Goal: Transaction & Acquisition: Purchase product/service

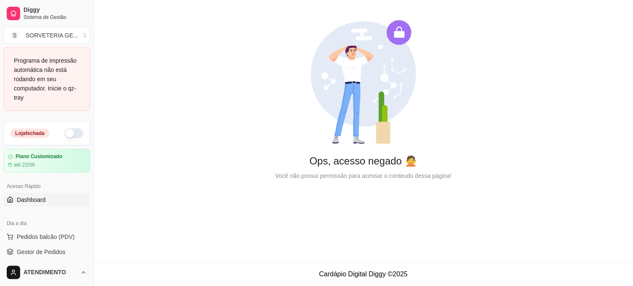
drag, startPoint x: 61, startPoint y: 135, endPoint x: 87, endPoint y: 103, distance: 41.8
click at [65, 135] on button "button" at bounding box center [74, 133] width 18 height 10
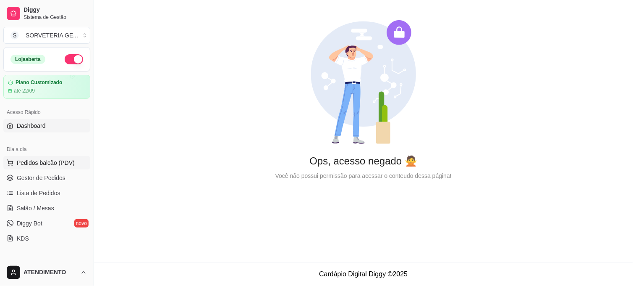
click at [59, 166] on span "Pedidos balcão (PDV)" at bounding box center [46, 162] width 58 height 8
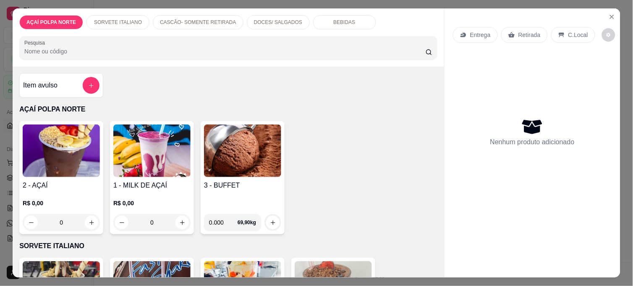
click at [59, 173] on img at bounding box center [61, 150] width 77 height 52
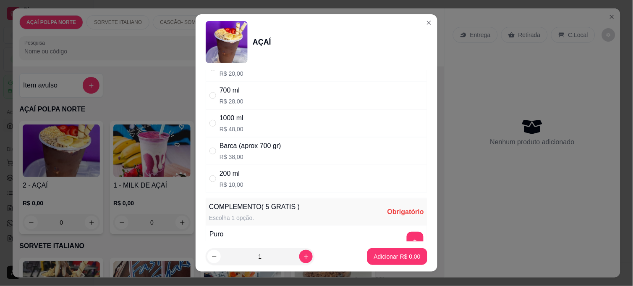
scroll to position [140, 0]
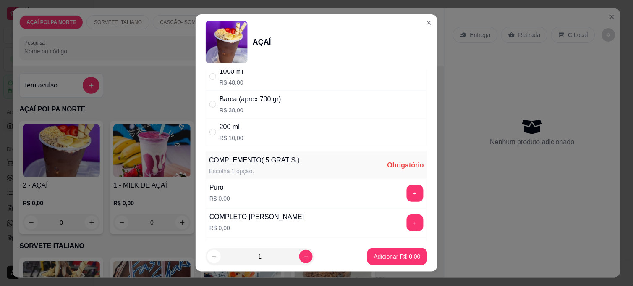
click at [260, 142] on div "200 ml R$ 10,00" at bounding box center [317, 132] width 222 height 28
radio input "true"
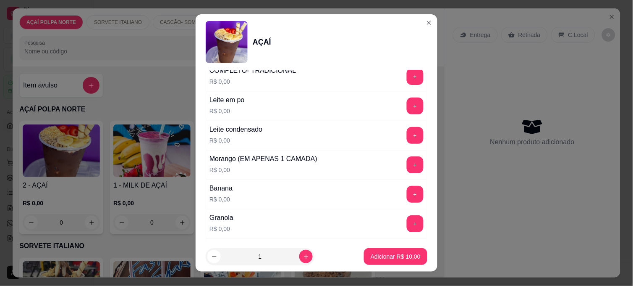
scroll to position [420, 0]
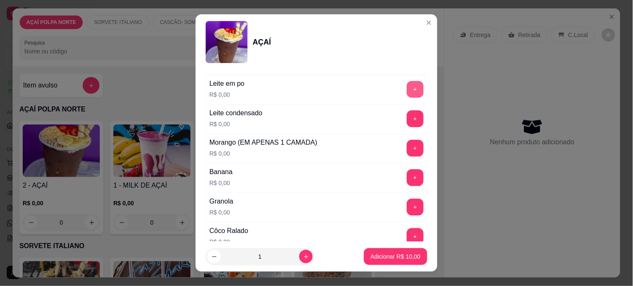
click at [407, 93] on button "+" at bounding box center [415, 89] width 17 height 17
click at [407, 148] on button "+" at bounding box center [415, 148] width 17 height 17
click at [407, 176] on button "+" at bounding box center [415, 177] width 17 height 17
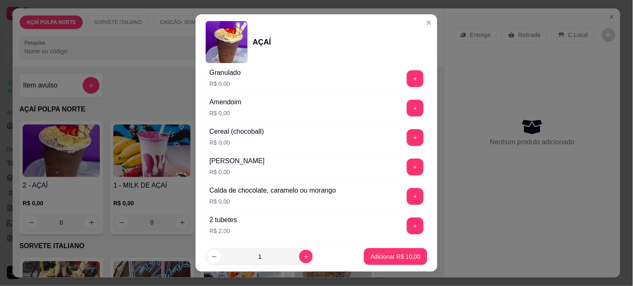
scroll to position [653, 0]
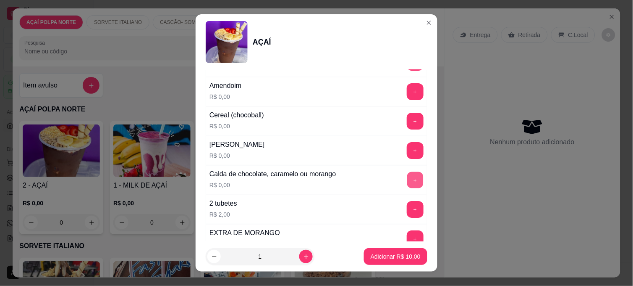
click at [407, 179] on button "+" at bounding box center [415, 180] width 16 height 16
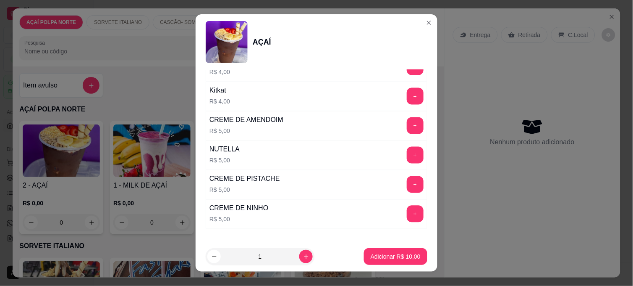
scroll to position [1084, 0]
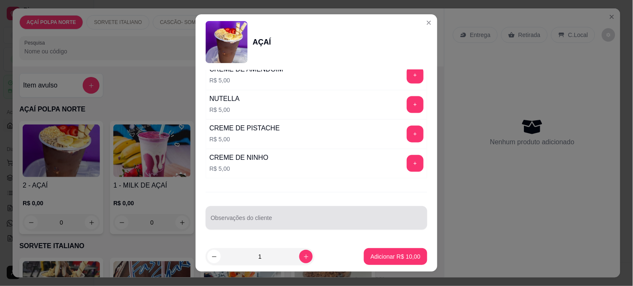
click at [341, 211] on div at bounding box center [317, 217] width 212 height 17
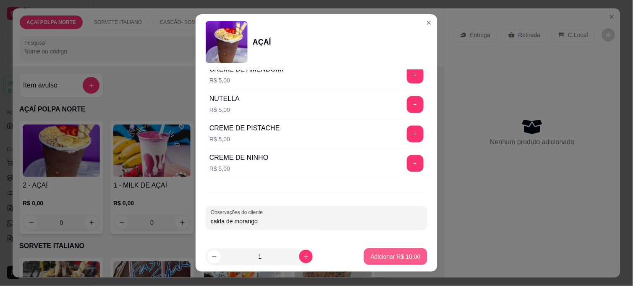
type input "calda de morango"
click at [375, 254] on p "Adicionar R$ 10,00" at bounding box center [396, 256] width 49 height 8
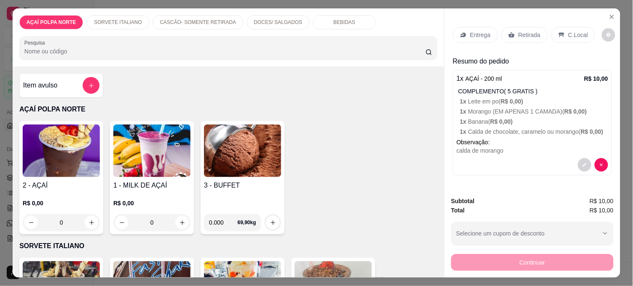
scroll to position [22, 0]
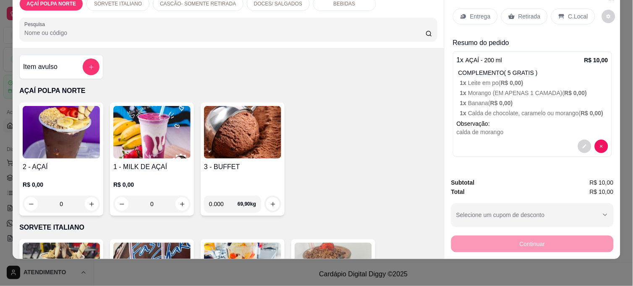
click at [563, 8] on div "C.Local" at bounding box center [573, 16] width 44 height 16
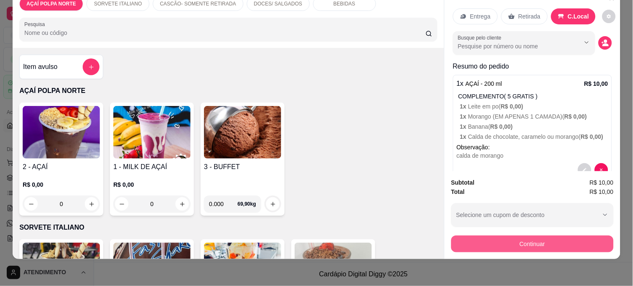
click at [540, 241] on button "Continuar" at bounding box center [532, 243] width 162 height 17
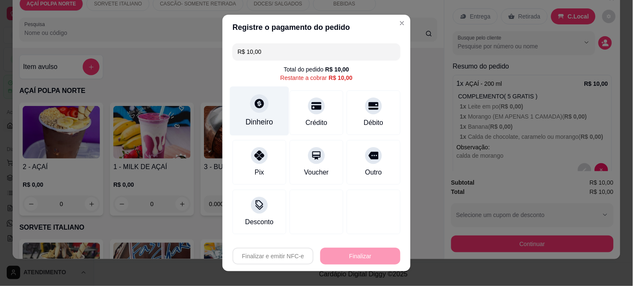
click at [270, 108] on div "Dinheiro" at bounding box center [259, 110] width 59 height 49
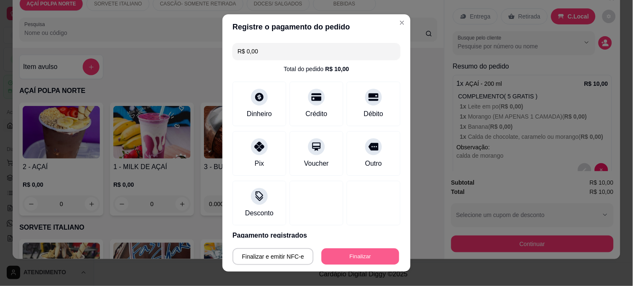
click at [341, 255] on button "Finalizar" at bounding box center [361, 256] width 78 height 16
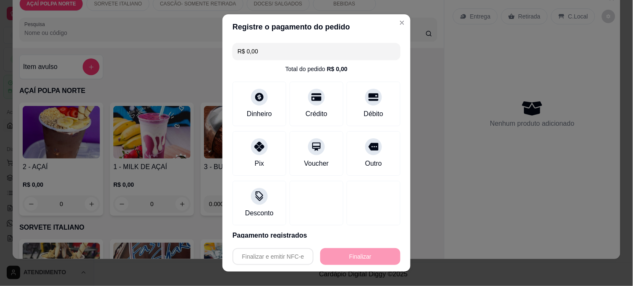
type input "-R$ 10,00"
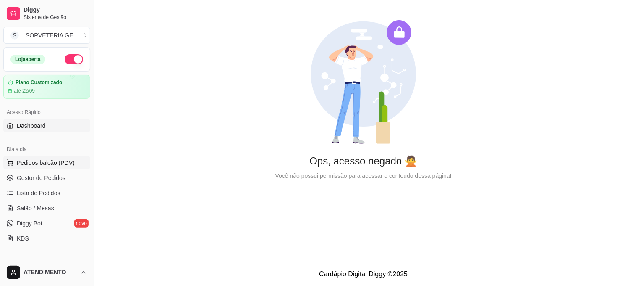
click at [50, 167] on button "Pedidos balcão (PDV)" at bounding box center [46, 162] width 87 height 13
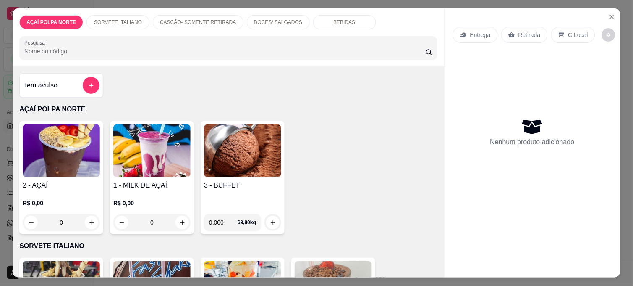
scroll to position [47, 0]
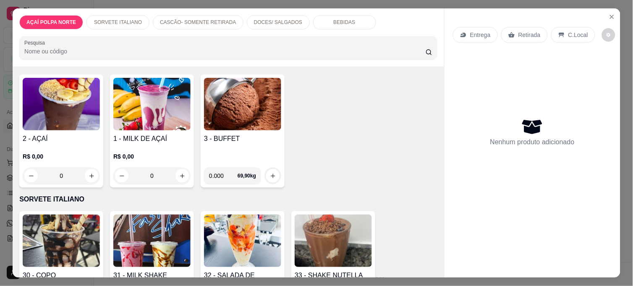
click at [77, 139] on h4 "2 - AÇAÍ" at bounding box center [61, 139] width 77 height 10
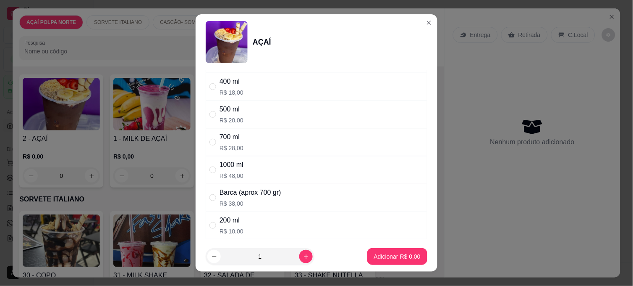
click at [240, 215] on div "200 ml R$ 10,00" at bounding box center [317, 225] width 222 height 28
radio input "true"
click at [303, 255] on icon "increase-product-quantity" at bounding box center [306, 256] width 6 height 6
type input "2"
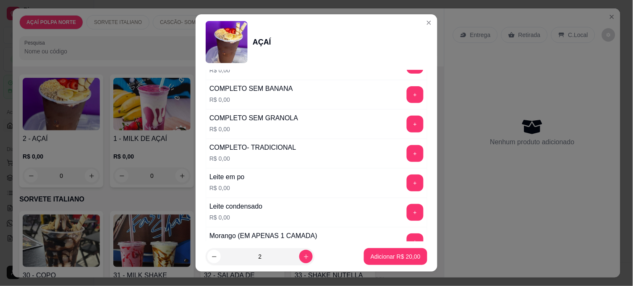
scroll to position [326, 0]
click at [407, 150] on button "+" at bounding box center [415, 153] width 17 height 17
click at [391, 257] on p "Adicionar R$ 20,00" at bounding box center [396, 256] width 49 height 8
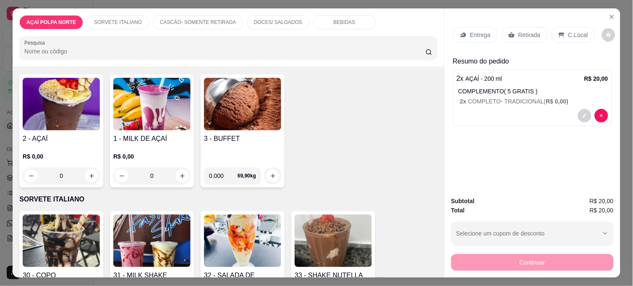
click at [539, 30] on div "Retirada" at bounding box center [524, 35] width 47 height 16
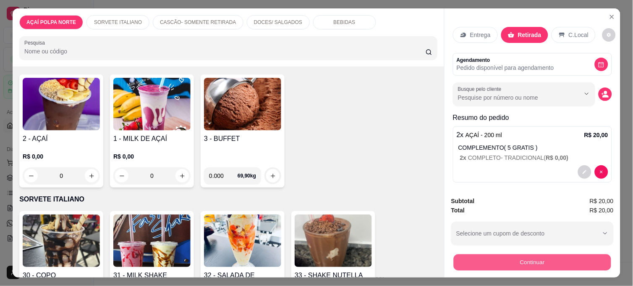
click at [516, 259] on button "Continuar" at bounding box center [532, 262] width 157 height 16
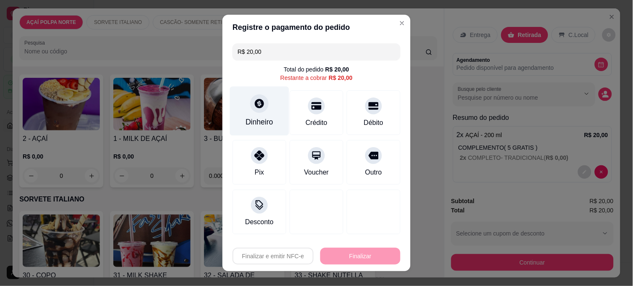
click at [270, 115] on div "Dinheiro" at bounding box center [259, 110] width 59 height 49
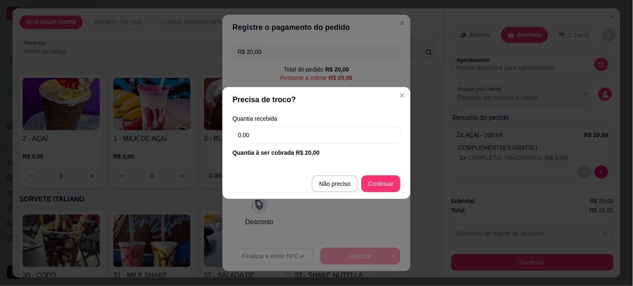
drag, startPoint x: 404, startPoint y: 185, endPoint x: 399, endPoint y: 185, distance: 5.5
click at [403, 184] on footer "Não preciso Continuar" at bounding box center [317, 183] width 188 height 30
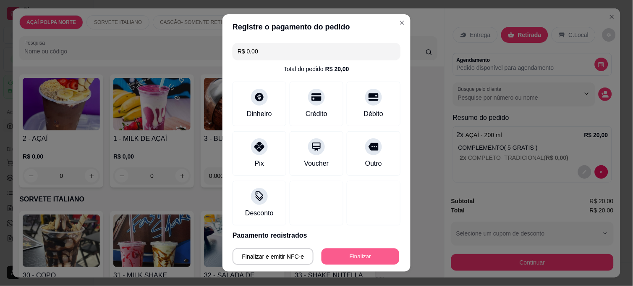
click at [378, 250] on button "Finalizar" at bounding box center [361, 256] width 78 height 16
type input "-R$ 20,00"
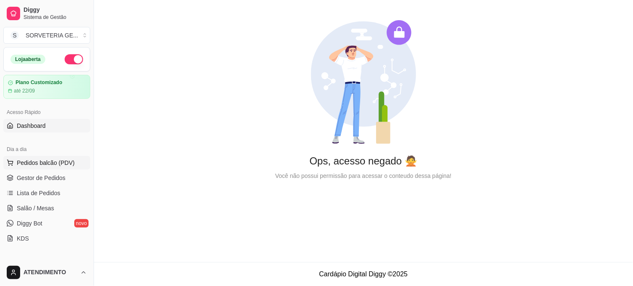
click at [43, 158] on span "Pedidos balcão (PDV)" at bounding box center [46, 162] width 58 height 8
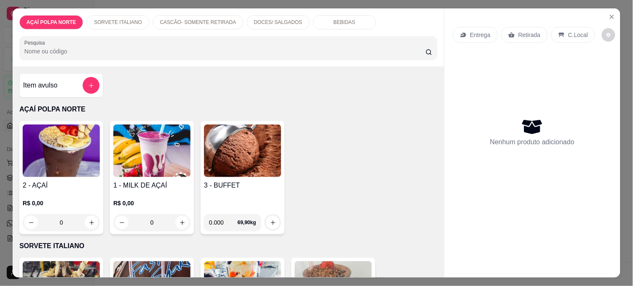
click at [45, 154] on img at bounding box center [61, 150] width 77 height 52
click at [84, 157] on img at bounding box center [61, 150] width 77 height 52
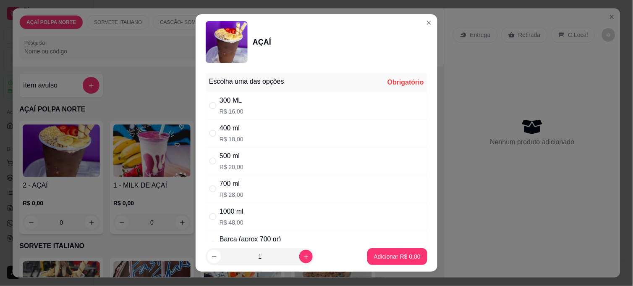
scroll to position [13, 0]
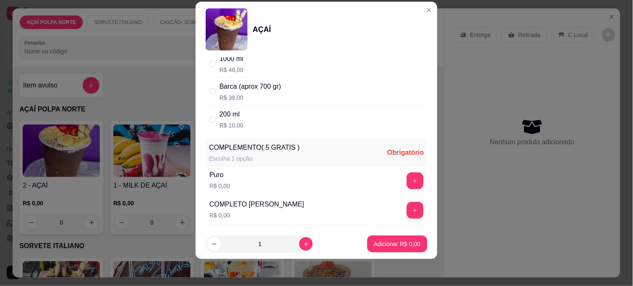
click at [258, 127] on div "200 ml R$ 10,00" at bounding box center [317, 119] width 222 height 28
radio input "true"
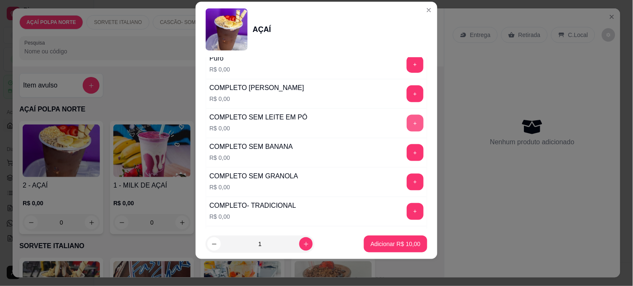
scroll to position [233, 0]
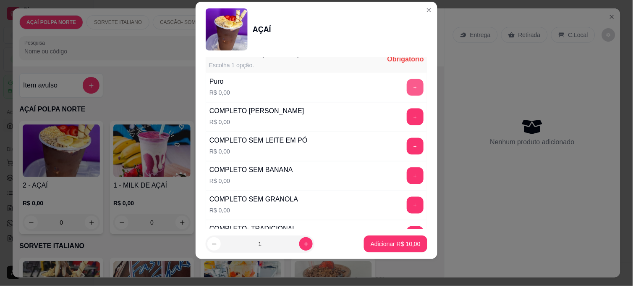
click at [407, 84] on button "+" at bounding box center [415, 87] width 17 height 17
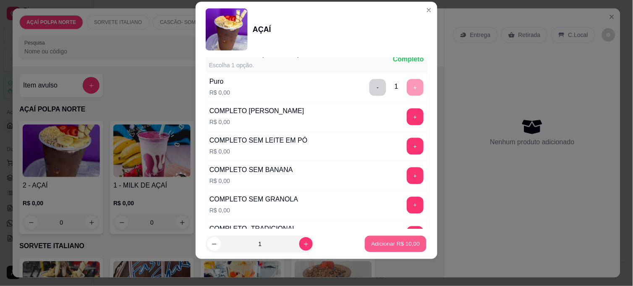
click at [392, 247] on p "Adicionar R$ 10,00" at bounding box center [396, 243] width 49 height 8
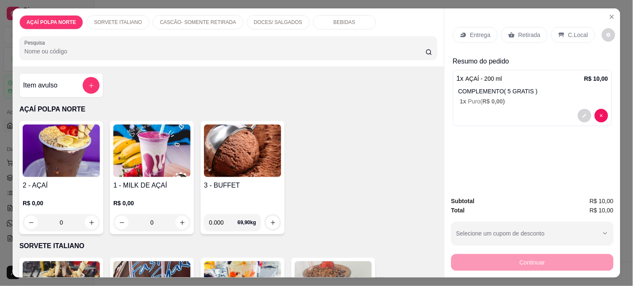
click at [98, 174] on div "2 - AÇAÍ R$ 0,00 0" at bounding box center [61, 177] width 84 height 113
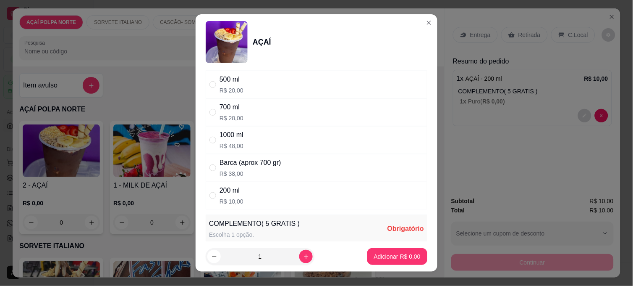
scroll to position [93, 0]
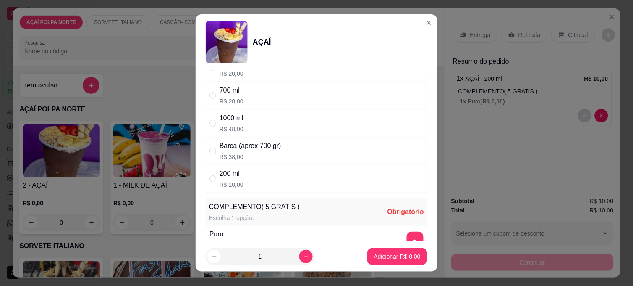
click at [236, 174] on div "200 ml" at bounding box center [232, 173] width 24 height 10
radio input "true"
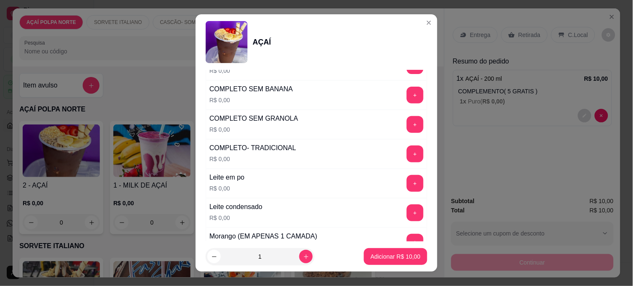
scroll to position [373, 0]
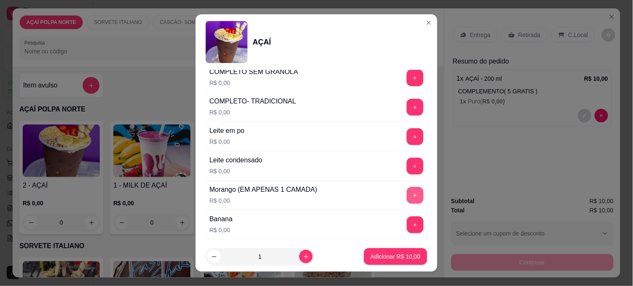
click at [407, 196] on button "+" at bounding box center [415, 195] width 17 height 17
click at [409, 256] on p "Adicionar R$ 10,00" at bounding box center [396, 256] width 50 height 8
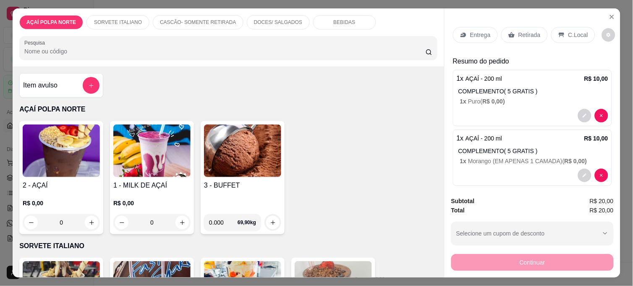
click at [527, 36] on div "Retirada" at bounding box center [524, 35] width 47 height 16
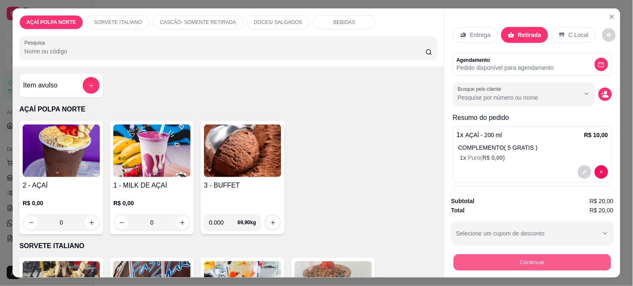
click at [553, 254] on button "Continuar" at bounding box center [532, 262] width 157 height 16
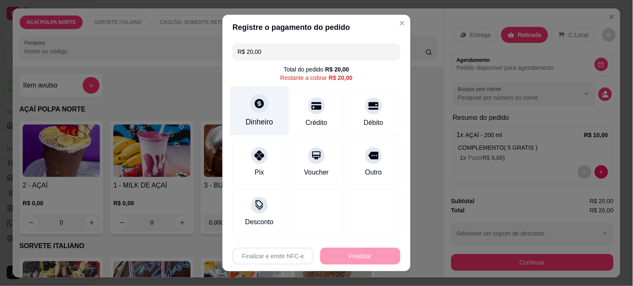
click at [270, 122] on div "Dinheiro" at bounding box center [259, 110] width 59 height 49
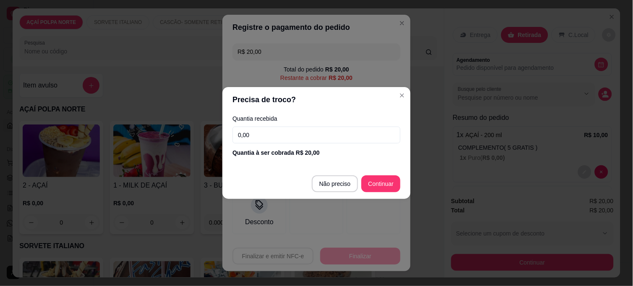
click at [272, 127] on input "0,00" at bounding box center [317, 134] width 168 height 17
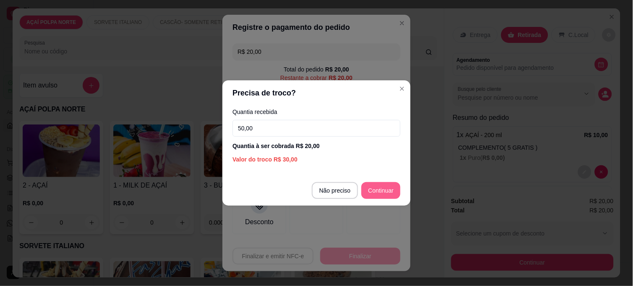
type input "50,00"
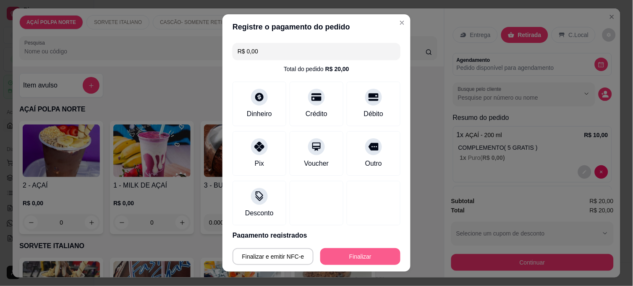
click at [374, 251] on button "Finalizar" at bounding box center [360, 256] width 80 height 17
type input "-R$ 20,00"
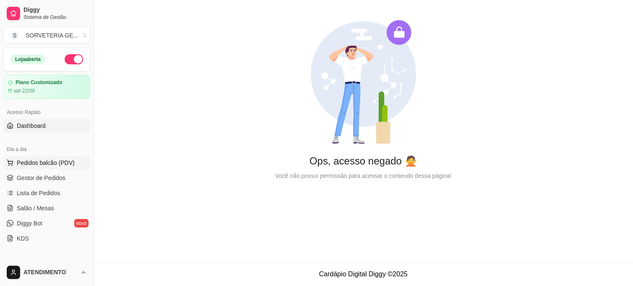
click at [45, 165] on span "Pedidos balcão (PDV)" at bounding box center [46, 162] width 58 height 8
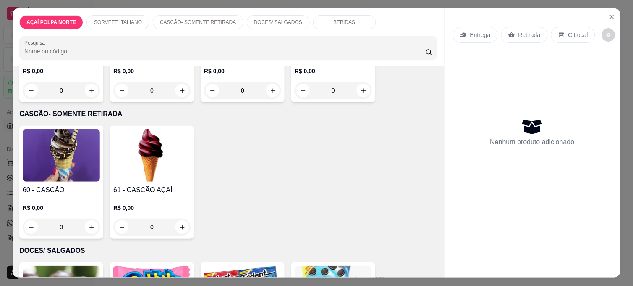
scroll to position [280, 0]
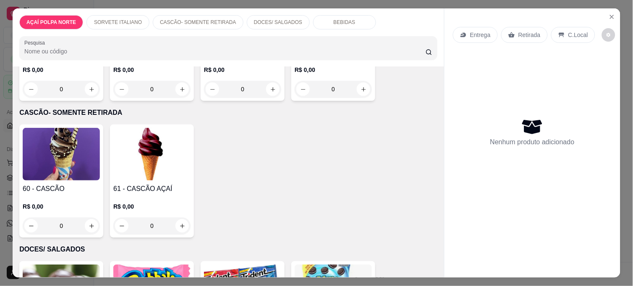
click at [63, 176] on div "60 - CASCÃO R$ 0,00 0" at bounding box center [61, 180] width 84 height 113
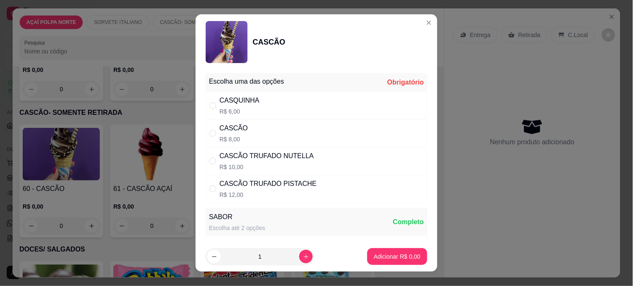
click at [248, 127] on div "CASCÃO R$ 8,00" at bounding box center [317, 133] width 222 height 28
click at [263, 158] on div "CASCÃO TRUFADO NUTELLA" at bounding box center [267, 156] width 94 height 10
radio input "false"
radio input "true"
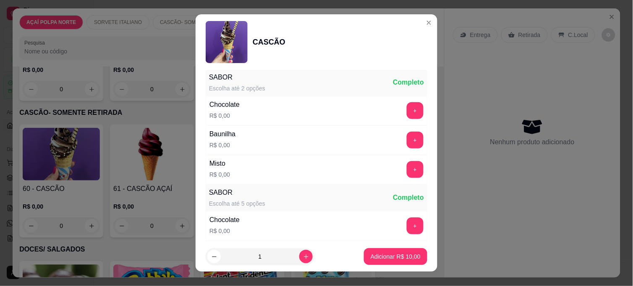
scroll to position [140, 0]
click at [407, 168] on button "+" at bounding box center [415, 169] width 16 height 16
click at [393, 250] on button "Adicionar R$ 10,00" at bounding box center [395, 256] width 63 height 17
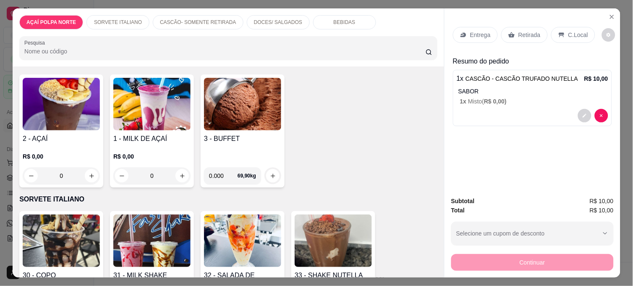
scroll to position [0, 0]
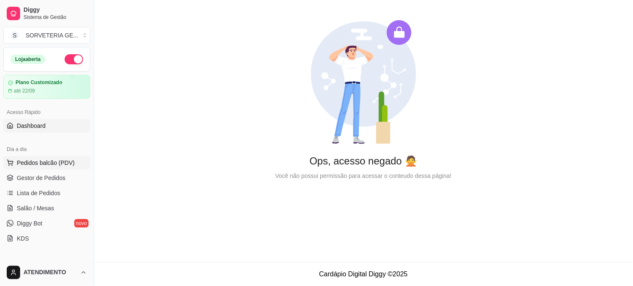
click at [47, 158] on span "Pedidos balcão (PDV)" at bounding box center [46, 162] width 58 height 8
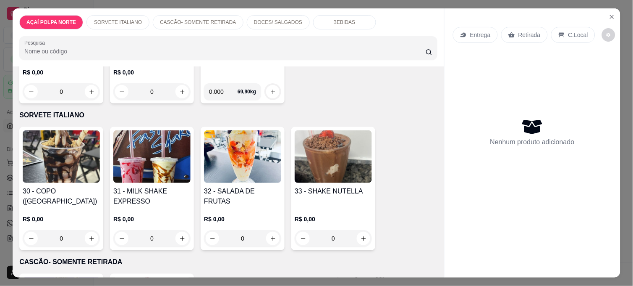
scroll to position [140, 0]
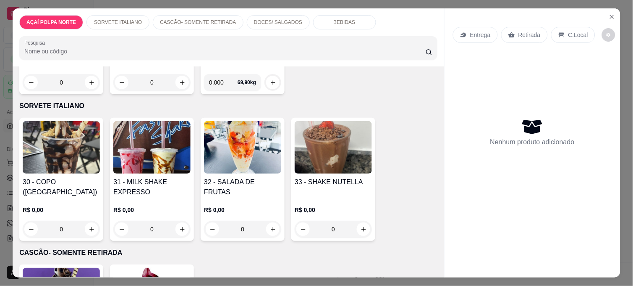
click at [52, 190] on div "30 - COPO ([GEOGRAPHIC_DATA])" at bounding box center [61, 187] width 77 height 20
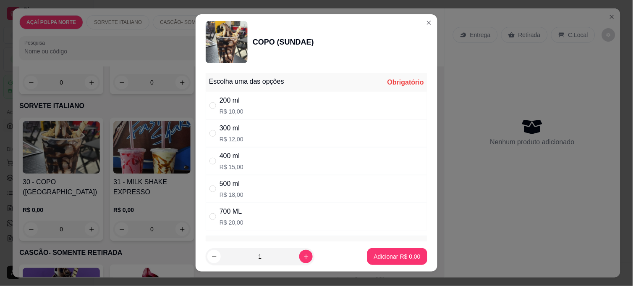
click at [249, 160] on div "400 ml R$ 15,00" at bounding box center [317, 161] width 222 height 28
radio input "true"
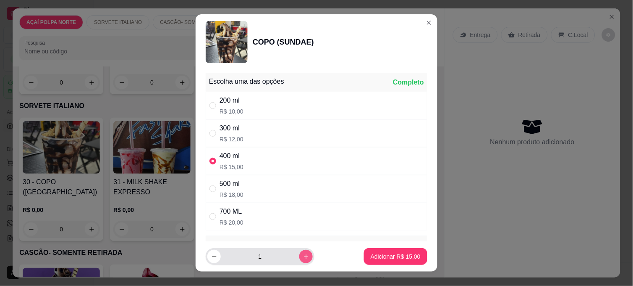
click at [303, 253] on icon "increase-product-quantity" at bounding box center [306, 256] width 6 height 6
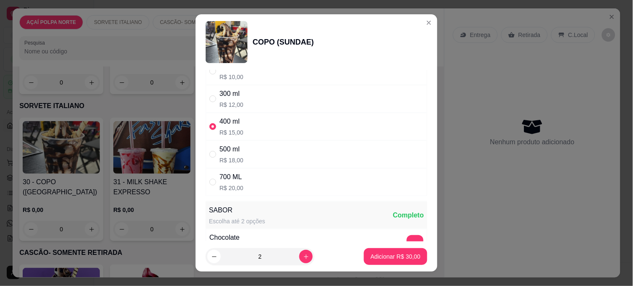
scroll to position [93, 0]
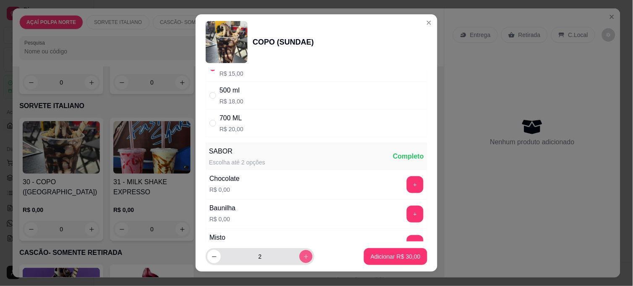
click at [299, 259] on button "increase-product-quantity" at bounding box center [305, 255] width 13 height 13
type input "3"
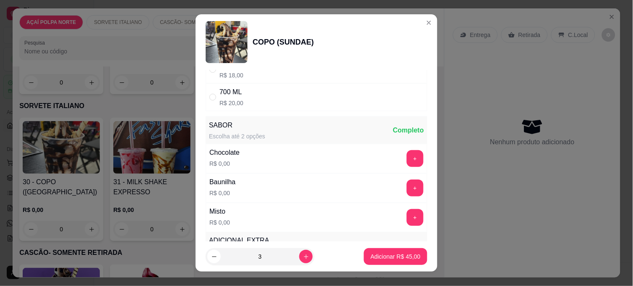
scroll to position [140, 0]
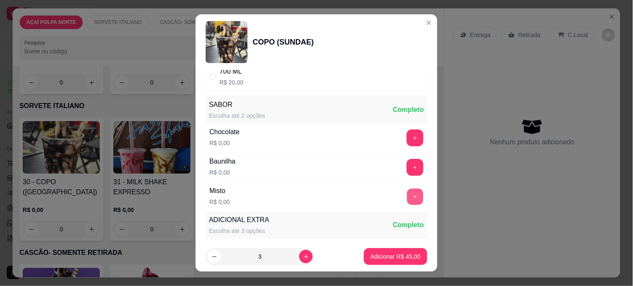
click at [407, 194] on button "+" at bounding box center [415, 197] width 16 height 16
click at [397, 250] on button "Adicionar R$ 45,00" at bounding box center [395, 256] width 63 height 17
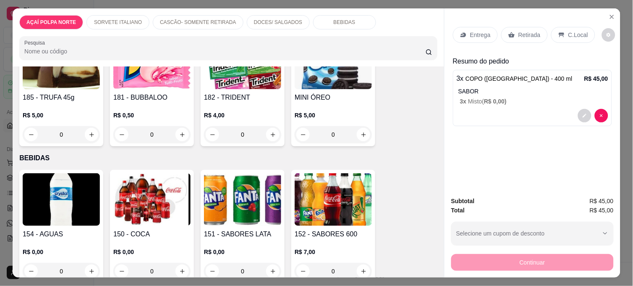
scroll to position [560, 0]
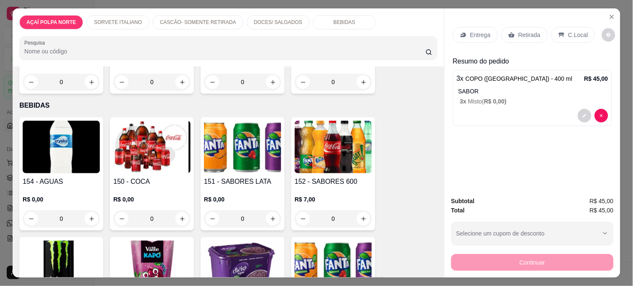
click at [136, 165] on img at bounding box center [151, 146] width 77 height 52
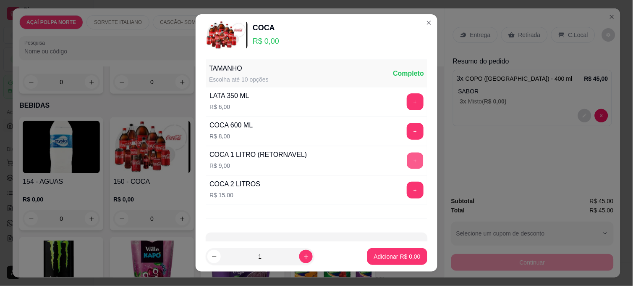
click at [407, 156] on button "+" at bounding box center [415, 160] width 16 height 16
click at [395, 251] on button "Adicionar R$ 9,00" at bounding box center [397, 256] width 60 height 17
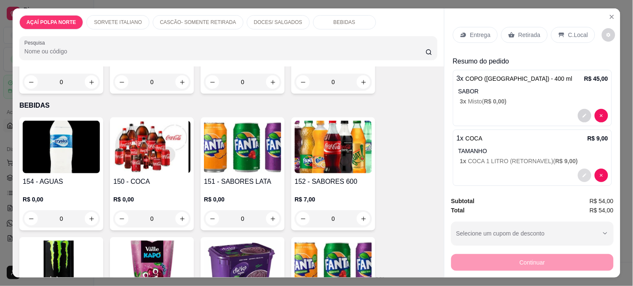
click at [578, 168] on button "decrease-product-quantity" at bounding box center [584, 174] width 13 height 13
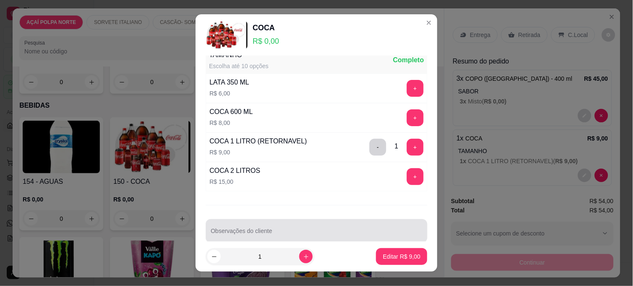
scroll to position [26, 0]
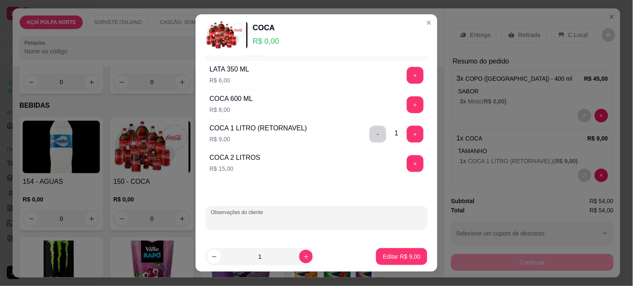
click at [265, 217] on input "Observações do cliente" at bounding box center [317, 221] width 212 height 8
type input "[PERSON_NAME]"
click at [384, 253] on p "Editar R$ 9,00" at bounding box center [402, 256] width 37 height 8
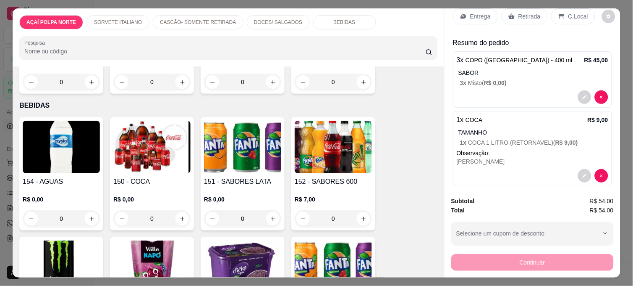
scroll to position [27, 0]
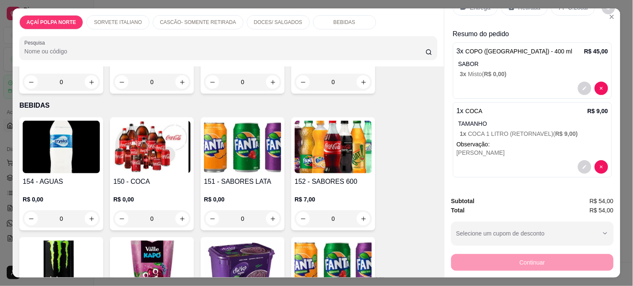
click at [557, 8] on div "C.Local" at bounding box center [573, 8] width 44 height 16
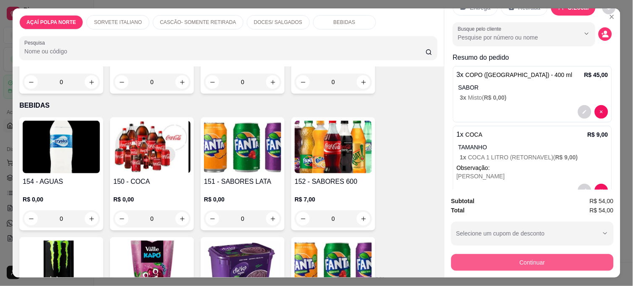
click at [548, 254] on button "Continuar" at bounding box center [532, 262] width 162 height 17
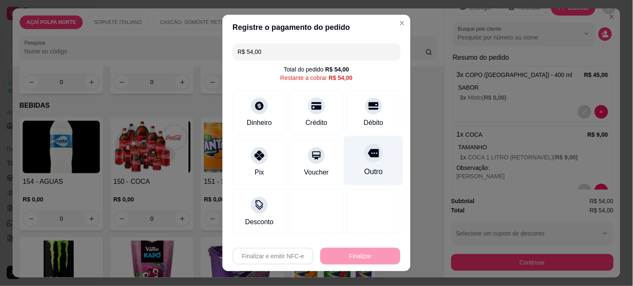
click at [370, 167] on div "Outro" at bounding box center [373, 171] width 18 height 11
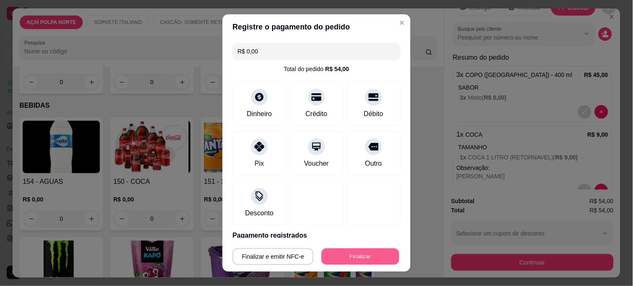
click at [334, 257] on button "Finalizar" at bounding box center [361, 256] width 78 height 16
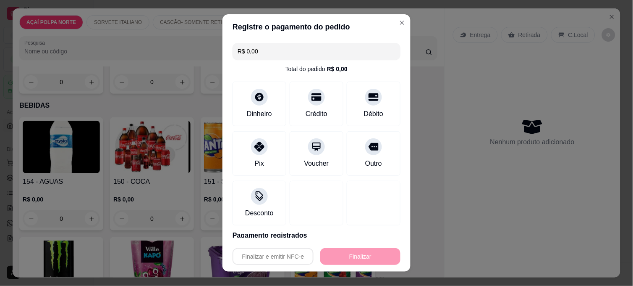
type input "-R$ 54,00"
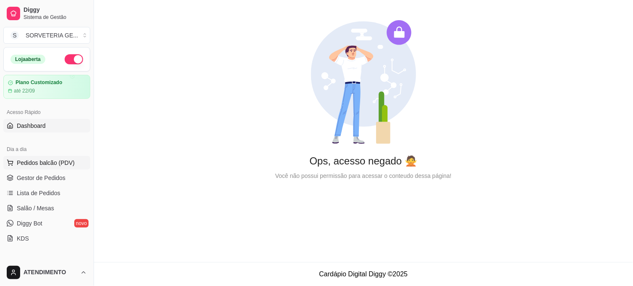
click at [50, 160] on span "Pedidos balcão (PDV)" at bounding box center [46, 162] width 58 height 8
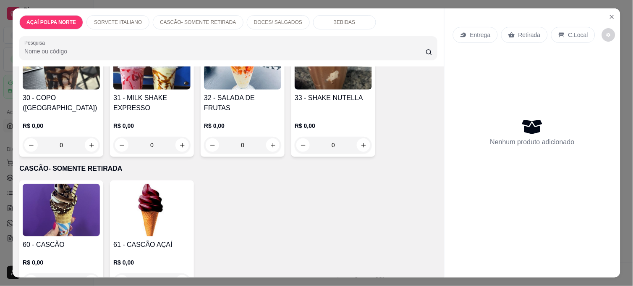
scroll to position [233, 0]
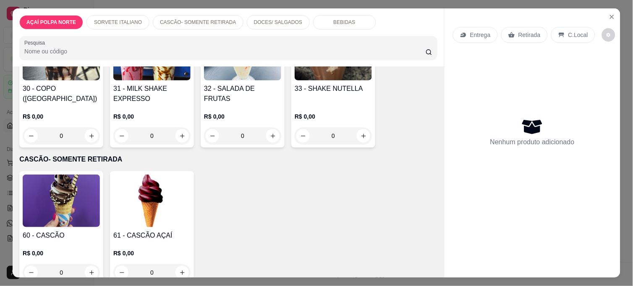
click at [51, 197] on img at bounding box center [61, 200] width 77 height 52
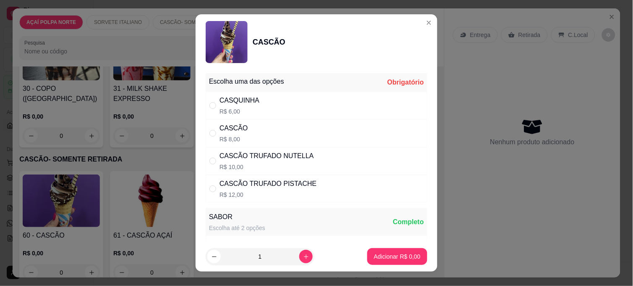
click at [280, 153] on div "CASCÃO TRUFADO NUTELLA" at bounding box center [267, 156] width 94 height 10
radio input "true"
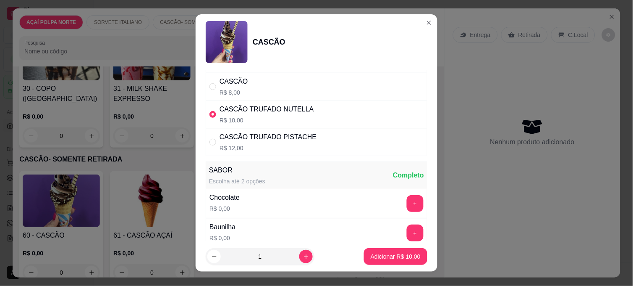
scroll to position [140, 0]
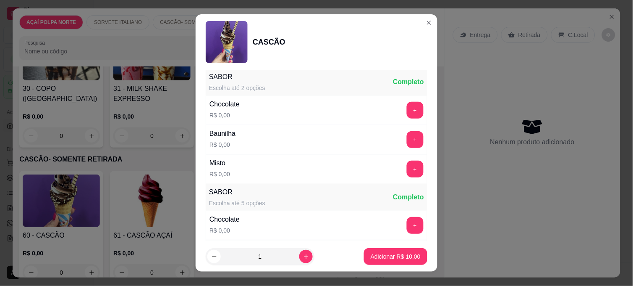
click at [407, 166] on button "+" at bounding box center [415, 168] width 17 height 17
click at [412, 254] on button "Adicionar R$ 10,00" at bounding box center [395, 256] width 63 height 17
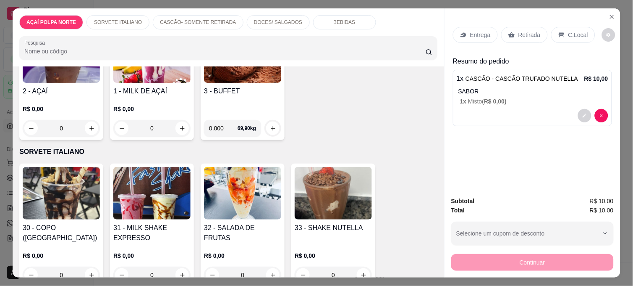
scroll to position [93, 0]
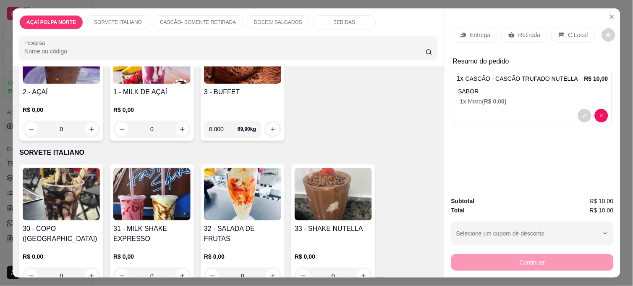
click at [236, 108] on div "3 - BUFFET" at bounding box center [242, 100] width 77 height 27
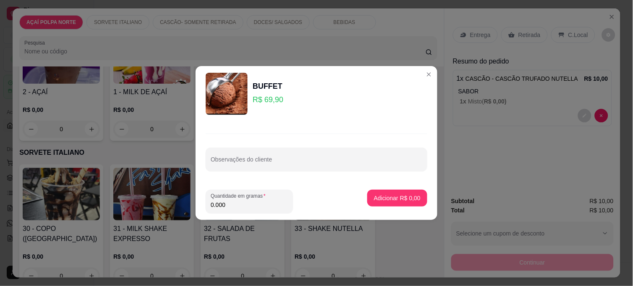
click at [227, 201] on input "0.000" at bounding box center [249, 204] width 77 height 8
type input "0.440"
click at [385, 202] on button "Adicionar R$ 30,76" at bounding box center [395, 197] width 63 height 17
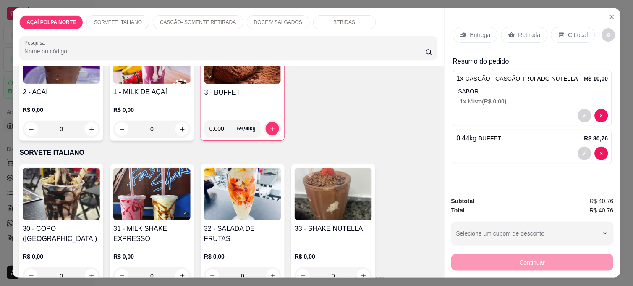
click at [559, 33] on icon at bounding box center [561, 35] width 5 height 5
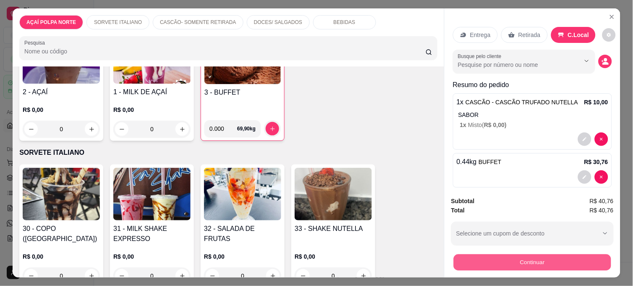
click at [531, 254] on button "Continuar" at bounding box center [532, 262] width 157 height 16
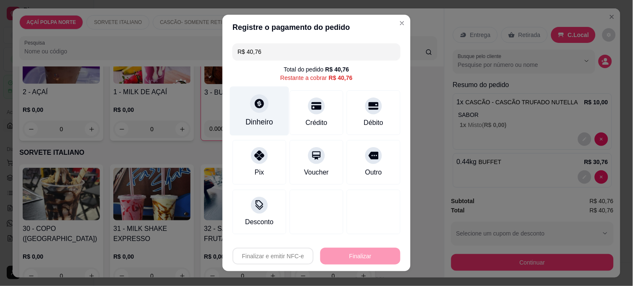
click at [266, 116] on div "Dinheiro" at bounding box center [260, 121] width 28 height 11
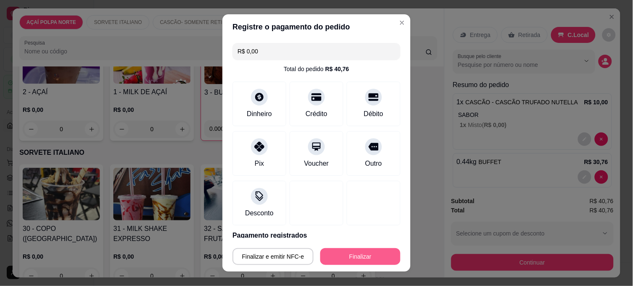
click at [361, 257] on button "Finalizar" at bounding box center [360, 256] width 80 height 17
type input "-R$ 40,76"
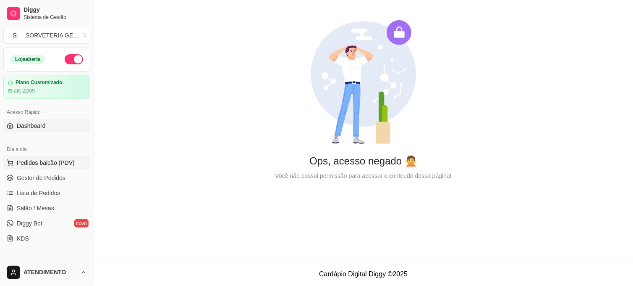
click at [72, 160] on button "Pedidos balcão (PDV)" at bounding box center [46, 162] width 87 height 13
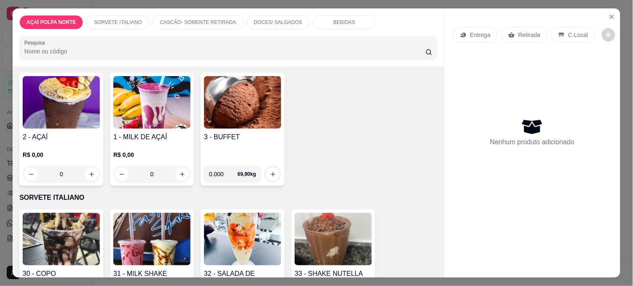
scroll to position [93, 0]
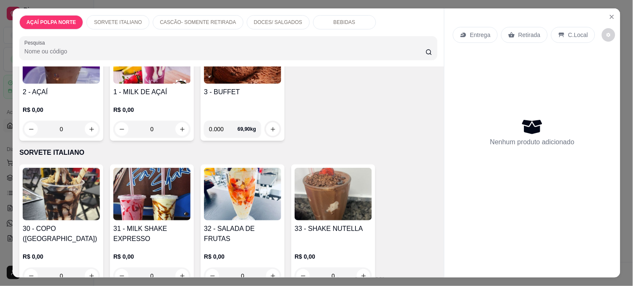
click at [156, 202] on img at bounding box center [151, 194] width 77 height 52
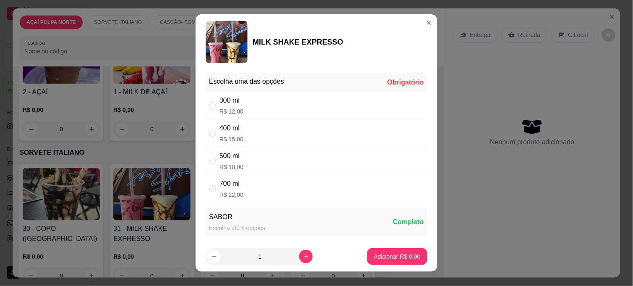
click at [252, 102] on div "300 ml R$ 12,00" at bounding box center [317, 106] width 222 height 28
radio input "true"
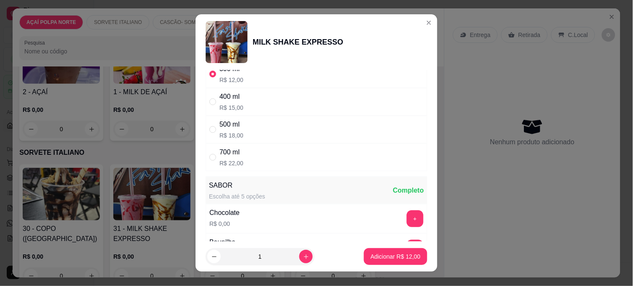
scroll to position [47, 0]
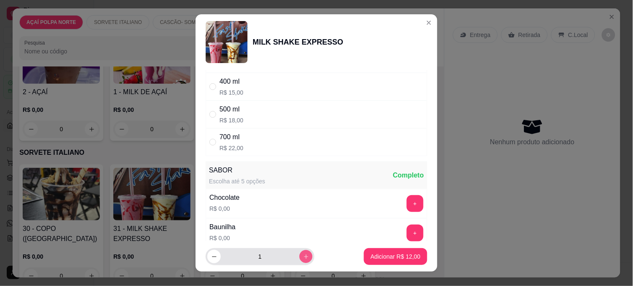
click at [299, 252] on button "increase-product-quantity" at bounding box center [305, 255] width 13 height 13
type input "2"
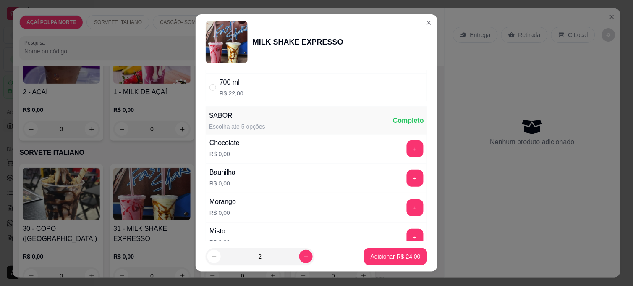
scroll to position [93, 0]
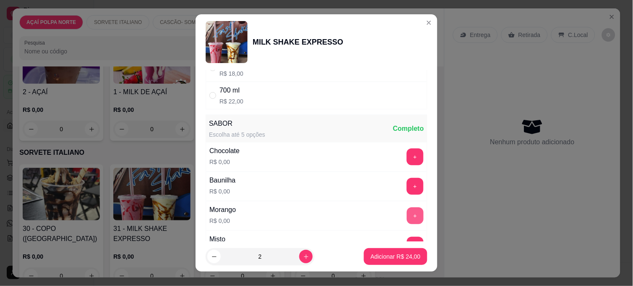
click at [407, 209] on button "+" at bounding box center [415, 215] width 17 height 17
click at [389, 255] on p "Adicionar R$ 24,00" at bounding box center [396, 256] width 50 height 8
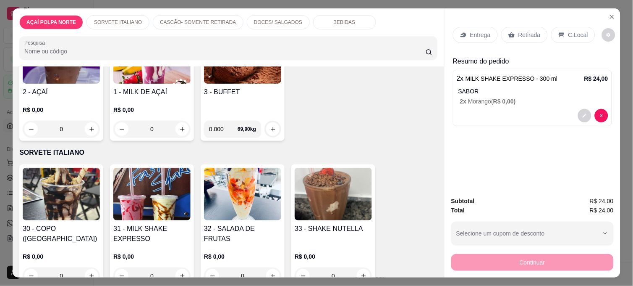
click at [167, 215] on img at bounding box center [151, 194] width 77 height 52
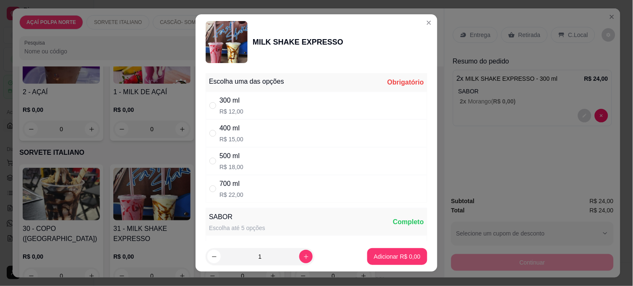
click at [241, 158] on div "500 ml R$ 18,00" at bounding box center [317, 161] width 222 height 28
radio input "true"
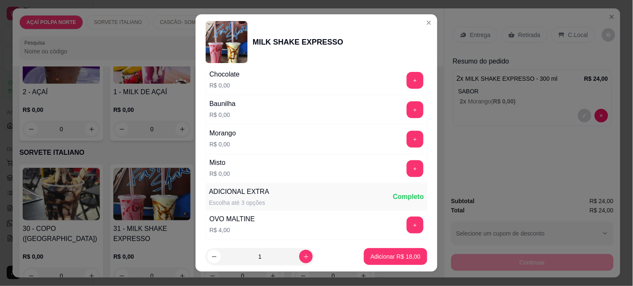
scroll to position [186, 0]
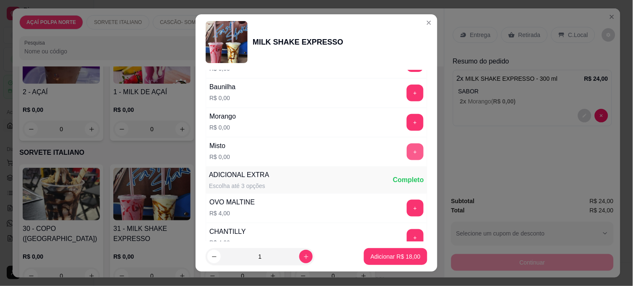
click at [407, 154] on button "+" at bounding box center [415, 151] width 17 height 17
click at [392, 254] on p "Adicionar R$ 18,00" at bounding box center [396, 256] width 50 height 8
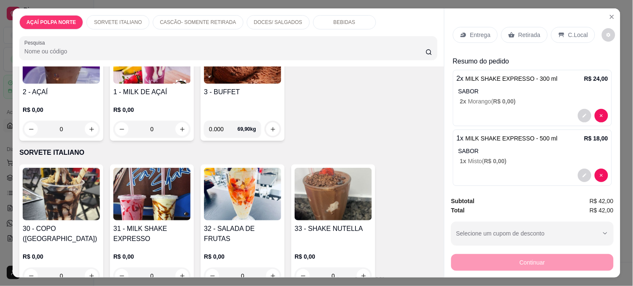
click at [527, 34] on p "Retirada" at bounding box center [530, 35] width 22 height 8
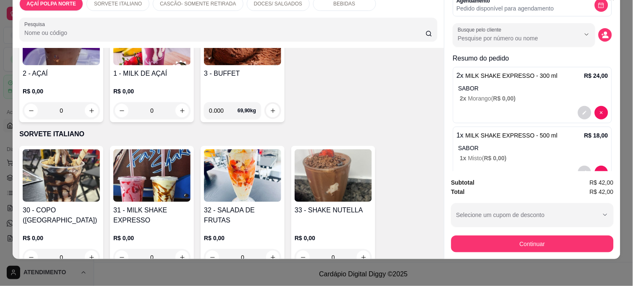
scroll to position [0, 0]
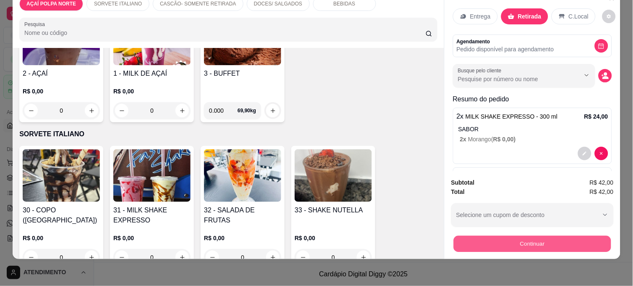
click at [565, 235] on button "Continuar" at bounding box center [532, 243] width 157 height 16
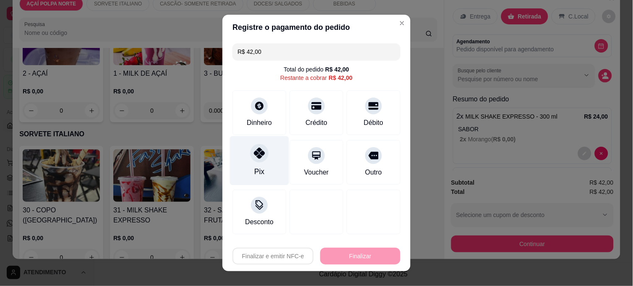
click at [254, 160] on div at bounding box center [259, 153] width 18 height 18
type input "R$ 0,00"
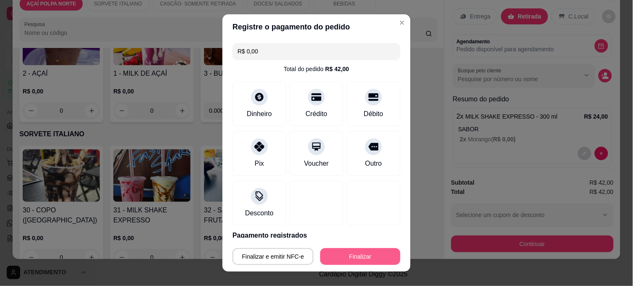
click at [341, 255] on button "Finalizar" at bounding box center [360, 256] width 80 height 17
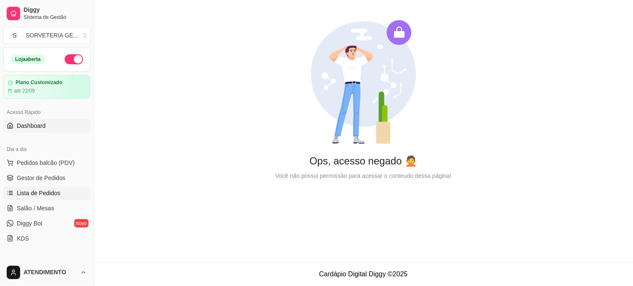
click at [52, 193] on span "Lista de Pedidos" at bounding box center [39, 193] width 44 height 8
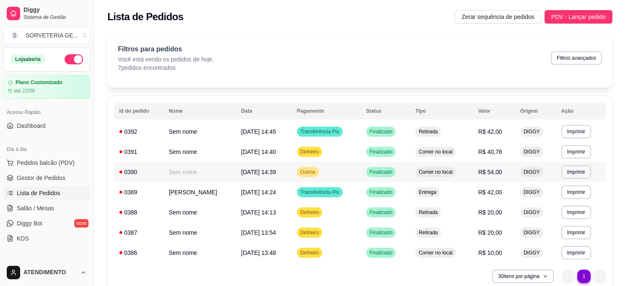
click at [236, 171] on td "Sem nome" at bounding box center [200, 172] width 73 height 20
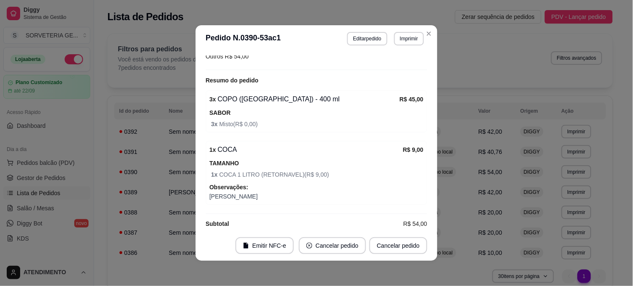
scroll to position [107, 0]
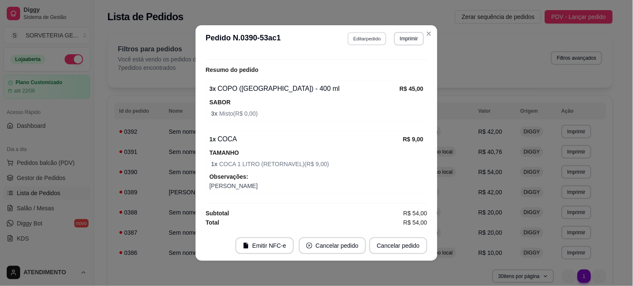
click at [363, 42] on button "Editar pedido" at bounding box center [367, 38] width 39 height 13
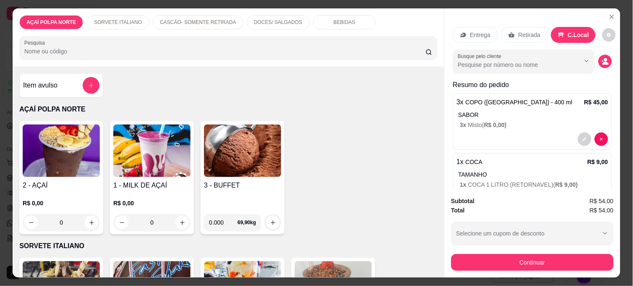
scroll to position [51, 0]
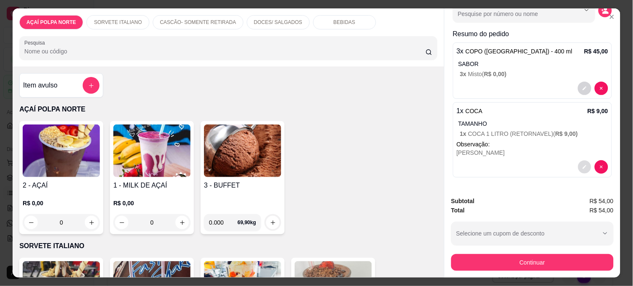
click at [578, 160] on button "decrease-product-quantity" at bounding box center [584, 166] width 13 height 13
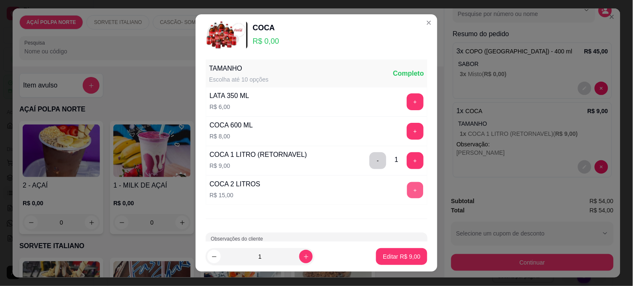
click at [407, 188] on button "+" at bounding box center [415, 190] width 16 height 16
click at [370, 165] on button "-" at bounding box center [378, 160] width 16 height 16
click at [406, 253] on p "Editar R$ 15,00" at bounding box center [400, 256] width 41 height 8
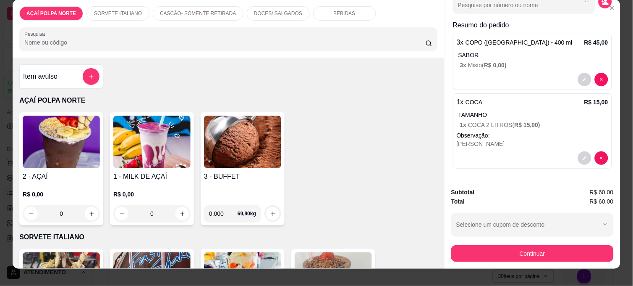
scroll to position [22, 0]
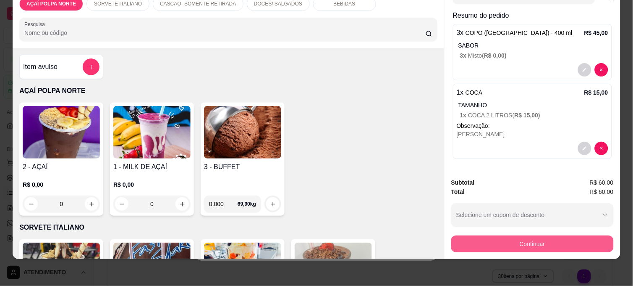
click at [501, 235] on button "Continuar" at bounding box center [532, 243] width 162 height 17
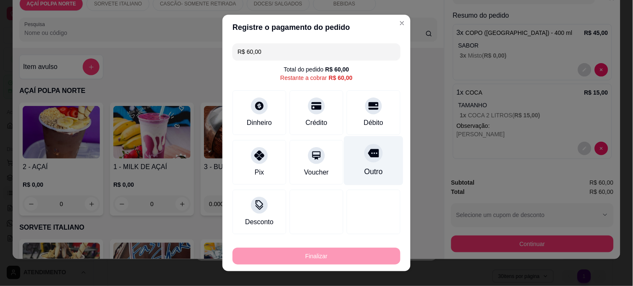
click at [377, 165] on div "Outro" at bounding box center [373, 160] width 59 height 49
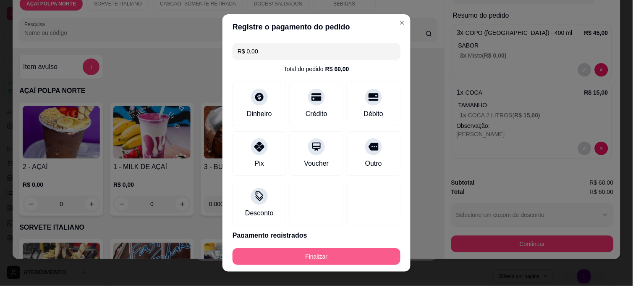
click at [368, 253] on button "Finalizar" at bounding box center [317, 256] width 168 height 17
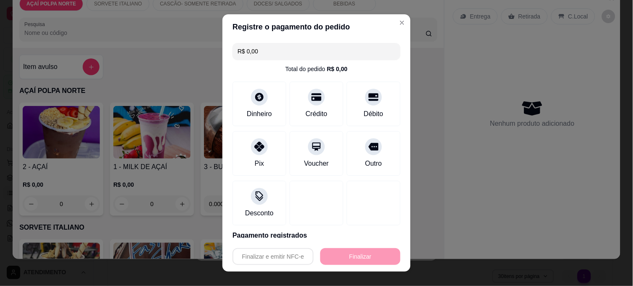
type input "-R$ 60,00"
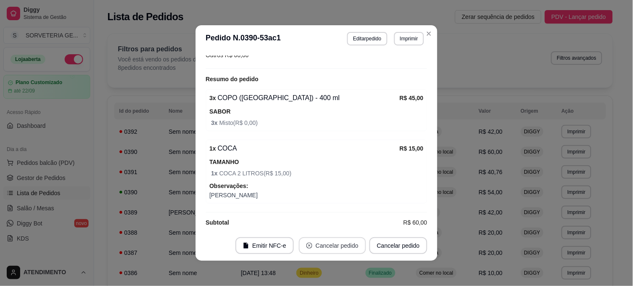
scroll to position [117, 0]
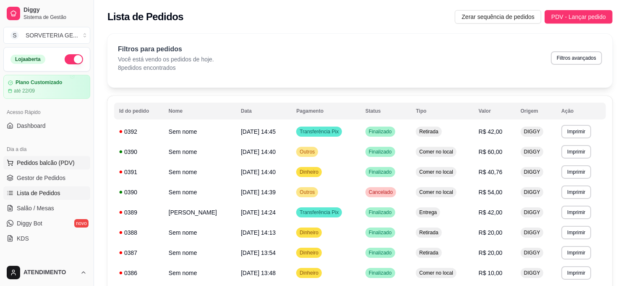
click at [65, 161] on span "Pedidos balcão (PDV)" at bounding box center [46, 162] width 58 height 8
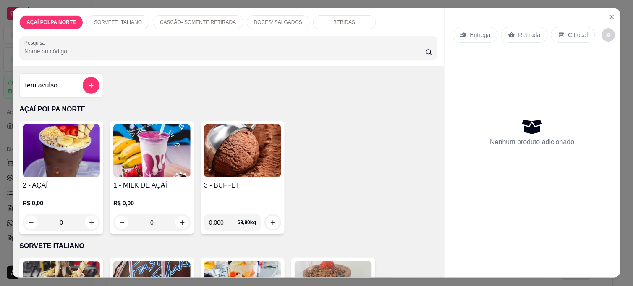
click at [56, 158] on img at bounding box center [61, 150] width 77 height 52
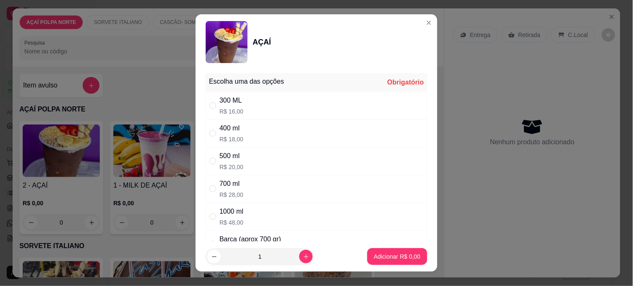
click at [240, 167] on div "500 ml R$ 20,00" at bounding box center [317, 161] width 222 height 28
radio input "true"
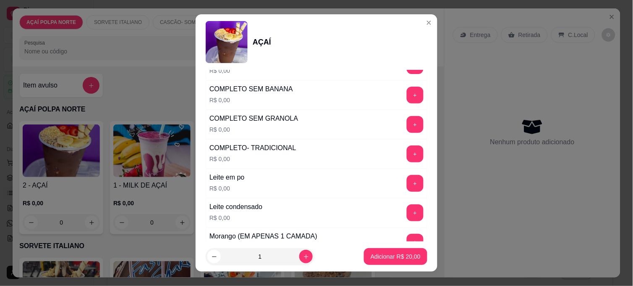
scroll to position [373, 0]
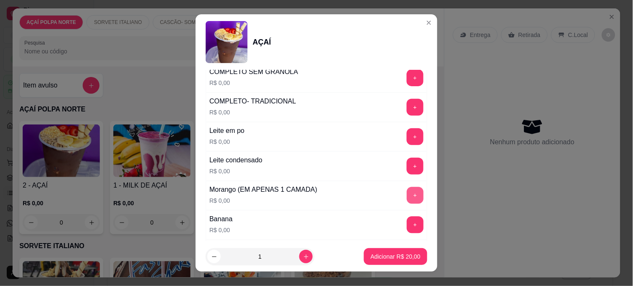
click at [407, 191] on button "+" at bounding box center [415, 195] width 17 height 17
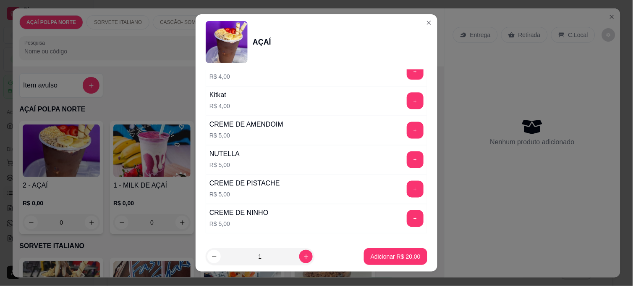
scroll to position [1026, 0]
click at [407, 165] on button "+" at bounding box center [415, 159] width 16 height 16
click at [382, 247] on footer "1 Adicionar R$ 25,00" at bounding box center [317, 256] width 242 height 30
click at [382, 250] on button "Adicionar R$ 25,00" at bounding box center [395, 256] width 63 height 17
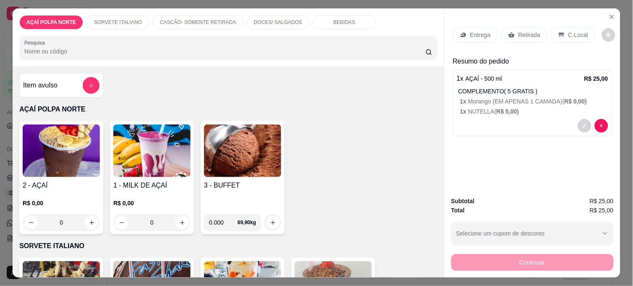
click at [558, 33] on icon at bounding box center [561, 34] width 7 height 7
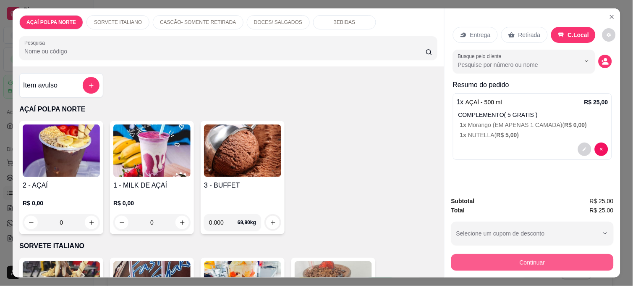
click at [510, 254] on button "Continuar" at bounding box center [532, 262] width 162 height 17
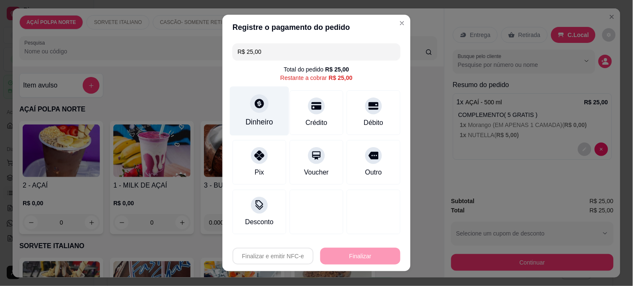
click at [248, 124] on div "Dinheiro" at bounding box center [260, 121] width 28 height 11
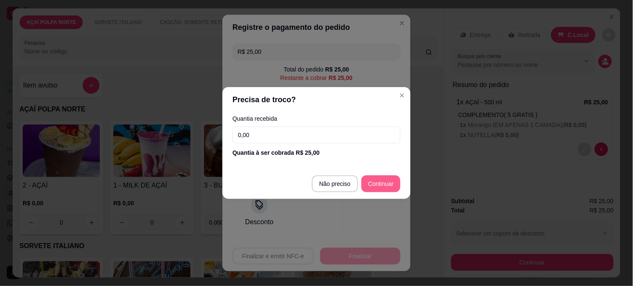
type input "R$ 0,00"
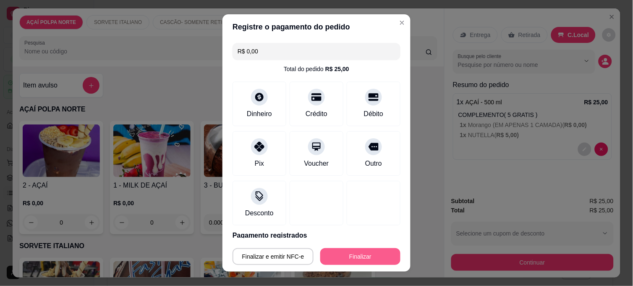
click at [371, 253] on button "Finalizar" at bounding box center [360, 256] width 80 height 17
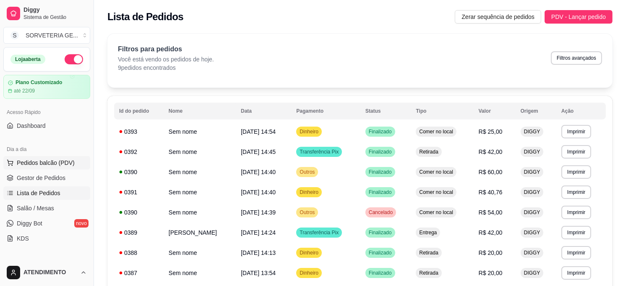
click at [42, 159] on span "Pedidos balcão (PDV)" at bounding box center [46, 162] width 58 height 8
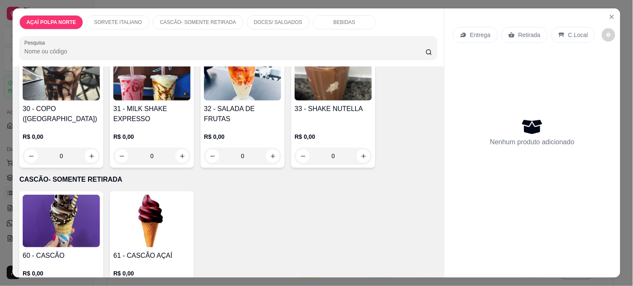
scroll to position [233, 0]
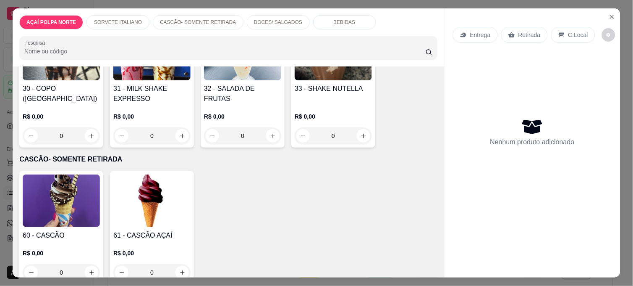
click at [45, 206] on img at bounding box center [61, 200] width 77 height 52
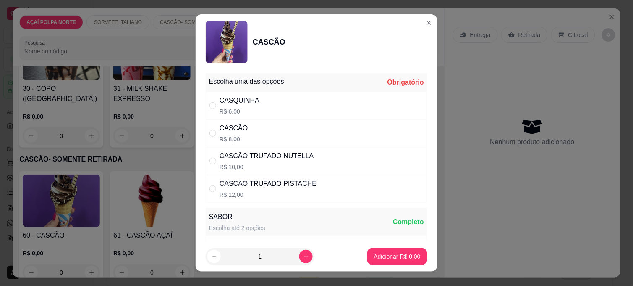
click at [287, 161] on div "CASCÃO TRUFADO NUTELLA" at bounding box center [267, 156] width 94 height 10
radio input "true"
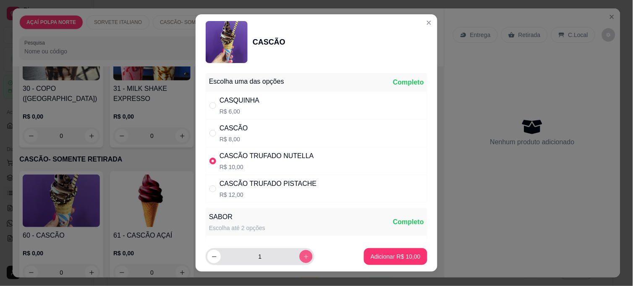
click at [303, 258] on icon "increase-product-quantity" at bounding box center [306, 256] width 6 height 6
type input "2"
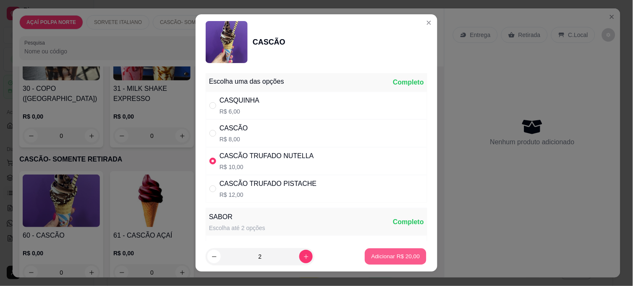
click at [372, 254] on p "Adicionar R$ 20,00" at bounding box center [396, 256] width 49 height 8
type input "2"
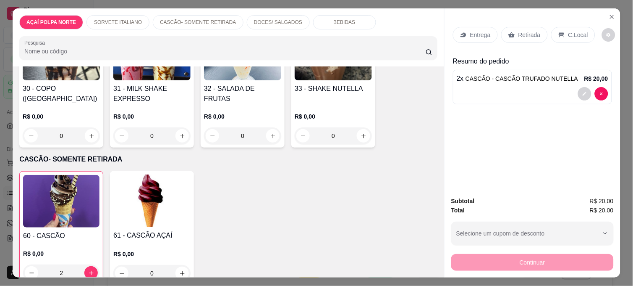
click at [84, 183] on img at bounding box center [61, 201] width 76 height 52
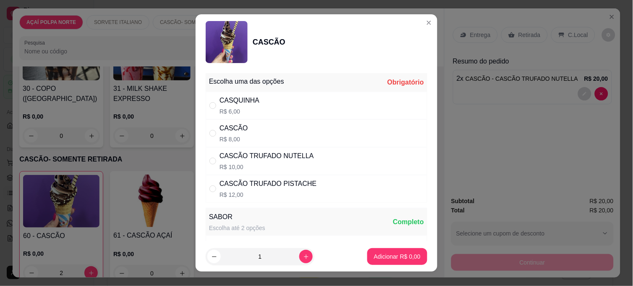
click at [254, 187] on div "CASCÃO TRUFADO PISTACHE" at bounding box center [268, 183] width 97 height 10
radio input "true"
click at [402, 261] on button "Adicionar R$ 12,00" at bounding box center [396, 256] width 62 height 16
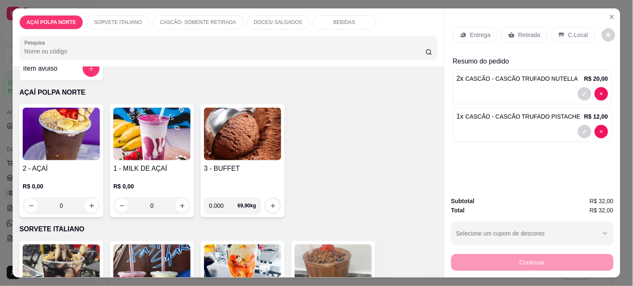
scroll to position [0, 0]
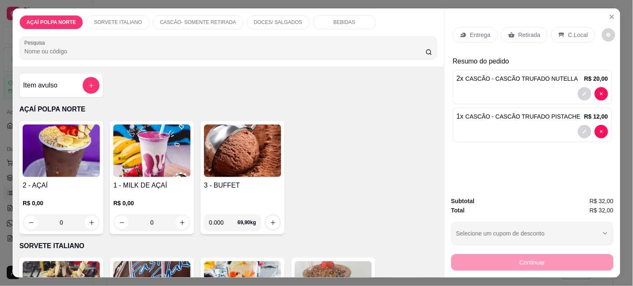
click at [73, 190] on div "R$ 0,00 0" at bounding box center [61, 210] width 77 height 40
click at [583, 129] on icon "decrease-product-quantity" at bounding box center [584, 131] width 5 height 5
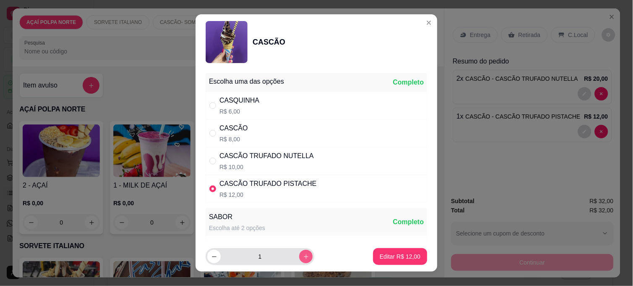
click at [303, 257] on icon "increase-product-quantity" at bounding box center [306, 256] width 6 height 6
type input "2"
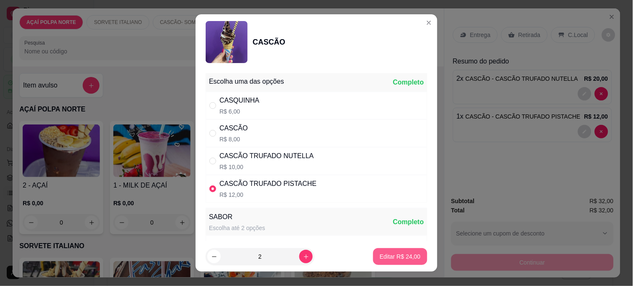
click at [408, 255] on p "Editar R$ 24,00" at bounding box center [400, 256] width 41 height 8
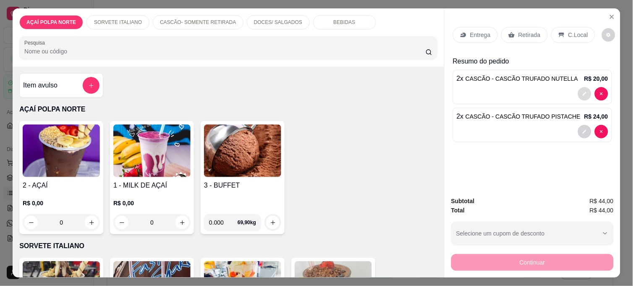
click at [582, 91] on icon "decrease-product-quantity" at bounding box center [584, 93] width 5 height 5
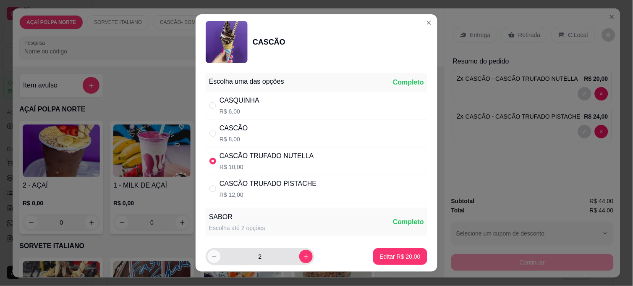
click at [209, 260] on button "decrease-product-quantity" at bounding box center [213, 255] width 13 height 13
type input "1"
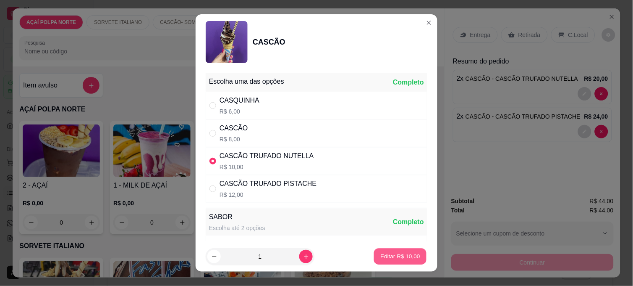
click at [409, 254] on p "Editar R$ 10,00" at bounding box center [399, 256] width 39 height 8
type input "1"
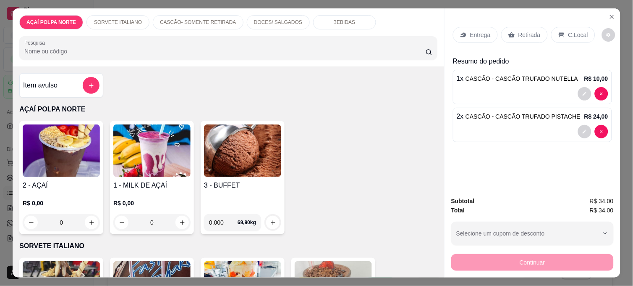
click at [68, 167] on img at bounding box center [61, 150] width 77 height 52
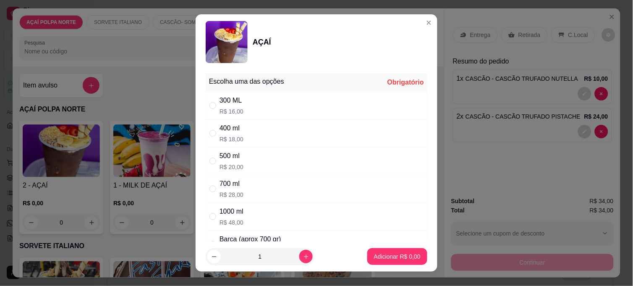
click at [305, 159] on div "500 ml R$ 20,00" at bounding box center [317, 161] width 222 height 28
radio input "true"
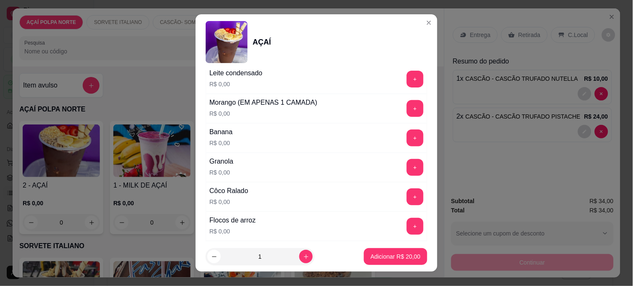
scroll to position [466, 0]
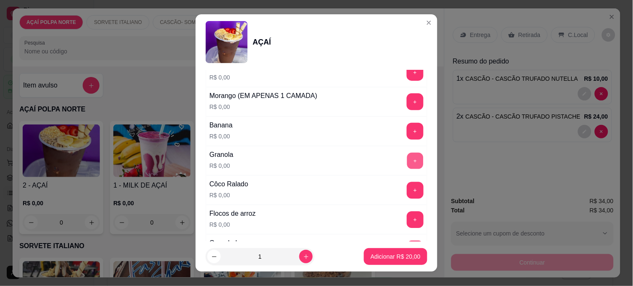
click at [407, 159] on button "+" at bounding box center [415, 160] width 16 height 16
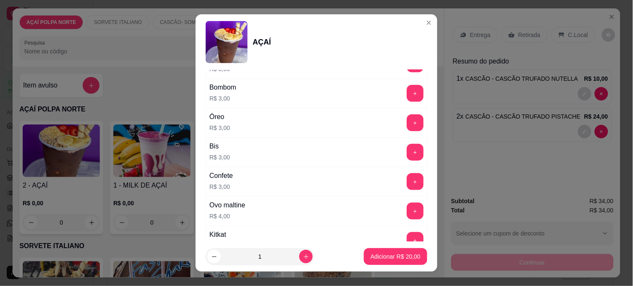
scroll to position [933, 0]
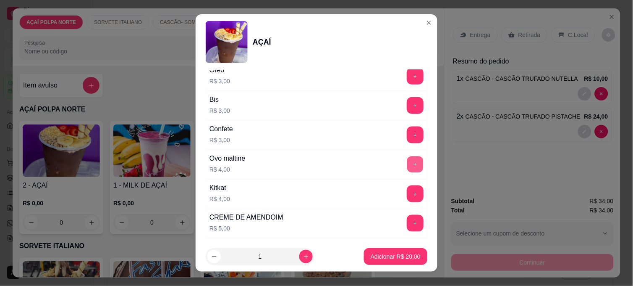
click at [407, 163] on button "+" at bounding box center [415, 164] width 16 height 16
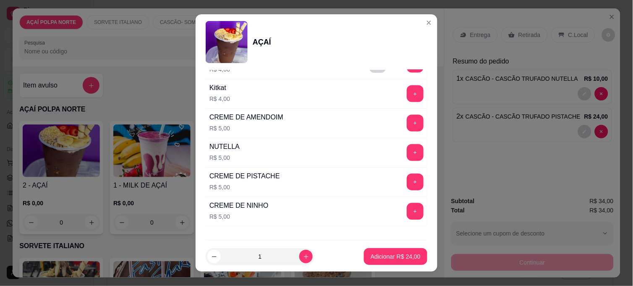
scroll to position [1073, 0]
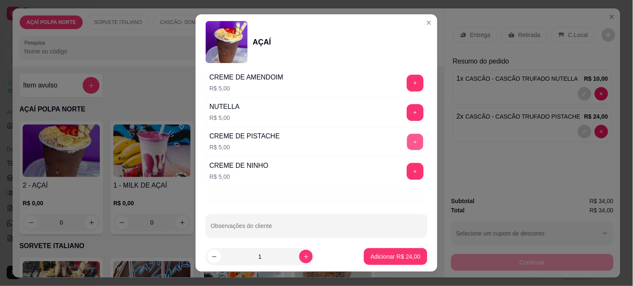
click at [407, 147] on button "+" at bounding box center [415, 142] width 16 height 16
click at [391, 254] on p "Adicionar R$ 29,00" at bounding box center [396, 256] width 50 height 8
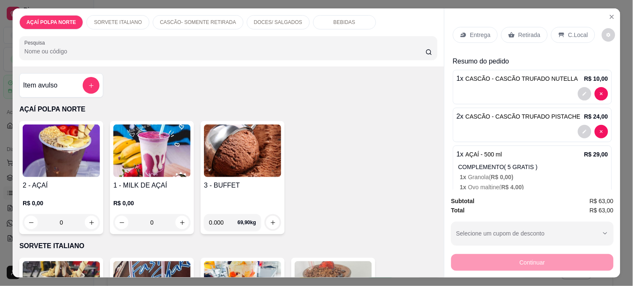
click at [485, 34] on p "Entrega" at bounding box center [480, 35] width 21 height 8
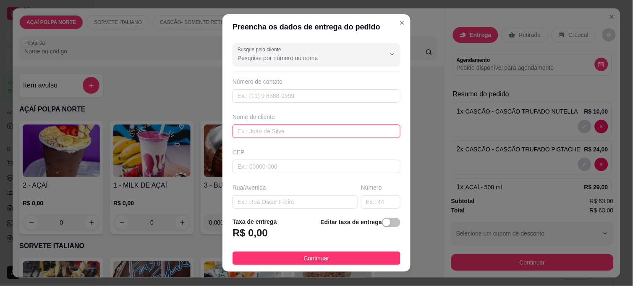
click at [299, 128] on input "text" at bounding box center [317, 130] width 168 height 13
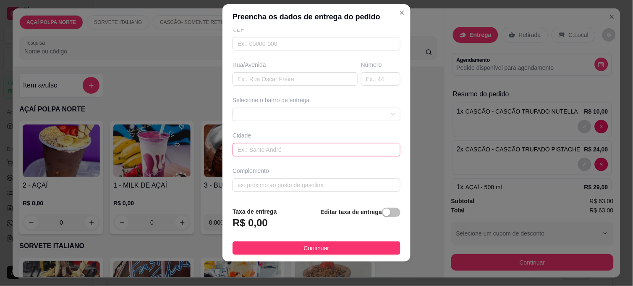
scroll to position [13, 0]
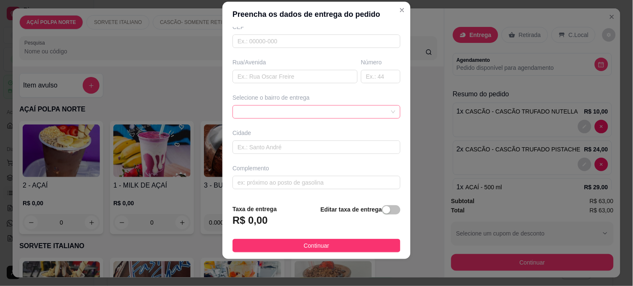
click at [357, 114] on div at bounding box center [317, 111] width 168 height 13
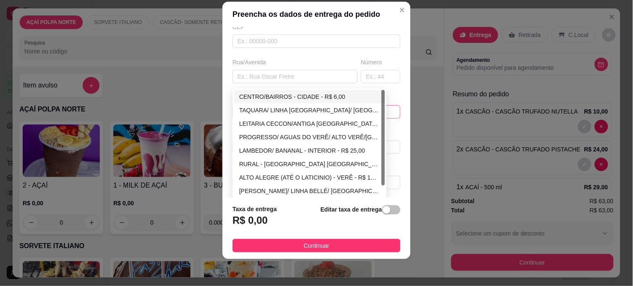
type input "lili"
click at [312, 95] on div "CENTRO/BAIRROS - CIDADE - R$ 6,00" at bounding box center [309, 96] width 141 height 9
type input "CIDADE"
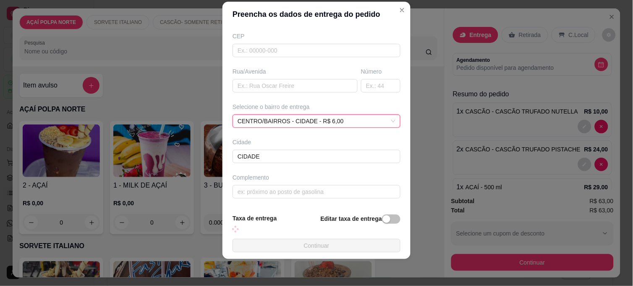
scroll to position [104, 0]
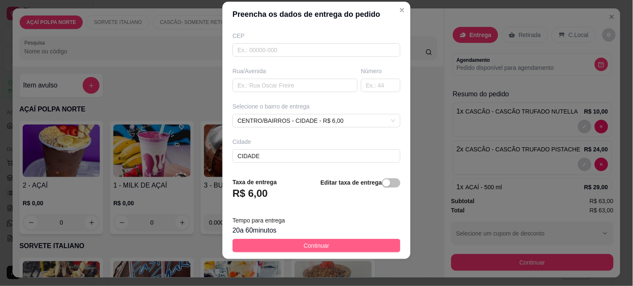
click at [370, 241] on button "Continuar" at bounding box center [317, 244] width 168 height 13
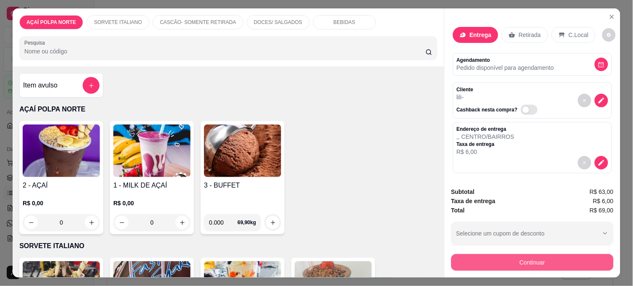
click at [533, 262] on button "Continuar" at bounding box center [532, 262] width 162 height 17
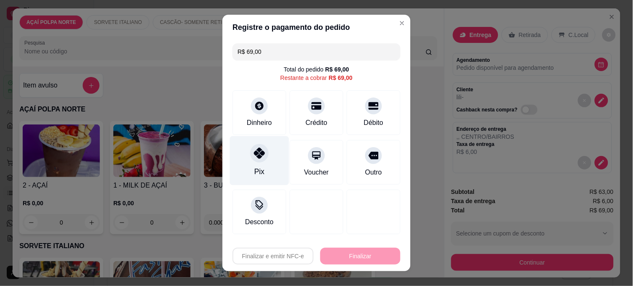
drag, startPoint x: 257, startPoint y: 162, endPoint x: 269, endPoint y: 168, distance: 13.7
click at [258, 162] on div "Pix" at bounding box center [259, 160] width 59 height 49
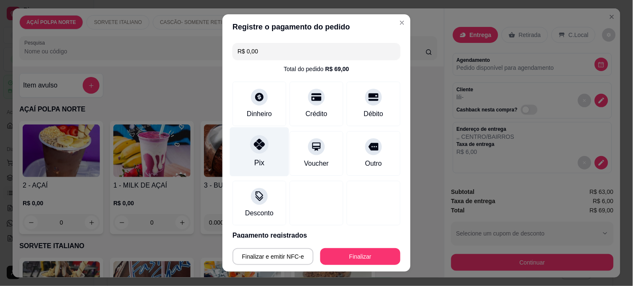
type input "R$ 0,00"
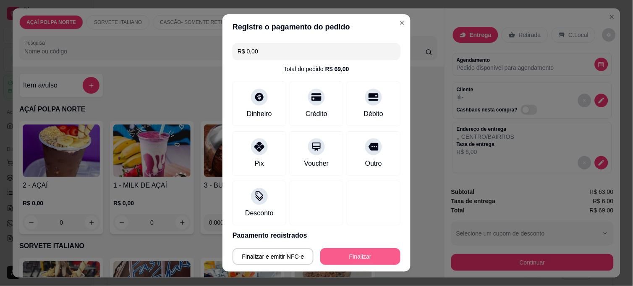
click at [361, 254] on button "Finalizar" at bounding box center [360, 256] width 80 height 17
type input "0"
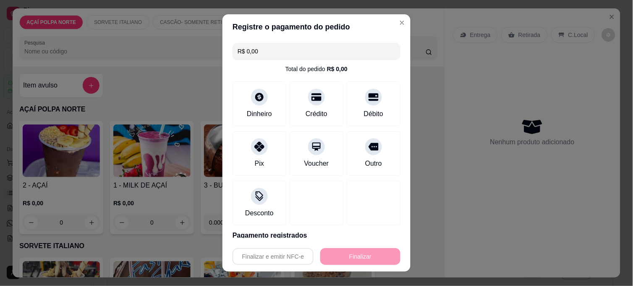
type input "-R$ 69,00"
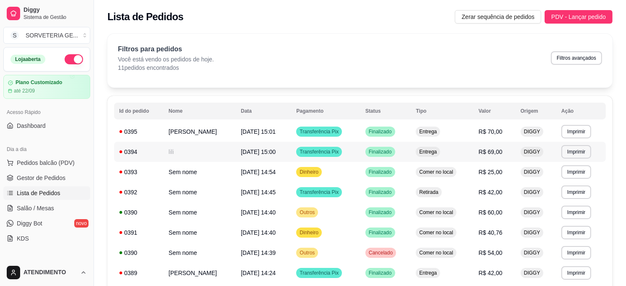
click at [236, 150] on td "lili" at bounding box center [200, 151] width 72 height 20
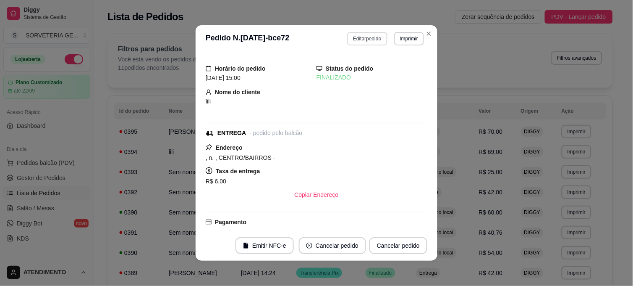
click at [358, 39] on button "Editar pedido" at bounding box center [367, 38] width 40 height 13
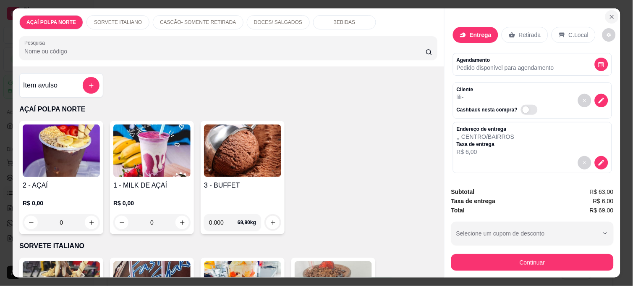
click at [605, 13] on button "Close" at bounding box center [611, 16] width 13 height 13
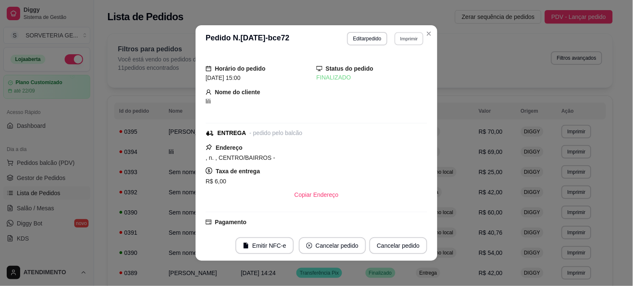
click at [399, 39] on button "Imprimir" at bounding box center [409, 38] width 29 height 13
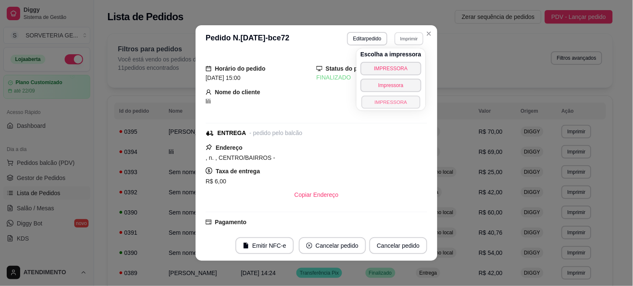
click at [404, 105] on button "IMPRESSORA" at bounding box center [390, 101] width 59 height 13
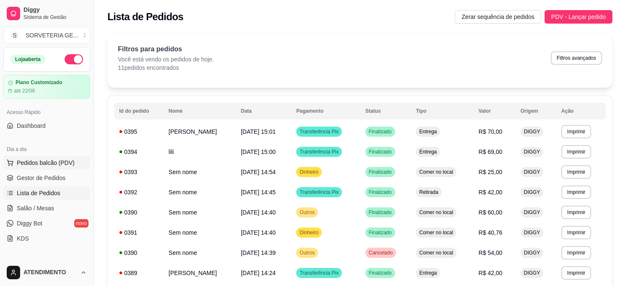
click at [55, 161] on span "Pedidos balcão (PDV)" at bounding box center [46, 162] width 58 height 8
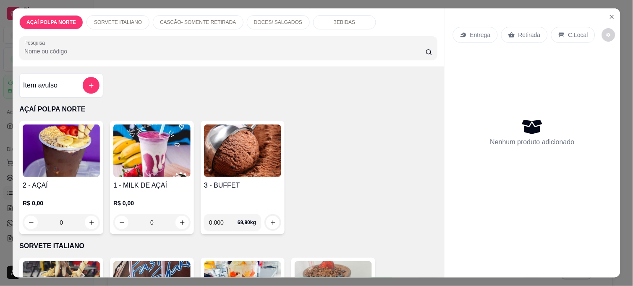
click at [73, 155] on img at bounding box center [61, 150] width 77 height 52
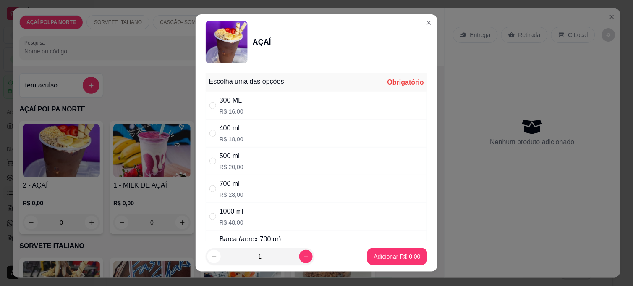
click at [292, 108] on div "300 ML R$ 16,00" at bounding box center [317, 106] width 222 height 28
radio input "true"
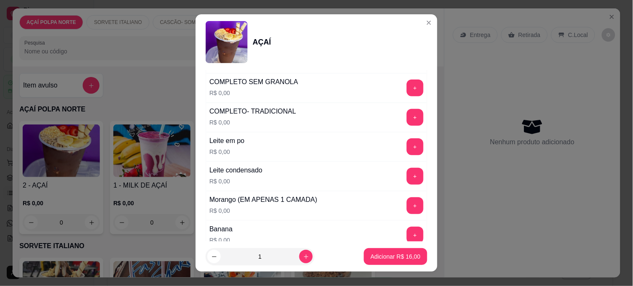
scroll to position [420, 0]
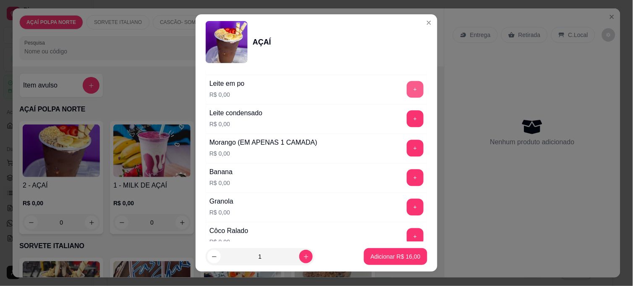
click at [407, 94] on button "+" at bounding box center [415, 89] width 17 height 17
click at [407, 118] on button "+" at bounding box center [415, 119] width 16 height 16
click at [407, 152] on button "+" at bounding box center [415, 148] width 16 height 16
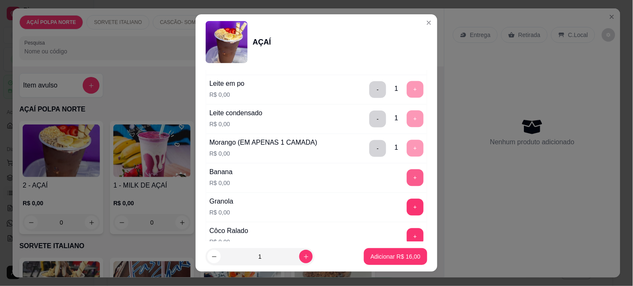
click at [407, 180] on button "+" at bounding box center [415, 177] width 17 height 17
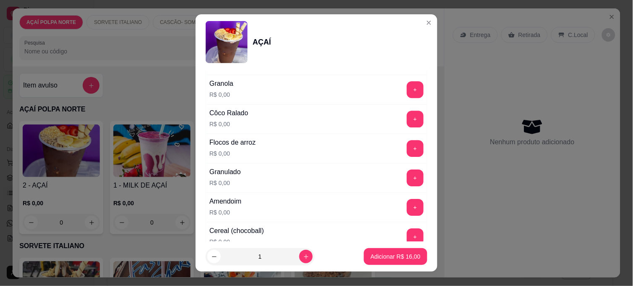
scroll to position [560, 0]
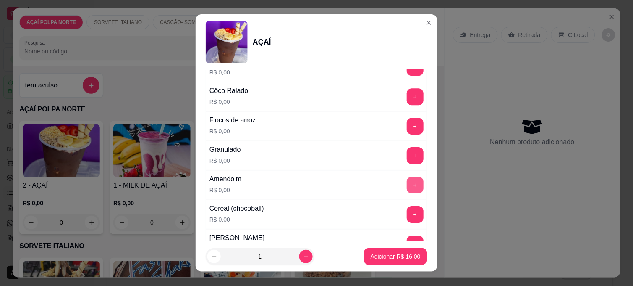
click at [407, 186] on button "+" at bounding box center [415, 184] width 17 height 17
click at [390, 254] on p "Adicionar R$ 16,00" at bounding box center [396, 256] width 50 height 8
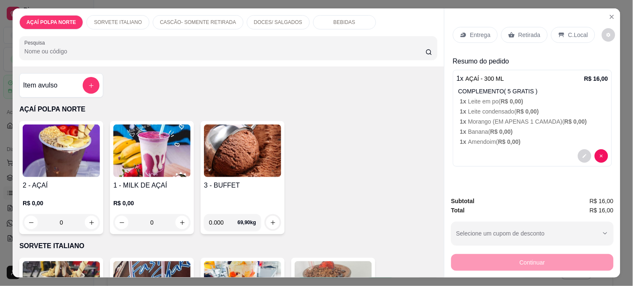
click at [568, 31] on p "C.Local" at bounding box center [578, 35] width 20 height 8
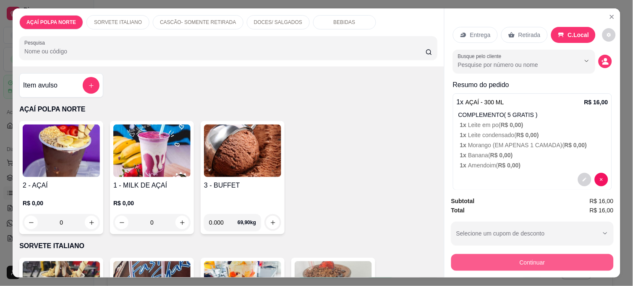
click at [587, 266] on button "Continuar" at bounding box center [532, 262] width 162 height 17
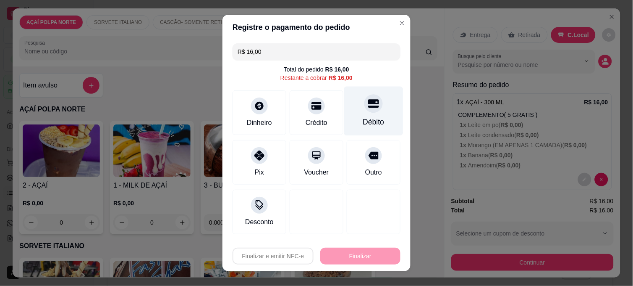
click at [368, 103] on icon at bounding box center [373, 104] width 11 height 8
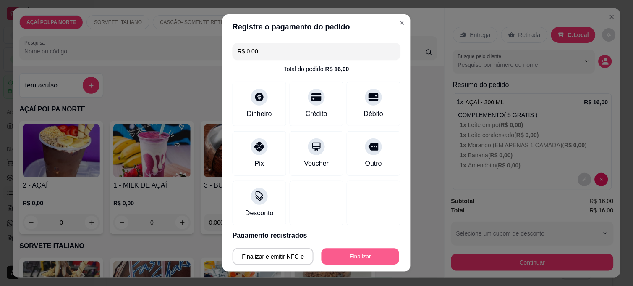
click at [380, 256] on button "Finalizar" at bounding box center [361, 256] width 78 height 16
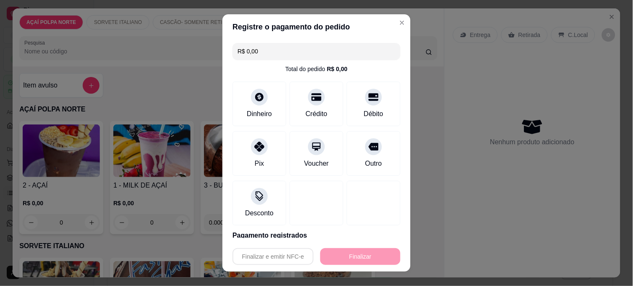
type input "-R$ 16,00"
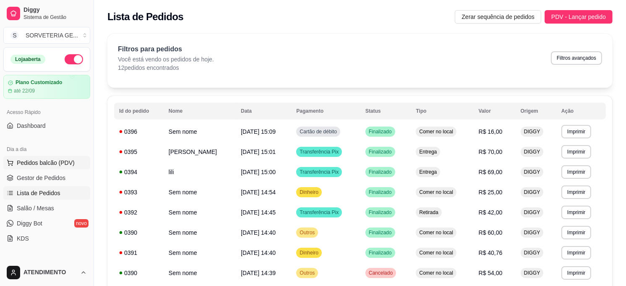
click at [67, 159] on span "Pedidos balcão (PDV)" at bounding box center [46, 162] width 58 height 8
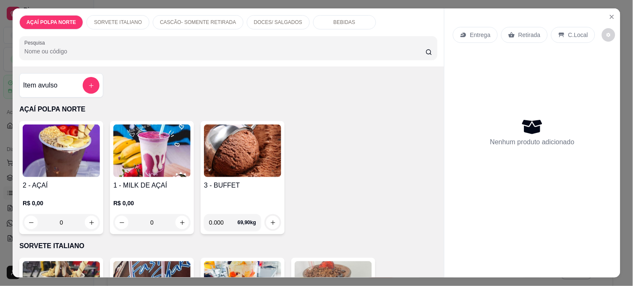
click at [56, 158] on img at bounding box center [61, 150] width 77 height 52
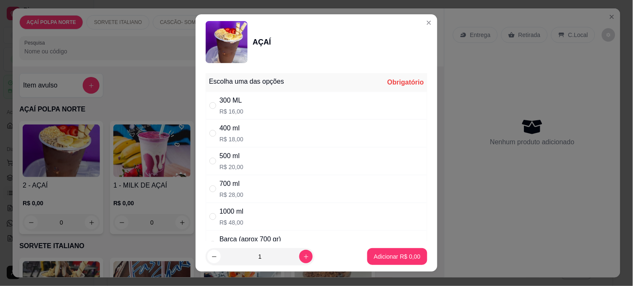
click at [245, 133] on div "400 ml R$ 18,00" at bounding box center [317, 133] width 222 height 28
radio input "true"
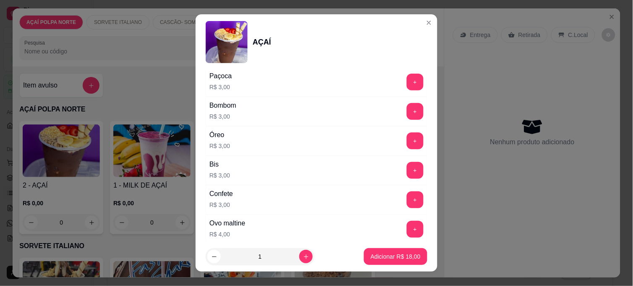
scroll to position [886, 0]
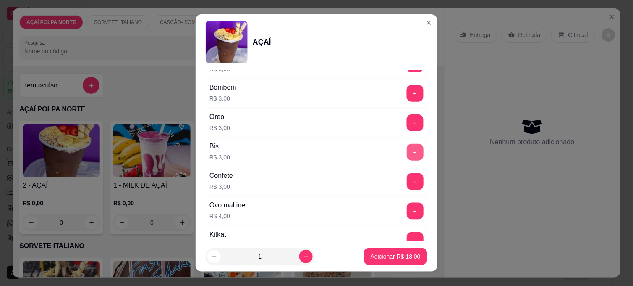
click at [407, 155] on button "+" at bounding box center [415, 152] width 17 height 17
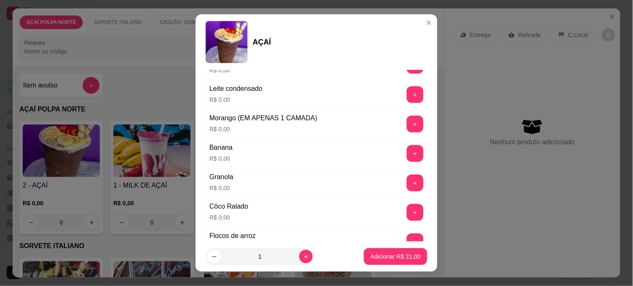
scroll to position [420, 0]
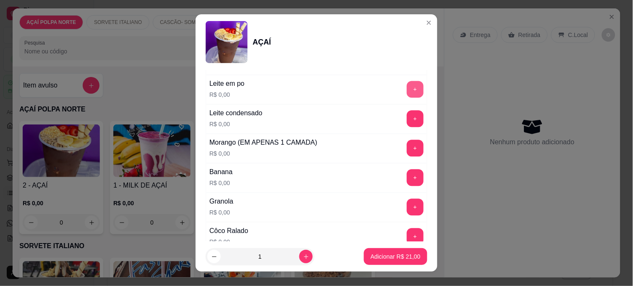
click at [407, 88] on button "+" at bounding box center [415, 89] width 17 height 17
click at [407, 152] on button "+" at bounding box center [415, 148] width 17 height 17
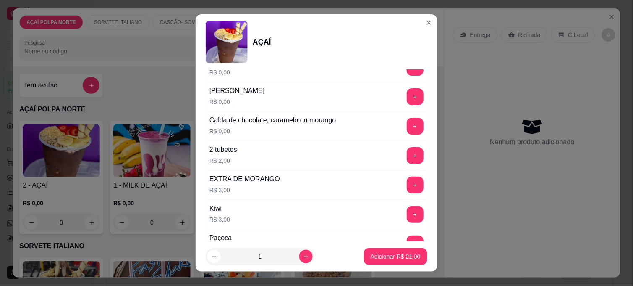
scroll to position [699, 0]
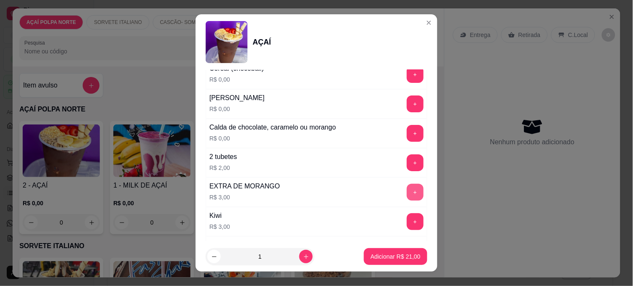
click at [407, 191] on button "+" at bounding box center [415, 191] width 17 height 17
click at [415, 257] on button "Adicionar R$ 24,00" at bounding box center [395, 256] width 63 height 17
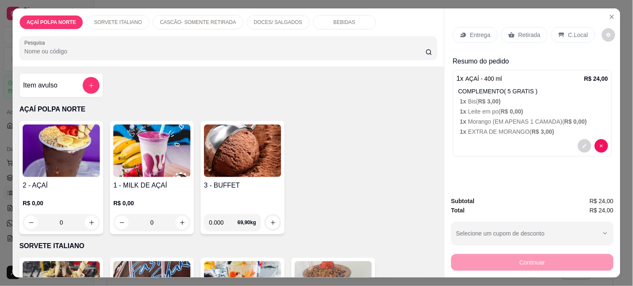
click at [64, 173] on img at bounding box center [61, 150] width 77 height 52
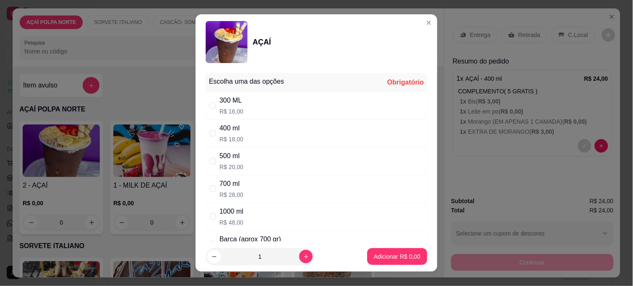
click at [284, 107] on div "300 ML R$ 16,00" at bounding box center [317, 106] width 222 height 28
radio input "true"
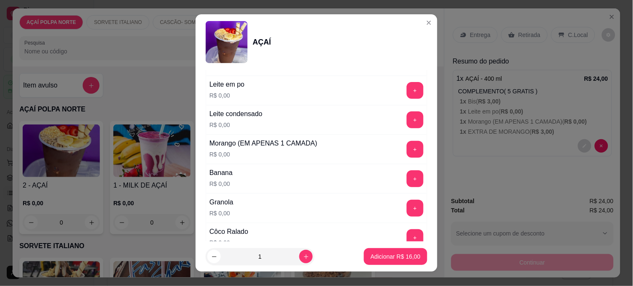
scroll to position [420, 0]
click at [407, 118] on button "+" at bounding box center [415, 118] width 17 height 17
click at [407, 152] on button "+" at bounding box center [415, 148] width 17 height 17
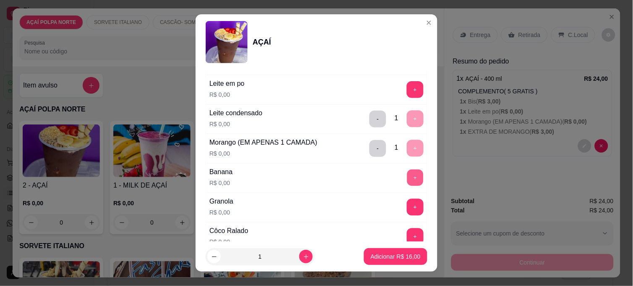
click at [407, 179] on button "+" at bounding box center [415, 178] width 16 height 16
click at [407, 208] on button "+" at bounding box center [415, 207] width 16 height 16
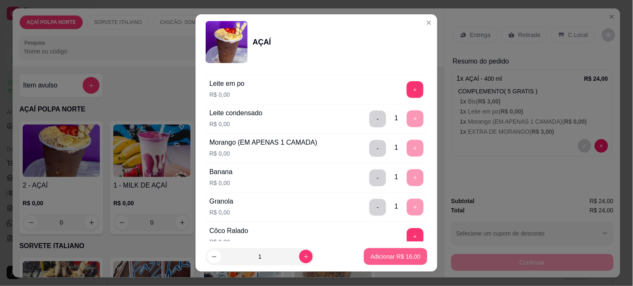
click at [403, 255] on p "Adicionar R$ 16,00" at bounding box center [396, 256] width 50 height 8
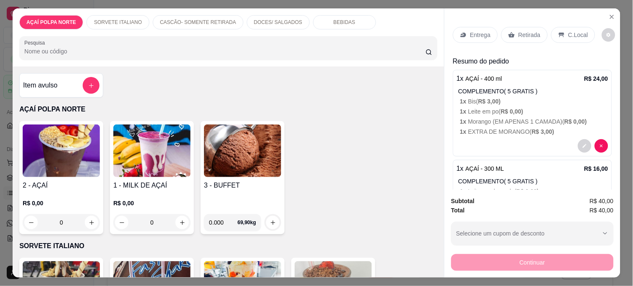
click at [572, 34] on p "C.Local" at bounding box center [578, 35] width 20 height 8
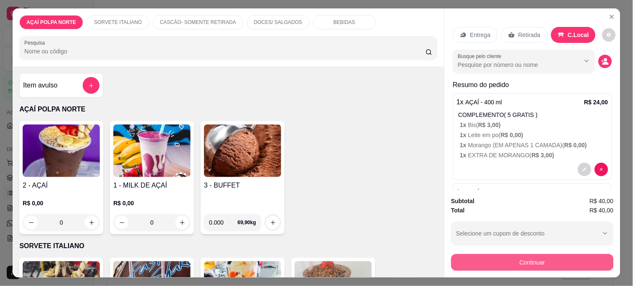
click at [579, 258] on button "Continuar" at bounding box center [532, 262] width 162 height 17
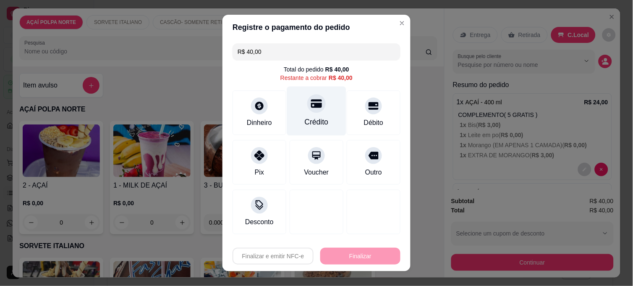
click at [313, 119] on div "Crédito" at bounding box center [317, 121] width 24 height 11
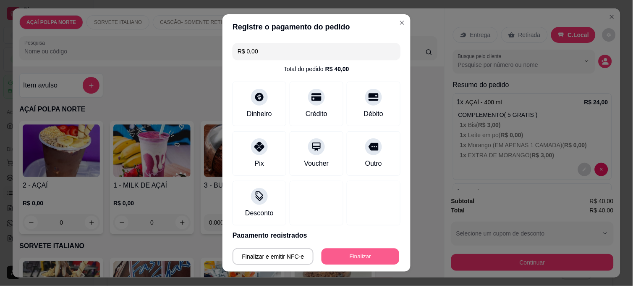
click at [366, 250] on button "Finalizar" at bounding box center [361, 256] width 78 height 16
type input "-R$ 40,00"
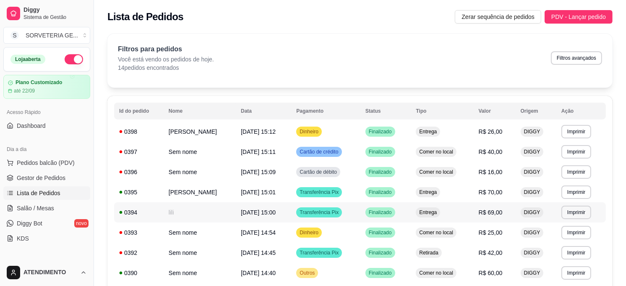
click at [471, 215] on td "Entrega" at bounding box center [442, 212] width 63 height 20
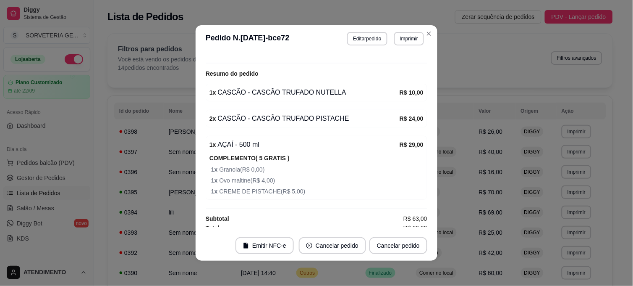
scroll to position [193, 0]
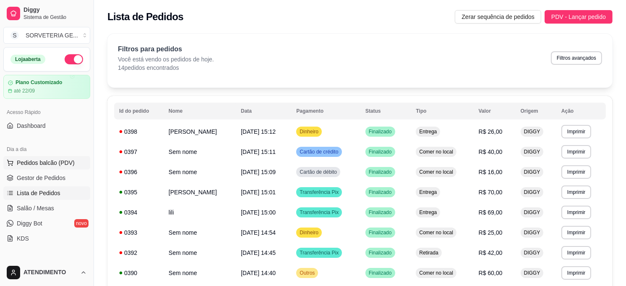
click at [63, 157] on button "Pedidos balcão (PDV)" at bounding box center [46, 162] width 87 height 13
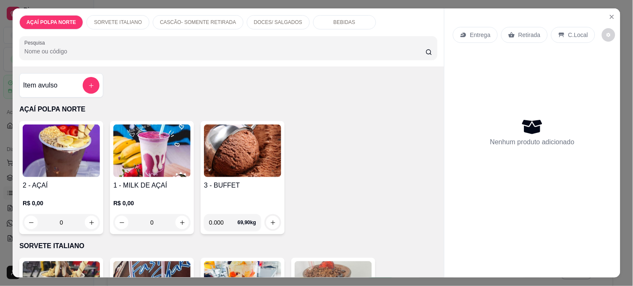
click at [74, 84] on div "Item avulso" at bounding box center [61, 85] width 76 height 17
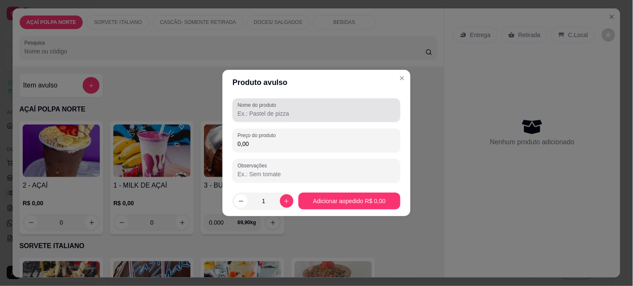
click at [262, 113] on input "Nome do produto" at bounding box center [317, 113] width 158 height 8
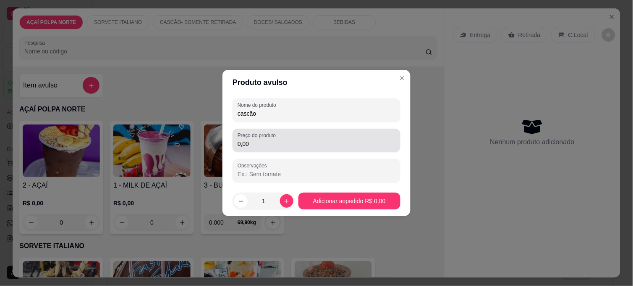
type input "cascão"
click at [326, 139] on input "0,00" at bounding box center [317, 143] width 158 height 8
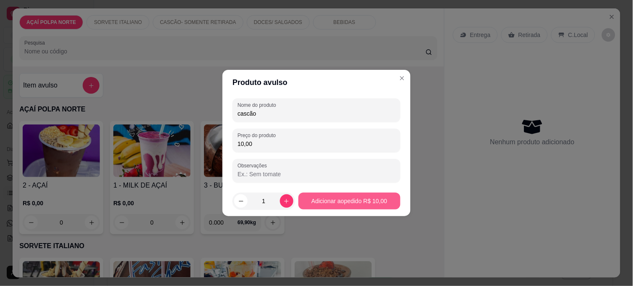
type input "10,00"
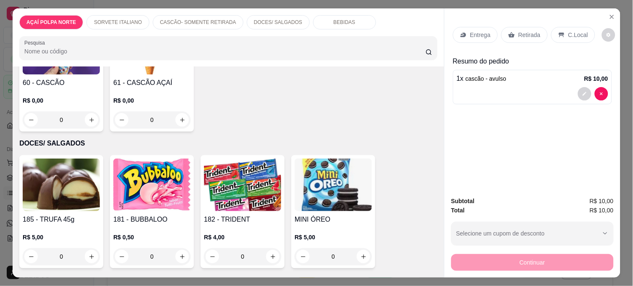
scroll to position [466, 0]
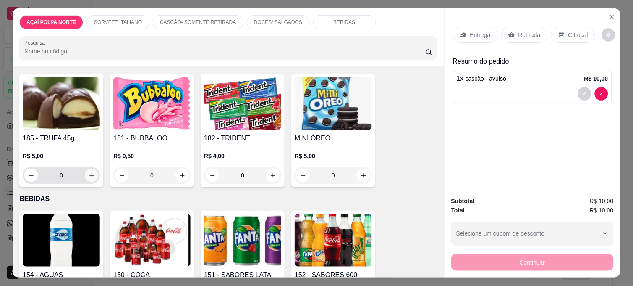
click at [89, 174] on icon "increase-product-quantity" at bounding box center [92, 175] width 6 height 6
type input "1"
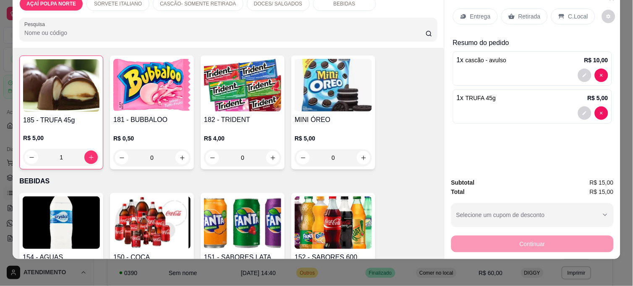
scroll to position [0, 0]
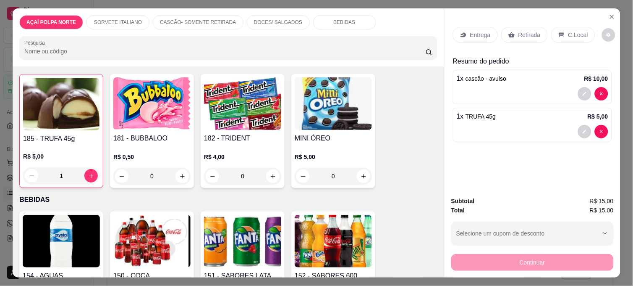
click at [521, 27] on div "Retirada" at bounding box center [524, 35] width 47 height 16
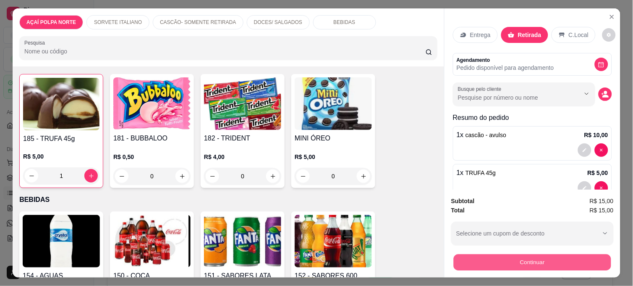
click at [555, 259] on button "Continuar" at bounding box center [532, 262] width 157 height 16
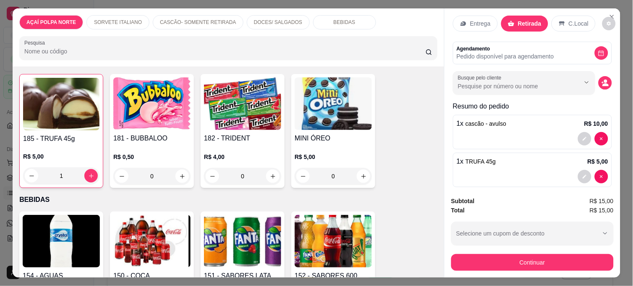
scroll to position [21, 0]
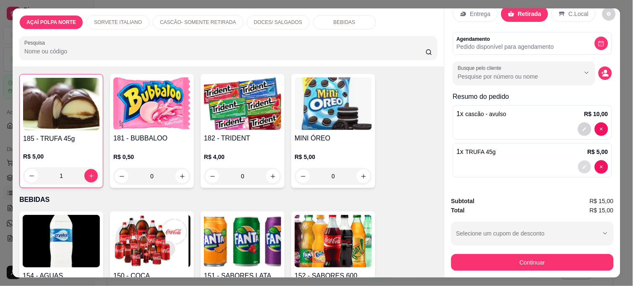
click at [578, 160] on button "decrease-product-quantity" at bounding box center [584, 166] width 13 height 13
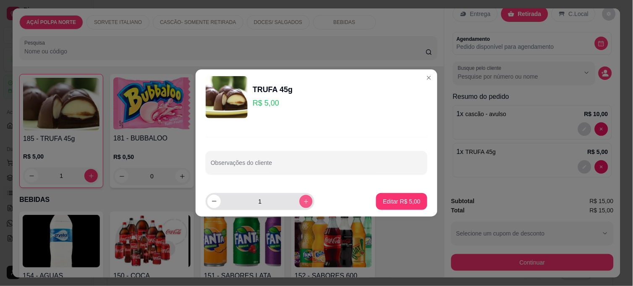
click at [303, 199] on icon "increase-product-quantity" at bounding box center [306, 201] width 6 height 6
type input "2"
click at [388, 197] on p "Editar R$ 10,00" at bounding box center [399, 201] width 39 height 8
type input "2"
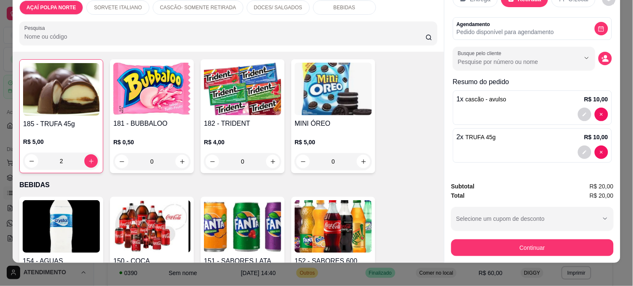
scroll to position [22, 0]
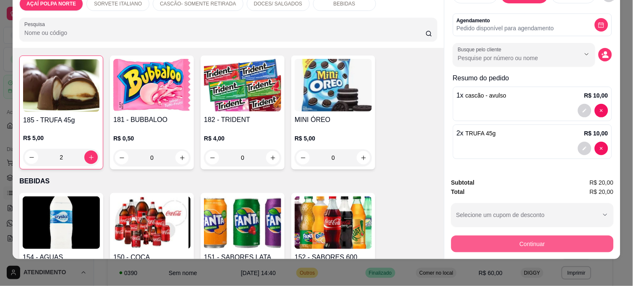
click at [547, 238] on button "Continuar" at bounding box center [532, 243] width 162 height 17
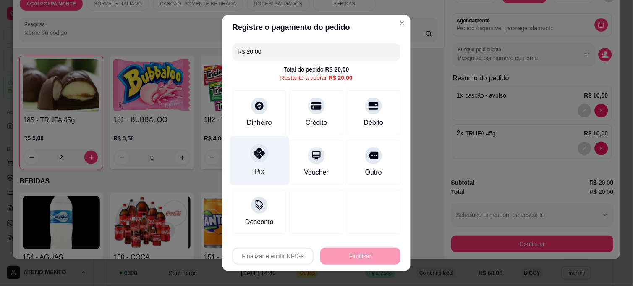
click at [250, 166] on div "Pix" at bounding box center [259, 160] width 59 height 49
type input "R$ 0,00"
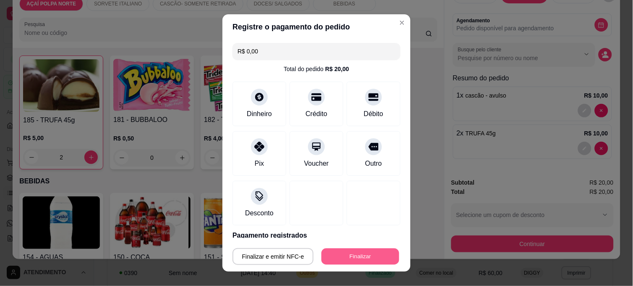
click at [365, 255] on button "Finalizar" at bounding box center [361, 256] width 78 height 16
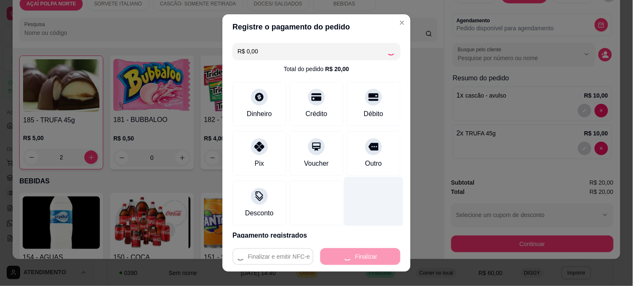
type input "0"
type input "-R$ 20,00"
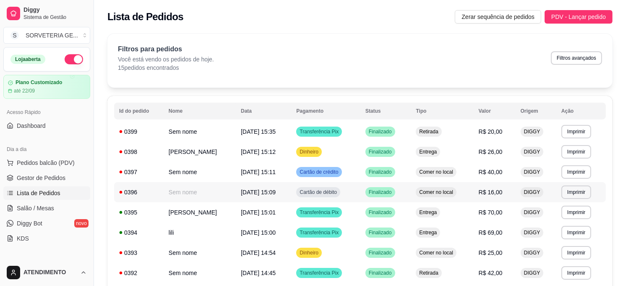
drag, startPoint x: 339, startPoint y: 173, endPoint x: 307, endPoint y: 186, distance: 35.0
drag, startPoint x: 307, startPoint y: 186, endPoint x: 237, endPoint y: 89, distance: 119.8
click at [237, 89] on div "**********" at bounding box center [360, 242] width 506 height 417
click at [50, 166] on span "Pedidos balcão (PDV)" at bounding box center [46, 162] width 58 height 8
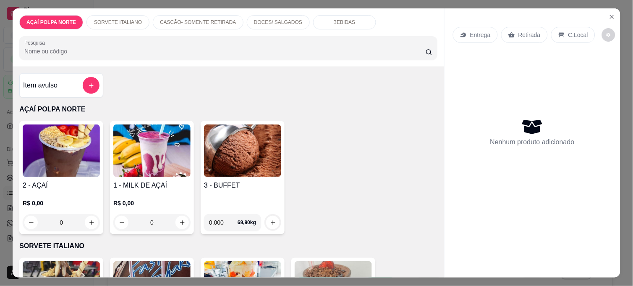
click at [64, 160] on img at bounding box center [61, 150] width 77 height 52
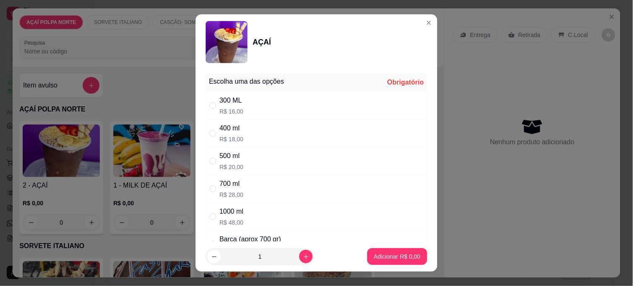
click at [333, 107] on div "300 ML R$ 16,00" at bounding box center [317, 106] width 222 height 28
radio input "true"
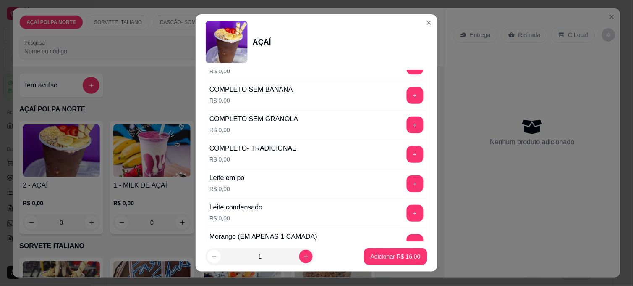
scroll to position [326, 0]
click at [407, 182] on button "+" at bounding box center [415, 183] width 17 height 17
click at [407, 212] on button "+" at bounding box center [415, 212] width 17 height 17
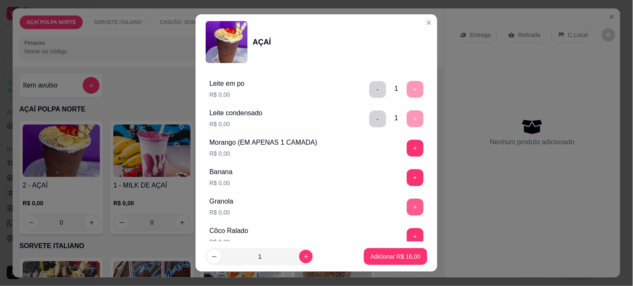
click at [407, 208] on button "+" at bounding box center [415, 207] width 17 height 17
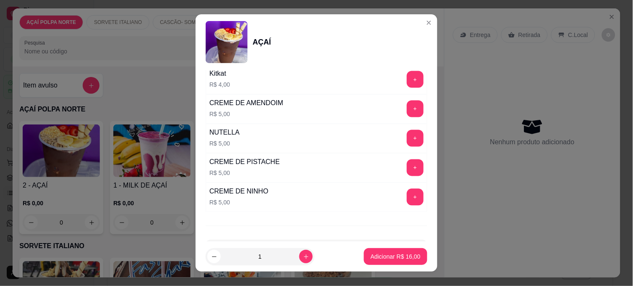
scroll to position [1073, 0]
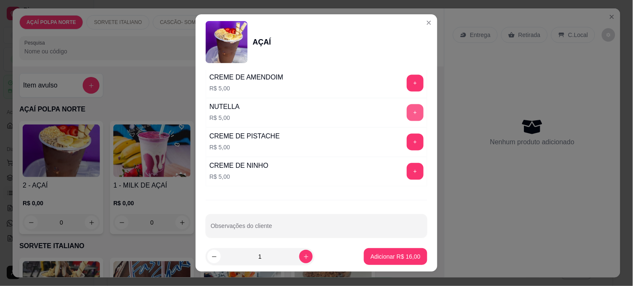
click at [407, 119] on button "+" at bounding box center [415, 112] width 17 height 17
click at [394, 256] on p "Adicionar R$ 21,00" at bounding box center [396, 256] width 50 height 8
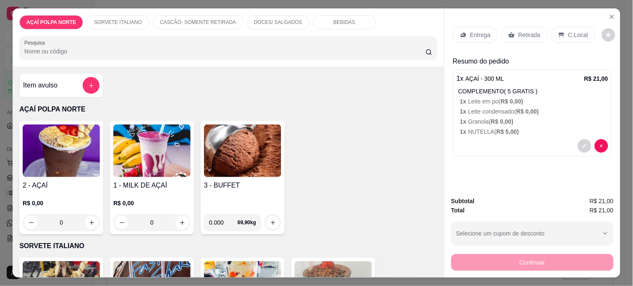
click at [519, 35] on p "Retirada" at bounding box center [530, 35] width 22 height 8
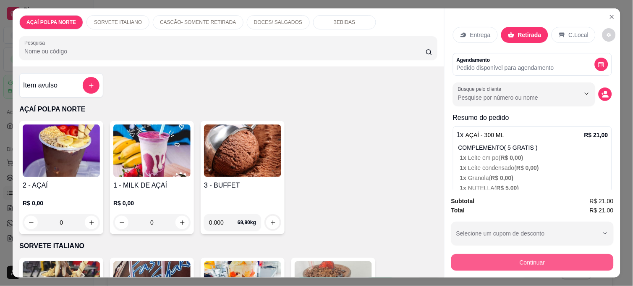
click at [497, 256] on button "Continuar" at bounding box center [532, 262] width 162 height 17
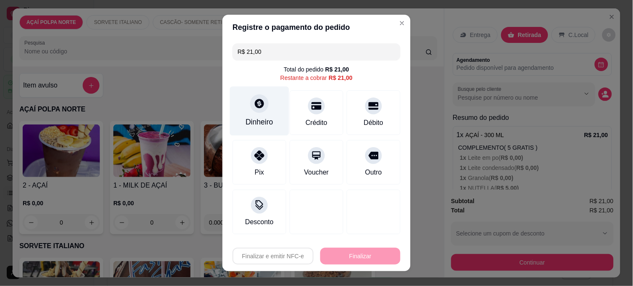
click at [254, 111] on div at bounding box center [259, 103] width 18 height 18
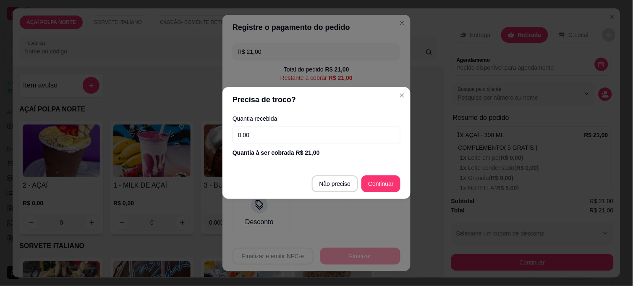
click at [270, 132] on input "0,00" at bounding box center [317, 134] width 168 height 17
type input "25,00"
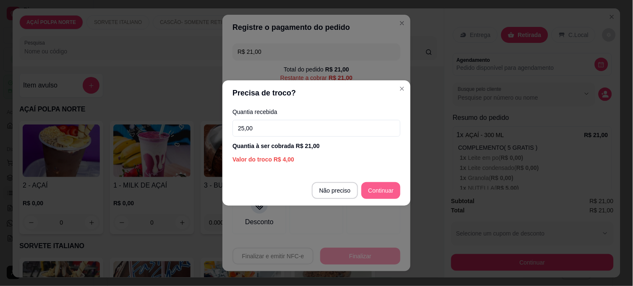
type input "R$ 0,00"
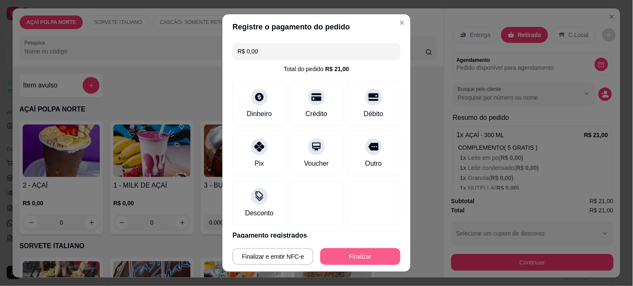
click at [372, 251] on button "Finalizar" at bounding box center [360, 256] width 80 height 17
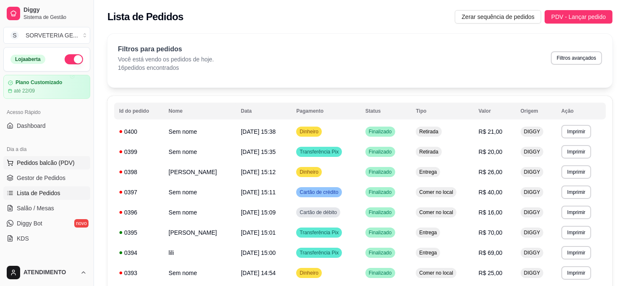
click at [59, 160] on span "Pedidos balcão (PDV)" at bounding box center [46, 162] width 58 height 8
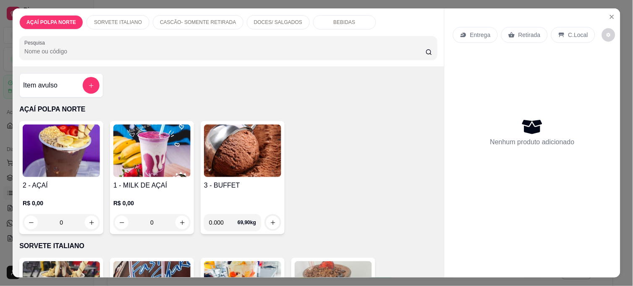
click at [62, 169] on img at bounding box center [61, 150] width 77 height 52
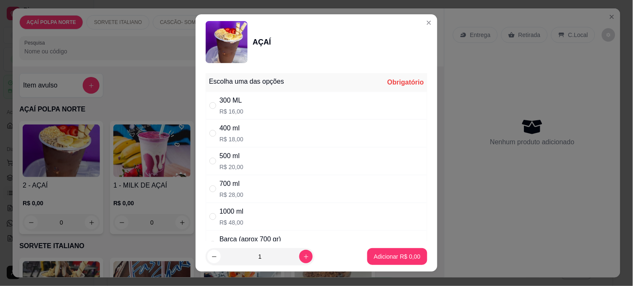
click at [274, 100] on div "300 ML R$ 16,00" at bounding box center [317, 106] width 222 height 28
radio input "true"
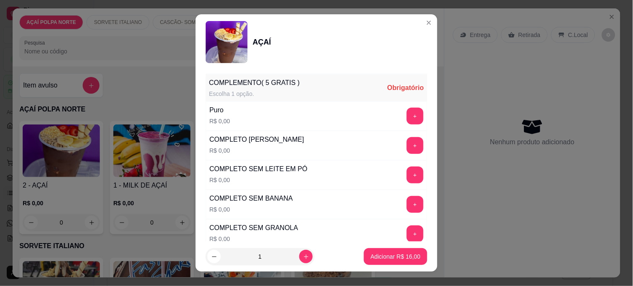
scroll to position [233, 0]
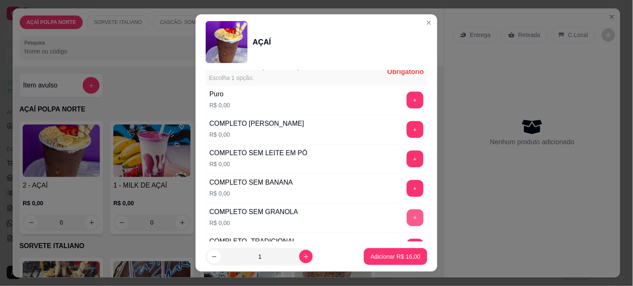
click at [407, 212] on button "+" at bounding box center [415, 217] width 17 height 17
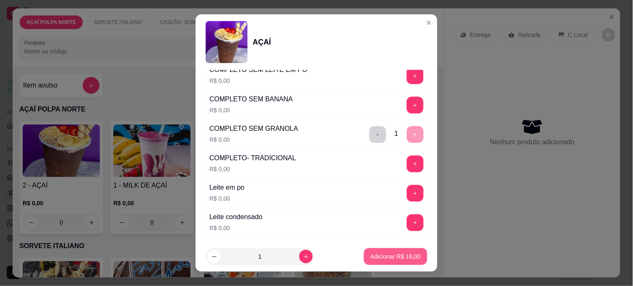
scroll to position [326, 0]
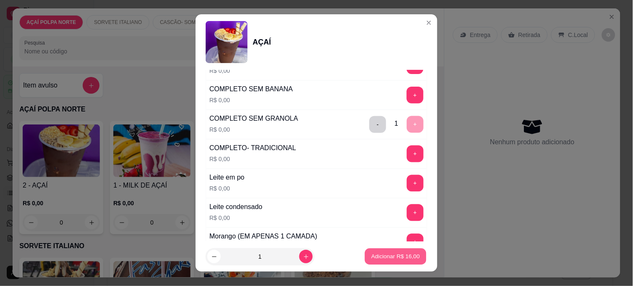
click at [388, 259] on p "Adicionar R$ 16,00" at bounding box center [396, 256] width 49 height 8
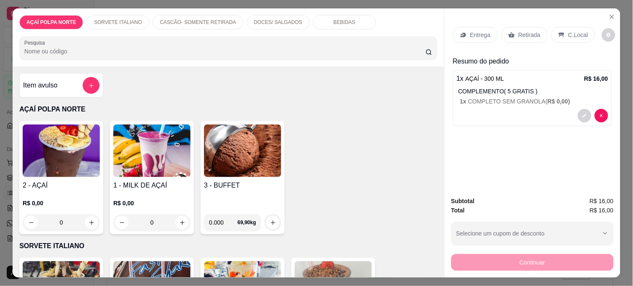
click at [472, 31] on p "Entrega" at bounding box center [480, 35] width 21 height 8
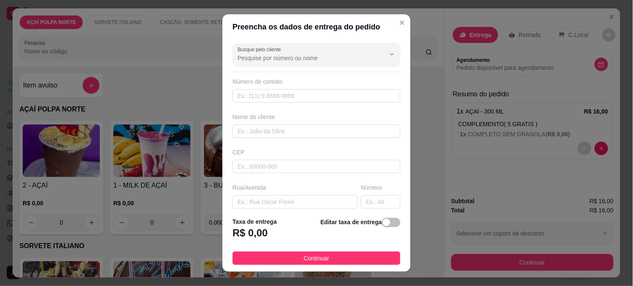
click at [276, 120] on div "Nome do cliente" at bounding box center [317, 117] width 168 height 8
click at [278, 127] on input "text" at bounding box center [317, 130] width 168 height 13
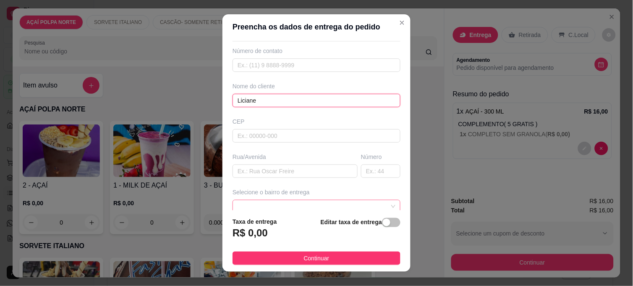
scroll to position [113, 0]
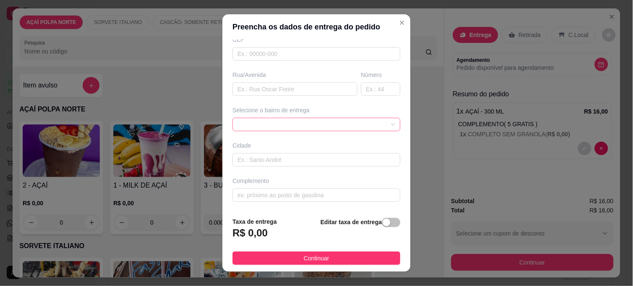
click at [318, 122] on span at bounding box center [317, 124] width 158 height 13
type input "Liciane"
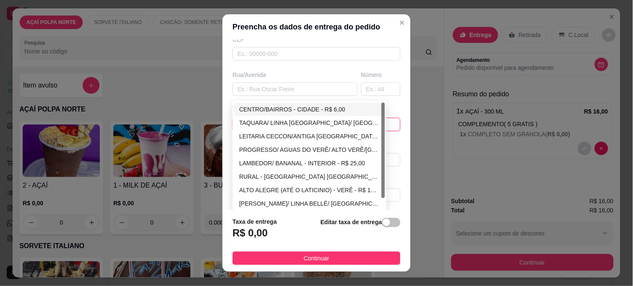
click at [297, 111] on div "CENTRO/BAIRROS - CIDADE - R$ 6,00" at bounding box center [309, 109] width 141 height 9
type input "CIDADE"
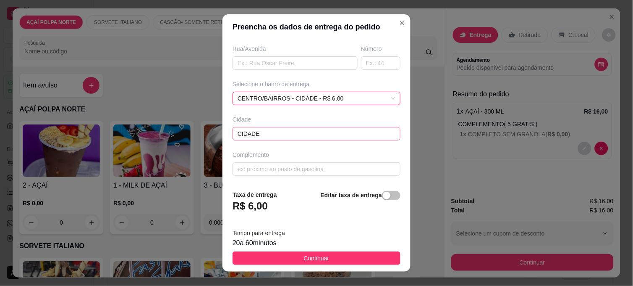
scroll to position [139, 0]
click at [301, 164] on input "text" at bounding box center [317, 167] width 168 height 13
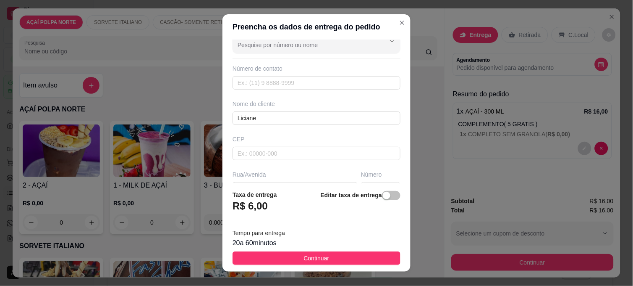
scroll to position [0, 0]
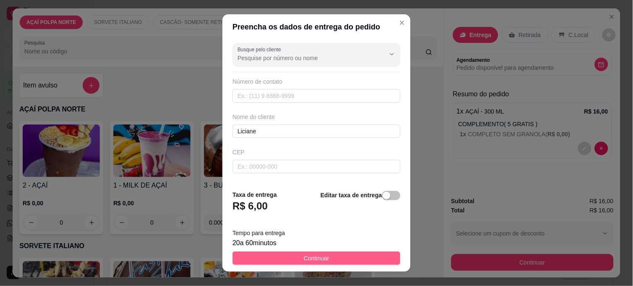
click at [327, 257] on button "Continuar" at bounding box center [317, 257] width 168 height 13
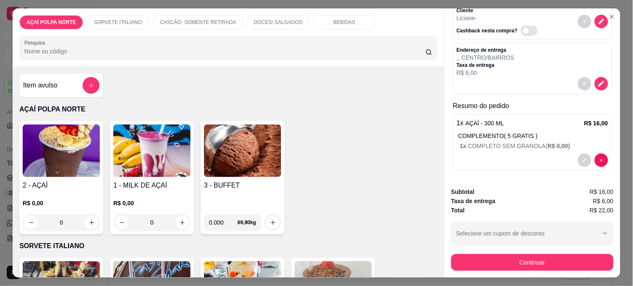
scroll to position [81, 0]
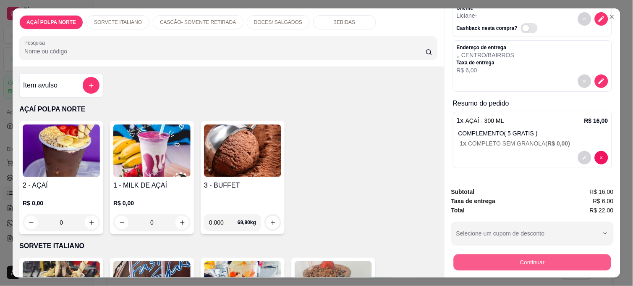
click at [567, 262] on button "Continuar" at bounding box center [532, 262] width 157 height 16
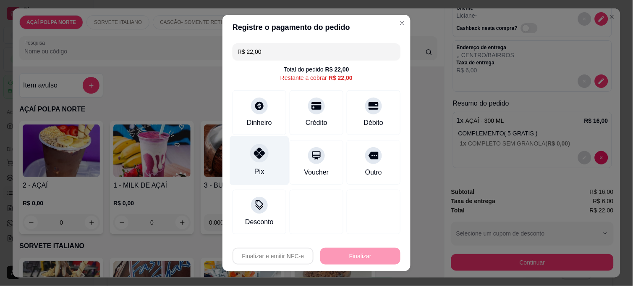
click at [275, 165] on div "Pix" at bounding box center [259, 160] width 59 height 49
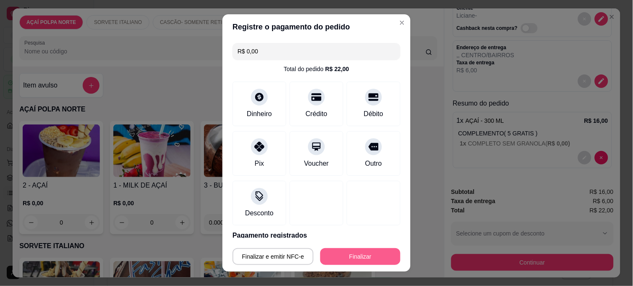
click at [333, 252] on button "Finalizar" at bounding box center [360, 256] width 80 height 17
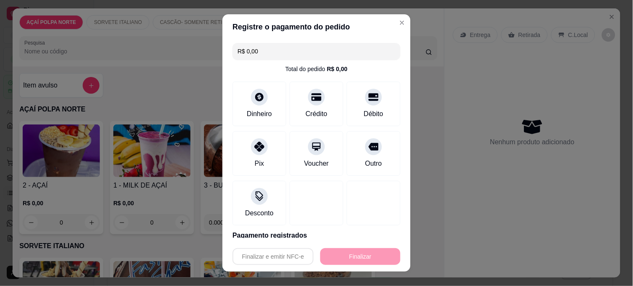
type input "-R$ 22,00"
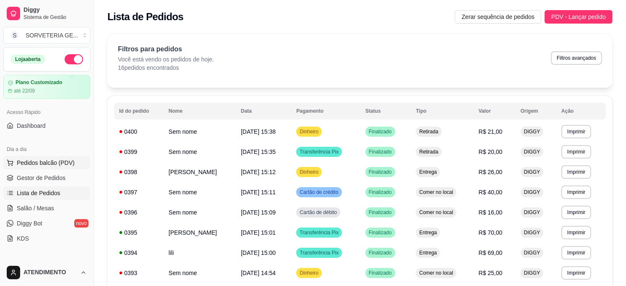
click at [66, 160] on span "Pedidos balcão (PDV)" at bounding box center [46, 162] width 58 height 8
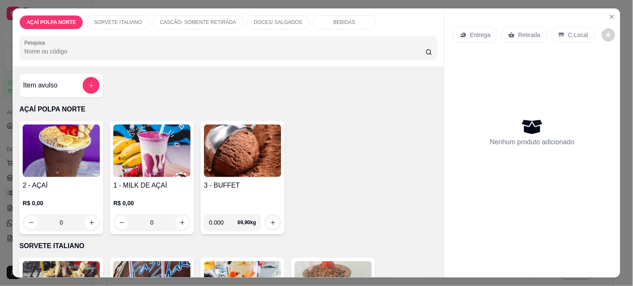
click at [62, 180] on h4 "2 - AÇAÍ" at bounding box center [61, 185] width 77 height 10
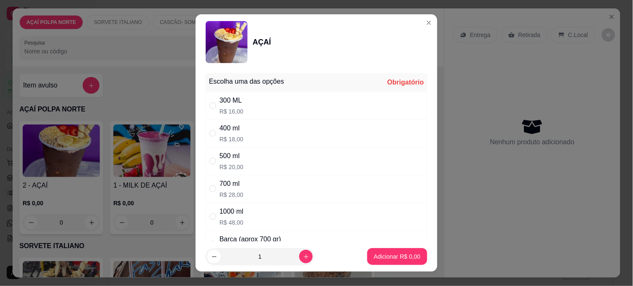
click at [246, 99] on div "300 ML R$ 16,00" at bounding box center [317, 106] width 222 height 28
radio input "true"
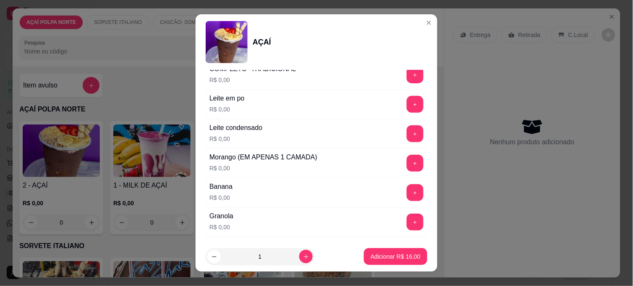
scroll to position [420, 0]
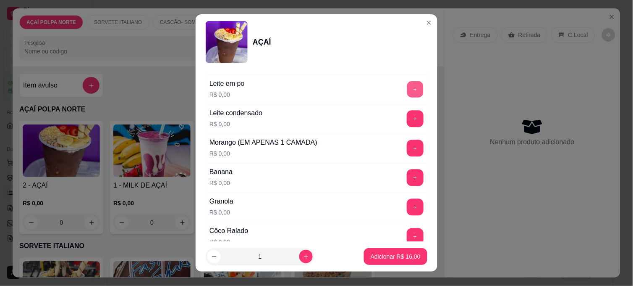
click at [407, 89] on button "+" at bounding box center [415, 89] width 16 height 16
click at [407, 150] on button "+" at bounding box center [415, 148] width 17 height 17
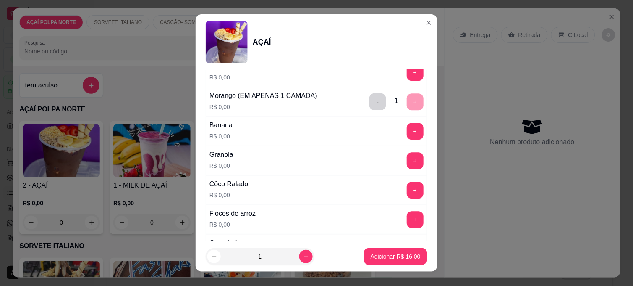
scroll to position [513, 0]
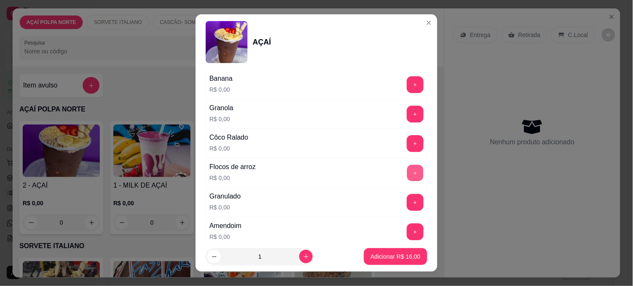
click at [407, 176] on button "+" at bounding box center [415, 173] width 16 height 16
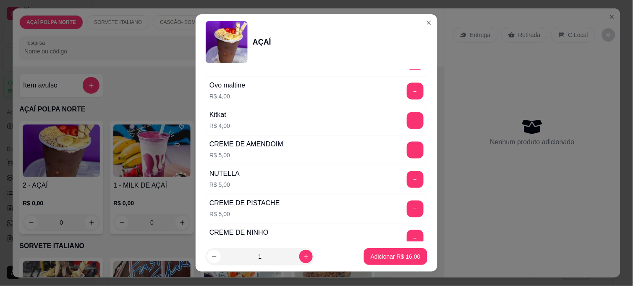
scroll to position [1084, 0]
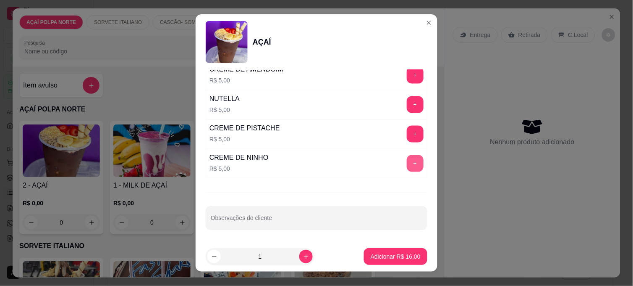
click at [407, 168] on button "+" at bounding box center [415, 163] width 17 height 17
click at [406, 252] on p "Adicionar R$ 21,00" at bounding box center [396, 256] width 50 height 8
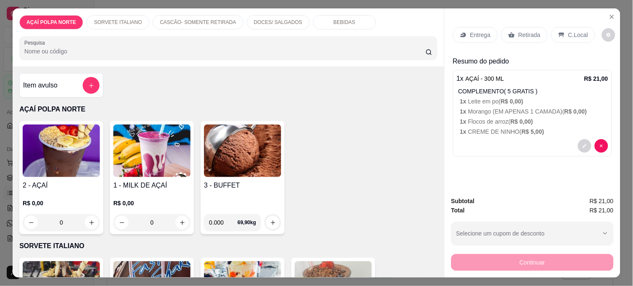
click at [558, 31] on icon at bounding box center [561, 34] width 7 height 7
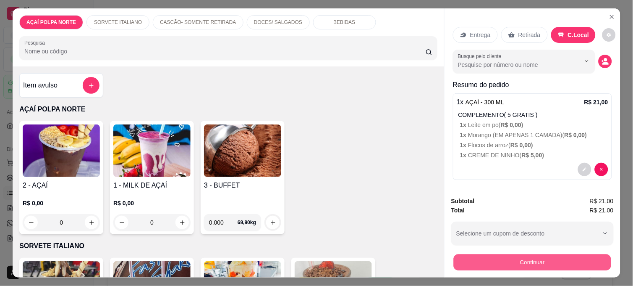
click at [584, 254] on button "Continuar" at bounding box center [532, 262] width 157 height 16
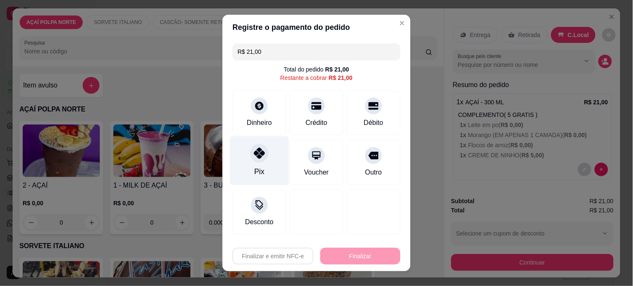
click at [271, 164] on div "Pix" at bounding box center [259, 160] width 59 height 49
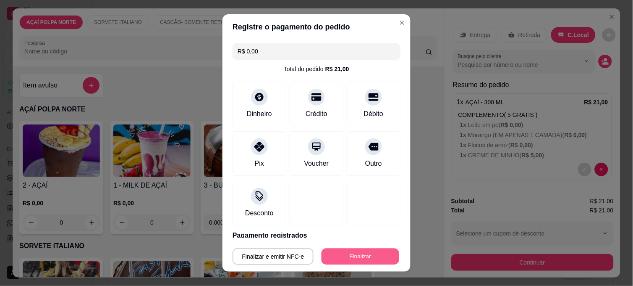
click at [377, 252] on button "Finalizar" at bounding box center [361, 256] width 78 height 16
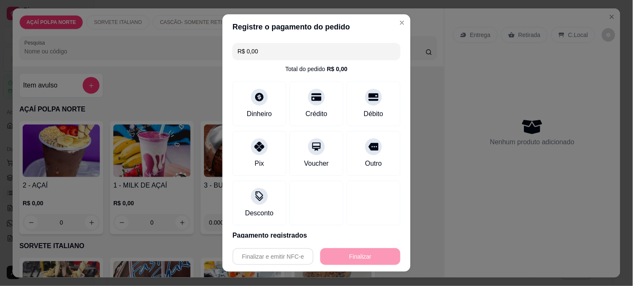
type input "-R$ 21,00"
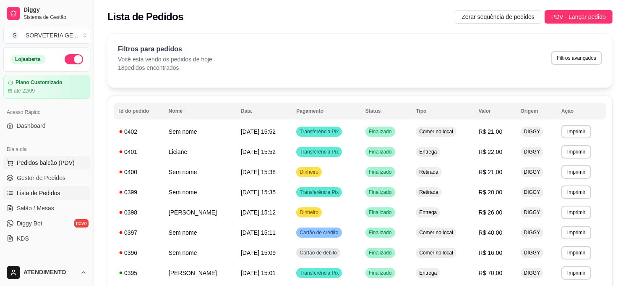
click at [31, 168] on button "Pedidos balcão (PDV)" at bounding box center [46, 162] width 87 height 13
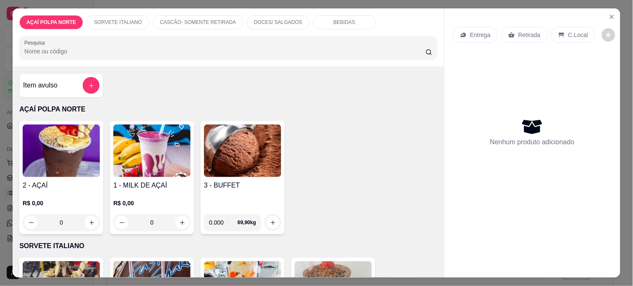
click at [65, 165] on img at bounding box center [61, 150] width 77 height 52
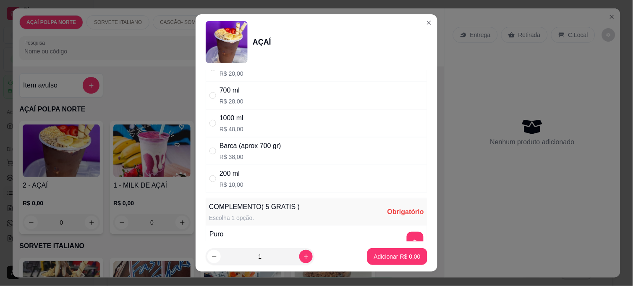
drag, startPoint x: 246, startPoint y: 170, endPoint x: 254, endPoint y: 179, distance: 11.9
click at [246, 170] on div "200 ml R$ 10,00" at bounding box center [317, 179] width 222 height 28
radio input "true"
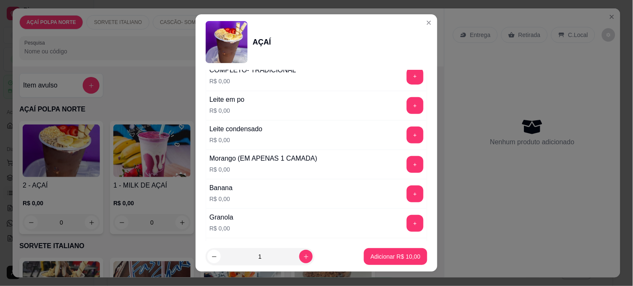
scroll to position [420, 0]
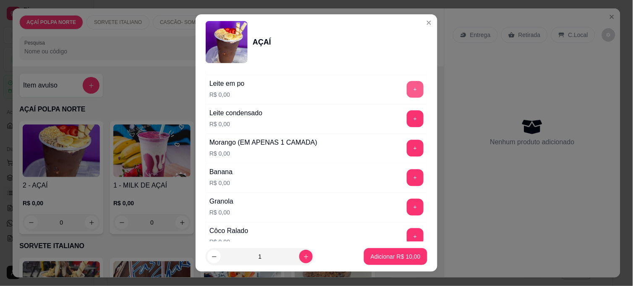
click at [407, 94] on button "+" at bounding box center [415, 89] width 17 height 17
click at [407, 116] on button "+" at bounding box center [415, 118] width 17 height 17
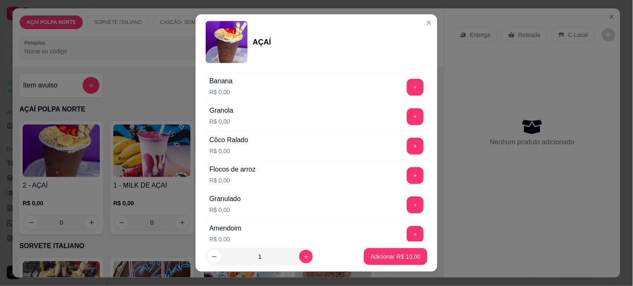
scroll to position [560, 0]
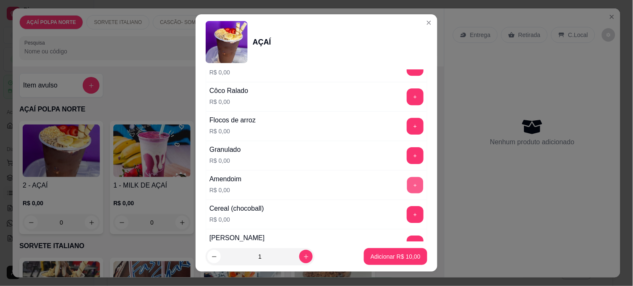
click at [407, 182] on button "+" at bounding box center [415, 185] width 16 height 16
click at [409, 259] on p "Adicionar R$ 10,00" at bounding box center [396, 256] width 50 height 8
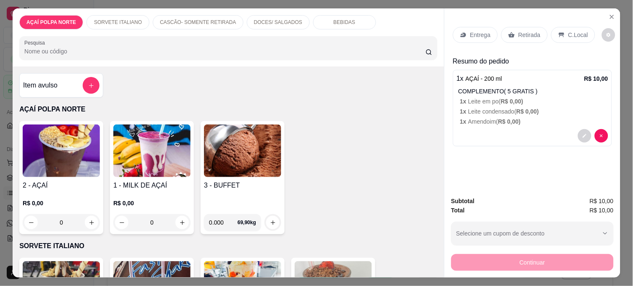
click at [551, 33] on div "C.Local" at bounding box center [573, 35] width 44 height 16
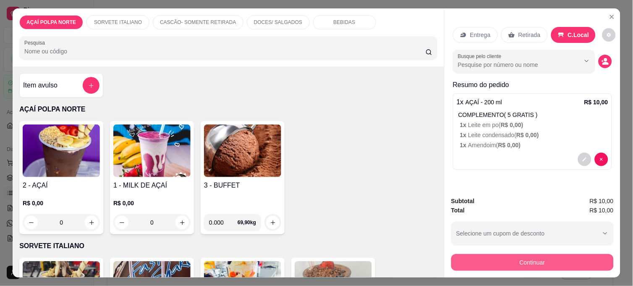
click at [556, 259] on button "Continuar" at bounding box center [532, 262] width 162 height 17
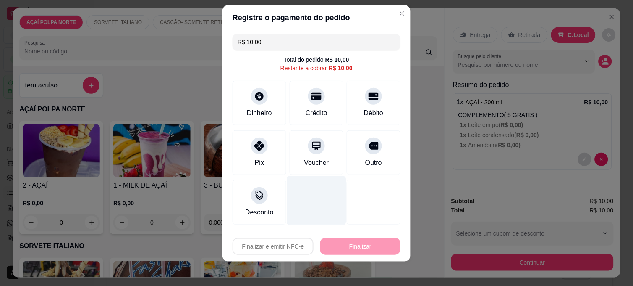
scroll to position [12, 0]
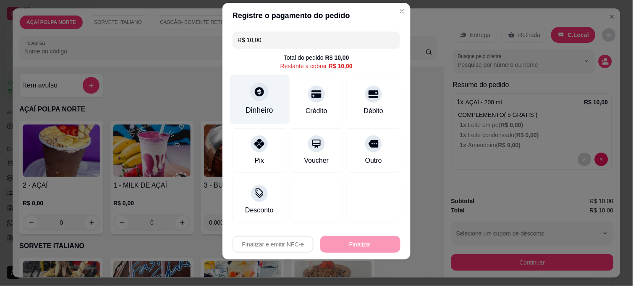
click at [266, 97] on div "Dinheiro" at bounding box center [259, 99] width 59 height 49
click at [276, 120] on label "Quantia recebida" at bounding box center [317, 118] width 168 height 6
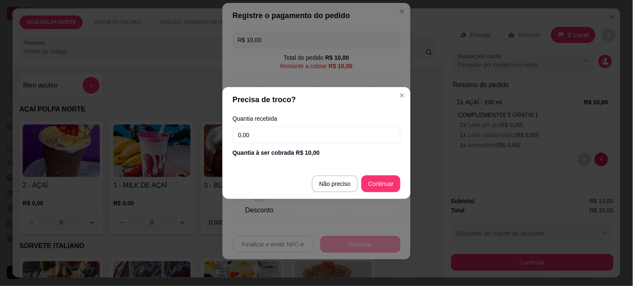
click at [279, 131] on input "0,00" at bounding box center [317, 134] width 168 height 17
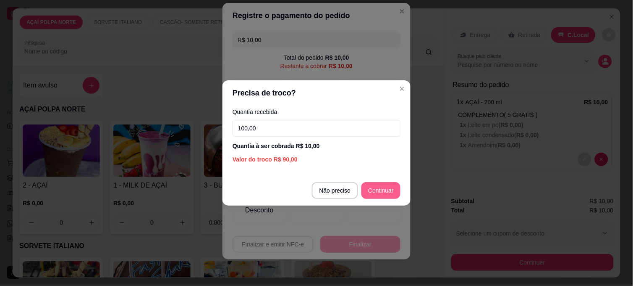
type input "100,00"
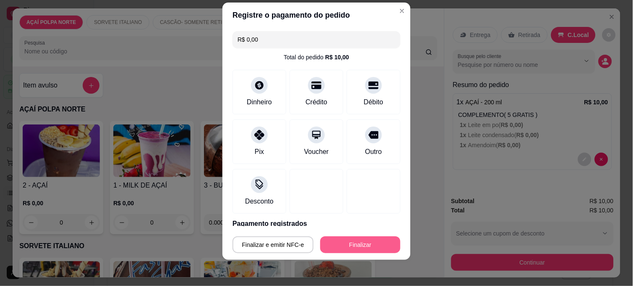
click at [374, 241] on button "Finalizar" at bounding box center [360, 244] width 80 height 17
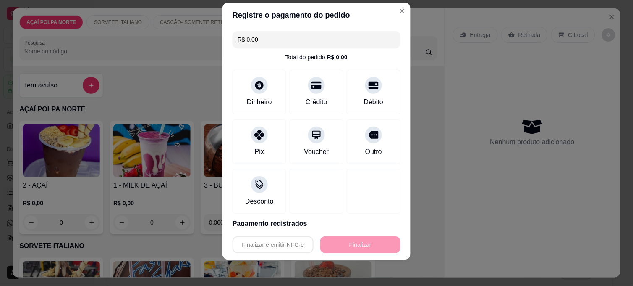
type input "-R$ 10,00"
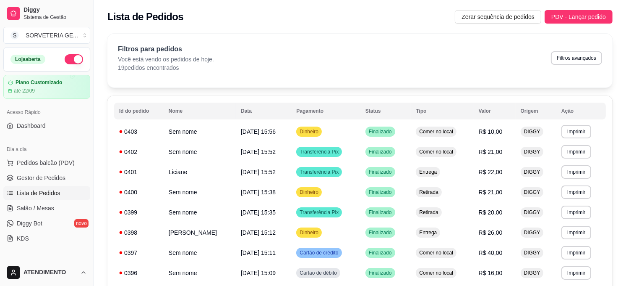
click at [37, 155] on div "Dia a dia Pedidos balcão (PDV) Gestor de Pedidos Lista de Pedidos Salão / Mesas…" at bounding box center [47, 193] width 94 height 109
click at [36, 160] on span "Pedidos balcão (PDV)" at bounding box center [46, 162] width 58 height 8
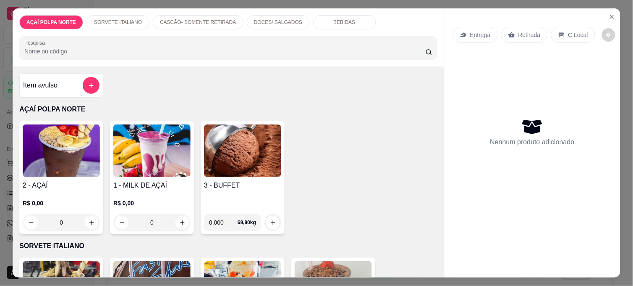
click at [76, 145] on img at bounding box center [61, 150] width 77 height 52
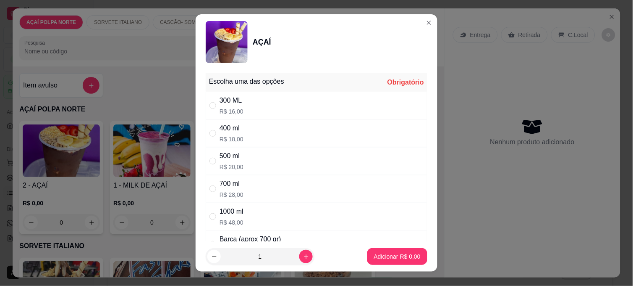
drag, startPoint x: 245, startPoint y: 216, endPoint x: 314, endPoint y: 236, distance: 71.9
click at [314, 236] on div "Barca (aprox 700 gr) R$ 38,00" at bounding box center [317, 244] width 222 height 28
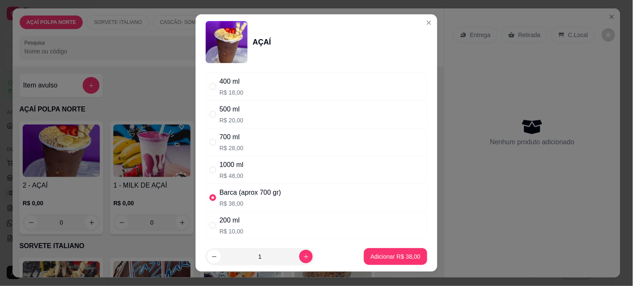
click at [246, 225] on div "200 ml R$ 10,00" at bounding box center [317, 225] width 222 height 28
radio input "false"
radio input "true"
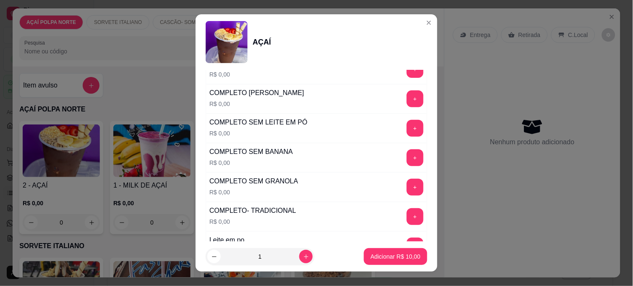
scroll to position [280, 0]
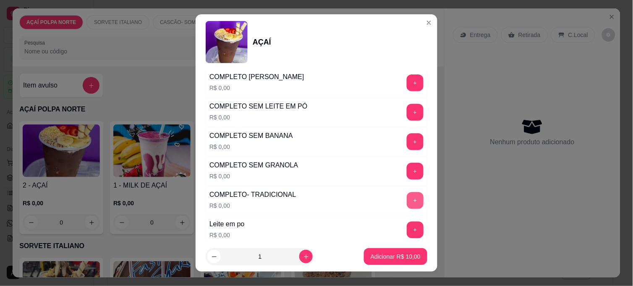
click at [407, 202] on button "+" at bounding box center [415, 200] width 17 height 17
click at [393, 253] on p "Adicionar R$ 10,00" at bounding box center [396, 256] width 50 height 8
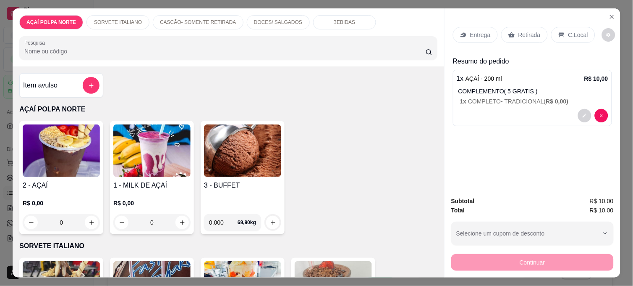
click at [51, 139] on img at bounding box center [61, 150] width 77 height 52
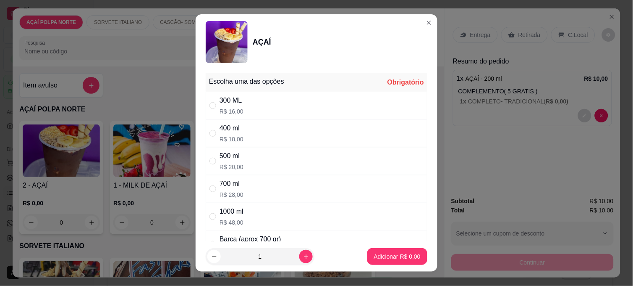
click at [227, 115] on p "R$ 16,00" at bounding box center [232, 111] width 24 height 8
radio input "true"
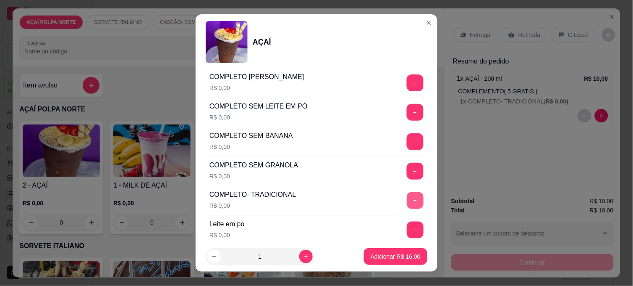
click at [407, 204] on button "+" at bounding box center [415, 200] width 17 height 17
click at [384, 250] on button "Adicionar R$ 16,00" at bounding box center [395, 256] width 63 height 17
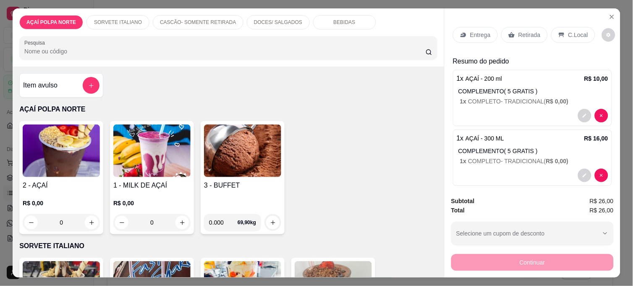
click at [576, 31] on p "C.Local" at bounding box center [578, 35] width 20 height 8
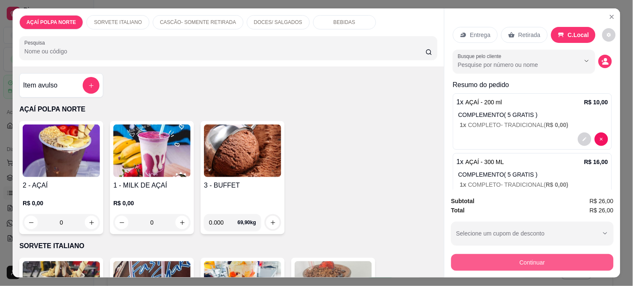
click at [542, 259] on button "Continuar" at bounding box center [532, 262] width 162 height 17
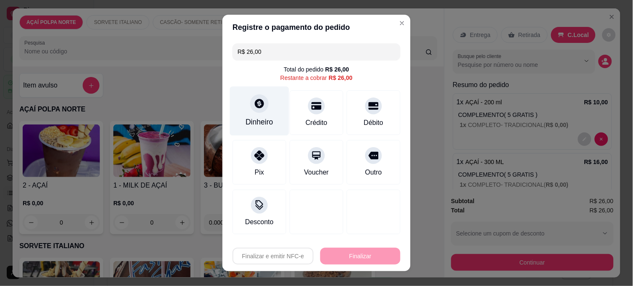
click at [272, 115] on div "Dinheiro" at bounding box center [259, 110] width 59 height 49
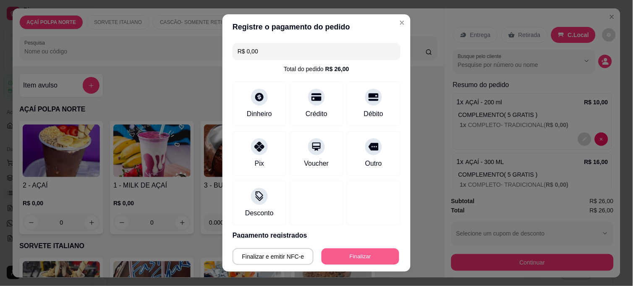
click at [378, 259] on button "Finalizar" at bounding box center [361, 256] width 78 height 16
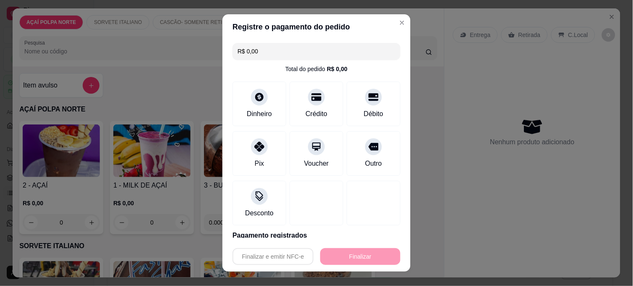
type input "-R$ 26,00"
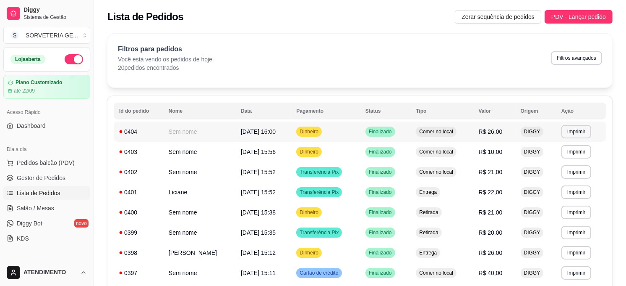
click at [168, 136] on td "Sem nome" at bounding box center [200, 131] width 72 height 20
click at [191, 136] on td "Sem nome" at bounding box center [200, 131] width 72 height 20
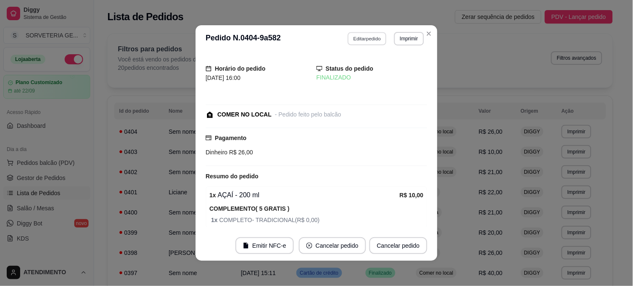
click at [356, 41] on button "Editar pedido" at bounding box center [367, 38] width 39 height 13
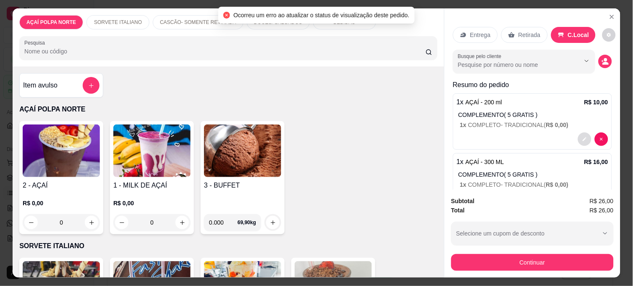
click at [578, 132] on button "decrease-product-quantity" at bounding box center [584, 138] width 13 height 13
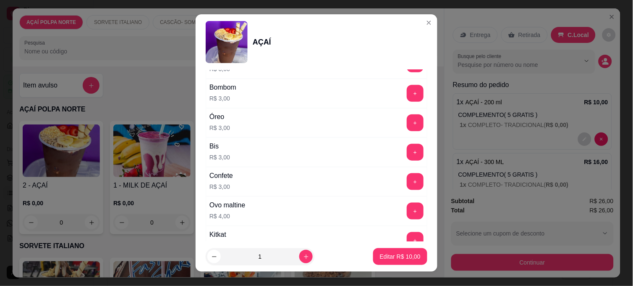
scroll to position [980, 0]
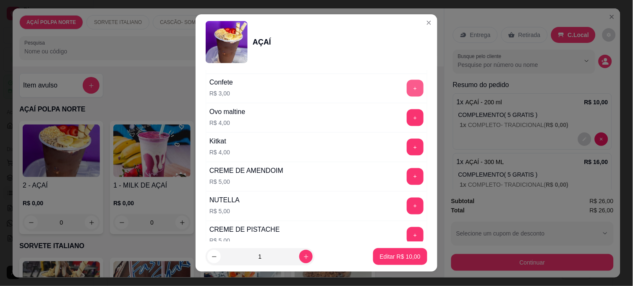
click at [407, 94] on button "+" at bounding box center [415, 88] width 17 height 17
click at [387, 258] on p "Editar R$ 13,00" at bounding box center [400, 256] width 41 height 8
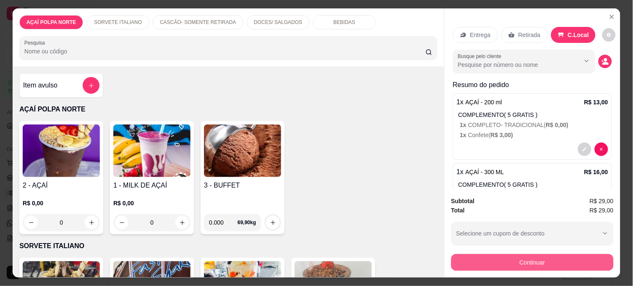
click at [504, 256] on button "Continuar" at bounding box center [532, 262] width 162 height 17
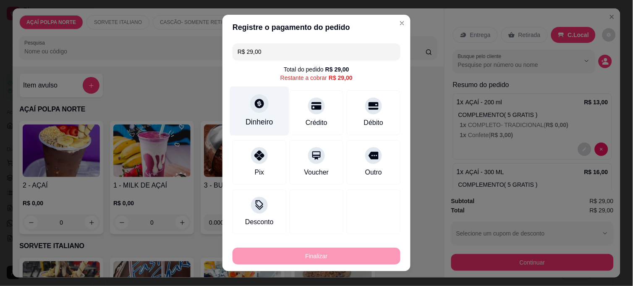
click at [255, 120] on div "Dinheiro" at bounding box center [260, 121] width 28 height 11
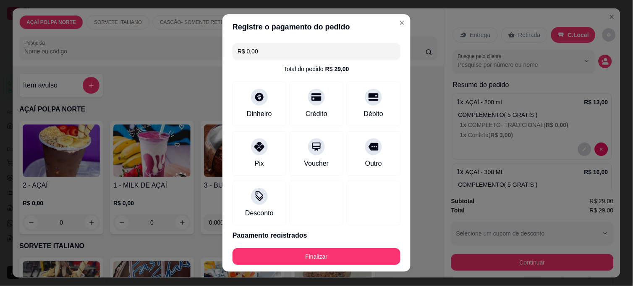
click at [267, 269] on footer "Finalizar" at bounding box center [317, 255] width 188 height 34
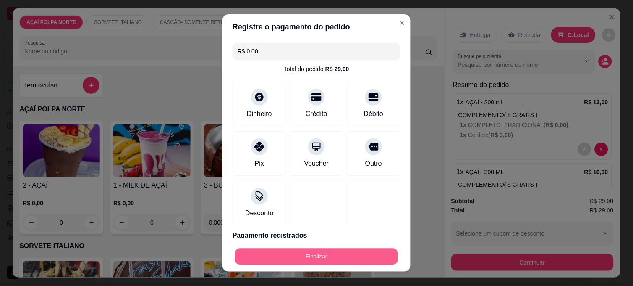
click at [248, 263] on button "Finalizar" at bounding box center [316, 256] width 163 height 16
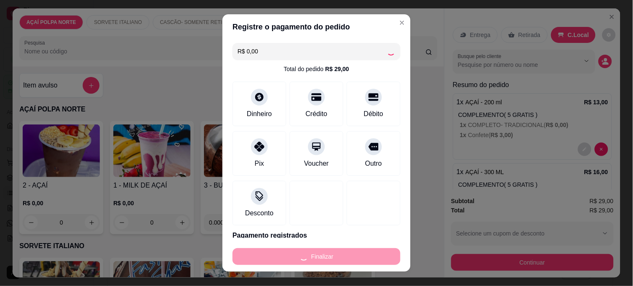
type input "-R$ 29,00"
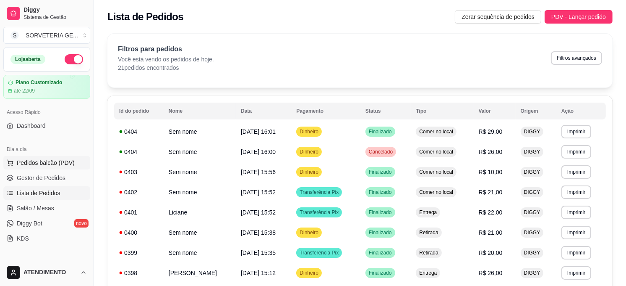
click at [63, 165] on span "Pedidos balcão (PDV)" at bounding box center [46, 162] width 58 height 8
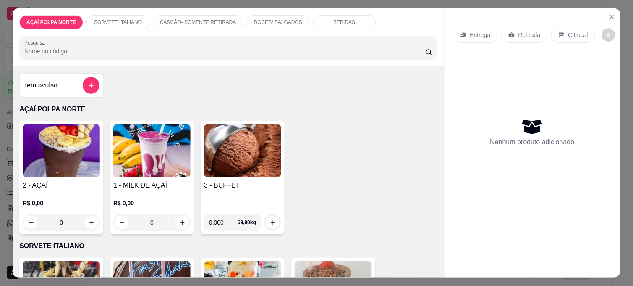
click at [53, 173] on img at bounding box center [61, 150] width 77 height 52
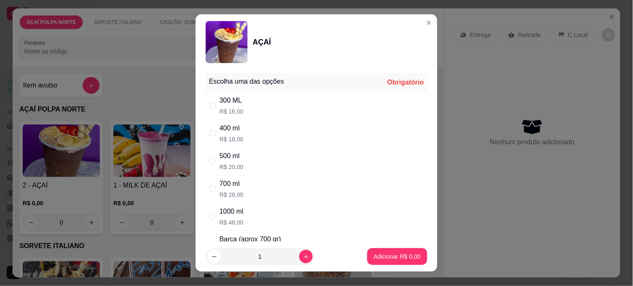
click at [274, 129] on div "400 ml R$ 18,00" at bounding box center [317, 133] width 222 height 28
radio input "true"
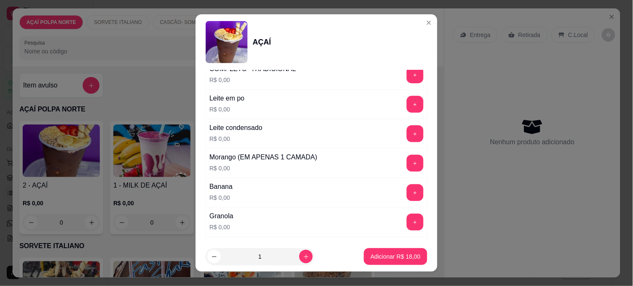
scroll to position [420, 0]
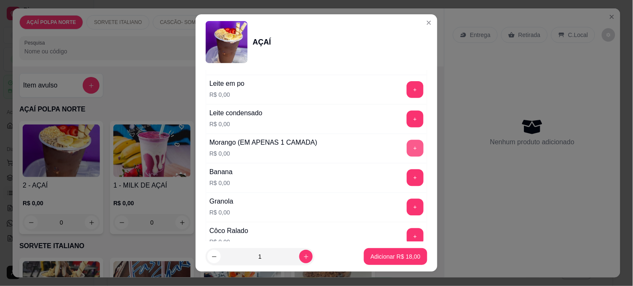
click at [407, 149] on button "+" at bounding box center [415, 148] width 17 height 17
click at [407, 181] on button "+" at bounding box center [415, 178] width 16 height 16
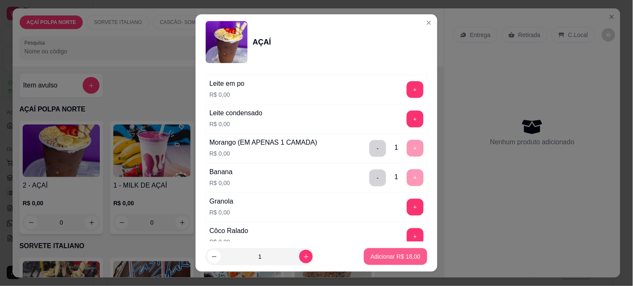
click at [384, 254] on p "Adicionar R$ 18,00" at bounding box center [396, 256] width 50 height 8
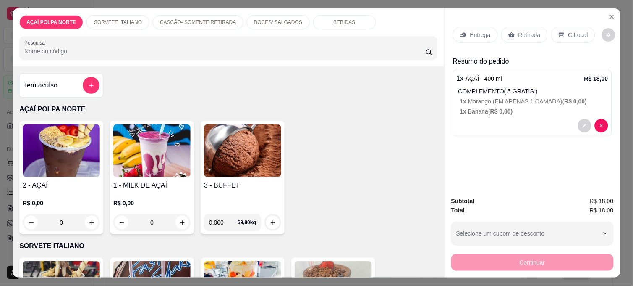
click at [67, 149] on img at bounding box center [61, 150] width 77 height 52
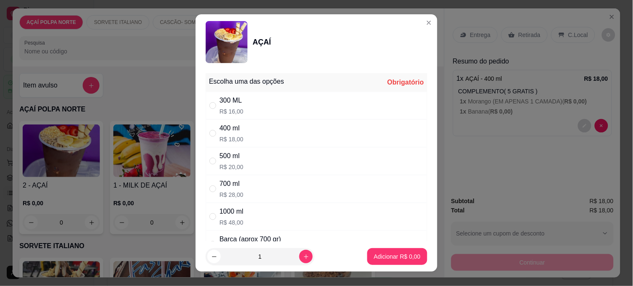
click at [267, 158] on div "500 ml R$ 20,00" at bounding box center [317, 161] width 222 height 28
radio input "true"
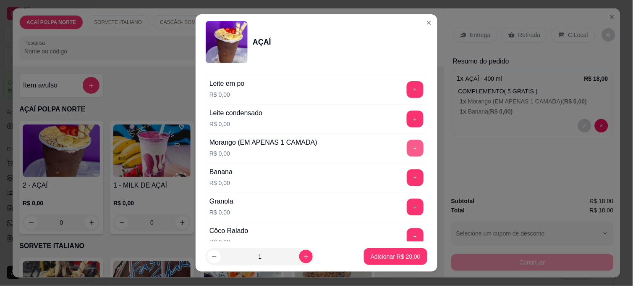
click at [407, 147] on button "+" at bounding box center [415, 148] width 17 height 17
click at [407, 123] on button "+" at bounding box center [415, 118] width 17 height 17
click at [407, 212] on button "+" at bounding box center [415, 207] width 16 height 16
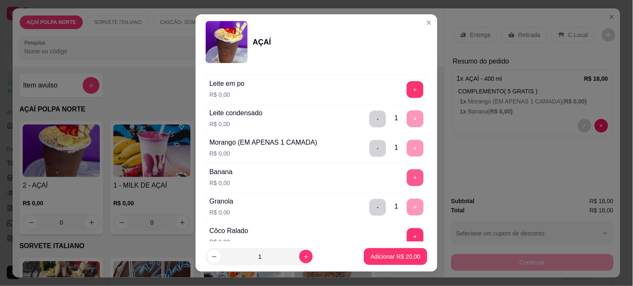
click at [407, 176] on button "+" at bounding box center [415, 177] width 17 height 17
click at [369, 212] on button "-" at bounding box center [377, 207] width 17 height 17
click at [370, 173] on button "-" at bounding box center [378, 178] width 16 height 16
click at [369, 150] on button "-" at bounding box center [377, 148] width 17 height 17
click at [370, 115] on button "-" at bounding box center [378, 119] width 16 height 16
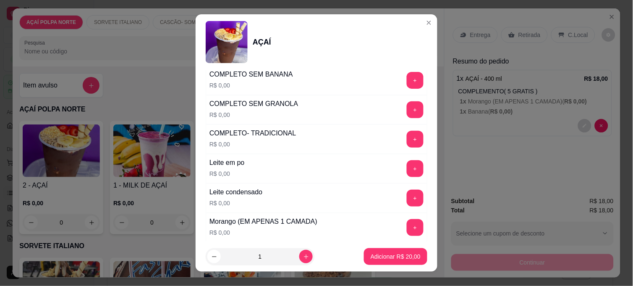
scroll to position [280, 0]
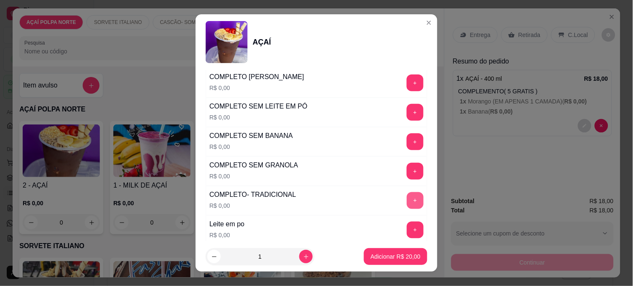
click at [407, 201] on button "+" at bounding box center [415, 200] width 17 height 17
click at [405, 251] on button "Adicionar R$ 20,00" at bounding box center [395, 256] width 63 height 17
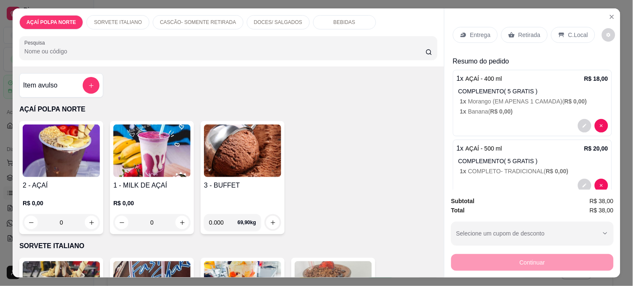
drag, startPoint x: 574, startPoint y: 29, endPoint x: 571, endPoint y: 45, distance: 16.3
click at [574, 31] on p "C.Local" at bounding box center [578, 35] width 20 height 8
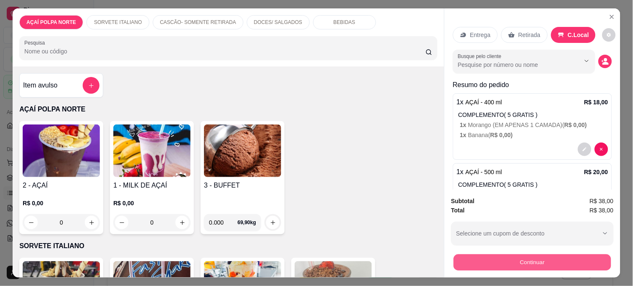
click at [566, 264] on button "Continuar" at bounding box center [532, 262] width 157 height 16
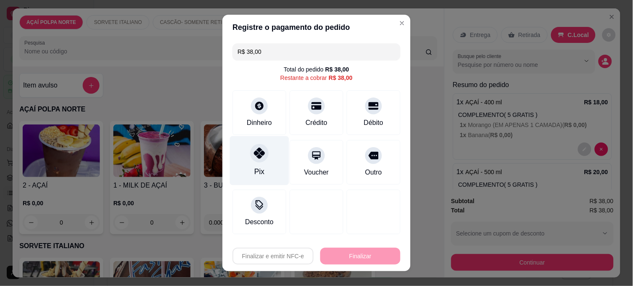
click at [259, 166] on div "Pix" at bounding box center [259, 171] width 10 height 11
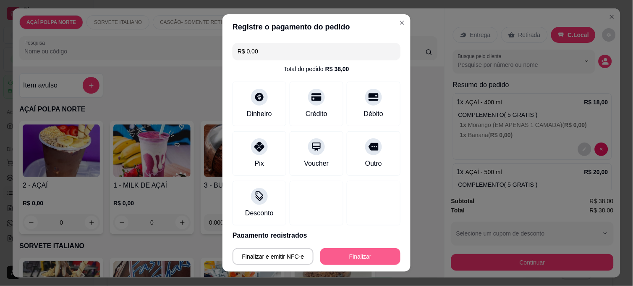
click at [368, 252] on button "Finalizar" at bounding box center [360, 256] width 80 height 17
type input "-R$ 38,00"
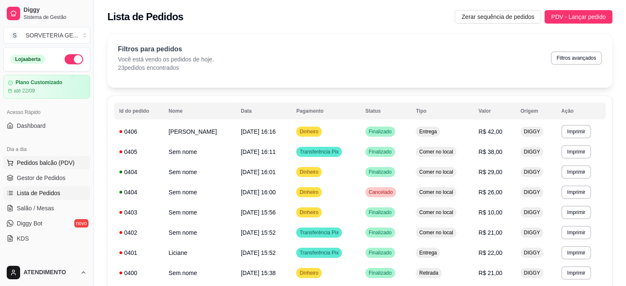
click at [24, 166] on span "Pedidos balcão (PDV)" at bounding box center [46, 162] width 58 height 8
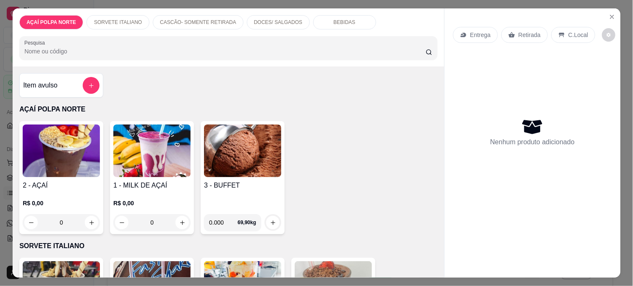
click at [61, 161] on img at bounding box center [61, 150] width 77 height 52
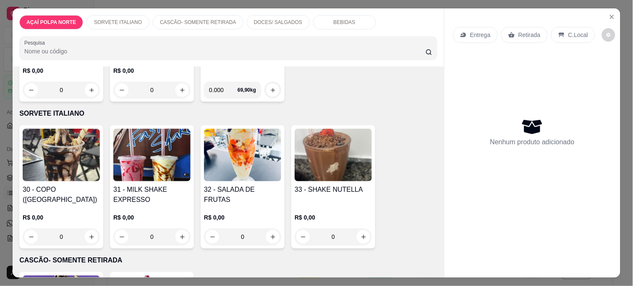
scroll to position [140, 0]
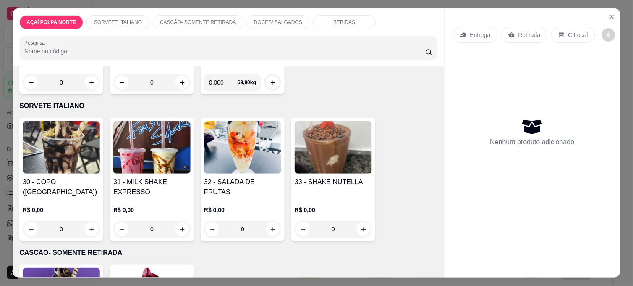
click at [241, 167] on img at bounding box center [242, 147] width 77 height 52
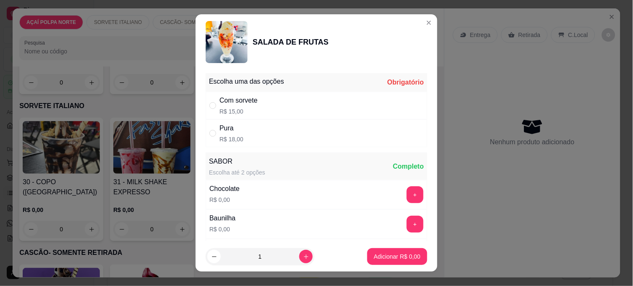
click at [227, 101] on div "Com sorvete" at bounding box center [239, 100] width 38 height 10
radio input "true"
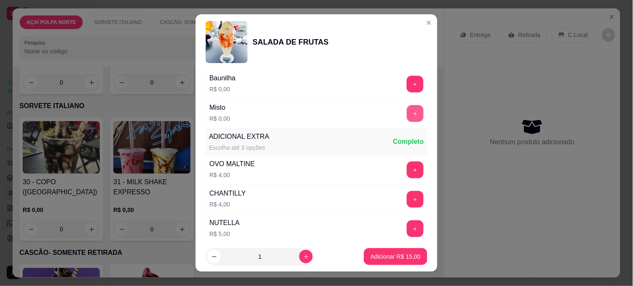
click at [407, 114] on button "+" at bounding box center [415, 113] width 17 height 17
click at [398, 249] on button "Adicionar R$ 15,00" at bounding box center [396, 256] width 62 height 16
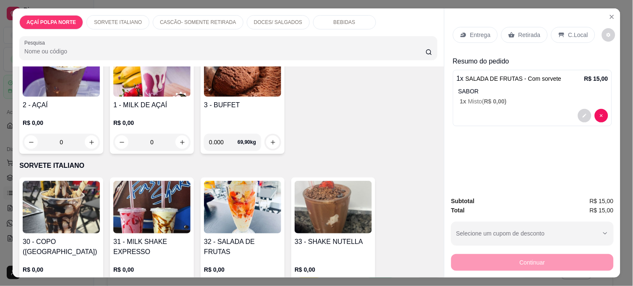
scroll to position [0, 0]
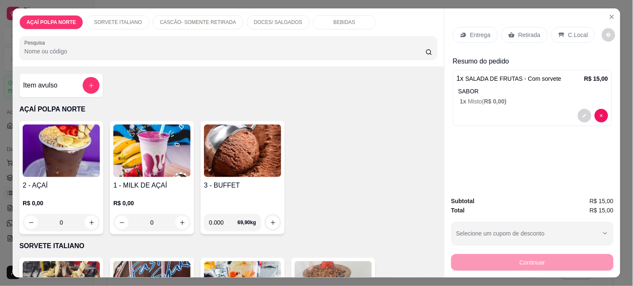
click at [53, 145] on img at bounding box center [61, 150] width 77 height 52
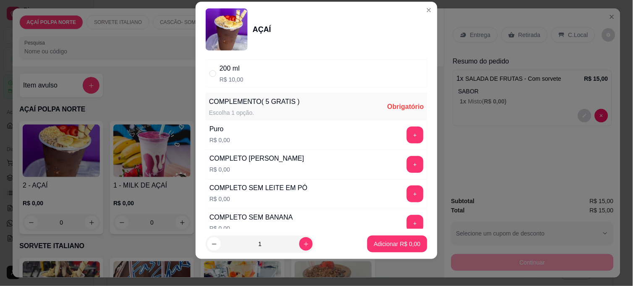
scroll to position [186, 0]
click at [234, 66] on div "200 ml" at bounding box center [232, 68] width 24 height 10
radio input "true"
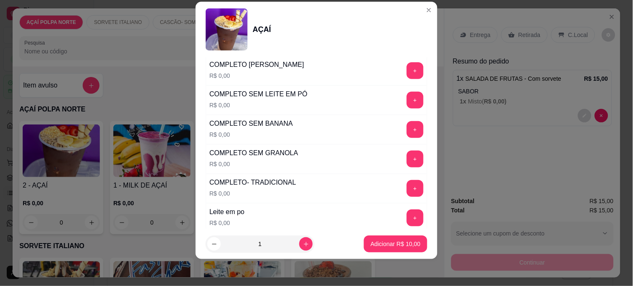
scroll to position [280, 0]
click at [404, 149] on div "COMPLETO SEM GRANOLA R$ 0,00 +" at bounding box center [317, 158] width 222 height 29
click at [407, 155] on button "+" at bounding box center [415, 158] width 17 height 17
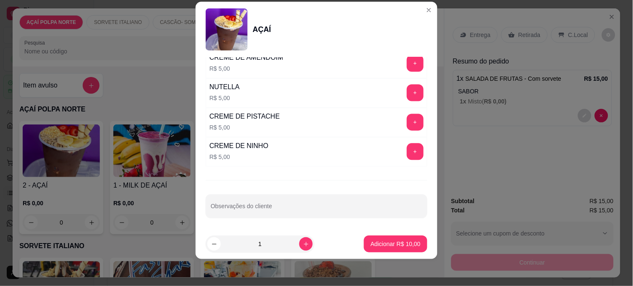
scroll to position [1084, 0]
click at [407, 92] on button "+" at bounding box center [415, 92] width 17 height 17
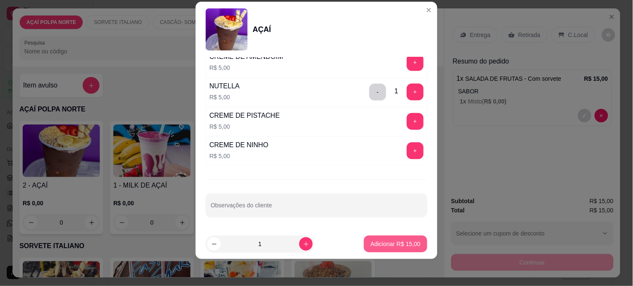
click at [402, 240] on p "Adicionar R$ 15,00" at bounding box center [396, 243] width 50 height 8
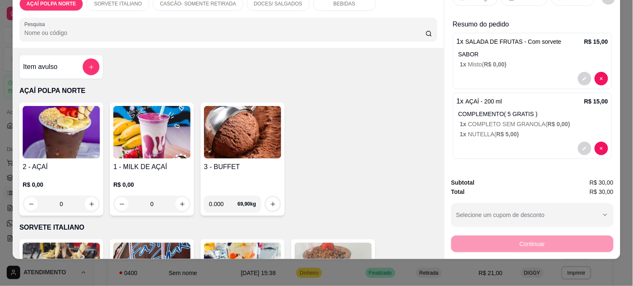
scroll to position [0, 0]
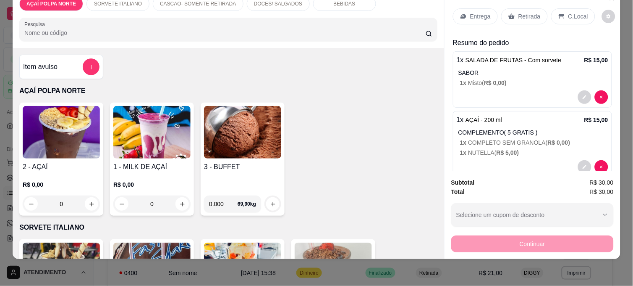
click at [563, 13] on div "C.Local" at bounding box center [573, 16] width 44 height 16
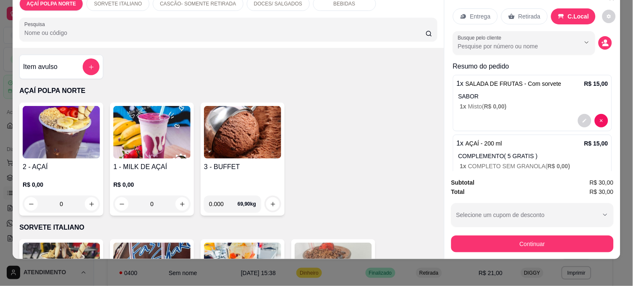
click at [519, 12] on p "Retirada" at bounding box center [530, 16] width 22 height 8
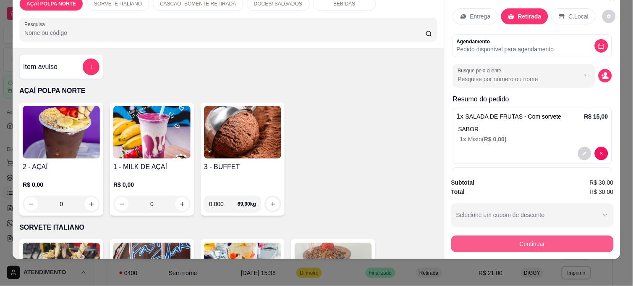
click at [514, 241] on button "Continuar" at bounding box center [532, 243] width 162 height 17
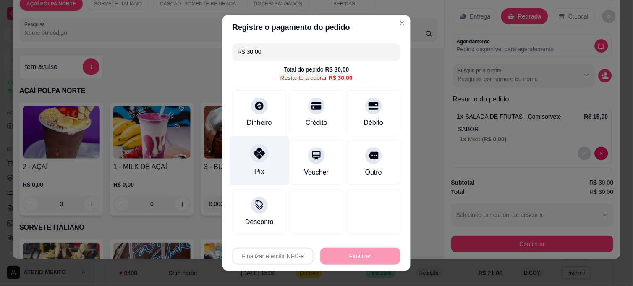
click at [273, 153] on div "Pix" at bounding box center [259, 160] width 59 height 49
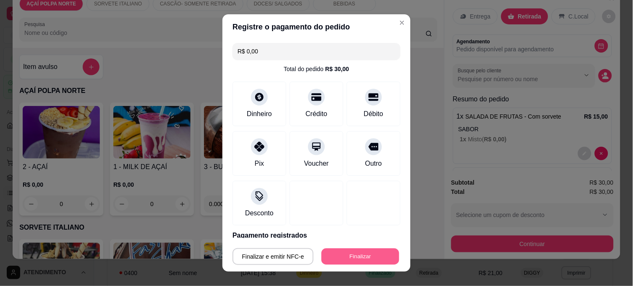
click at [351, 258] on button "Finalizar" at bounding box center [361, 256] width 78 height 16
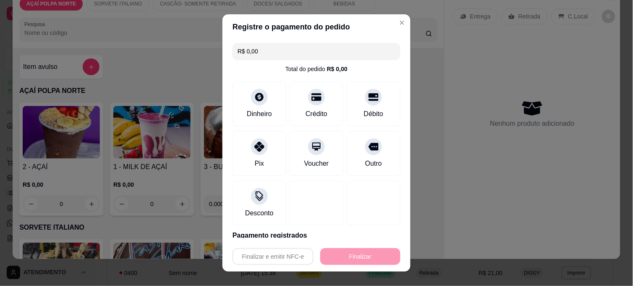
type input "-R$ 30,00"
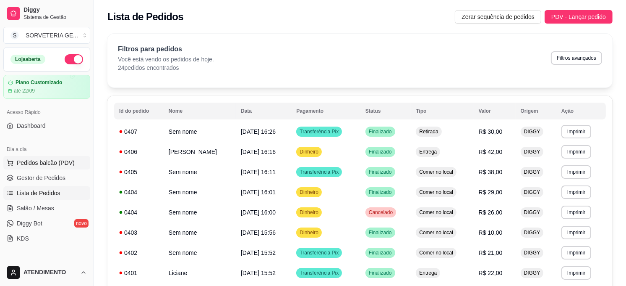
click at [55, 161] on span "Pedidos balcão (PDV)" at bounding box center [46, 162] width 58 height 8
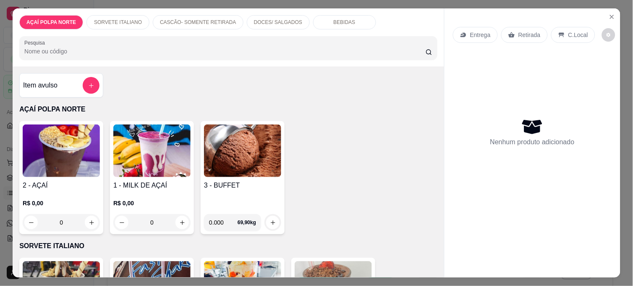
click at [38, 149] on img at bounding box center [61, 150] width 77 height 52
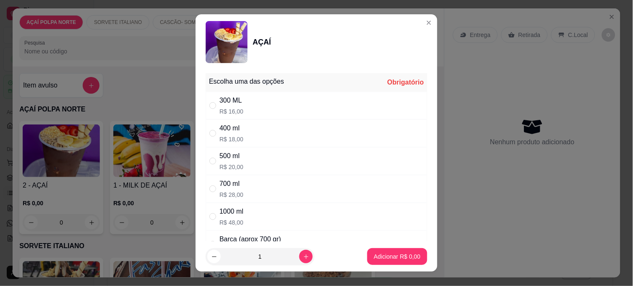
click at [221, 136] on p "R$ 18,00" at bounding box center [232, 139] width 24 height 8
radio input "true"
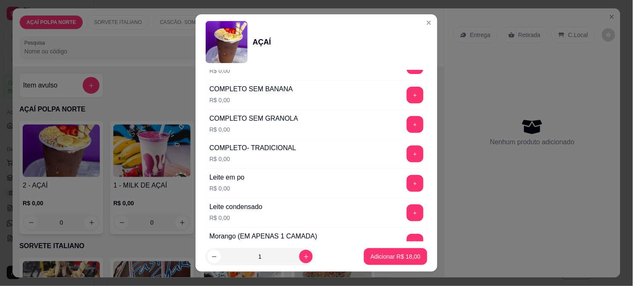
click at [403, 188] on div "+" at bounding box center [415, 183] width 24 height 17
click at [407, 187] on button "+" at bounding box center [415, 183] width 17 height 17
click at [398, 232] on div "Morango (EM APENAS 1 CAMADA) R$ 0,00 +" at bounding box center [317, 241] width 222 height 29
click at [407, 239] on button "+" at bounding box center [415, 241] width 17 height 17
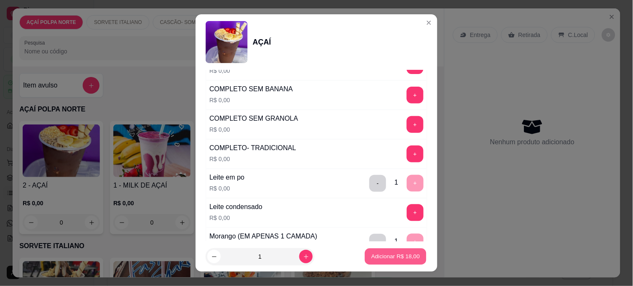
click at [397, 257] on p "Adicionar R$ 18,00" at bounding box center [396, 256] width 49 height 8
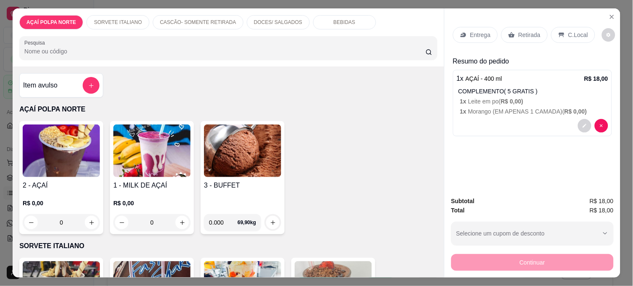
click at [63, 160] on img at bounding box center [61, 150] width 77 height 52
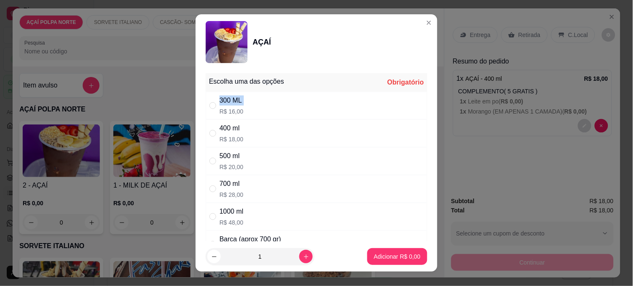
click at [212, 115] on div "300 ML R$ 16,00" at bounding box center [317, 106] width 222 height 28
drag, startPoint x: 212, startPoint y: 115, endPoint x: 222, endPoint y: 130, distance: 18.3
click at [222, 130] on div "400 ml" at bounding box center [232, 128] width 24 height 10
radio input "false"
radio input "true"
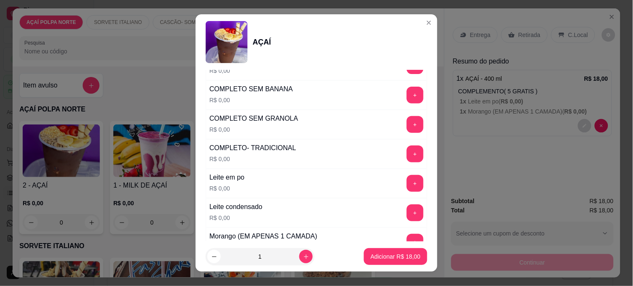
click at [407, 178] on button "+" at bounding box center [415, 183] width 17 height 17
click at [407, 215] on button "+" at bounding box center [415, 212] width 16 height 16
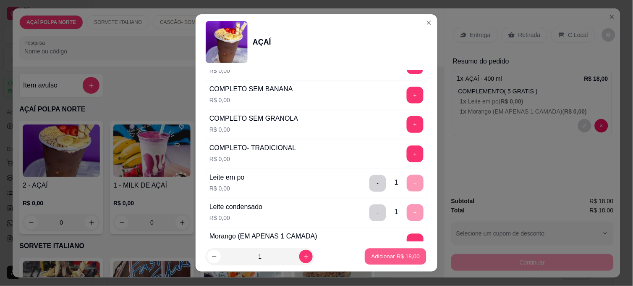
click at [393, 250] on button "Adicionar R$ 18,00" at bounding box center [396, 256] width 62 height 16
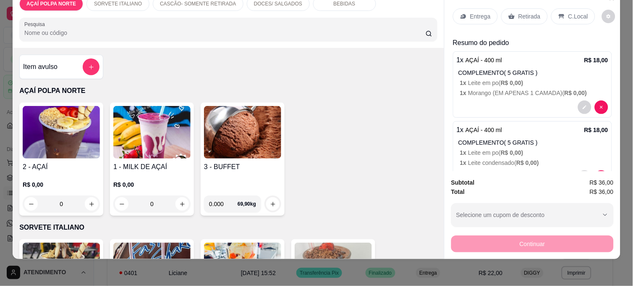
scroll to position [0, 0]
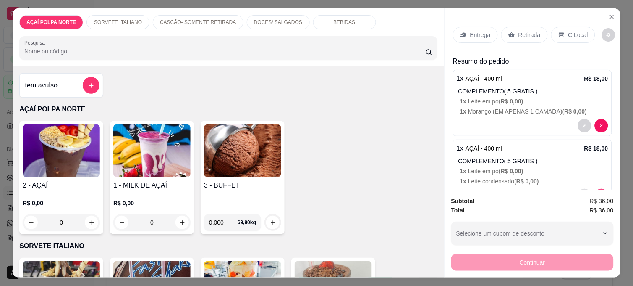
click at [526, 31] on p "Retirada" at bounding box center [530, 35] width 22 height 8
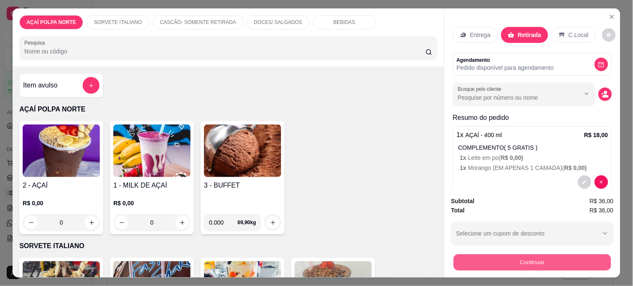
click at [537, 254] on button "Continuar" at bounding box center [532, 262] width 157 height 16
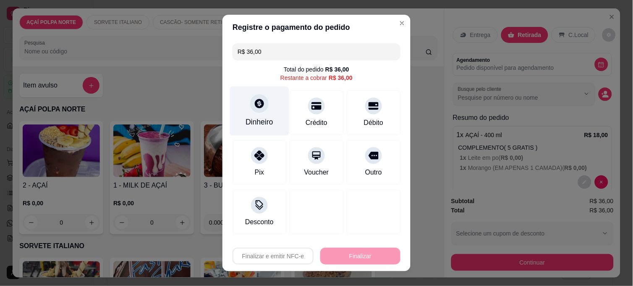
click at [244, 110] on div "Dinheiro" at bounding box center [259, 110] width 59 height 49
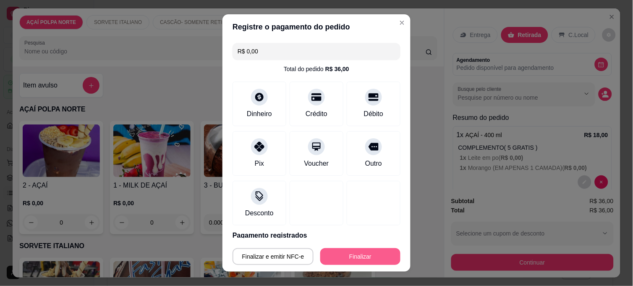
click at [359, 260] on button "Finalizar" at bounding box center [360, 256] width 80 height 17
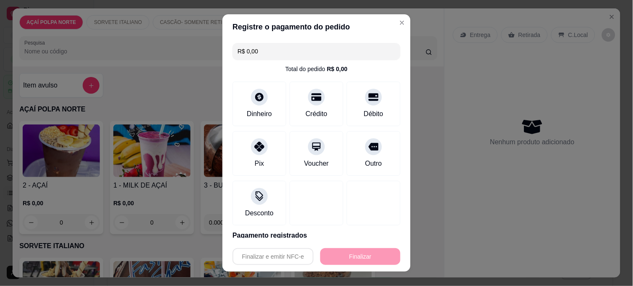
type input "-R$ 36,00"
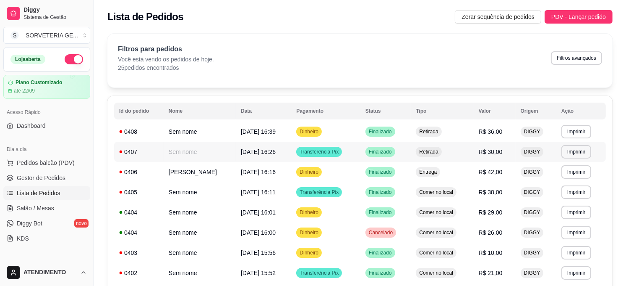
click at [181, 132] on td "Sem nome" at bounding box center [200, 131] width 72 height 20
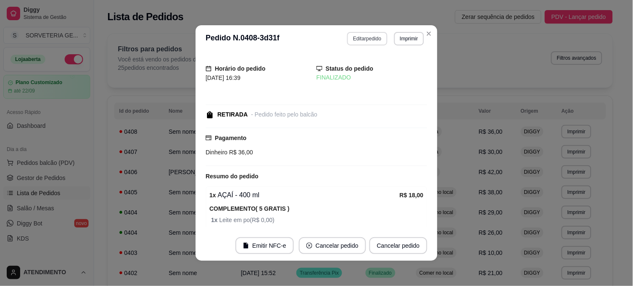
click at [356, 36] on button "Editar pedido" at bounding box center [367, 38] width 40 height 13
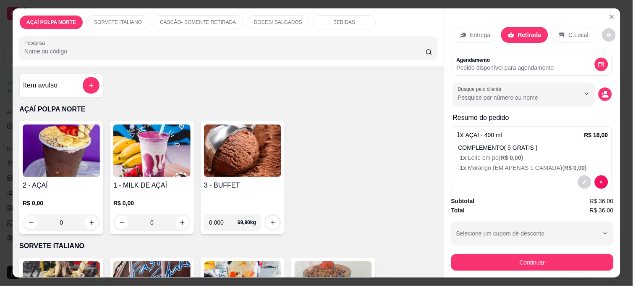
click at [55, 147] on img at bounding box center [61, 150] width 77 height 52
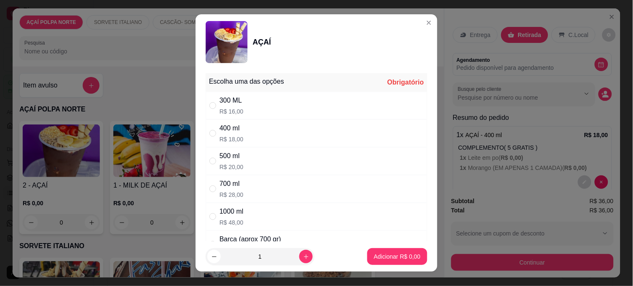
click at [230, 131] on div "400 ml" at bounding box center [232, 128] width 24 height 10
radio input "true"
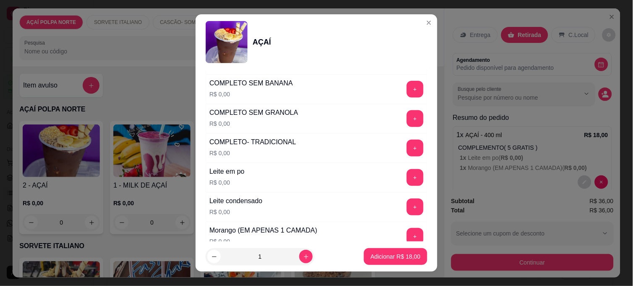
scroll to position [373, 0]
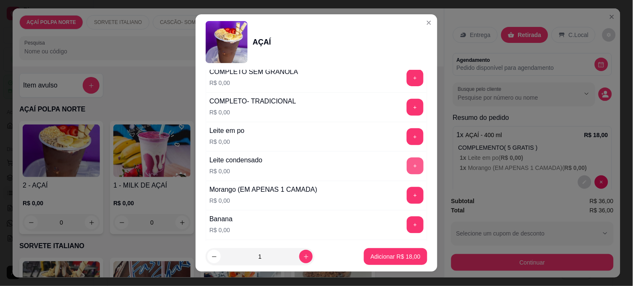
click at [407, 161] on button "+" at bounding box center [415, 165] width 17 height 17
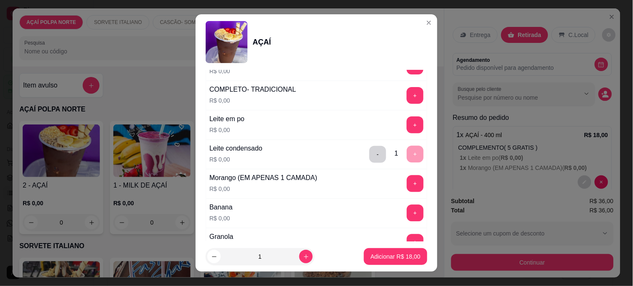
scroll to position [420, 0]
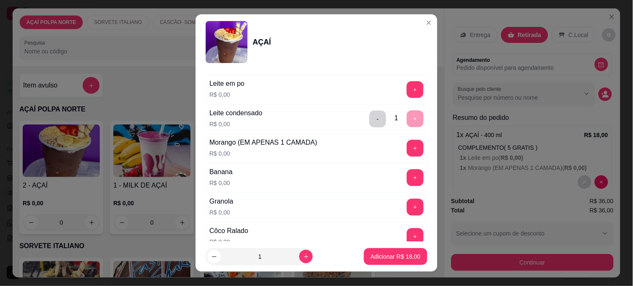
click at [407, 206] on button "+" at bounding box center [415, 207] width 17 height 17
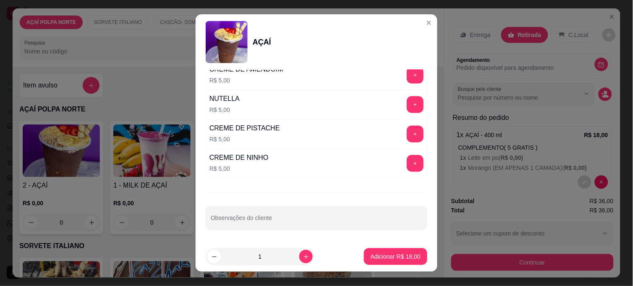
scroll to position [1084, 0]
click at [395, 93] on div "NUTELLA R$ 5,00 +" at bounding box center [317, 104] width 222 height 29
click at [407, 103] on button "+" at bounding box center [415, 104] width 17 height 17
click at [385, 251] on button "Adicionar R$ 23,00" at bounding box center [396, 256] width 62 height 16
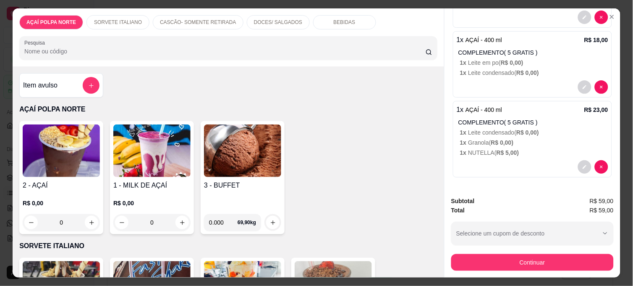
scroll to position [22, 0]
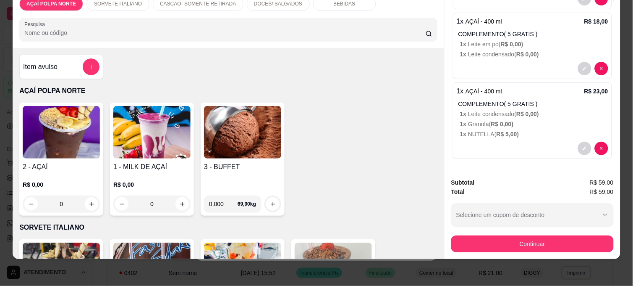
click at [78, 124] on img at bounding box center [61, 132] width 77 height 52
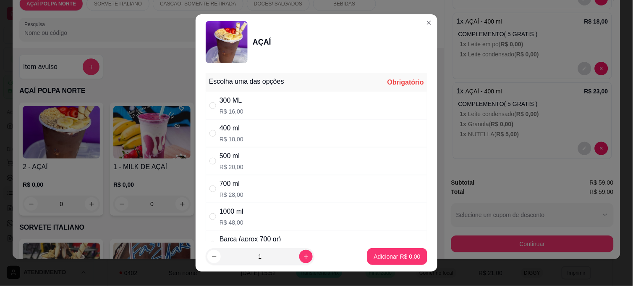
click at [221, 107] on p "R$ 16,00" at bounding box center [232, 111] width 24 height 8
radio input "true"
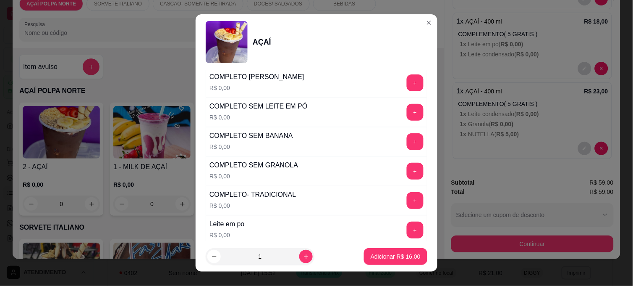
scroll to position [373, 0]
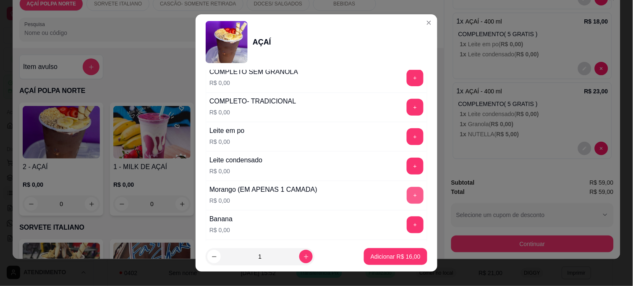
click at [407, 191] on button "+" at bounding box center [415, 195] width 17 height 17
click at [401, 254] on p "Adicionar R$ 16,00" at bounding box center [396, 256] width 50 height 8
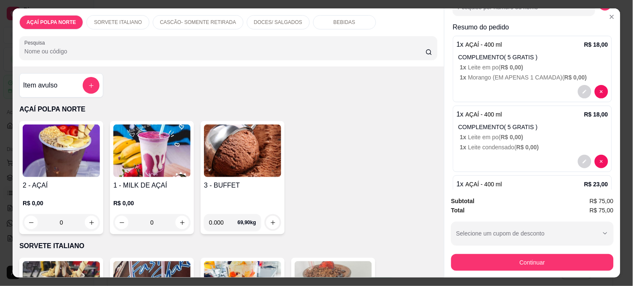
scroll to position [0, 0]
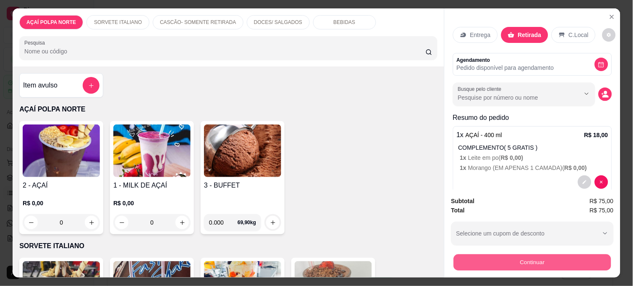
click at [544, 258] on button "Continuar" at bounding box center [532, 262] width 157 height 16
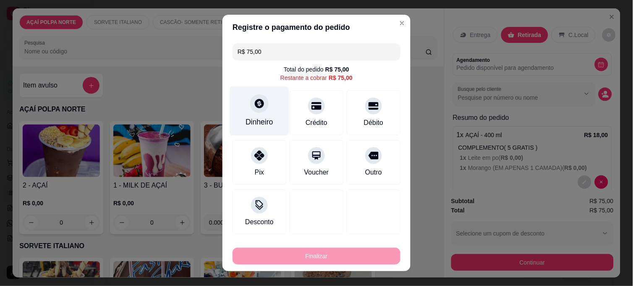
click at [250, 110] on div at bounding box center [259, 103] width 18 height 18
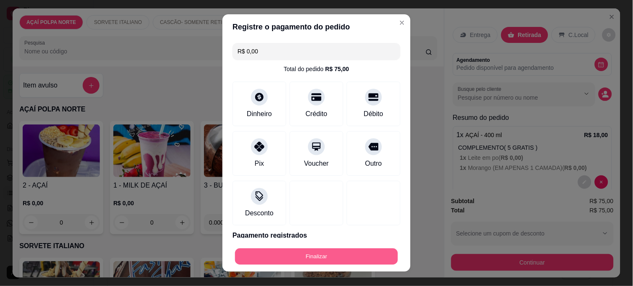
click at [342, 257] on button "Finalizar" at bounding box center [316, 256] width 163 height 16
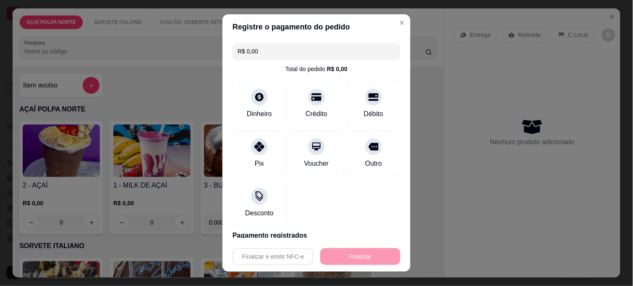
type input "-R$ 75,00"
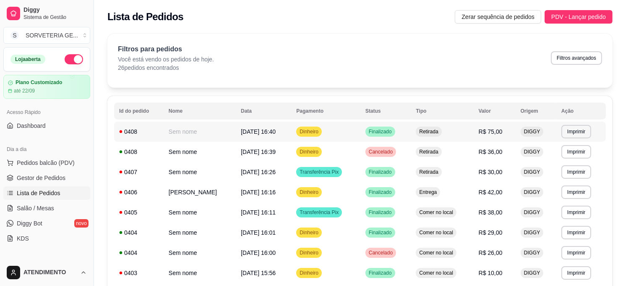
click at [220, 133] on td "Sem nome" at bounding box center [200, 131] width 72 height 20
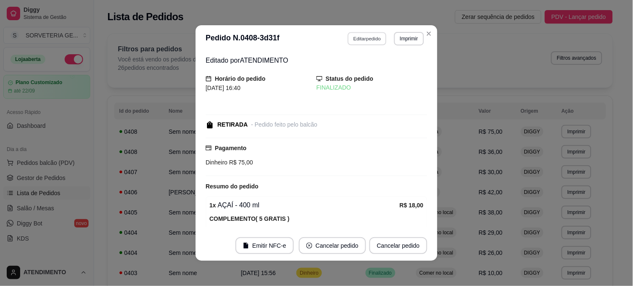
click at [359, 39] on button "Editar pedido" at bounding box center [367, 38] width 39 height 13
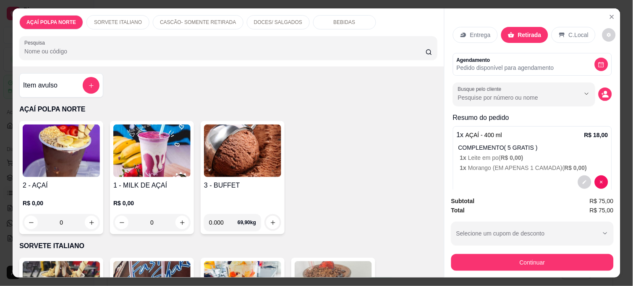
click at [481, 34] on p "Entrega" at bounding box center [480, 35] width 21 height 8
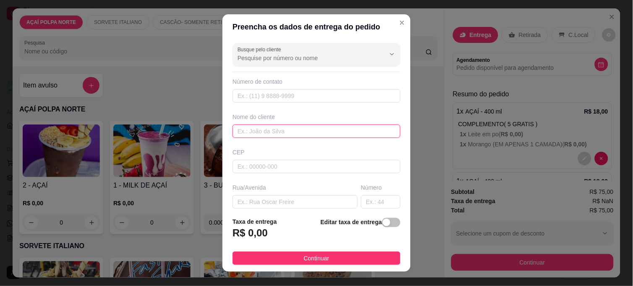
click at [284, 127] on input "text" at bounding box center [317, 130] width 168 height 13
type input "b"
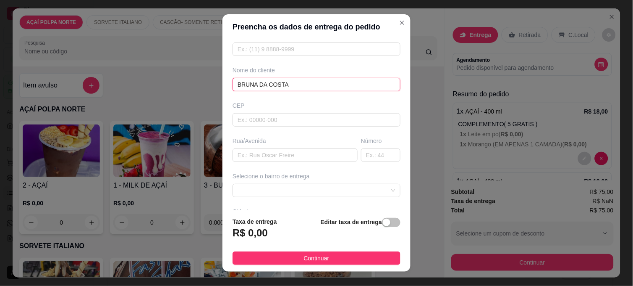
scroll to position [113, 0]
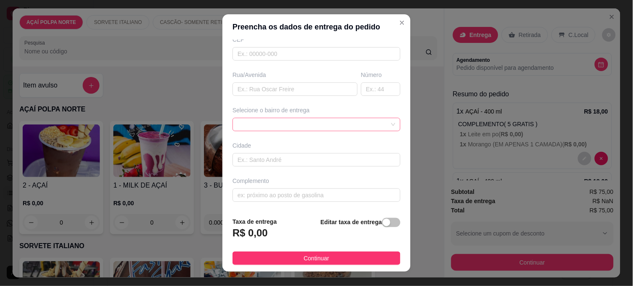
click at [317, 118] on div at bounding box center [317, 124] width 168 height 13
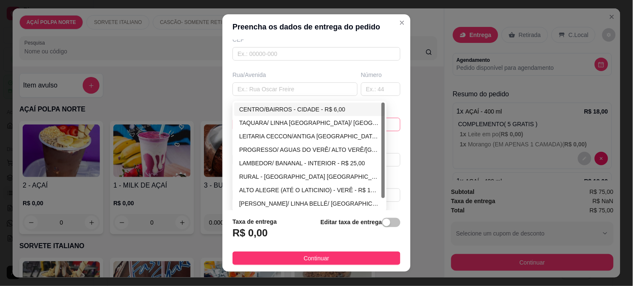
type input "BRUNA DA COSTA"
click at [313, 107] on div "CENTRO/BAIRROS - CIDADE - R$ 6,00" at bounding box center [309, 109] width 141 height 9
type input "CIDADE"
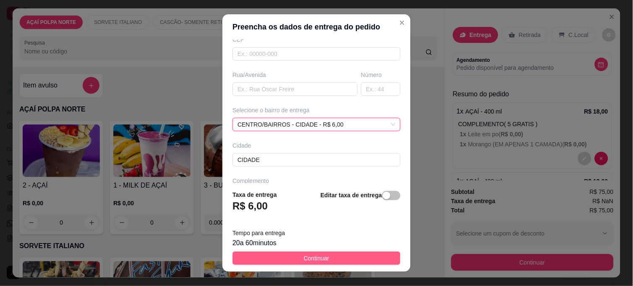
click at [343, 258] on button "Continuar" at bounding box center [317, 257] width 168 height 13
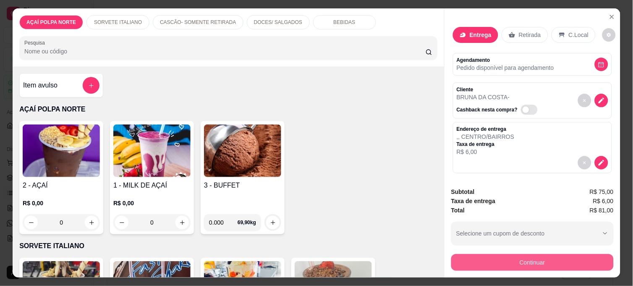
click at [539, 257] on button "Continuar" at bounding box center [532, 262] width 162 height 17
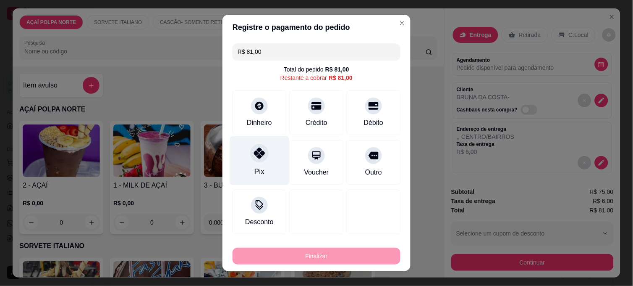
click at [263, 167] on div "Pix" at bounding box center [259, 160] width 59 height 49
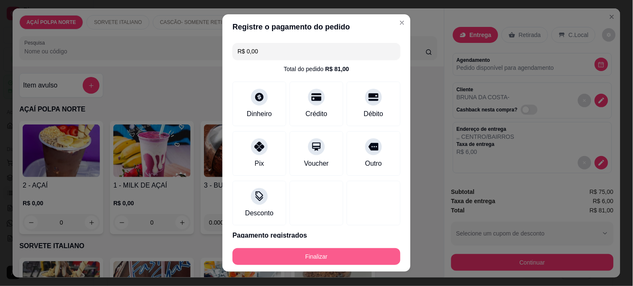
click at [361, 252] on button "Finalizar" at bounding box center [317, 256] width 168 height 17
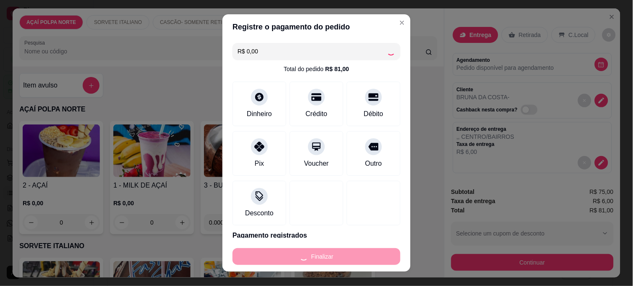
type input "-R$ 81,00"
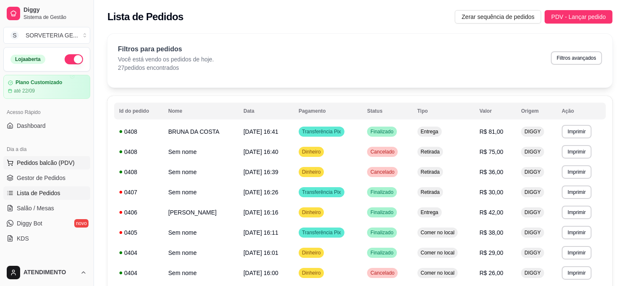
click at [44, 157] on button "Pedidos balcão (PDV)" at bounding box center [46, 162] width 87 height 13
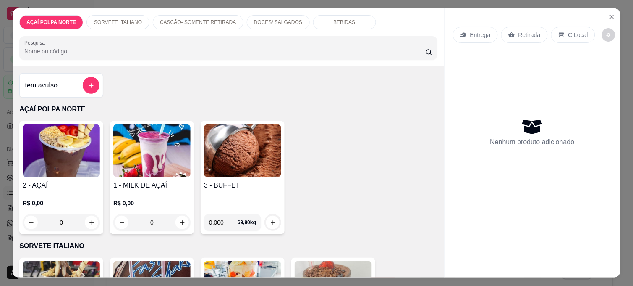
scroll to position [93, 0]
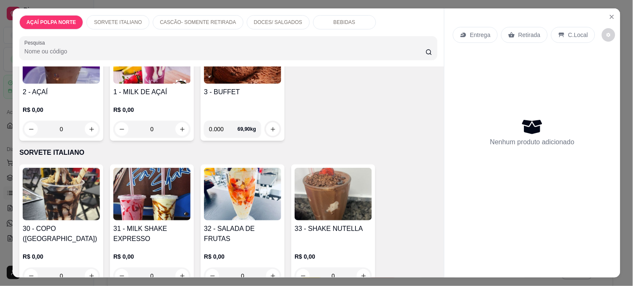
click at [169, 181] on img at bounding box center [151, 194] width 77 height 52
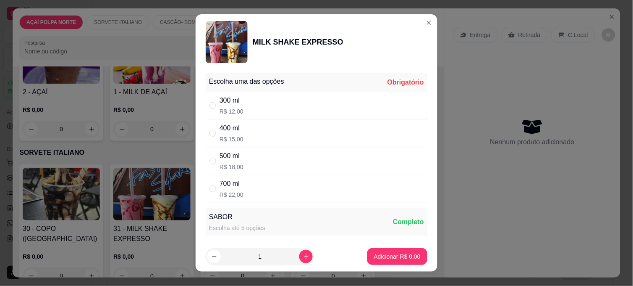
click at [220, 110] on p "R$ 12,00" at bounding box center [232, 111] width 24 height 8
radio input "true"
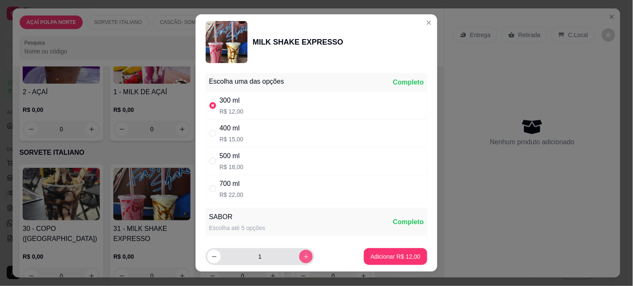
click at [299, 254] on button "increase-product-quantity" at bounding box center [305, 255] width 13 height 13
type input "2"
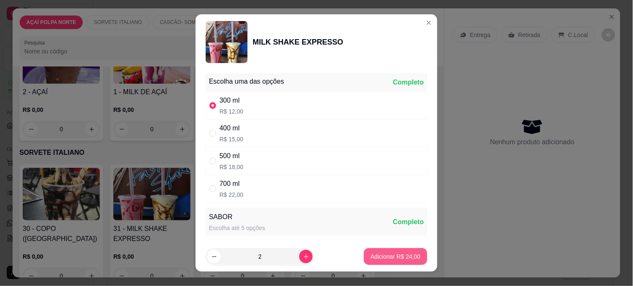
click at [377, 258] on p "Adicionar R$ 24,00" at bounding box center [396, 256] width 50 height 8
type input "2"
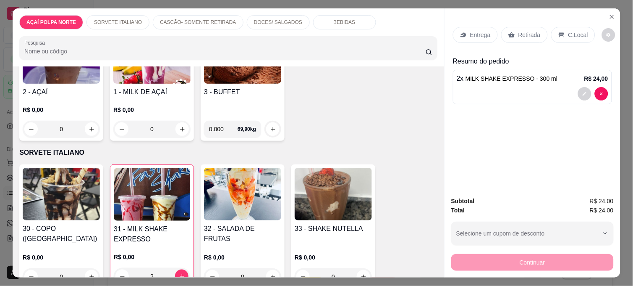
click at [563, 34] on div "C.Local" at bounding box center [573, 35] width 44 height 16
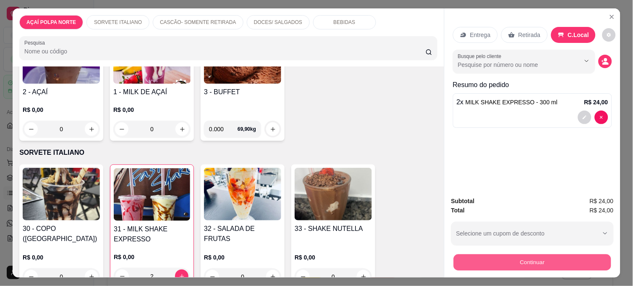
click at [540, 254] on button "Continuar" at bounding box center [532, 262] width 157 height 16
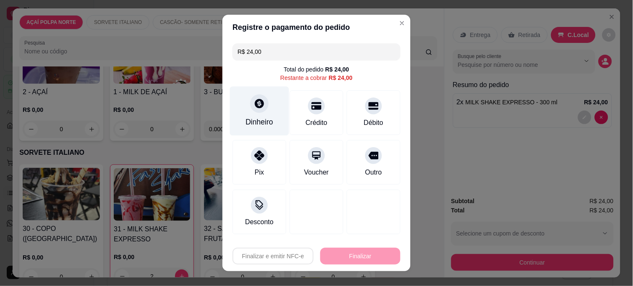
click at [246, 115] on div "Dinheiro" at bounding box center [259, 110] width 59 height 49
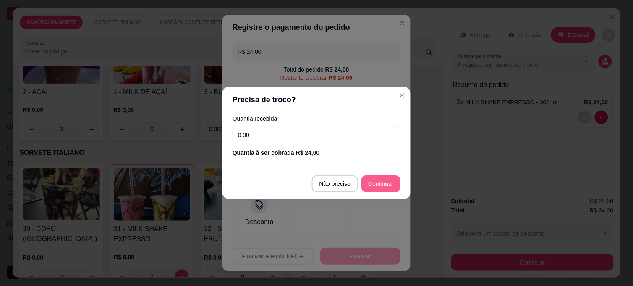
type input "R$ 0,00"
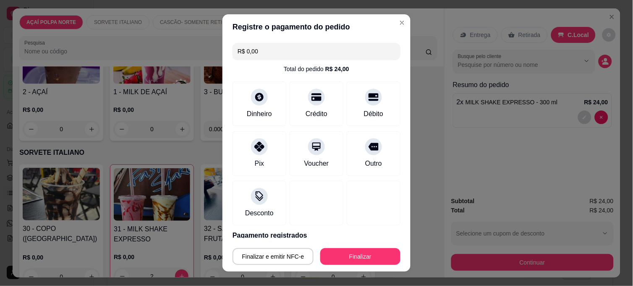
click at [370, 255] on button "Finalizar" at bounding box center [360, 256] width 80 height 17
type input "0"
type input "-R$ 24,00"
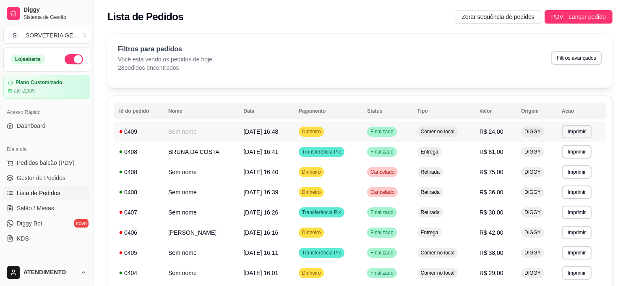
click at [178, 131] on td "Sem nome" at bounding box center [200, 131] width 75 height 20
click at [174, 154] on td "BRUNA DA COSTA" at bounding box center [200, 151] width 75 height 20
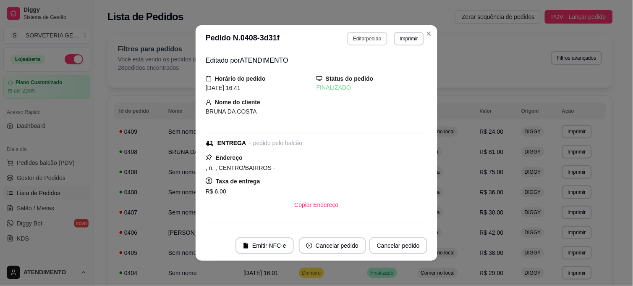
click at [360, 41] on button "Editar pedido" at bounding box center [367, 38] width 40 height 13
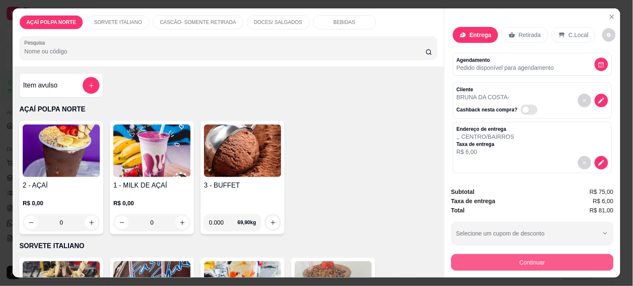
click at [488, 262] on button "Continuar" at bounding box center [532, 262] width 162 height 17
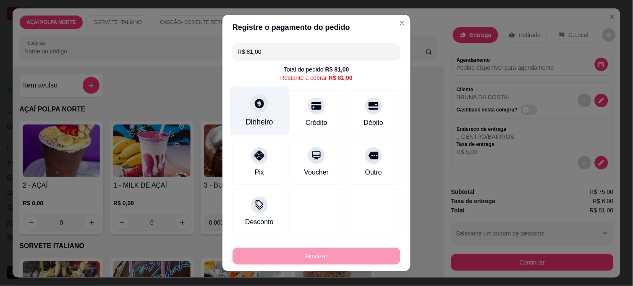
click at [259, 107] on icon at bounding box center [259, 103] width 11 height 11
drag, startPoint x: 207, startPoint y: 49, endPoint x: 181, endPoint y: 44, distance: 26.9
click at [181, 44] on div "Registre o pagamento do pedido R$ 81,00 Total do pedido R$ 81,00 Restante a cob…" at bounding box center [316, 143] width 633 height 286
type input "R$ 42,00"
click at [260, 115] on div "Dinheiro" at bounding box center [259, 110] width 59 height 49
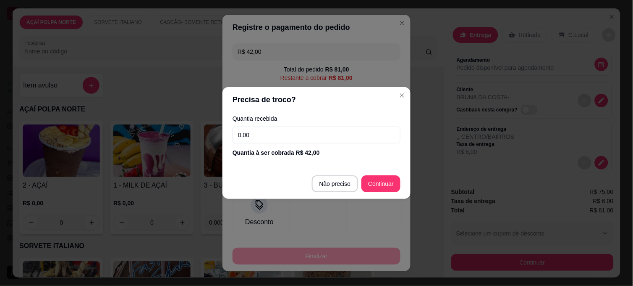
drag, startPoint x: 288, startPoint y: 138, endPoint x: 120, endPoint y: 145, distance: 168.1
click at [120, 145] on div "Precisa de troco? Quantia recebida 0,00 Quantia à ser cobrada R$ 42,00 Não prec…" at bounding box center [316, 143] width 633 height 286
type input "50,00"
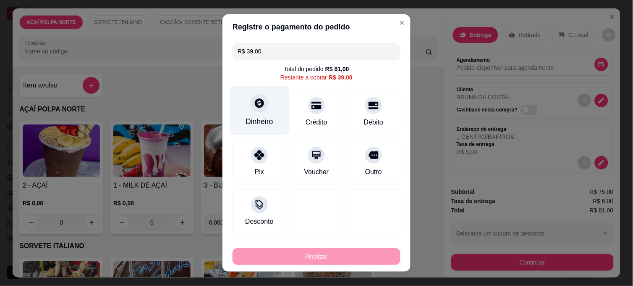
click at [251, 118] on div "Dinheiro" at bounding box center [260, 121] width 28 height 11
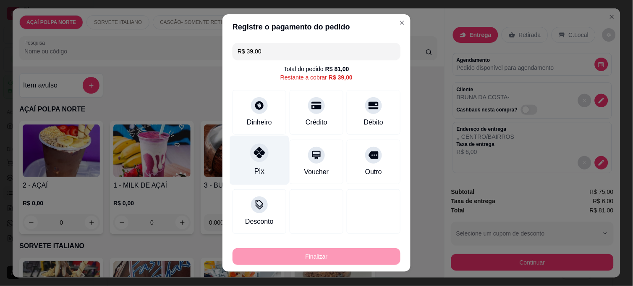
click at [257, 163] on div "Pix" at bounding box center [259, 160] width 59 height 49
type input "R$ 0,00"
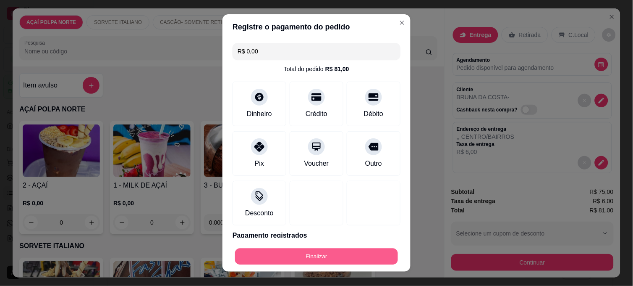
click at [301, 254] on button "Finalizar" at bounding box center [316, 256] width 163 height 16
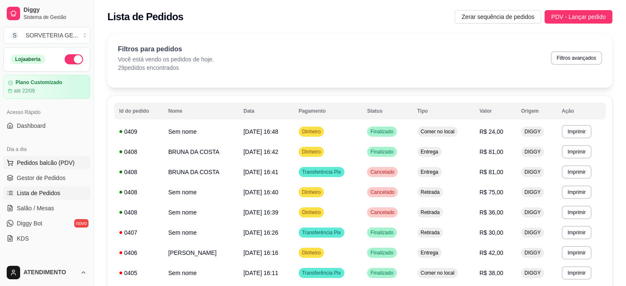
click at [36, 160] on span "Pedidos balcão (PDV)" at bounding box center [46, 162] width 58 height 8
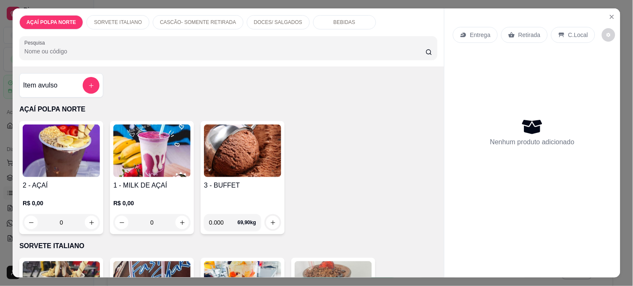
click at [65, 150] on img at bounding box center [61, 150] width 77 height 52
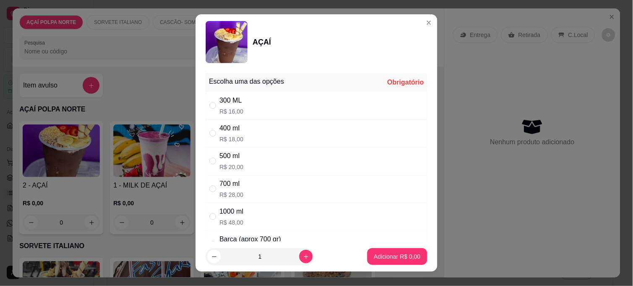
click at [220, 167] on p "R$ 20,00" at bounding box center [232, 166] width 24 height 8
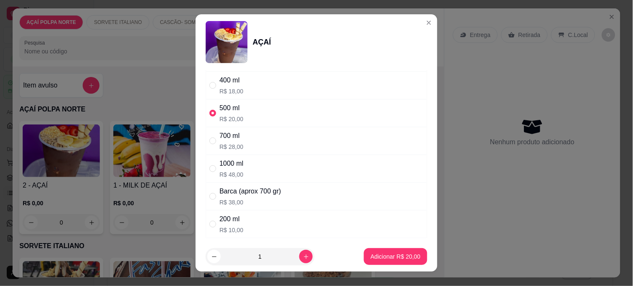
scroll to position [47, 0]
click at [227, 144] on p "R$ 28,00" at bounding box center [232, 148] width 24 height 8
radio input "false"
radio input "true"
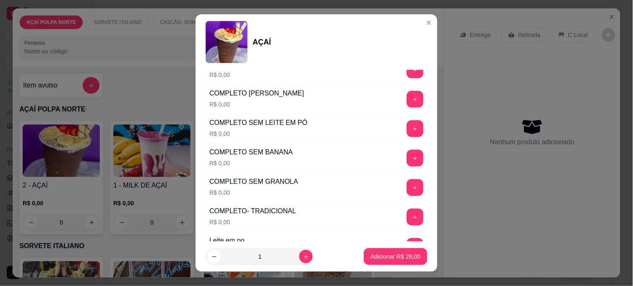
scroll to position [280, 0]
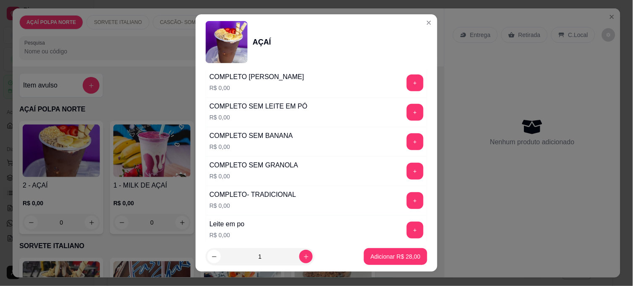
click at [407, 193] on button "+" at bounding box center [415, 200] width 17 height 17
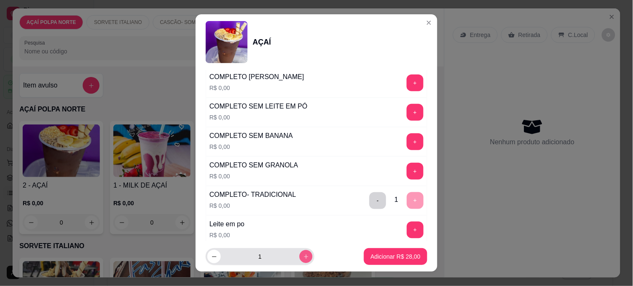
click at [303, 254] on icon "increase-product-quantity" at bounding box center [306, 256] width 6 height 6
type input "2"
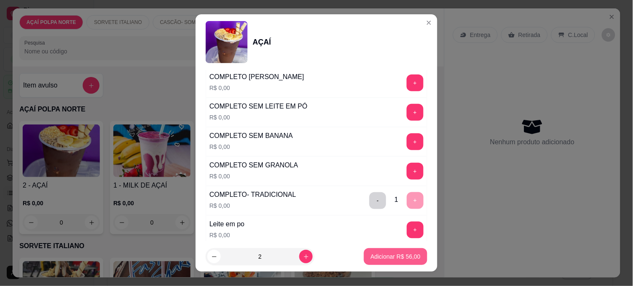
click at [375, 257] on p "Adicionar R$ 56,00" at bounding box center [396, 256] width 50 height 8
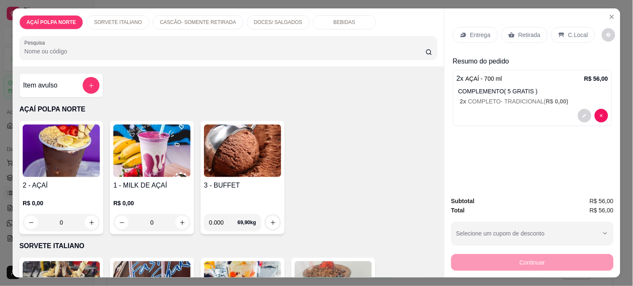
click at [555, 27] on div "C.Local" at bounding box center [573, 35] width 44 height 16
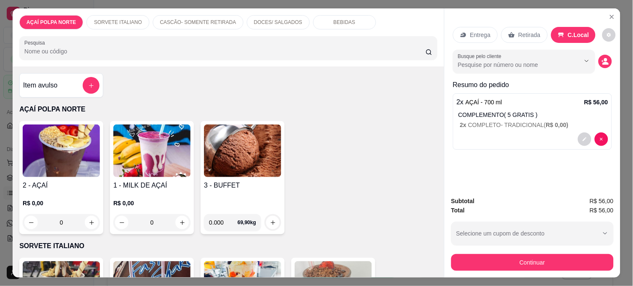
click at [519, 32] on p "Retirada" at bounding box center [530, 35] width 22 height 8
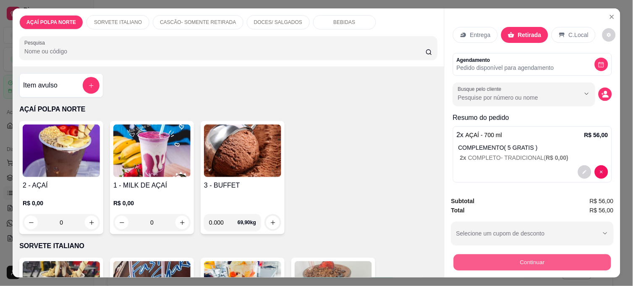
click at [523, 262] on button "Continuar" at bounding box center [532, 262] width 157 height 16
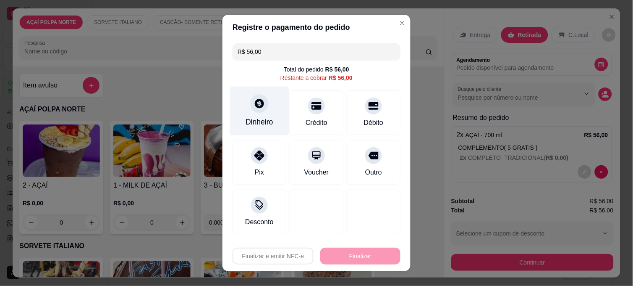
click at [269, 116] on div "Dinheiro" at bounding box center [259, 110] width 59 height 49
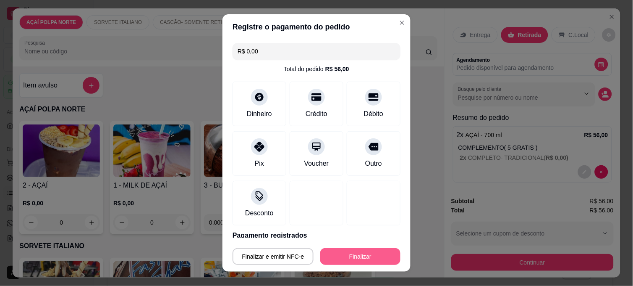
click at [362, 262] on button "Finalizar" at bounding box center [360, 256] width 80 height 17
type input "-R$ 56,00"
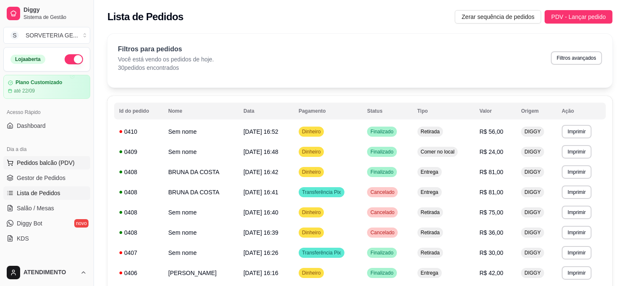
click at [54, 165] on span "Pedidos balcão (PDV)" at bounding box center [46, 162] width 58 height 8
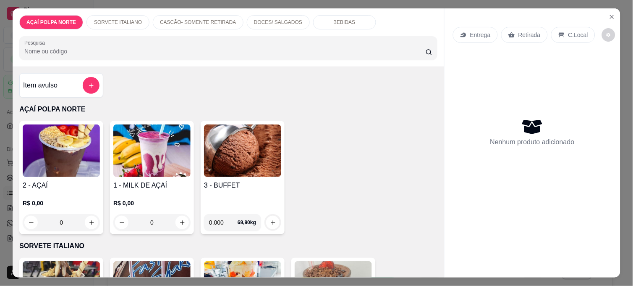
click at [81, 141] on img at bounding box center [61, 150] width 77 height 52
click at [52, 156] on img at bounding box center [61, 150] width 77 height 52
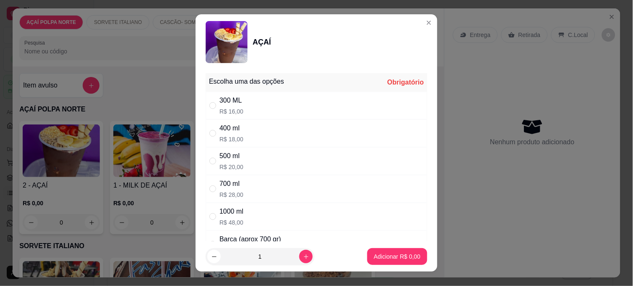
click at [230, 103] on div "300 ML" at bounding box center [232, 100] width 24 height 10
radio input "true"
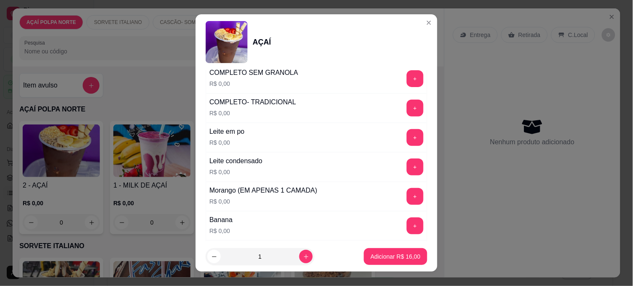
scroll to position [373, 0]
click at [407, 136] on button "+" at bounding box center [415, 136] width 17 height 17
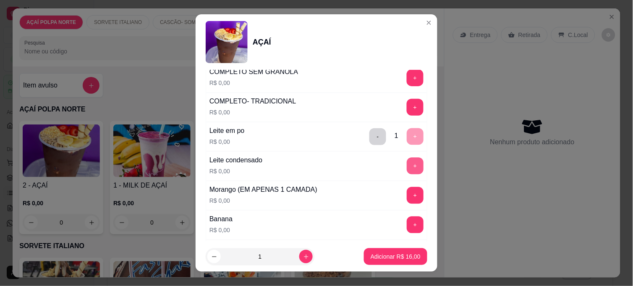
click at [407, 167] on button "+" at bounding box center [415, 165] width 17 height 17
click at [407, 192] on button "+" at bounding box center [415, 195] width 17 height 17
click at [388, 265] on footer "1 Adicionar R$ 16,00" at bounding box center [317, 256] width 242 height 30
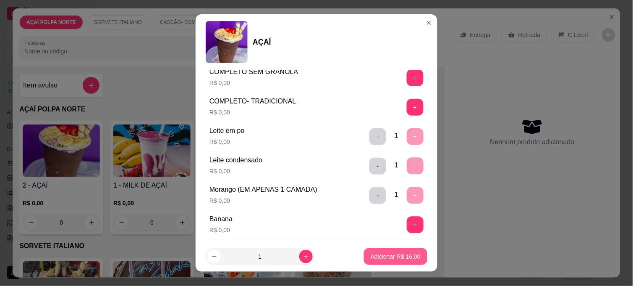
click at [386, 256] on p "Adicionar R$ 16,00" at bounding box center [396, 256] width 50 height 8
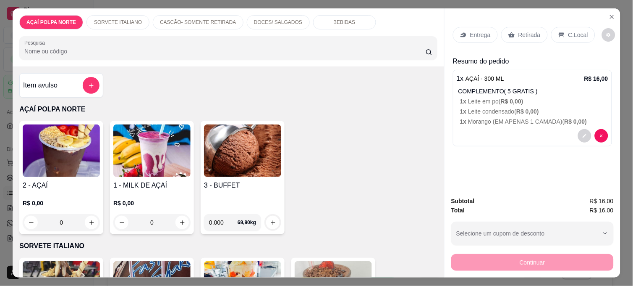
click at [70, 144] on img at bounding box center [61, 150] width 77 height 52
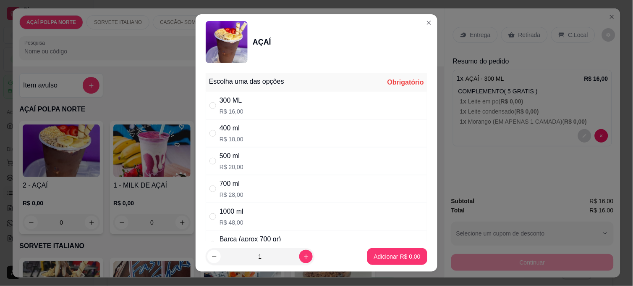
drag, startPoint x: 209, startPoint y: 101, endPoint x: 221, endPoint y: 106, distance: 13.3
click at [211, 102] on label "" at bounding box center [213, 105] width 7 height 9
radio input "true"
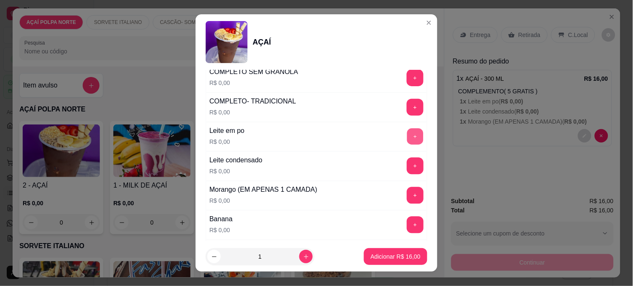
click at [407, 137] on button "+" at bounding box center [415, 136] width 16 height 16
click at [407, 170] on button "+" at bounding box center [415, 165] width 17 height 17
click at [393, 206] on div "Morango (EM APENAS 1 CAMADA) R$ 0,00 +" at bounding box center [317, 195] width 222 height 29
click at [407, 202] on button "+" at bounding box center [415, 195] width 17 height 17
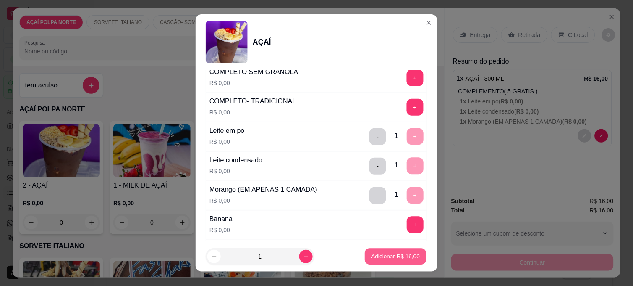
click at [385, 251] on button "Adicionar R$ 16,00" at bounding box center [396, 256] width 62 height 16
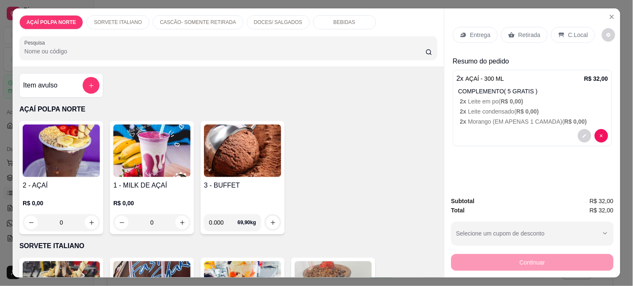
click at [574, 35] on p "C.Local" at bounding box center [578, 35] width 20 height 8
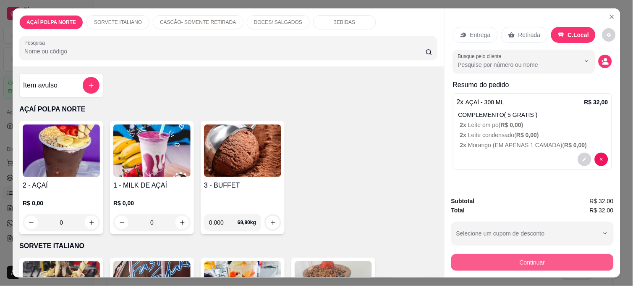
click at [521, 256] on button "Continuar" at bounding box center [532, 262] width 162 height 17
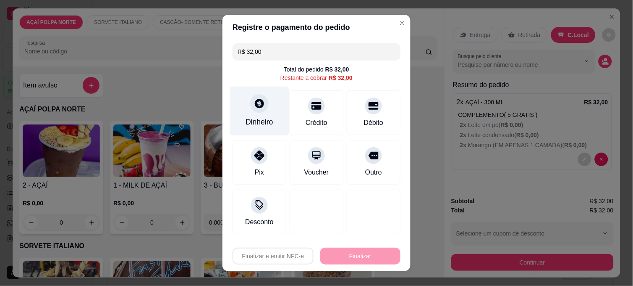
click at [254, 114] on div "Dinheiro" at bounding box center [259, 110] width 59 height 49
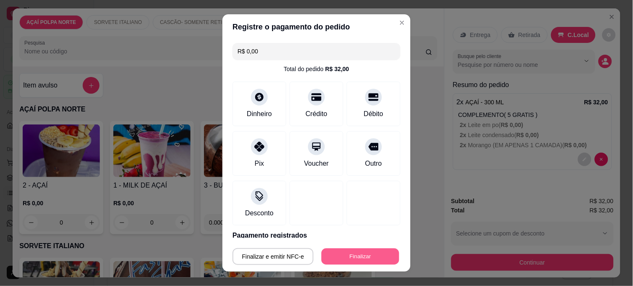
click at [346, 257] on button "Finalizar" at bounding box center [361, 256] width 78 height 16
type input "-R$ 32,00"
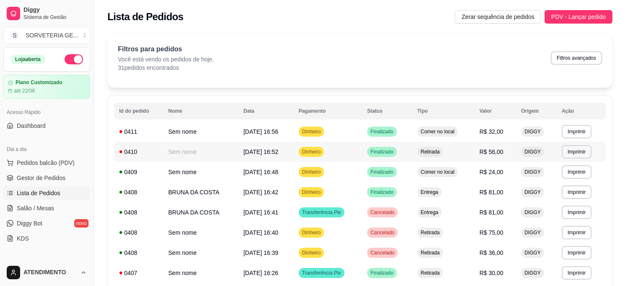
click at [362, 150] on td "Dinheiro" at bounding box center [328, 151] width 68 height 20
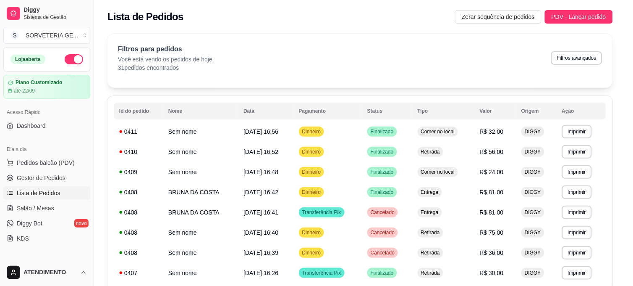
scroll to position [35, 0]
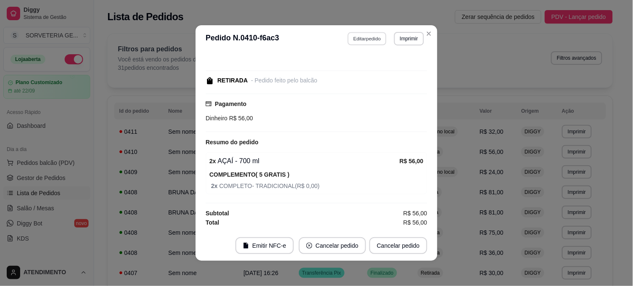
click at [359, 35] on button "Editar pedido" at bounding box center [367, 38] width 39 height 13
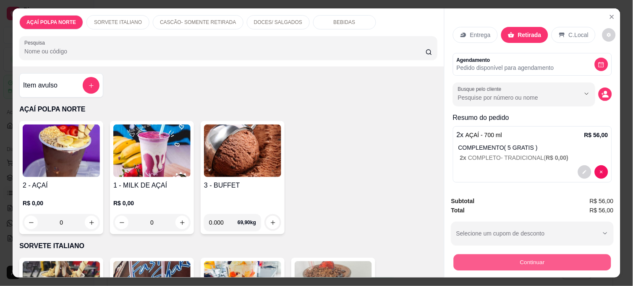
click at [522, 263] on button "Continuar" at bounding box center [532, 262] width 157 height 16
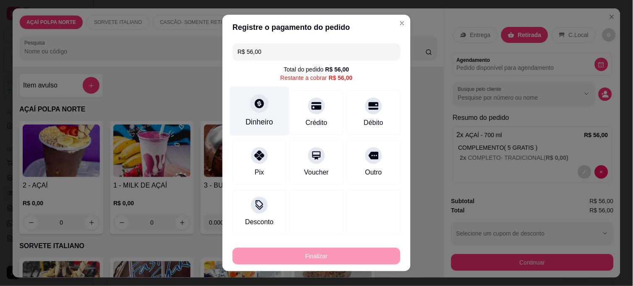
click at [267, 97] on div "Dinheiro" at bounding box center [259, 110] width 59 height 49
click at [279, 136] on input "0,00" at bounding box center [317, 134] width 168 height 17
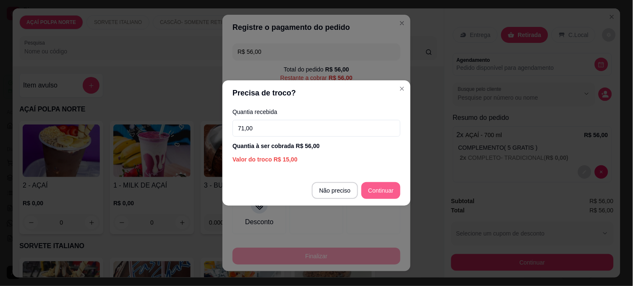
type input "71,00"
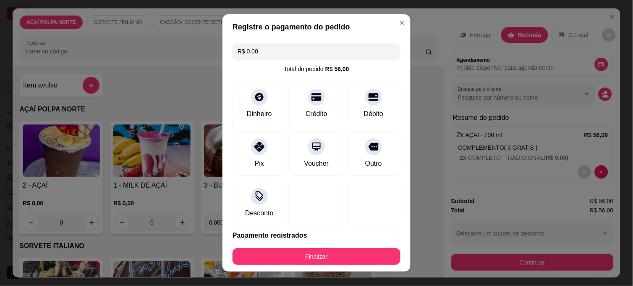
click at [360, 268] on footer "Finalizar" at bounding box center [317, 255] width 188 height 34
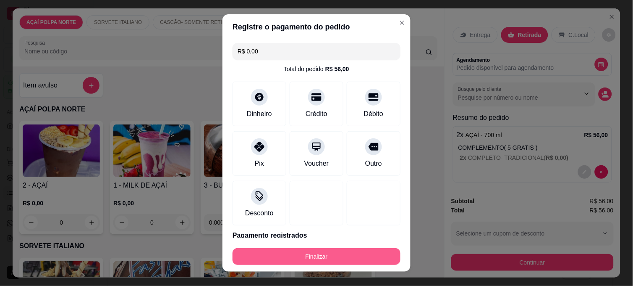
click at [361, 259] on button "Finalizar" at bounding box center [317, 256] width 168 height 17
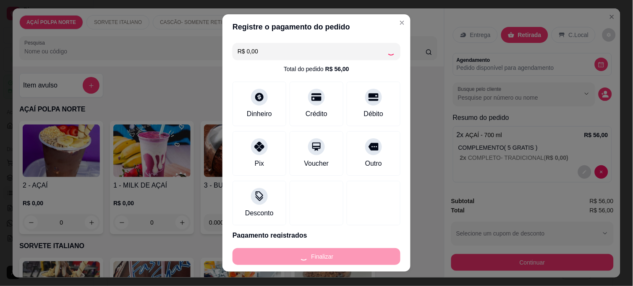
type input "-R$ 56,00"
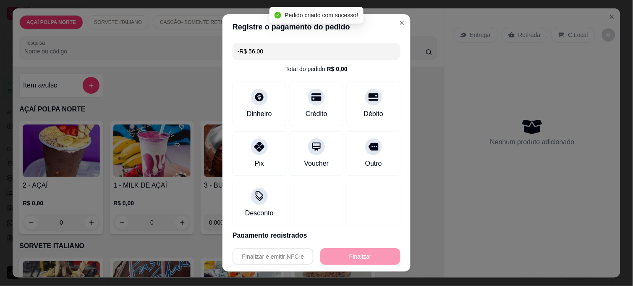
scroll to position [45, 0]
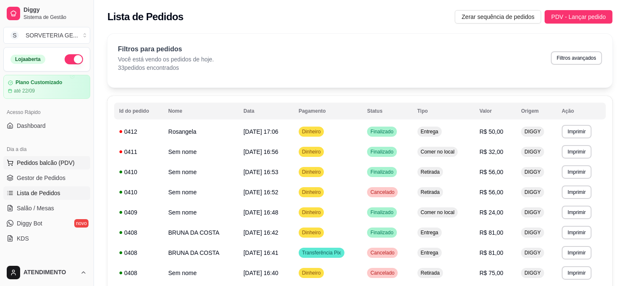
click at [52, 163] on span "Pedidos balcão (PDV)" at bounding box center [46, 162] width 58 height 8
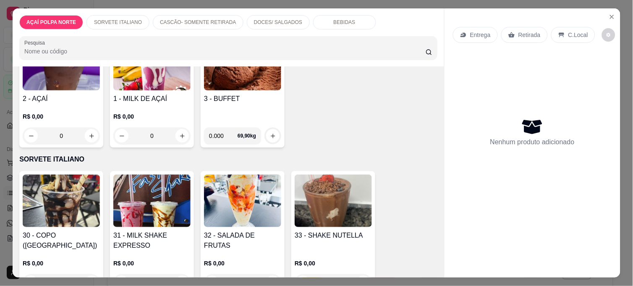
scroll to position [93, 0]
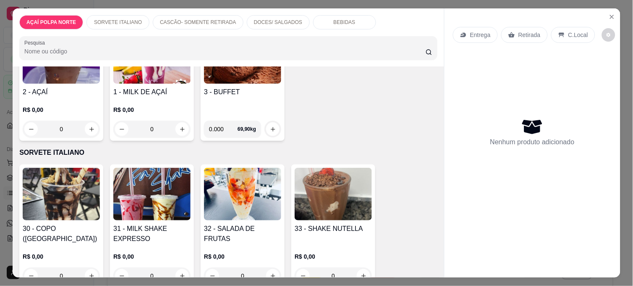
click at [149, 188] on img at bounding box center [151, 194] width 77 height 52
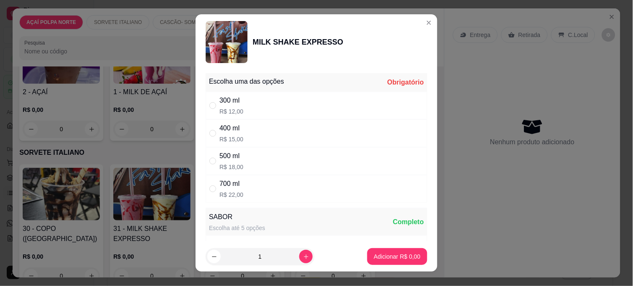
click at [265, 103] on div "300 ml R$ 12,00" at bounding box center [317, 106] width 222 height 28
radio input "true"
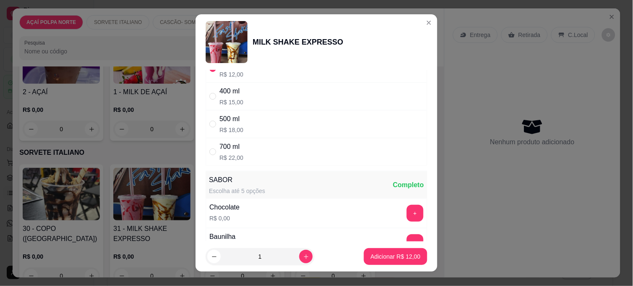
scroll to position [140, 0]
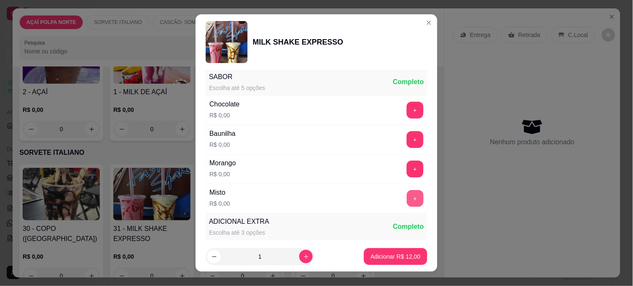
click at [407, 199] on button "+" at bounding box center [415, 198] width 17 height 17
click at [396, 255] on p "Adicionar R$ 12,00" at bounding box center [396, 256] width 49 height 8
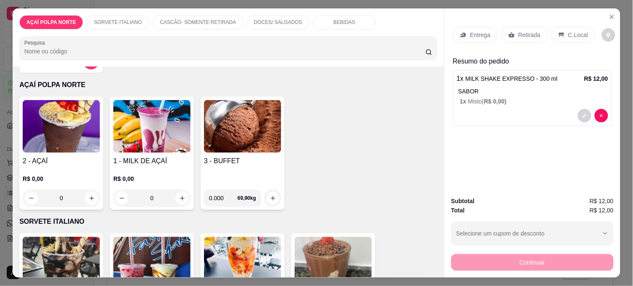
scroll to position [47, 0]
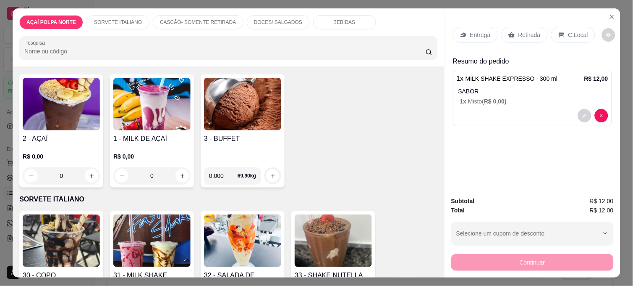
click at [576, 31] on p "C.Local" at bounding box center [578, 35] width 20 height 8
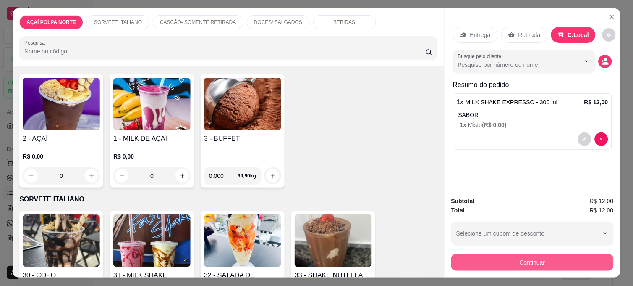
click at [580, 255] on button "Continuar" at bounding box center [532, 262] width 162 height 17
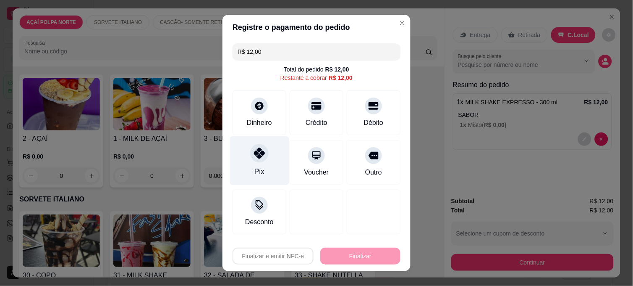
click at [244, 157] on div "Pix" at bounding box center [259, 160] width 59 height 49
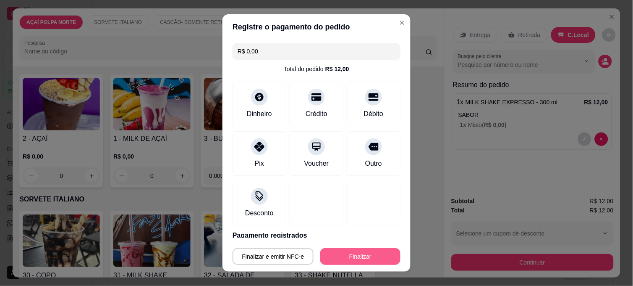
click at [364, 250] on button "Finalizar" at bounding box center [360, 256] width 80 height 17
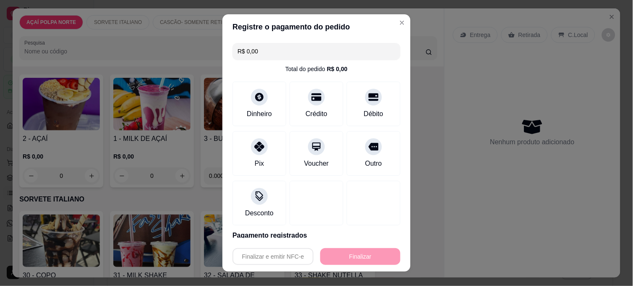
type input "-R$ 12,00"
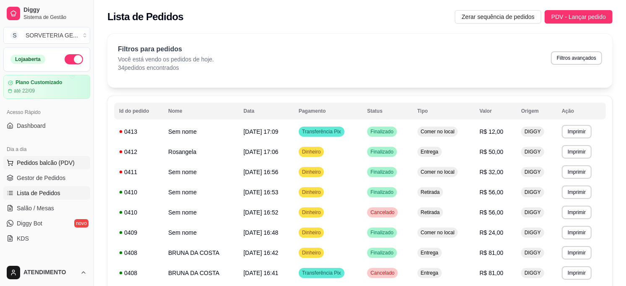
click at [60, 165] on span "Pedidos balcão (PDV)" at bounding box center [46, 162] width 58 height 8
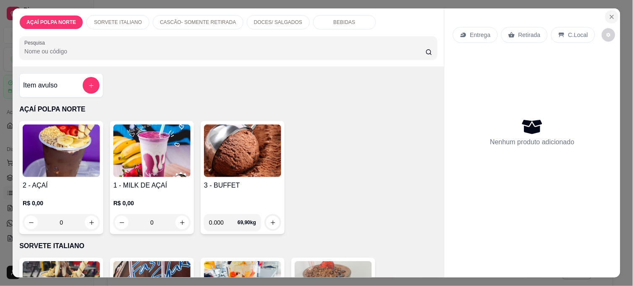
click at [610, 13] on icon "Close" at bounding box center [612, 16] width 7 height 7
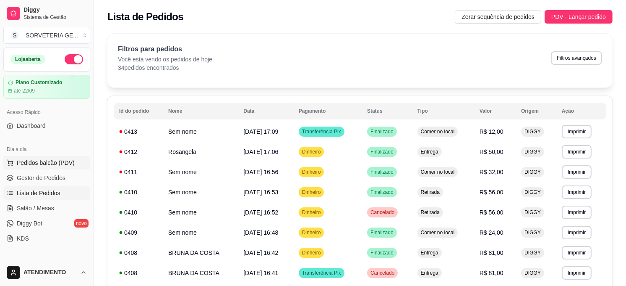
click at [66, 165] on span "Pedidos balcão (PDV)" at bounding box center [46, 162] width 58 height 8
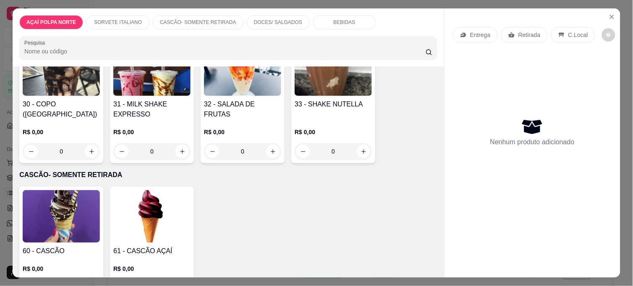
scroll to position [233, 0]
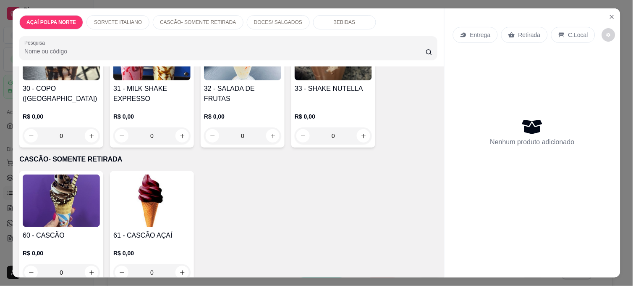
click at [77, 196] on img at bounding box center [61, 200] width 77 height 52
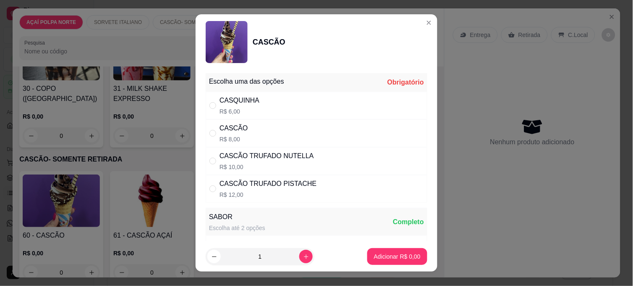
click at [253, 104] on div "CASQUINHA" at bounding box center [240, 100] width 40 height 10
radio input "true"
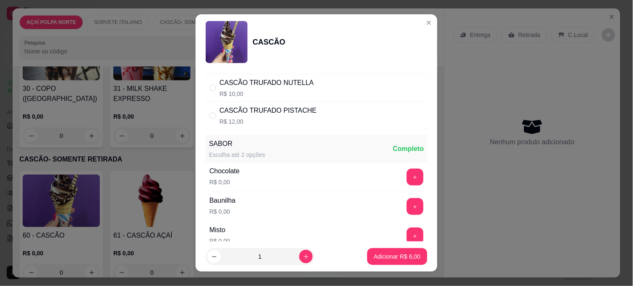
scroll to position [93, 0]
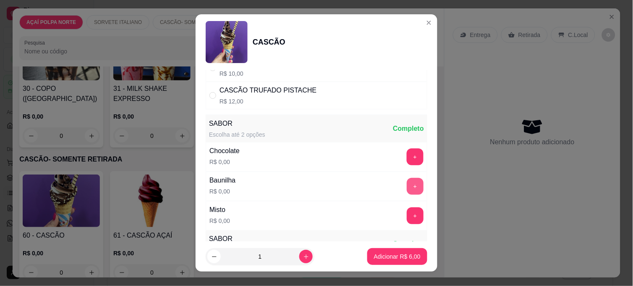
click at [407, 189] on button "+" at bounding box center [415, 186] width 17 height 17
click at [391, 255] on p "Adicionar R$ 6,00" at bounding box center [397, 256] width 47 height 8
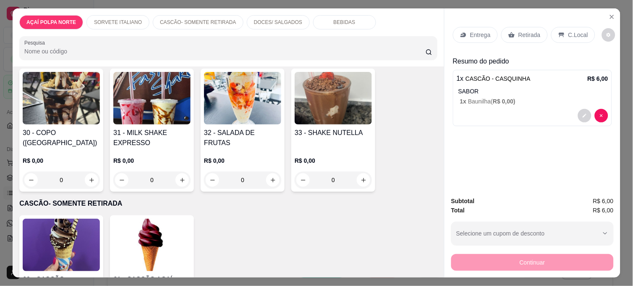
scroll to position [140, 0]
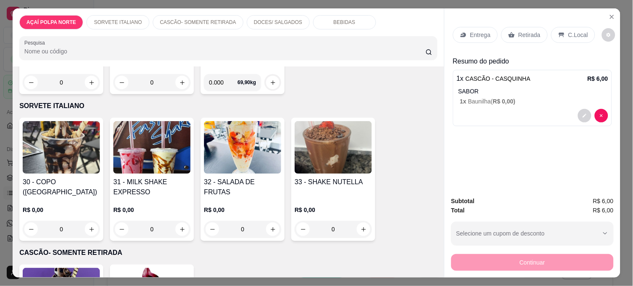
click at [61, 139] on img at bounding box center [61, 147] width 77 height 52
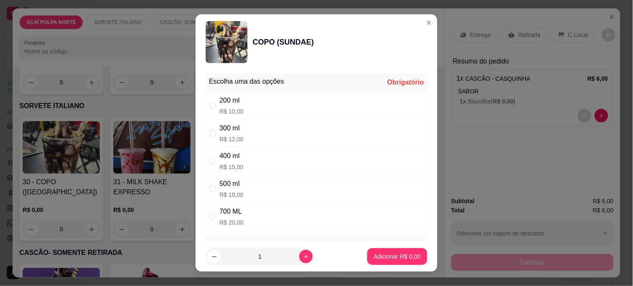
click at [275, 98] on div "200 ml R$ 10,00" at bounding box center [317, 106] width 222 height 28
radio input "true"
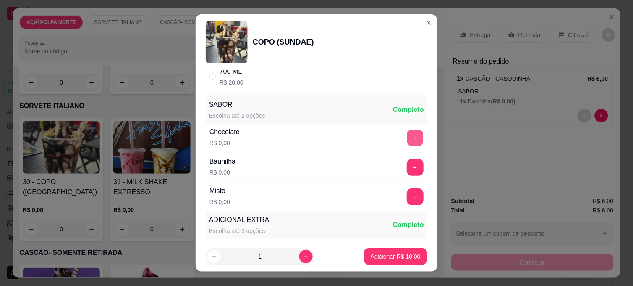
click at [407, 137] on button "+" at bounding box center [415, 138] width 16 height 16
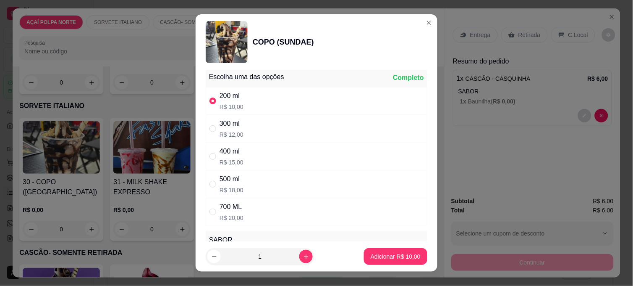
scroll to position [0, 0]
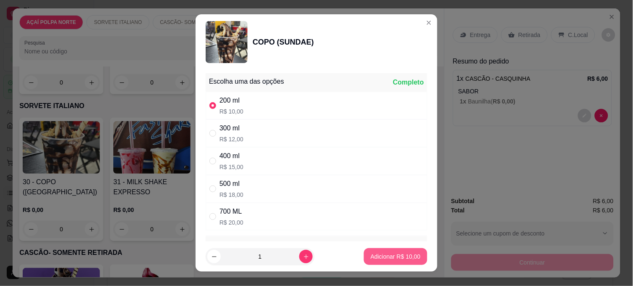
click at [409, 258] on p "Adicionar R$ 10,00" at bounding box center [396, 256] width 50 height 8
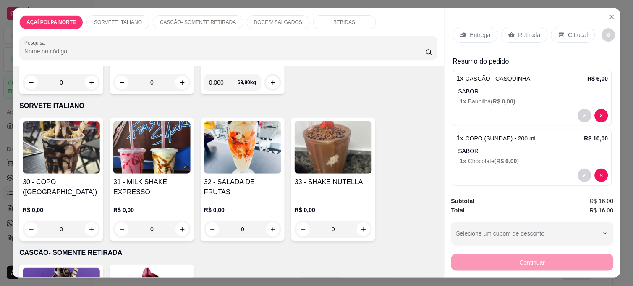
click at [519, 34] on p "Retirada" at bounding box center [530, 35] width 22 height 8
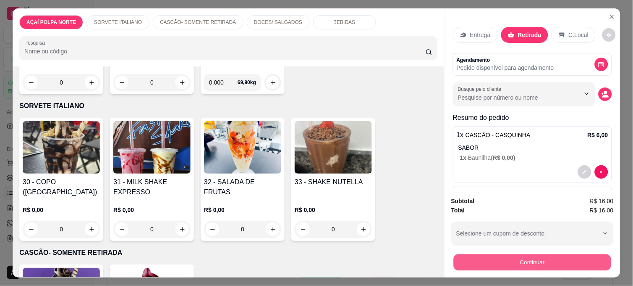
click at [538, 255] on button "Continuar" at bounding box center [532, 262] width 157 height 16
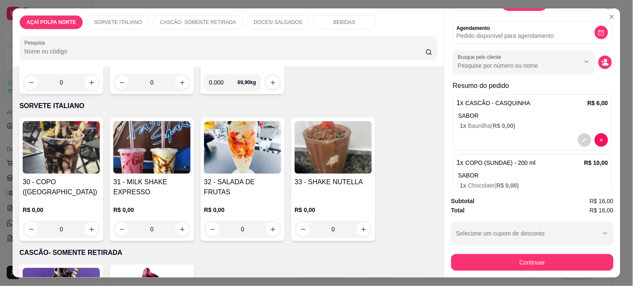
scroll to position [65, 0]
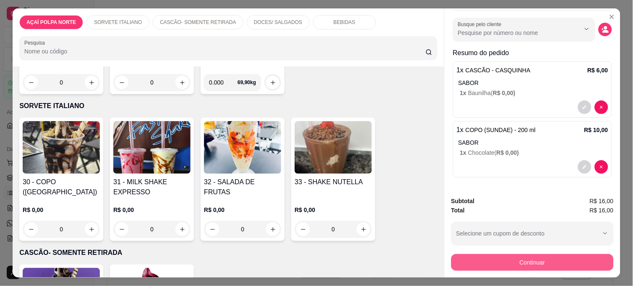
click at [524, 255] on button "Continuar" at bounding box center [532, 262] width 162 height 17
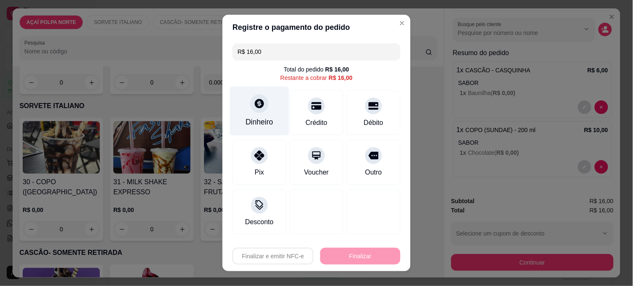
click at [274, 112] on div "Dinheiro" at bounding box center [259, 110] width 59 height 49
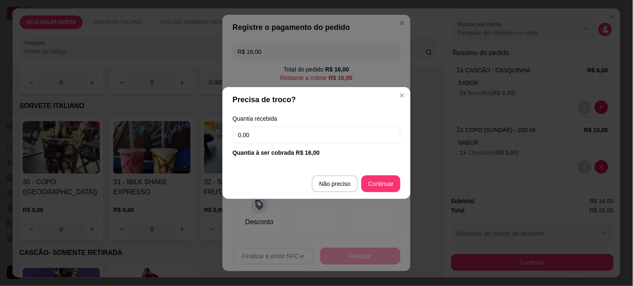
click at [280, 131] on input "0,00" at bounding box center [317, 134] width 168 height 17
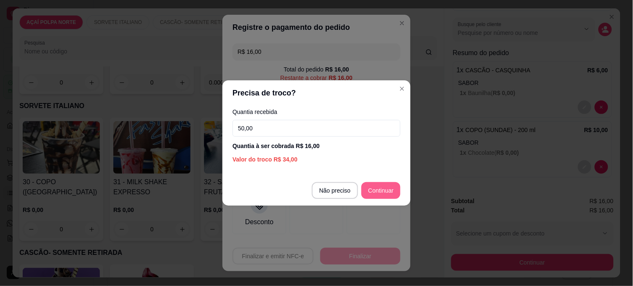
type input "50,00"
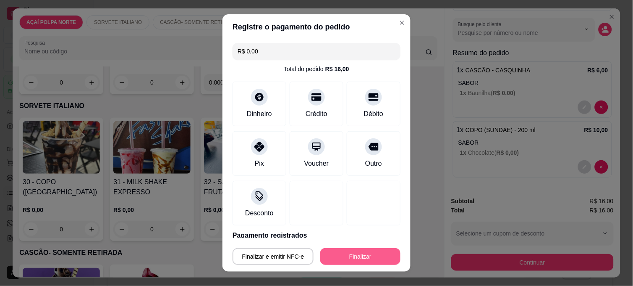
click at [373, 255] on button "Finalizar" at bounding box center [360, 256] width 80 height 17
type input "-R$ 16,00"
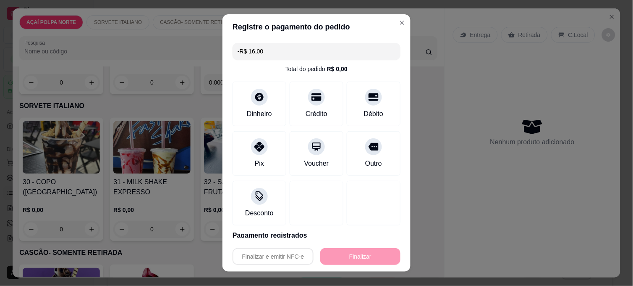
scroll to position [0, 0]
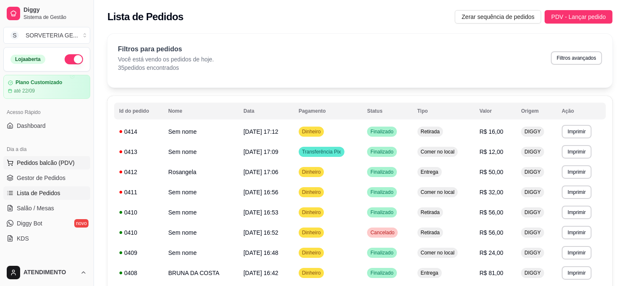
click at [60, 163] on span "Pedidos balcão (PDV)" at bounding box center [46, 162] width 58 height 8
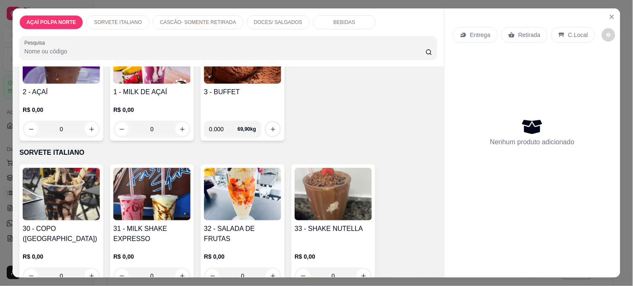
scroll to position [186, 0]
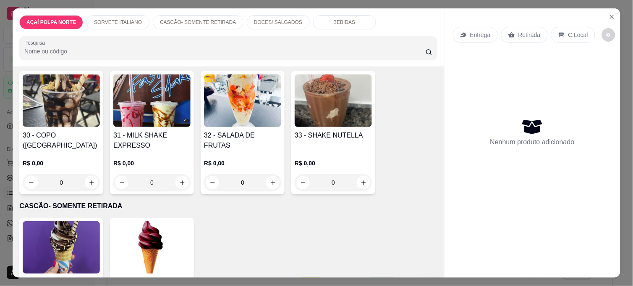
click at [77, 238] on img at bounding box center [61, 247] width 77 height 52
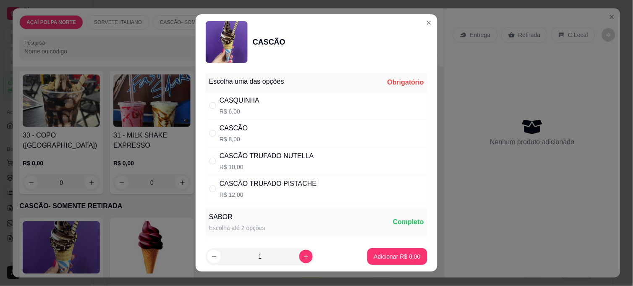
click at [231, 135] on p "R$ 8,00" at bounding box center [234, 139] width 29 height 8
radio input "true"
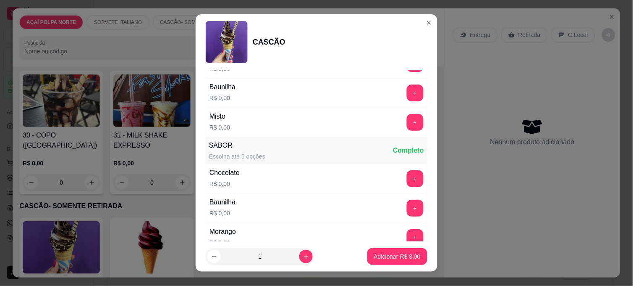
click at [407, 118] on button "+" at bounding box center [415, 122] width 17 height 17
click at [387, 258] on p "Adicionar R$ 8,00" at bounding box center [397, 256] width 47 height 8
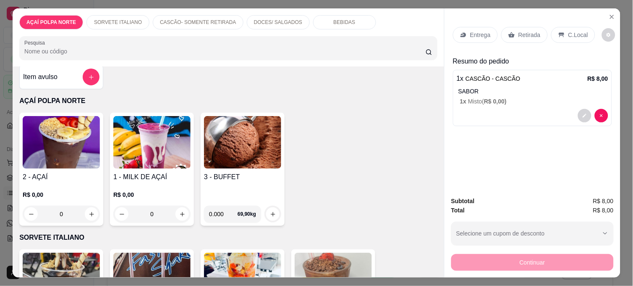
scroll to position [0, 0]
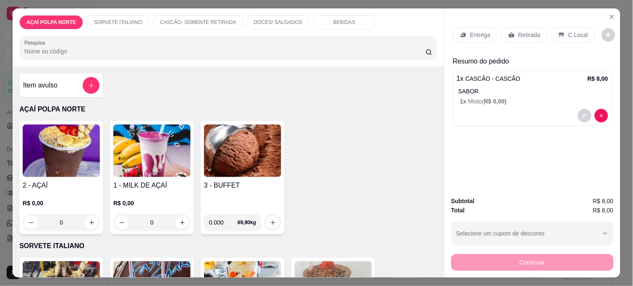
click at [256, 157] on img at bounding box center [242, 150] width 77 height 52
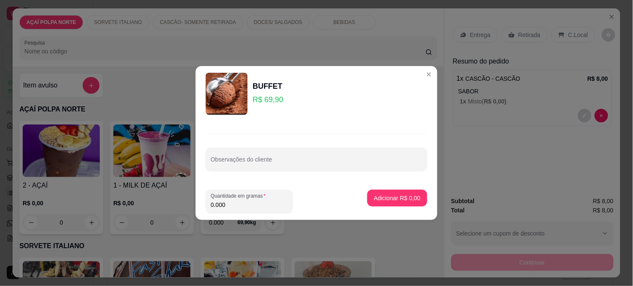
click at [246, 202] on input "0.000" at bounding box center [249, 204] width 77 height 8
type input "0.135"
click at [376, 191] on button "Adicionar R$ 9,44" at bounding box center [397, 197] width 60 height 17
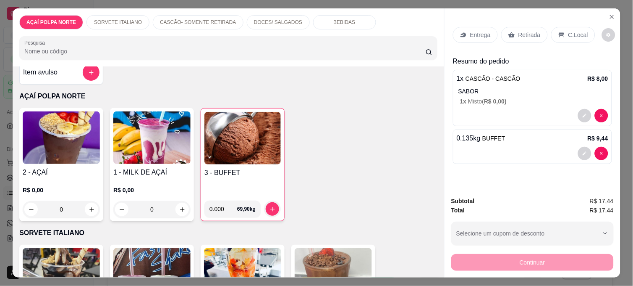
scroll to position [5, 0]
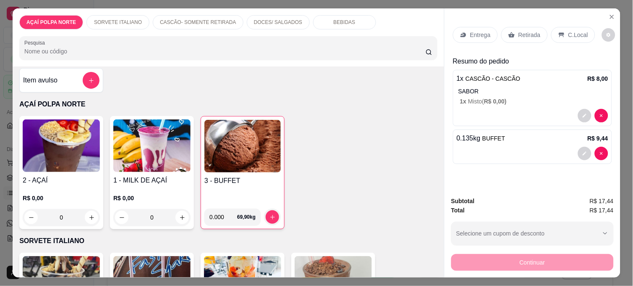
click at [526, 34] on p "Retirada" at bounding box center [530, 35] width 22 height 8
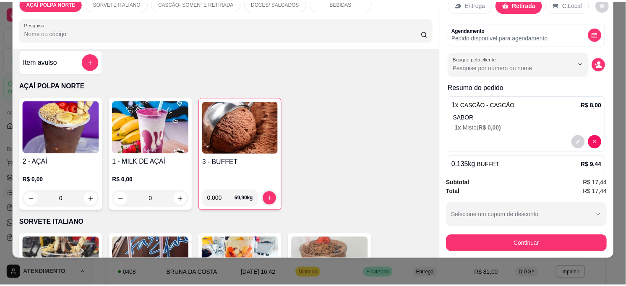
scroll to position [0, 0]
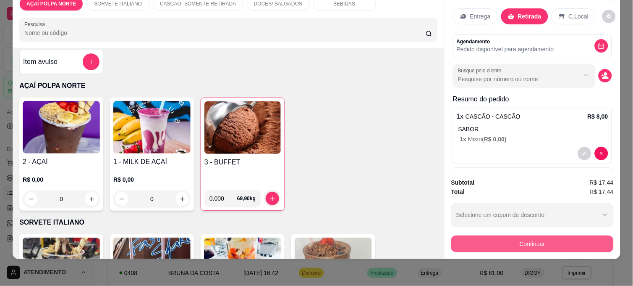
click at [519, 235] on button "Continuar" at bounding box center [532, 243] width 162 height 17
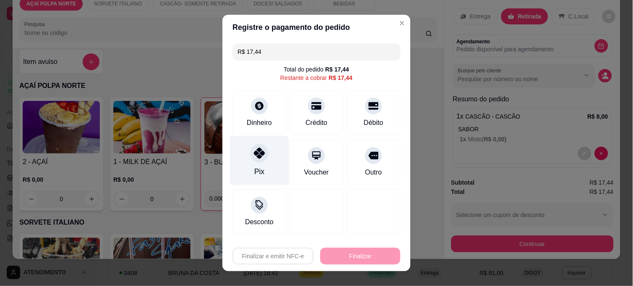
click at [264, 154] on div at bounding box center [259, 153] width 18 height 18
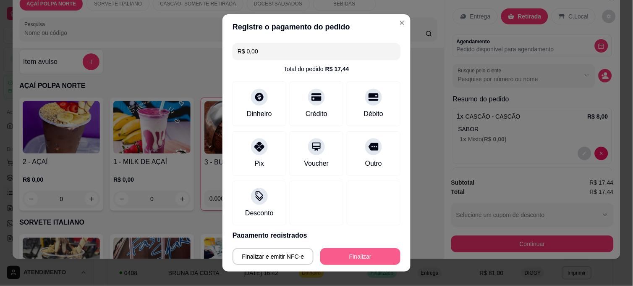
click at [359, 262] on button "Finalizar" at bounding box center [360, 256] width 80 height 17
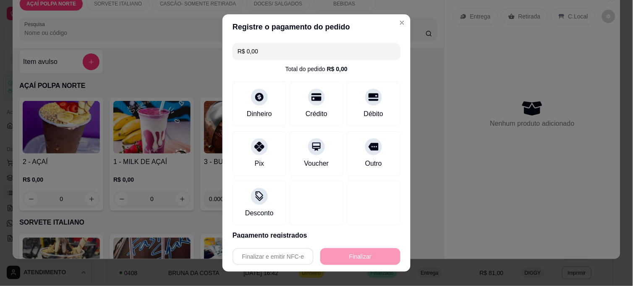
type input "-R$ 17,44"
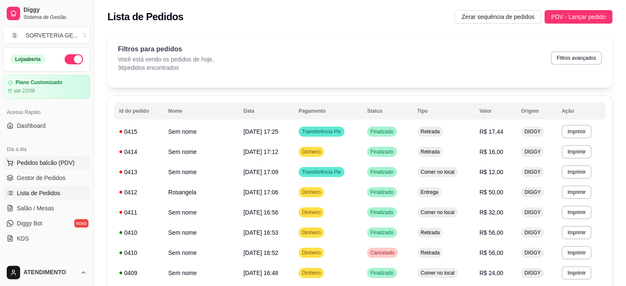
click at [42, 162] on span "Pedidos balcão (PDV)" at bounding box center [46, 162] width 58 height 8
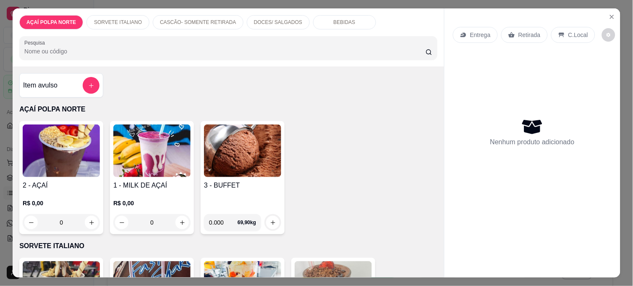
click at [225, 202] on div "3 - BUFFET" at bounding box center [242, 193] width 77 height 27
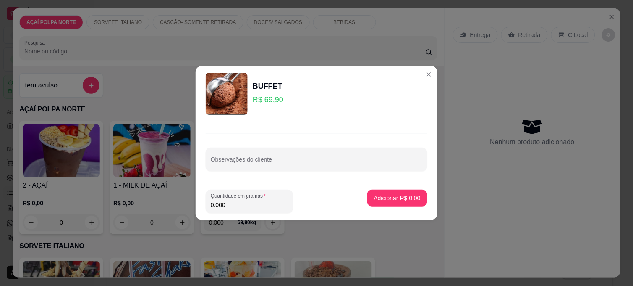
click at [270, 204] on input "0.000" at bounding box center [249, 204] width 77 height 8
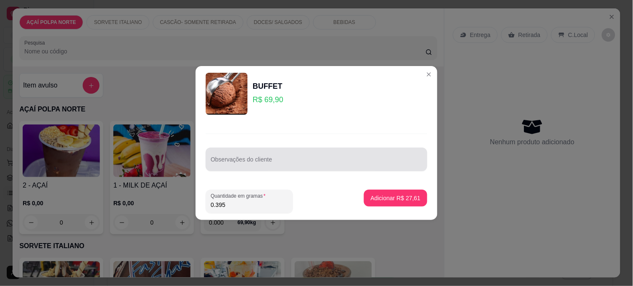
type input "0.395"
click at [326, 161] on input "Observações do cliente" at bounding box center [317, 162] width 212 height 8
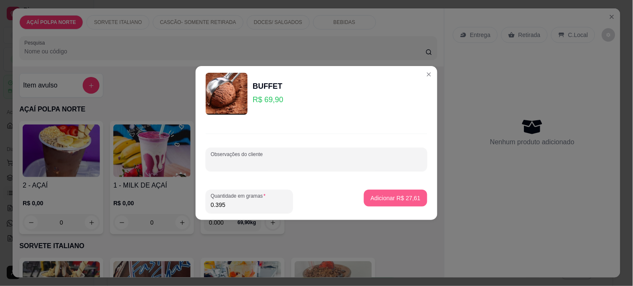
click at [392, 198] on p "Adicionar R$ 27,61" at bounding box center [396, 198] width 50 height 8
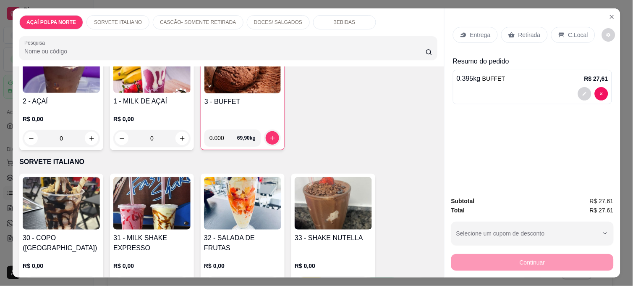
scroll to position [93, 0]
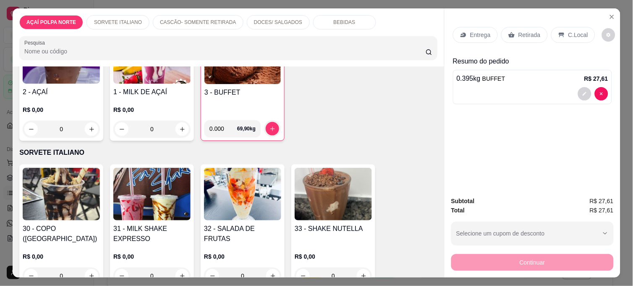
click at [165, 173] on img at bounding box center [151, 194] width 77 height 52
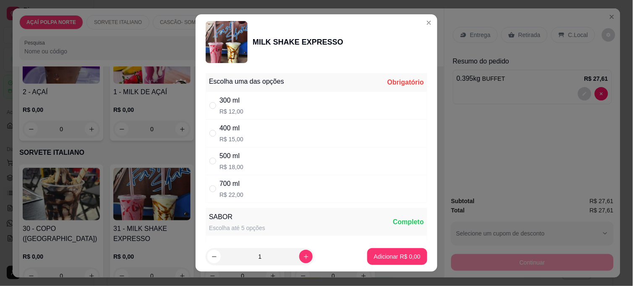
click at [231, 107] on p "R$ 12,00" at bounding box center [232, 111] width 24 height 8
radio input "true"
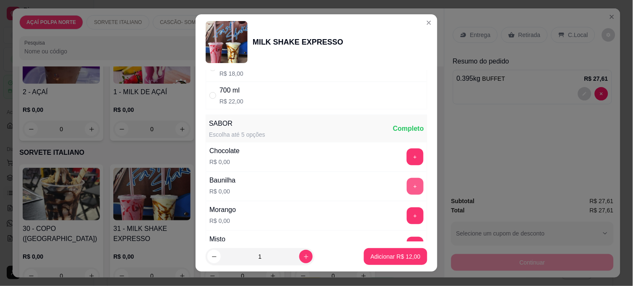
click at [407, 190] on button "+" at bounding box center [415, 186] width 17 height 17
click at [391, 249] on button "Adicionar R$ 12,00" at bounding box center [395, 256] width 63 height 17
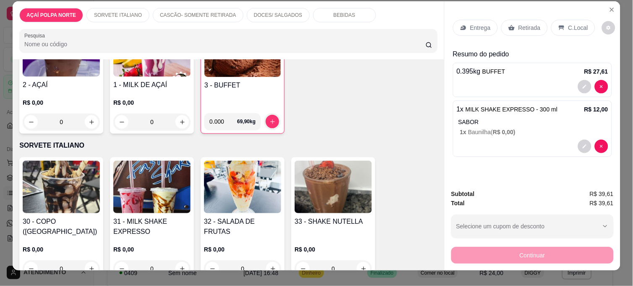
scroll to position [0, 0]
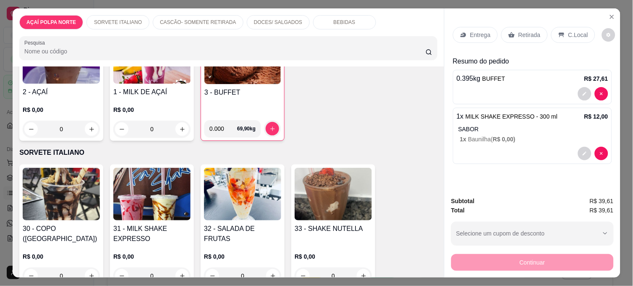
click at [531, 34] on p "Retirada" at bounding box center [530, 35] width 22 height 8
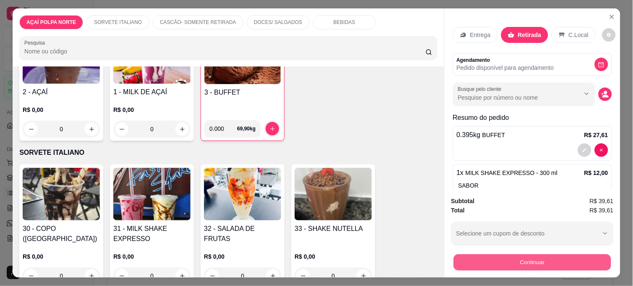
click at [548, 255] on button "Continuar" at bounding box center [532, 262] width 157 height 16
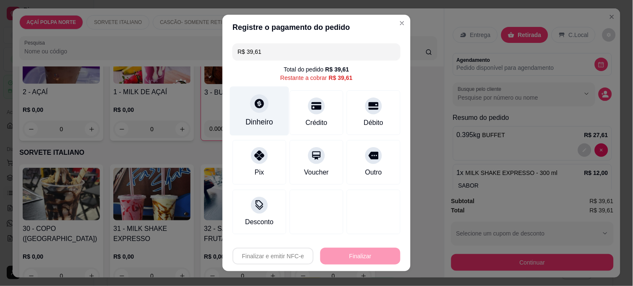
click at [257, 111] on div at bounding box center [259, 103] width 18 height 18
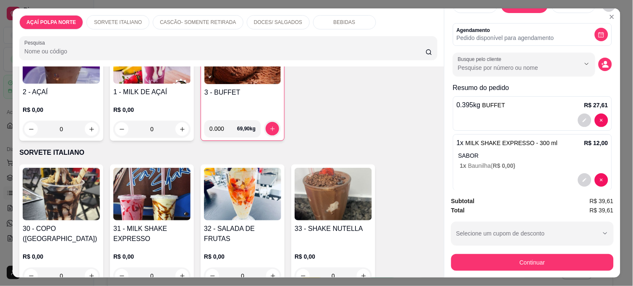
scroll to position [43, 0]
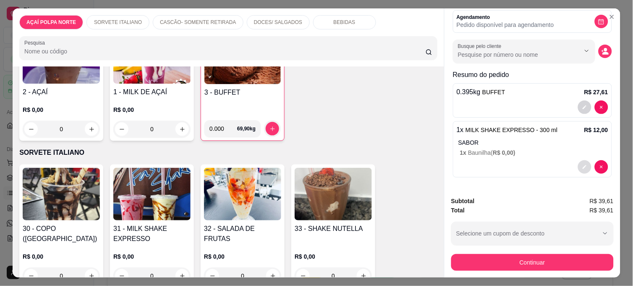
click at [578, 160] on button "decrease-product-quantity" at bounding box center [584, 166] width 13 height 13
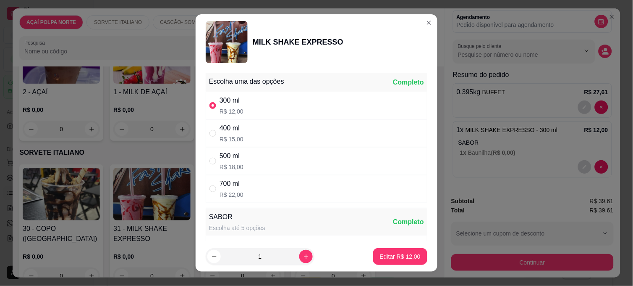
click at [242, 132] on div "400 ml R$ 15,00" at bounding box center [317, 133] width 222 height 28
radio input "false"
radio input "true"
click at [388, 259] on p "Editar R$ 15,00" at bounding box center [399, 256] width 39 height 8
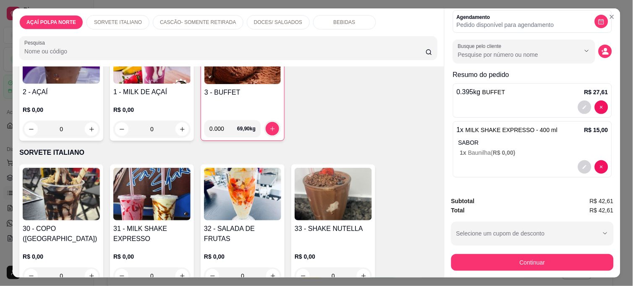
scroll to position [22, 0]
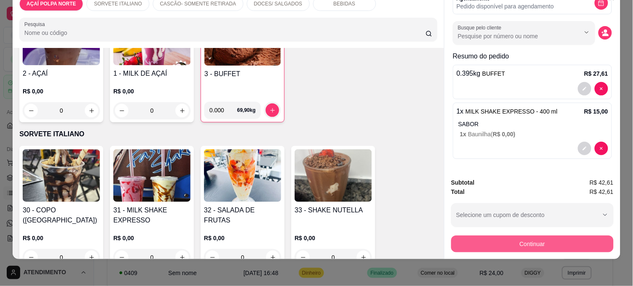
click at [500, 236] on button "Continuar" at bounding box center [532, 243] width 162 height 17
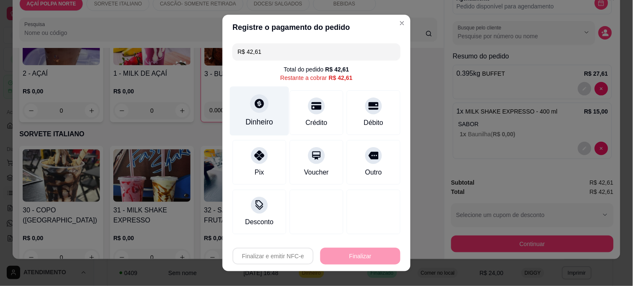
click at [246, 108] on div "Dinheiro" at bounding box center [259, 110] width 59 height 49
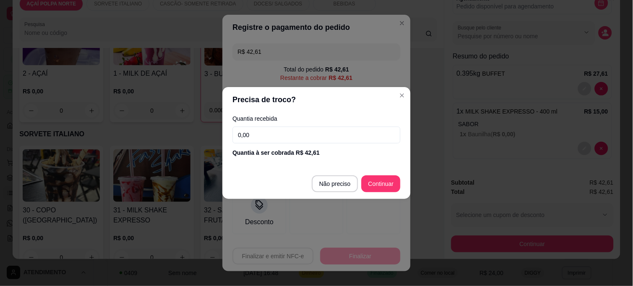
click at [253, 134] on input "0,00" at bounding box center [317, 134] width 168 height 17
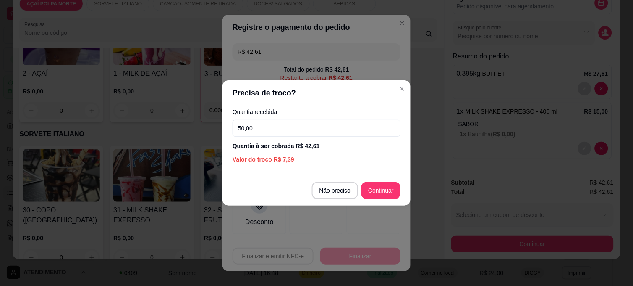
type input "50,00"
click at [395, 89] on header "Precisa de troco?" at bounding box center [317, 92] width 188 height 25
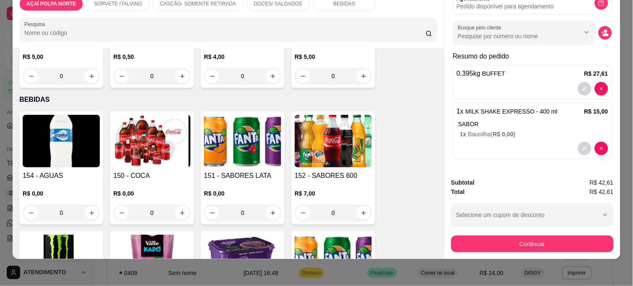
scroll to position [560, 0]
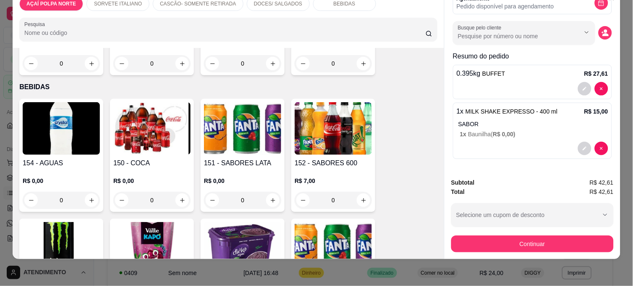
click at [271, 191] on div "0" at bounding box center [242, 199] width 77 height 17
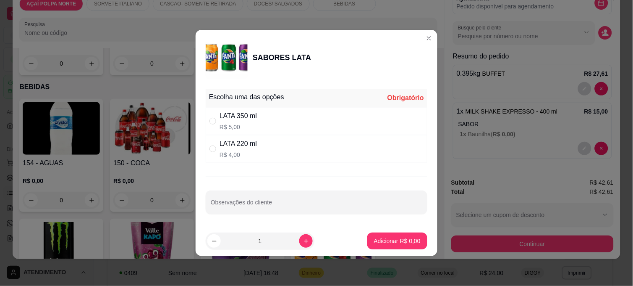
click at [248, 121] on div "LATA 350 ml R$ 5,00" at bounding box center [238, 121] width 37 height 20
radio input "true"
click at [305, 243] on button "increase-product-quantity" at bounding box center [305, 240] width 13 height 13
type input "2"
click at [372, 244] on p "Adicionar R$ 10,00" at bounding box center [396, 240] width 50 height 8
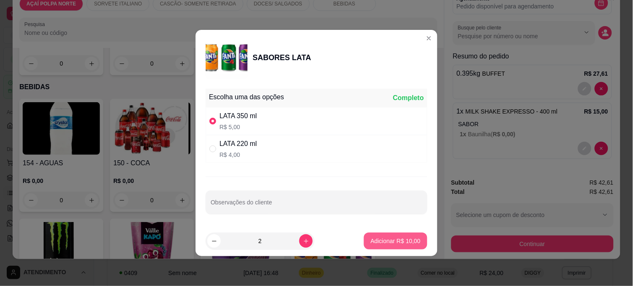
type input "2"
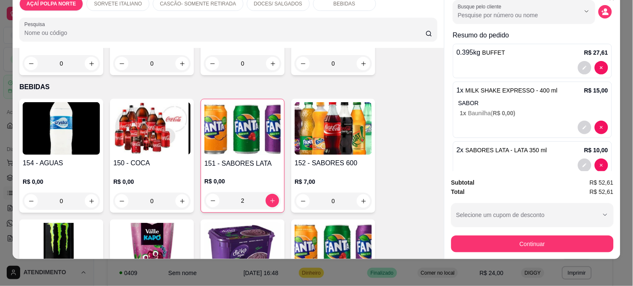
scroll to position [81, 0]
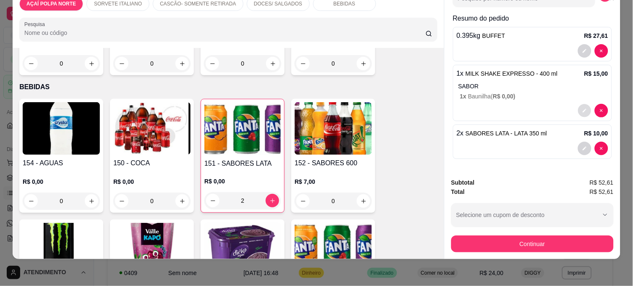
click at [578, 104] on button "decrease-product-quantity" at bounding box center [584, 110] width 13 height 13
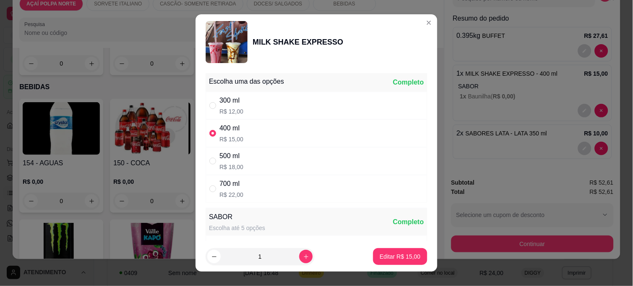
click at [303, 102] on div "300 ml R$ 12,00" at bounding box center [317, 106] width 222 height 28
radio input "true"
radio input "false"
click at [409, 257] on p "Editar R$ 12,00" at bounding box center [400, 256] width 41 height 8
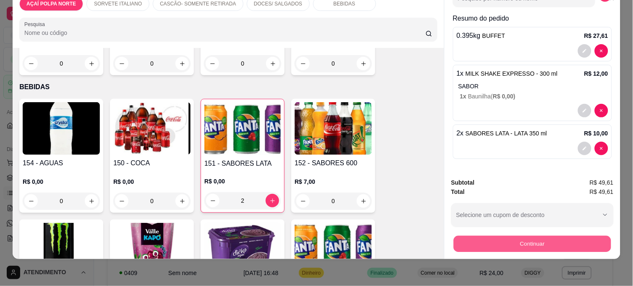
click at [490, 236] on button "Continuar" at bounding box center [532, 243] width 157 height 16
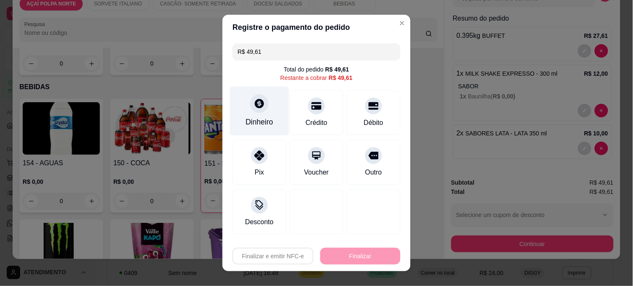
click at [246, 115] on div "Dinheiro" at bounding box center [259, 110] width 59 height 49
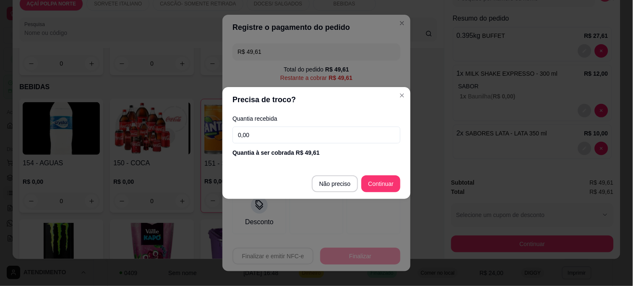
click at [255, 133] on input "0,00" at bounding box center [317, 134] width 168 height 17
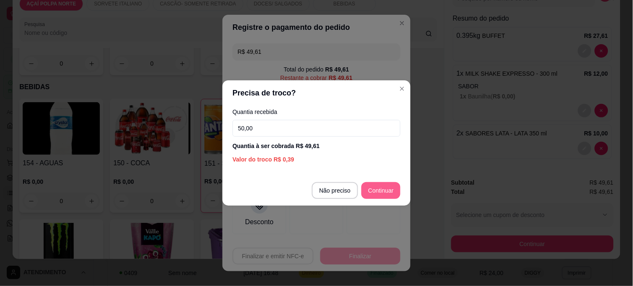
type input "50,00"
type input "R$ 0,00"
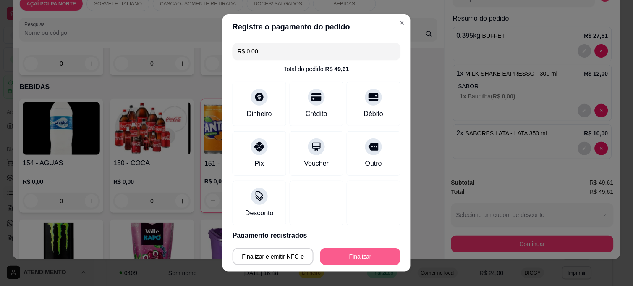
click at [379, 251] on button "Finalizar" at bounding box center [360, 256] width 80 height 17
type input "0"
type input "-R$ 49,61"
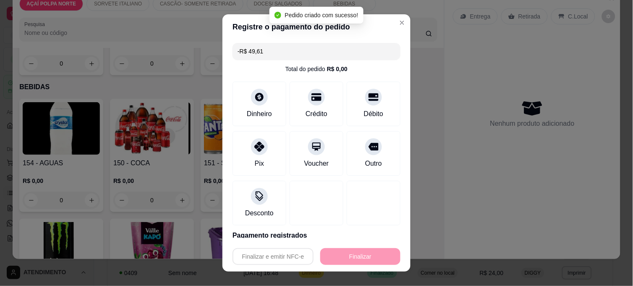
scroll to position [0, 0]
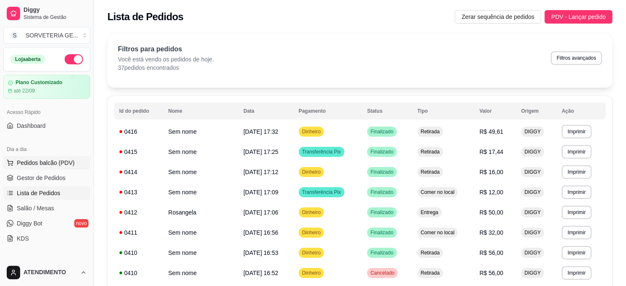
click at [57, 164] on span "Pedidos balcão (PDV)" at bounding box center [46, 162] width 58 height 8
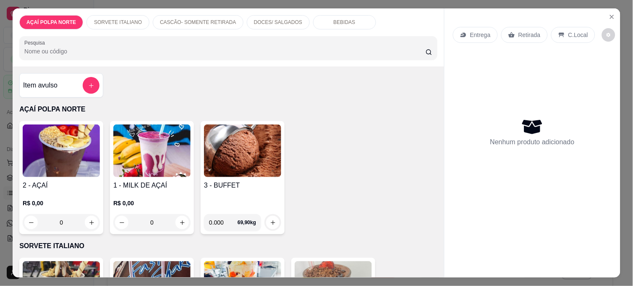
click at [228, 158] on img at bounding box center [242, 150] width 77 height 52
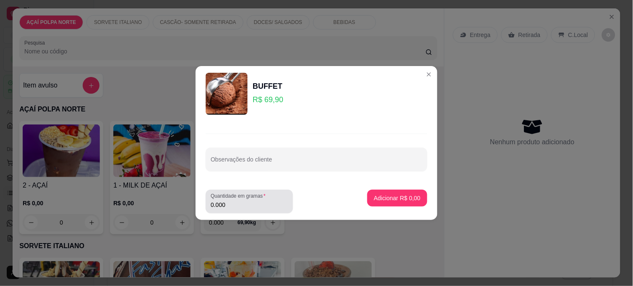
click at [236, 205] on input "0.000" at bounding box center [249, 204] width 77 height 8
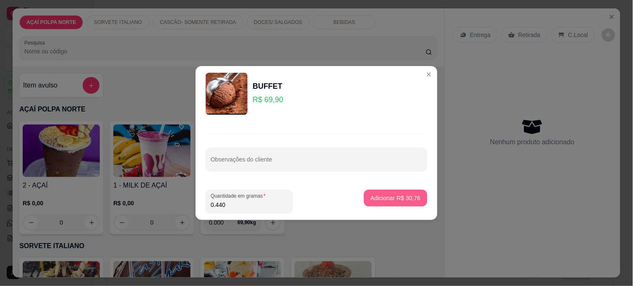
type input "0.440"
click at [409, 195] on p "Adicionar R$ 30,76" at bounding box center [396, 198] width 50 height 8
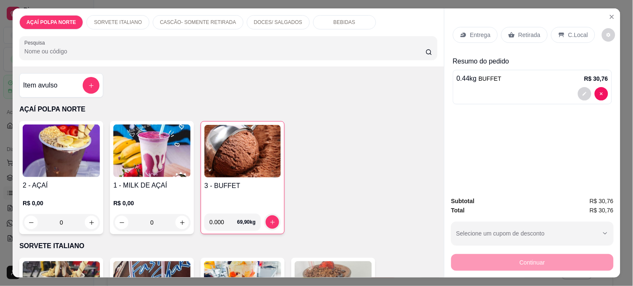
click at [568, 31] on p "C.Local" at bounding box center [578, 35] width 20 height 8
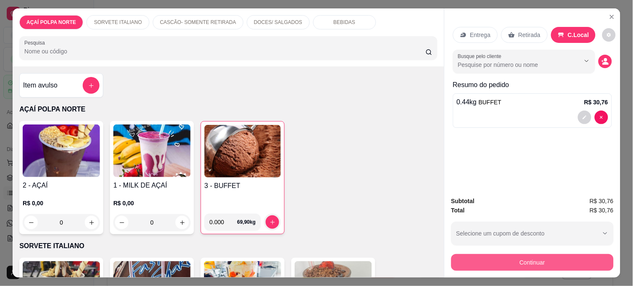
click at [573, 254] on button "Continuar" at bounding box center [532, 262] width 162 height 17
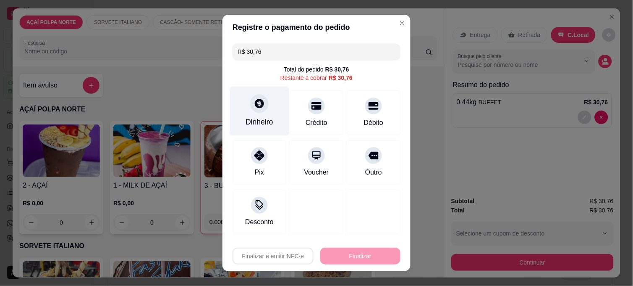
click at [259, 99] on icon at bounding box center [259, 103] width 11 height 11
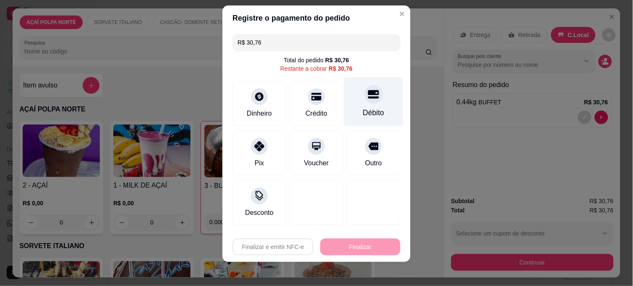
scroll to position [12, 0]
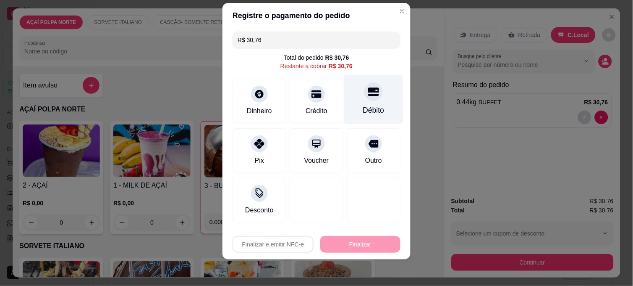
click at [360, 102] on div "Débito" at bounding box center [373, 99] width 59 height 49
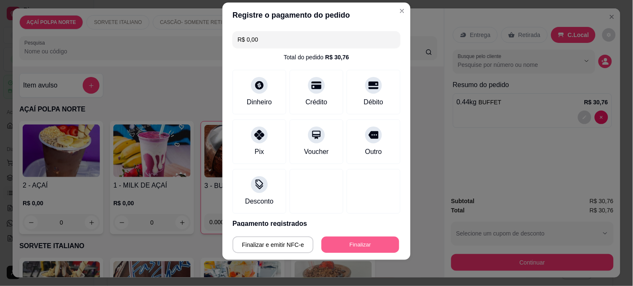
click at [350, 241] on button "Finalizar" at bounding box center [361, 244] width 78 height 16
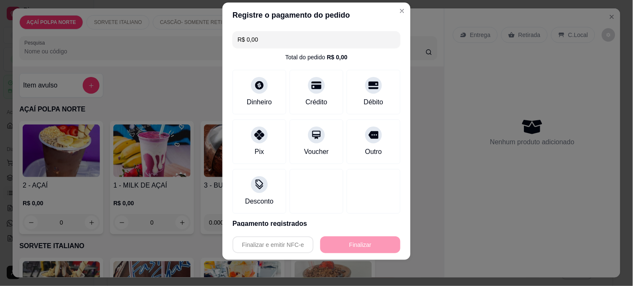
type input "-R$ 30,76"
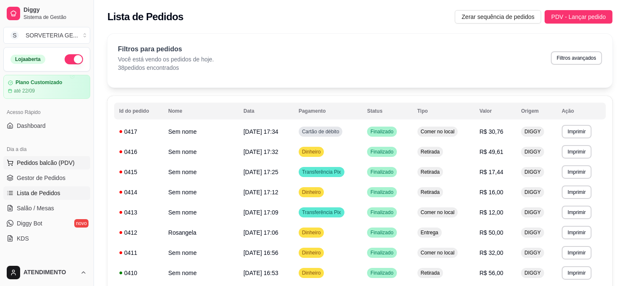
click at [53, 157] on button "Pedidos balcão (PDV)" at bounding box center [46, 162] width 87 height 13
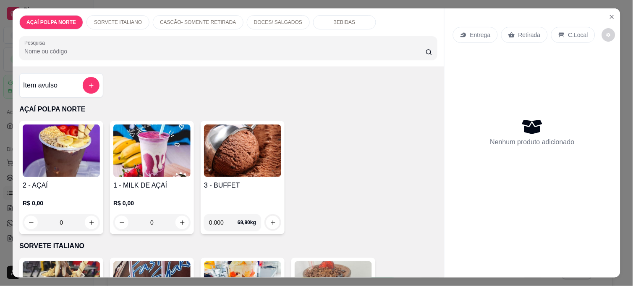
click at [71, 158] on img at bounding box center [61, 150] width 77 height 52
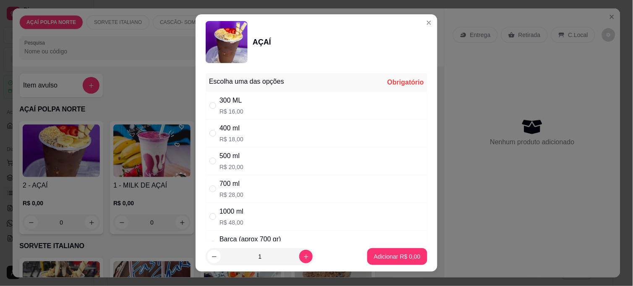
click at [238, 109] on div "300 ML R$ 16,00" at bounding box center [317, 106] width 222 height 28
radio input "true"
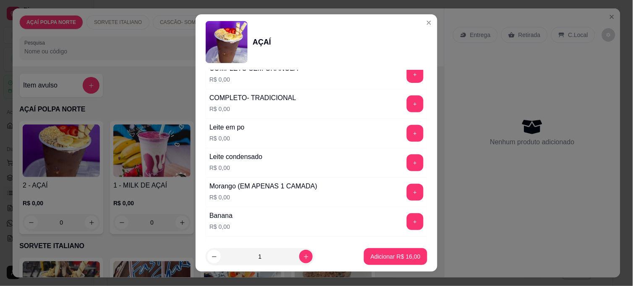
scroll to position [326, 0]
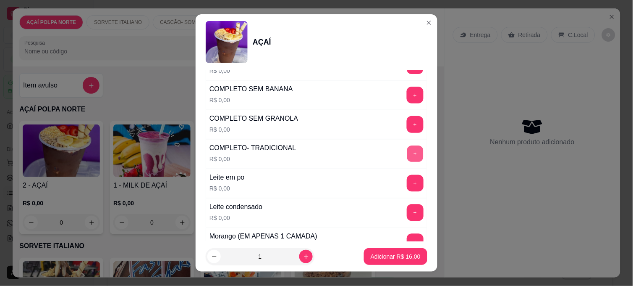
click at [407, 154] on button "+" at bounding box center [415, 154] width 16 height 16
click at [401, 252] on p "Adicionar R$ 16,00" at bounding box center [396, 256] width 50 height 8
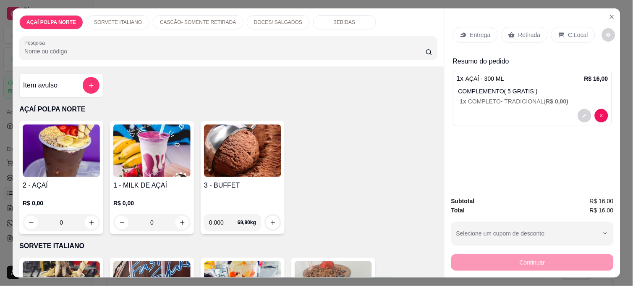
click at [80, 148] on img at bounding box center [61, 150] width 77 height 52
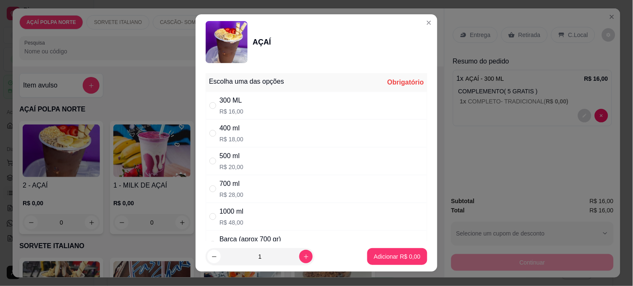
click at [267, 108] on div "300 ML R$ 16,00" at bounding box center [317, 106] width 222 height 28
radio input "true"
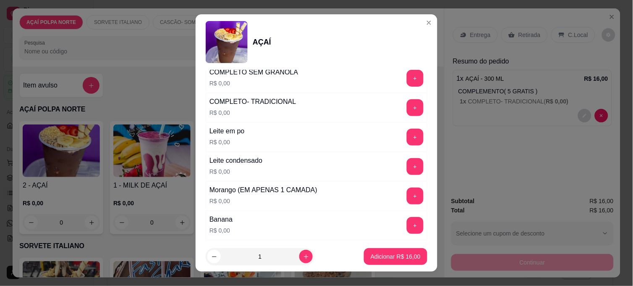
scroll to position [373, 0]
click at [407, 196] on button "+" at bounding box center [415, 195] width 17 height 17
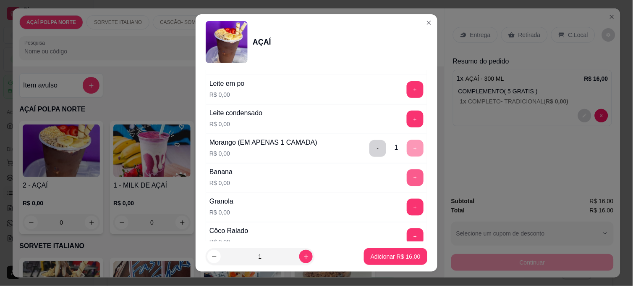
click at [407, 182] on button "+" at bounding box center [415, 177] width 17 height 17
click at [407, 209] on button "+" at bounding box center [415, 207] width 16 height 16
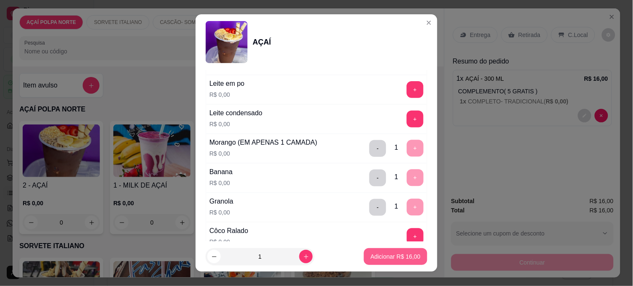
click at [388, 259] on p "Adicionar R$ 16,00" at bounding box center [396, 256] width 50 height 8
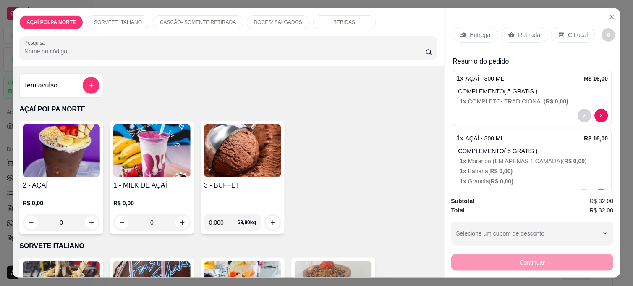
click at [63, 136] on img at bounding box center [61, 150] width 77 height 52
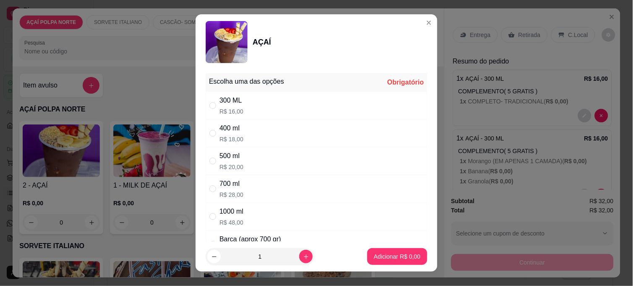
drag, startPoint x: 211, startPoint y: 101, endPoint x: 262, endPoint y: 110, distance: 52.4
click at [211, 101] on label "" at bounding box center [213, 105] width 7 height 9
click at [211, 102] on input "" at bounding box center [213, 105] width 7 height 7
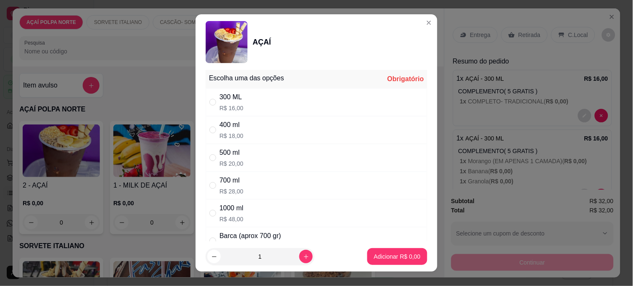
scroll to position [0, 0]
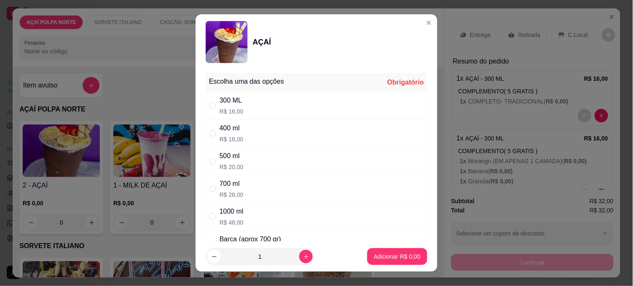
click at [265, 108] on div "300 ML R$ 16,00" at bounding box center [317, 106] width 222 height 28
radio input "true"
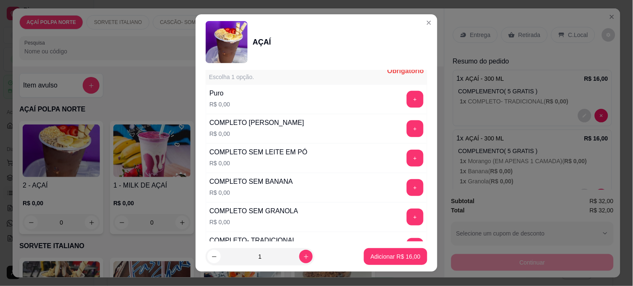
scroll to position [326, 0]
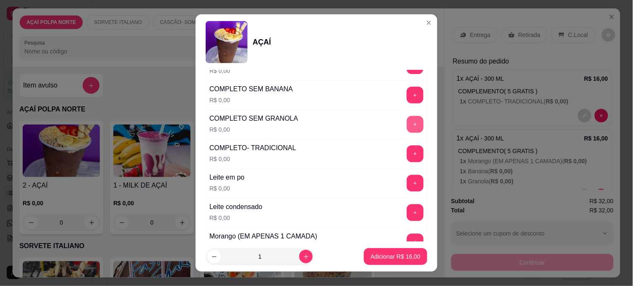
click at [407, 123] on button "+" at bounding box center [415, 124] width 17 height 17
click at [391, 259] on p "Adicionar R$ 16,00" at bounding box center [396, 256] width 49 height 8
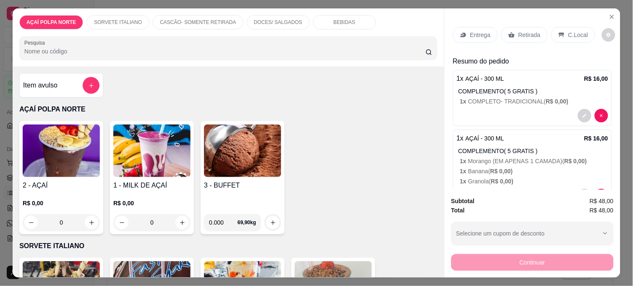
click at [525, 33] on p "Retirada" at bounding box center [530, 35] width 22 height 8
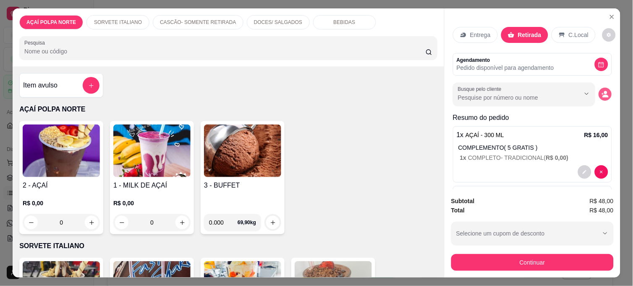
click at [602, 91] on icon "decrease-product-quantity" at bounding box center [605, 94] width 7 height 7
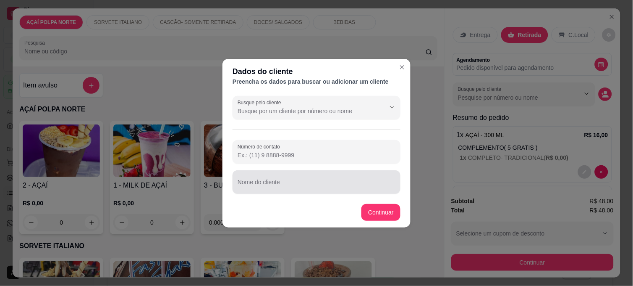
click at [271, 183] on input "Nome do cliente" at bounding box center [317, 185] width 158 height 8
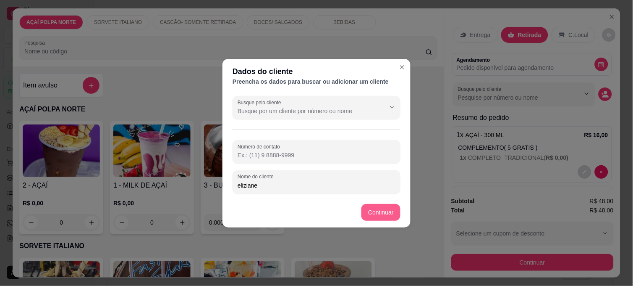
type input "eliziane"
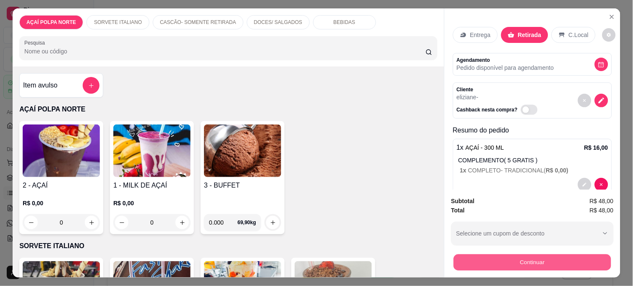
click at [507, 254] on button "Continuar" at bounding box center [532, 262] width 157 height 16
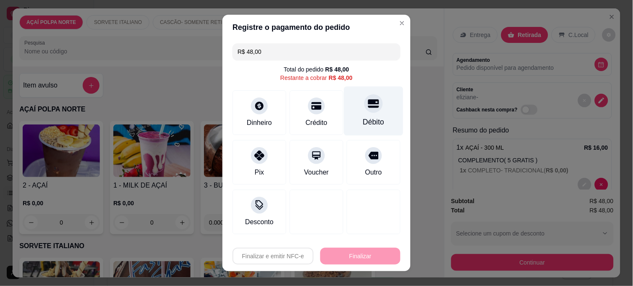
click at [368, 120] on div "Débito" at bounding box center [373, 121] width 21 height 11
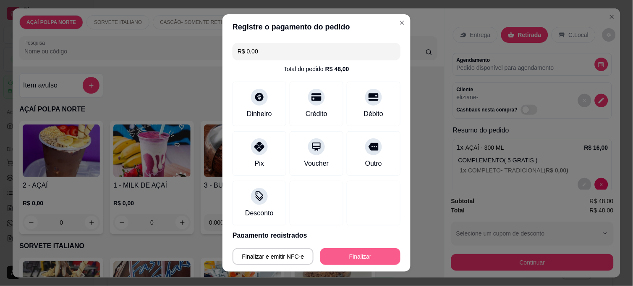
click at [371, 259] on button "Finalizar" at bounding box center [360, 256] width 80 height 17
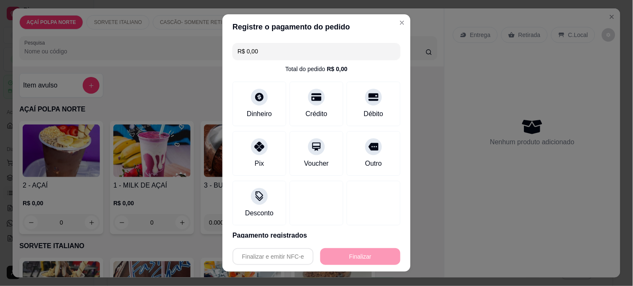
type input "-R$ 48,00"
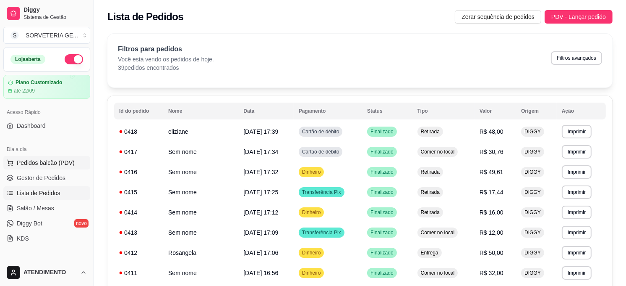
click at [49, 160] on span "Pedidos balcão (PDV)" at bounding box center [46, 162] width 58 height 8
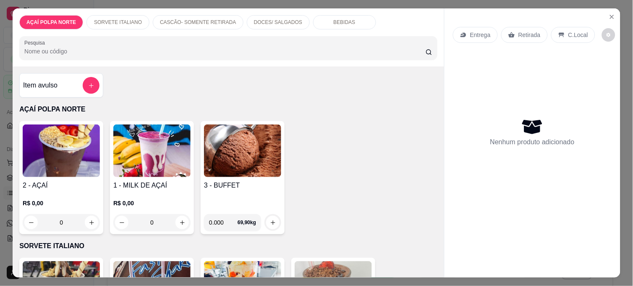
click at [230, 165] on img at bounding box center [242, 150] width 77 height 52
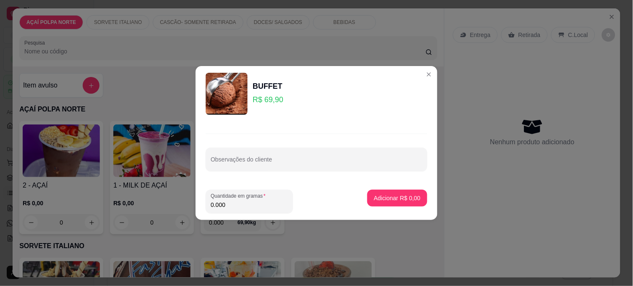
click at [238, 204] on input "0.000" at bounding box center [249, 204] width 77 height 8
type input "0.245"
click at [394, 204] on button "Adicionar R$ 17,13" at bounding box center [395, 197] width 63 height 17
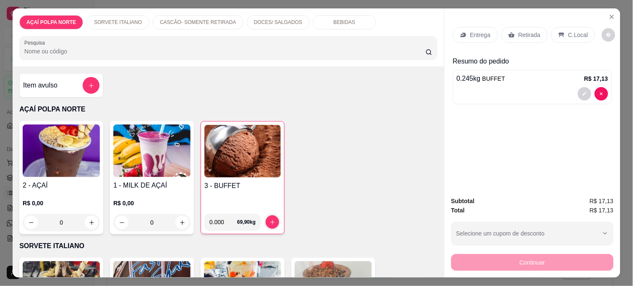
click at [248, 186] on h4 "3 - BUFFET" at bounding box center [242, 186] width 76 height 10
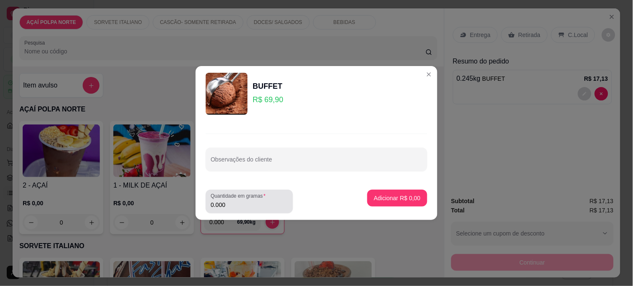
click at [233, 202] on input "0.000" at bounding box center [249, 204] width 77 height 8
type input "0.255"
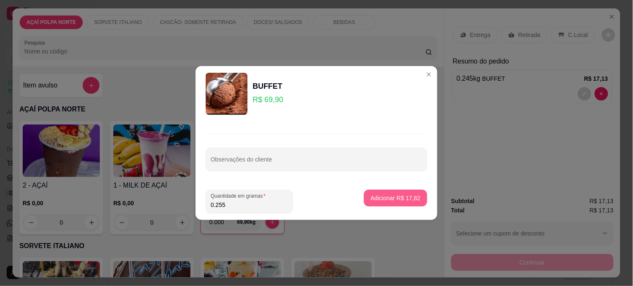
click at [394, 197] on p "Adicionar R$ 17,82" at bounding box center [396, 198] width 50 height 8
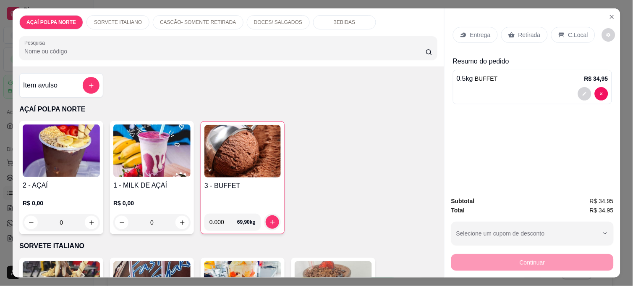
click at [571, 31] on p "C.Local" at bounding box center [578, 35] width 20 height 8
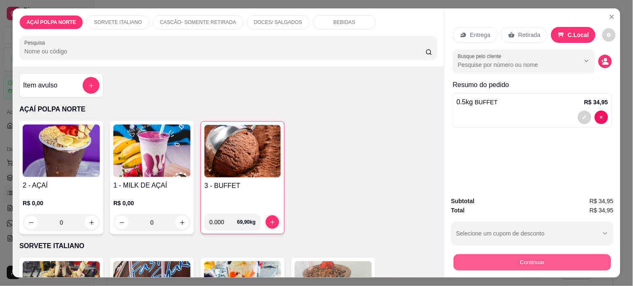
click at [561, 254] on button "Continuar" at bounding box center [532, 262] width 157 height 16
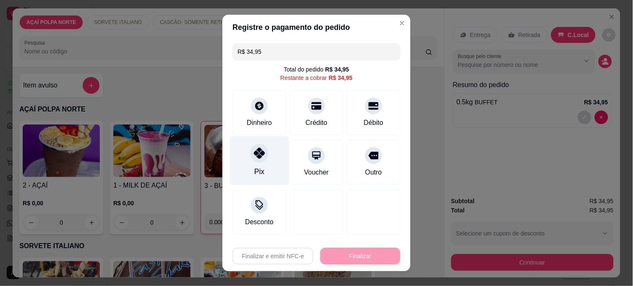
click at [254, 155] on icon at bounding box center [259, 152] width 11 height 11
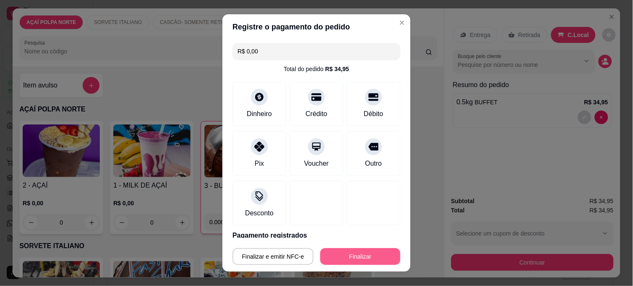
click at [347, 254] on button "Finalizar" at bounding box center [360, 256] width 80 height 17
type input "-R$ 34,95"
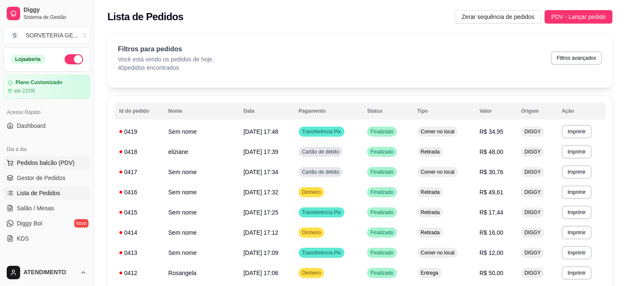
click at [65, 162] on span "Pedidos balcão (PDV)" at bounding box center [46, 162] width 58 height 8
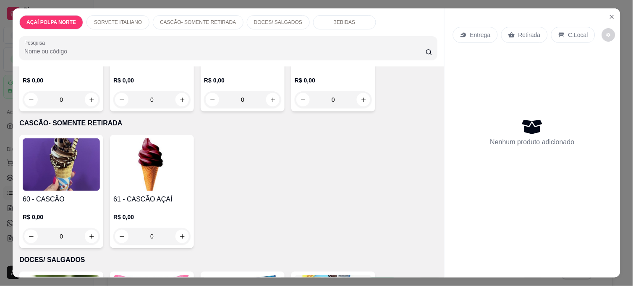
scroll to position [280, 0]
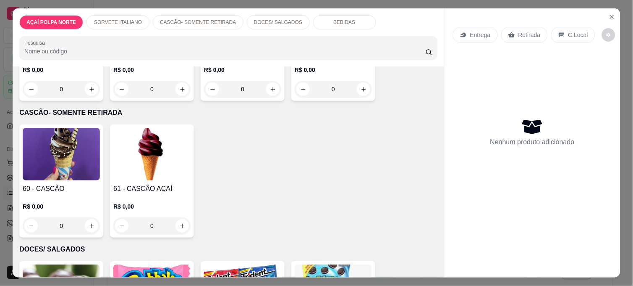
click at [63, 170] on img at bounding box center [61, 154] width 77 height 52
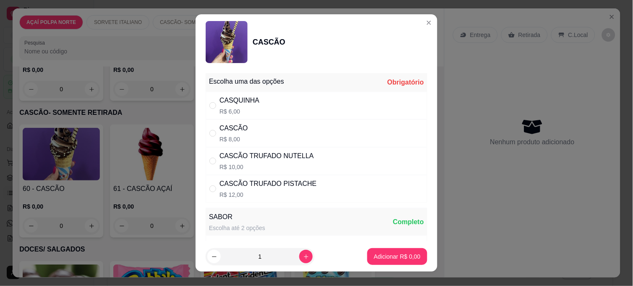
click at [262, 110] on div "CASQUINHA R$ 6,00" at bounding box center [317, 106] width 222 height 28
radio input "true"
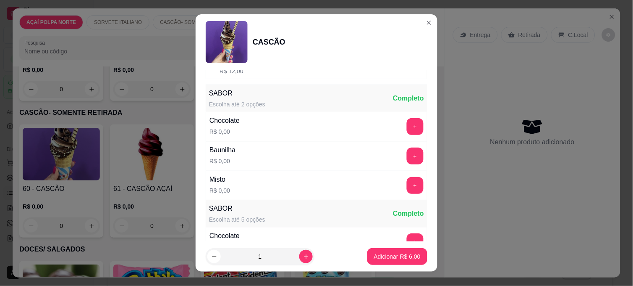
scroll to position [140, 0]
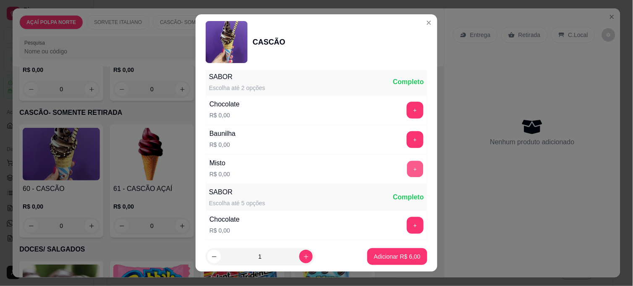
click at [407, 171] on button "+" at bounding box center [415, 169] width 16 height 16
click at [375, 259] on p "Adicionar R$ 6,00" at bounding box center [397, 256] width 47 height 8
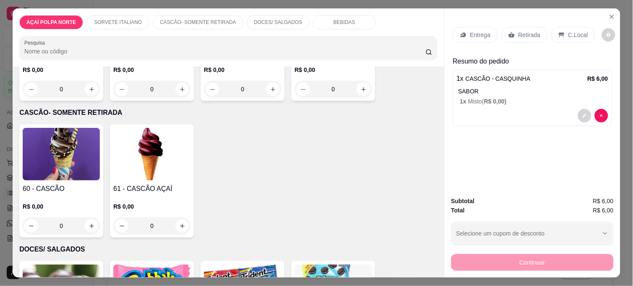
click at [524, 36] on div "Retirada" at bounding box center [524, 35] width 47 height 16
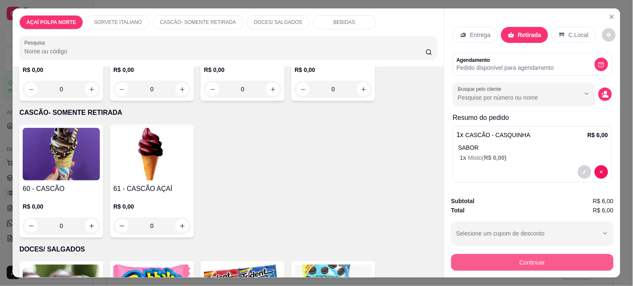
click at [493, 254] on button "Continuar" at bounding box center [532, 262] width 162 height 17
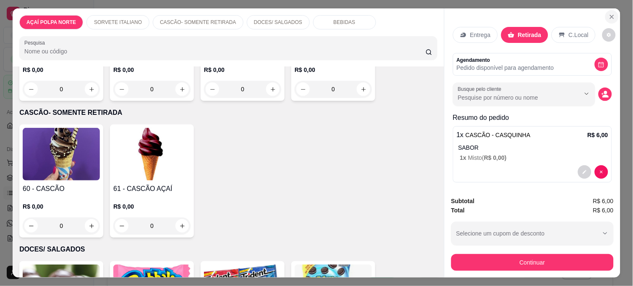
click at [609, 13] on icon "Close" at bounding box center [612, 16] width 7 height 7
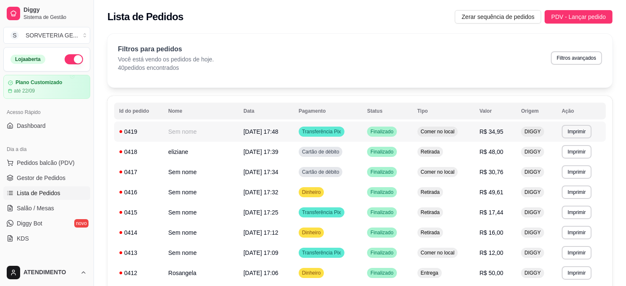
click at [480, 132] on td "R$ 34,95" at bounding box center [496, 131] width 42 height 20
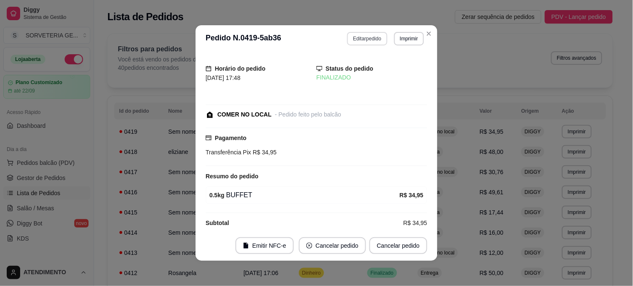
click at [376, 42] on button "Editar pedido" at bounding box center [367, 38] width 40 height 13
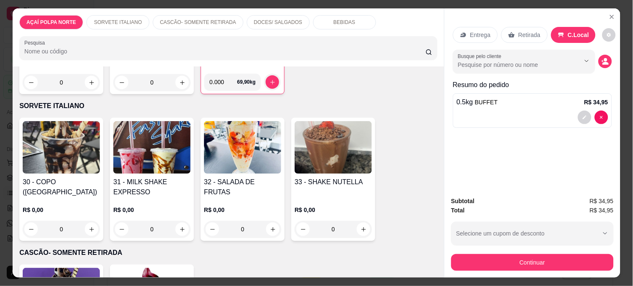
scroll to position [280, 0]
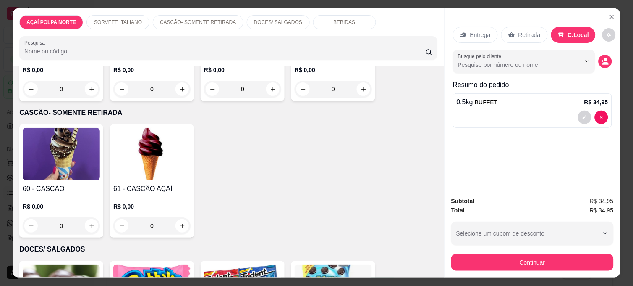
click at [58, 159] on img at bounding box center [61, 154] width 77 height 52
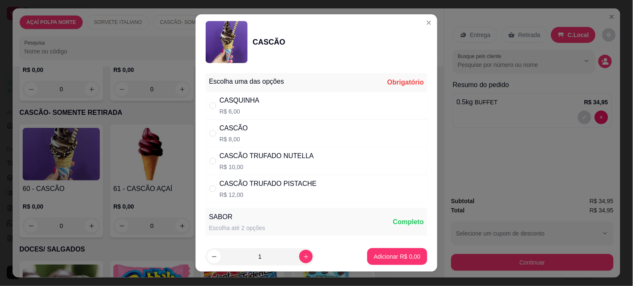
click at [271, 107] on div "CASQUINHA R$ 6,00" at bounding box center [317, 106] width 222 height 28
radio input "true"
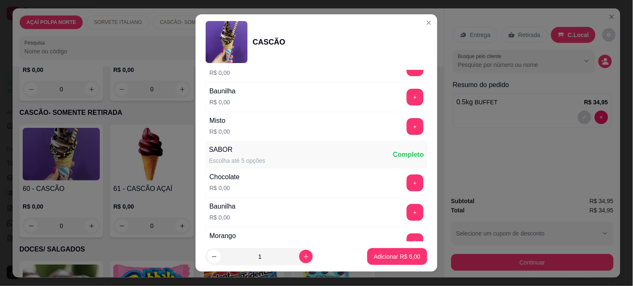
scroll to position [186, 0]
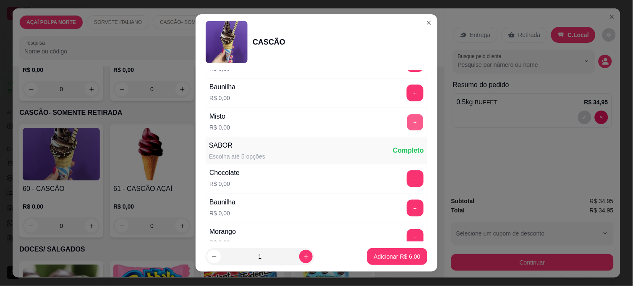
click at [407, 125] on button "+" at bounding box center [415, 122] width 16 height 16
click at [389, 262] on button "Adicionar R$ 6,00" at bounding box center [397, 256] width 58 height 16
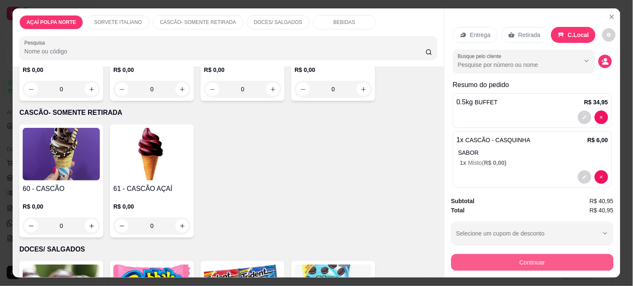
click at [540, 256] on button "Continuar" at bounding box center [532, 262] width 162 height 17
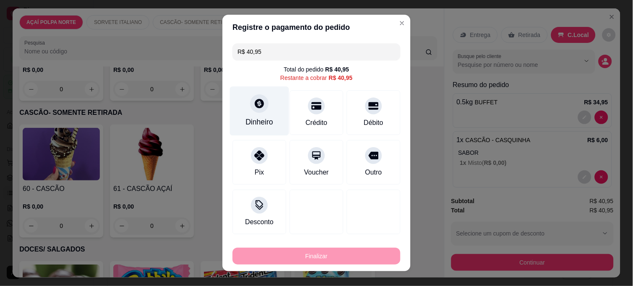
click at [272, 107] on div "Dinheiro" at bounding box center [259, 110] width 59 height 49
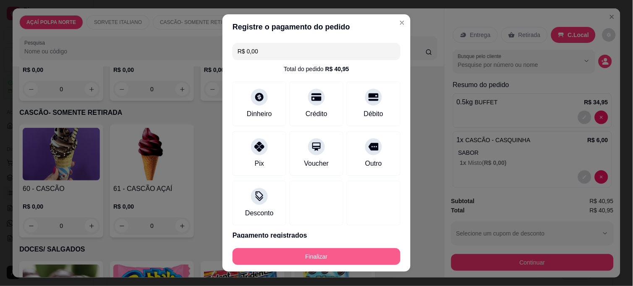
click at [385, 255] on button "Finalizar" at bounding box center [317, 256] width 168 height 17
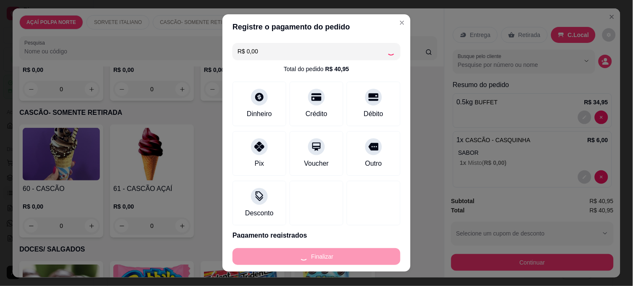
type input "-R$ 40,95"
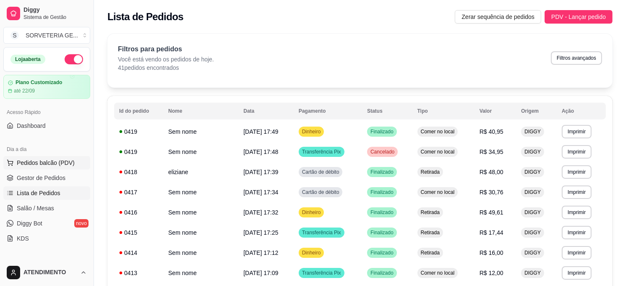
click at [54, 162] on span "Pedidos balcão (PDV)" at bounding box center [46, 162] width 58 height 8
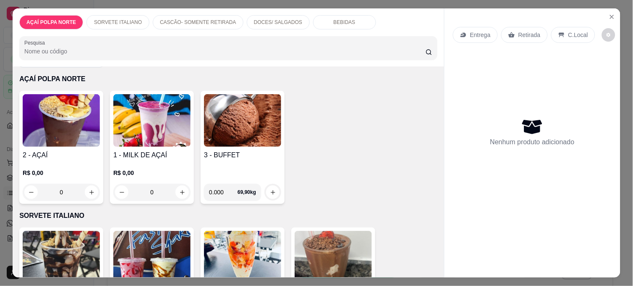
scroll to position [47, 0]
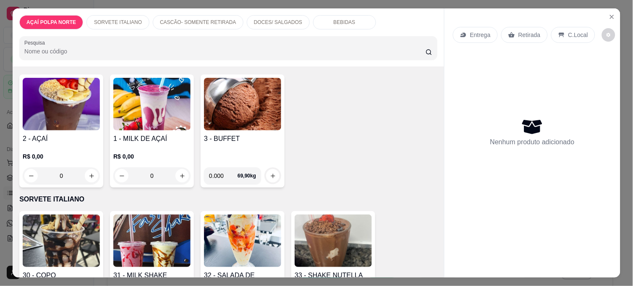
click at [70, 116] on img at bounding box center [61, 104] width 77 height 52
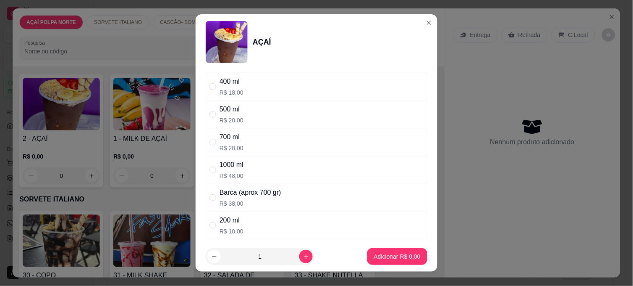
click at [273, 173] on div "1000 ml R$ 48,00" at bounding box center [317, 170] width 222 height 28
radio input "true"
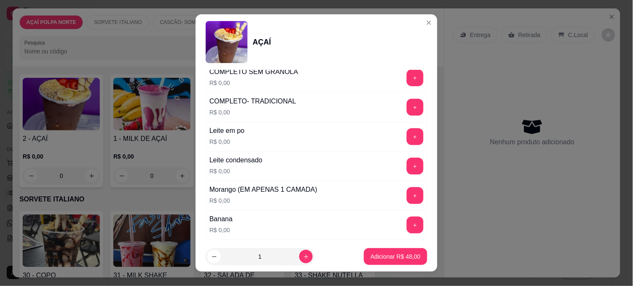
scroll to position [326, 0]
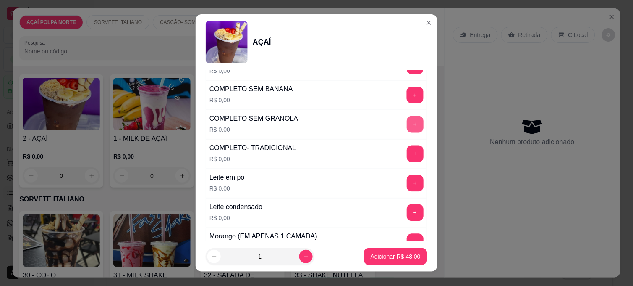
click at [407, 122] on button "+" at bounding box center [415, 124] width 17 height 17
click at [403, 252] on p "Adicionar R$ 48,00" at bounding box center [396, 256] width 49 height 8
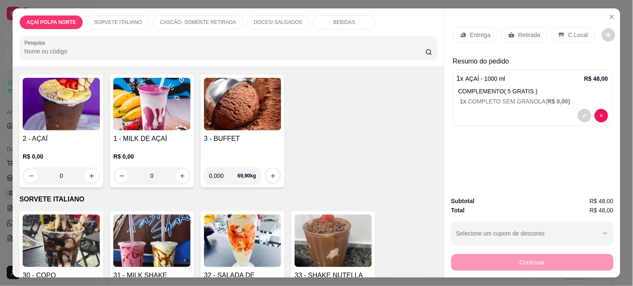
click at [529, 33] on p "Retirada" at bounding box center [530, 35] width 22 height 8
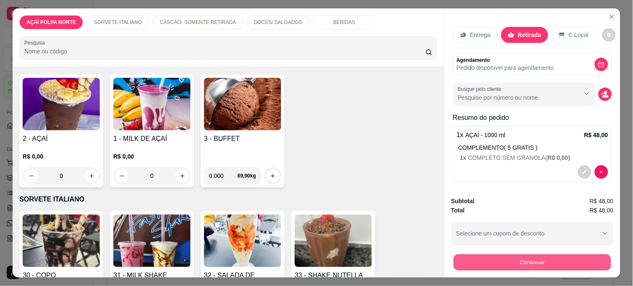
click at [549, 254] on button "Continuar" at bounding box center [532, 262] width 157 height 16
click at [549, 259] on button "Continuar" at bounding box center [532, 262] width 162 height 17
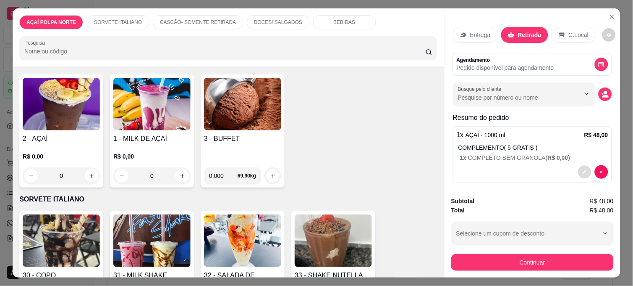
click at [578, 169] on button "decrease-product-quantity" at bounding box center [584, 171] width 13 height 13
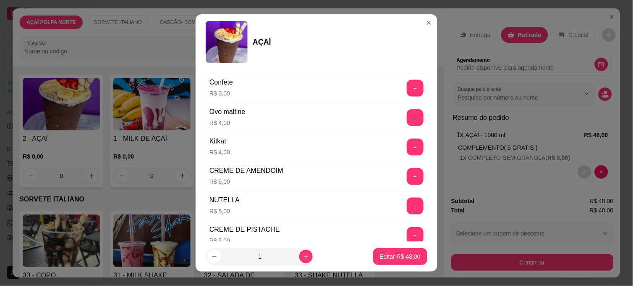
scroll to position [1026, 0]
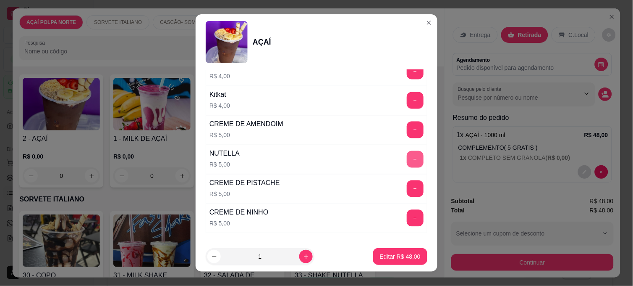
click at [407, 160] on button "+" at bounding box center [415, 159] width 17 height 17
click at [409, 257] on p "Editar R$ 53,00" at bounding box center [399, 256] width 39 height 8
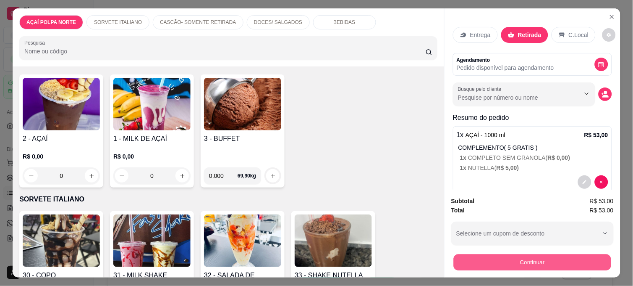
click at [535, 261] on button "Continuar" at bounding box center [532, 262] width 157 height 16
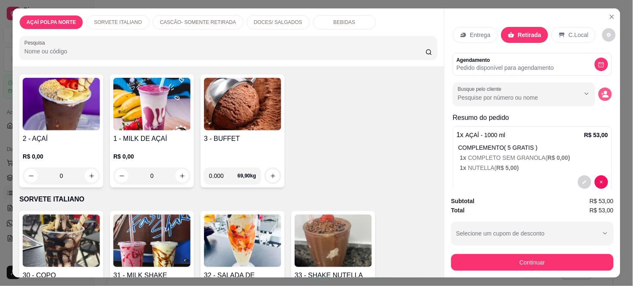
click at [602, 90] on icon "decrease-product-quantity" at bounding box center [606, 94] width 8 height 8
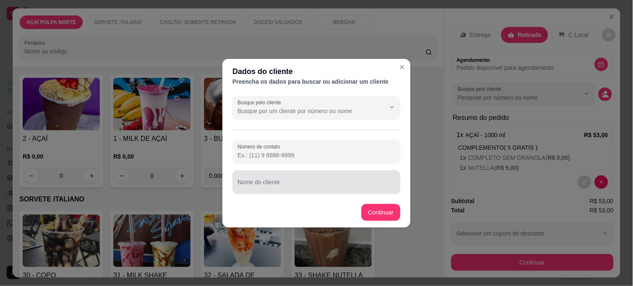
click at [278, 189] on div at bounding box center [317, 181] width 158 height 17
click at [267, 184] on input "foi compredo só o adicional" at bounding box center [317, 185] width 158 height 8
click at [331, 181] on input "foi comprado só o adicional" at bounding box center [317, 185] width 158 height 8
type input "foi comprado só o adicional de nutella"
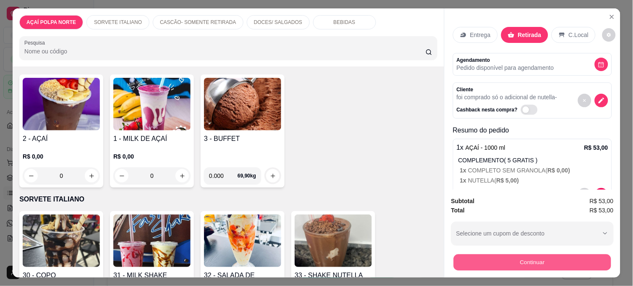
click at [551, 259] on button "Continuar" at bounding box center [532, 262] width 157 height 16
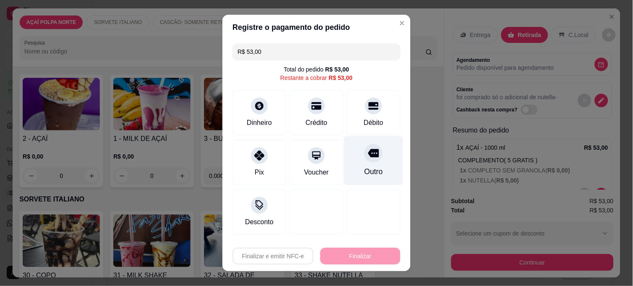
click at [372, 165] on div "Outro" at bounding box center [373, 160] width 59 height 49
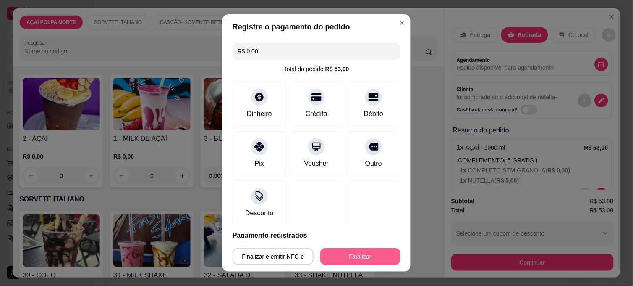
click at [382, 255] on button "Finalizar" at bounding box center [360, 256] width 80 height 17
type input "-R$ 53,00"
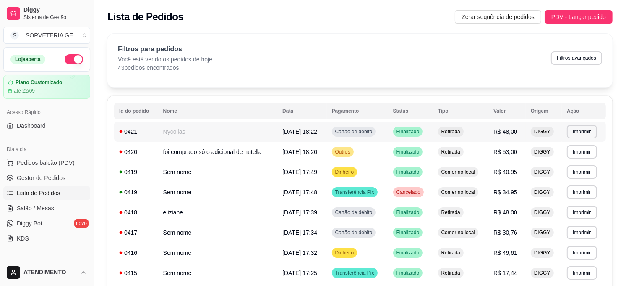
click at [241, 128] on td "Nycollas" at bounding box center [217, 131] width 119 height 20
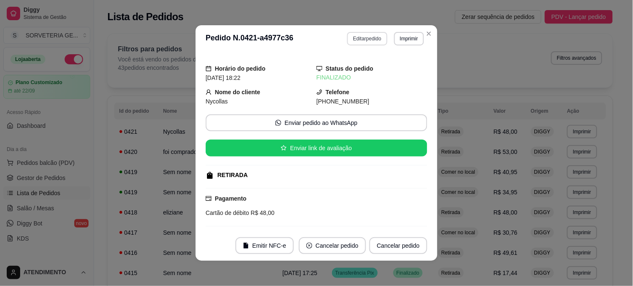
click at [356, 39] on button "Editar pedido" at bounding box center [367, 38] width 40 height 13
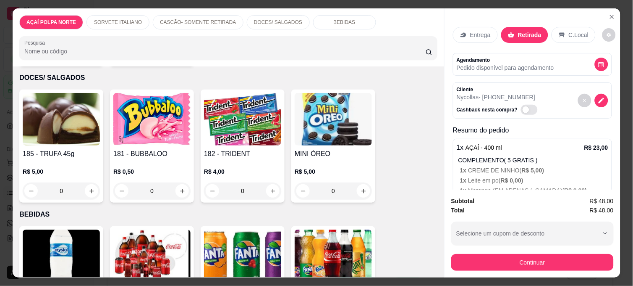
scroll to position [466, 0]
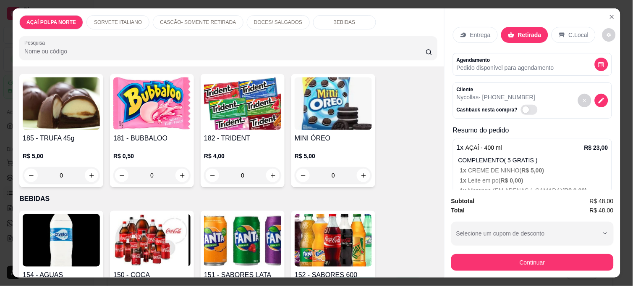
click at [165, 224] on img at bounding box center [151, 240] width 77 height 52
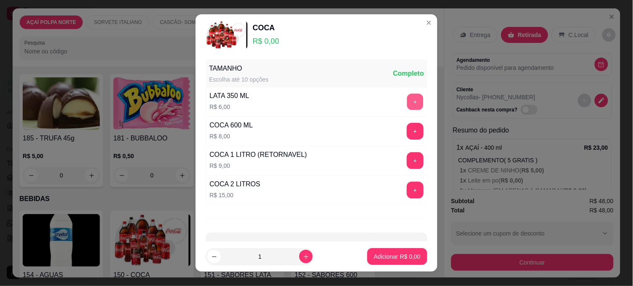
click at [407, 101] on button "+" at bounding box center [415, 102] width 16 height 16
click at [393, 256] on p "Adicionar R$ 6,00" at bounding box center [397, 256] width 47 height 8
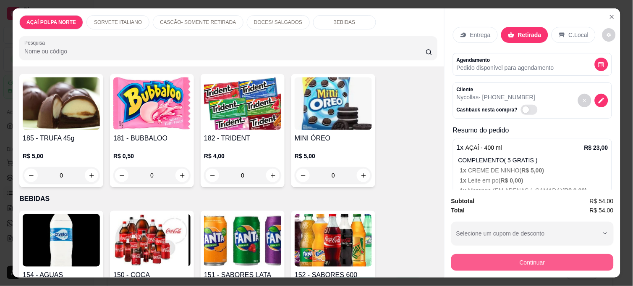
click at [577, 259] on button "Continuar" at bounding box center [532, 262] width 162 height 17
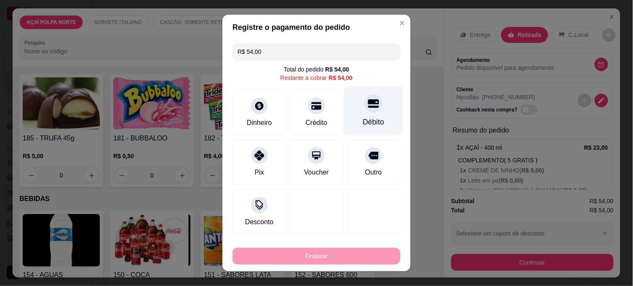
click at [348, 102] on div "Débito" at bounding box center [373, 110] width 59 height 49
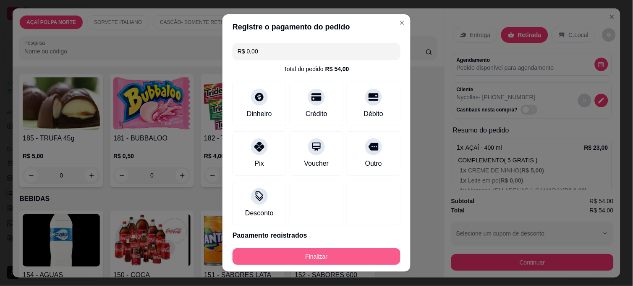
click at [368, 258] on button "Finalizar" at bounding box center [317, 256] width 168 height 17
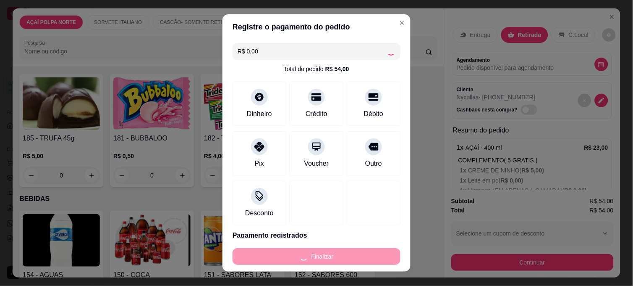
type input "-R$ 54,00"
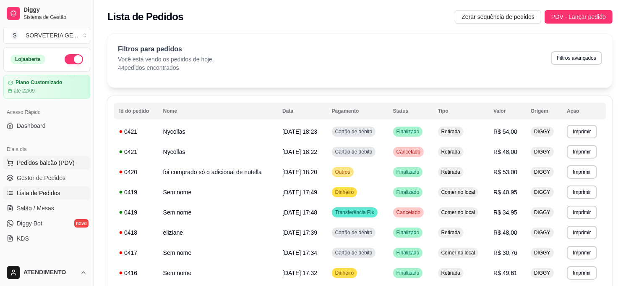
click at [60, 168] on button "Pedidos balcão (PDV)" at bounding box center [46, 162] width 87 height 13
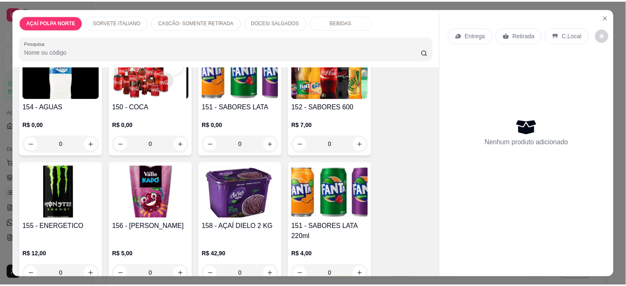
scroll to position [649, 0]
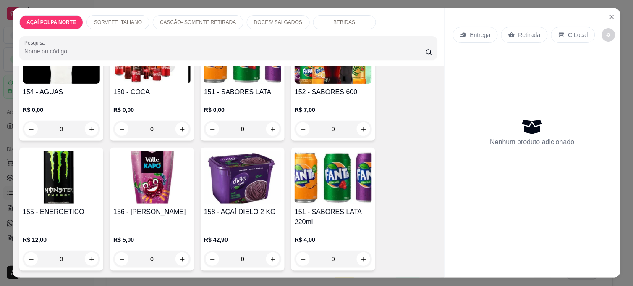
click at [90, 108] on p "R$ 0,00" at bounding box center [61, 109] width 77 height 8
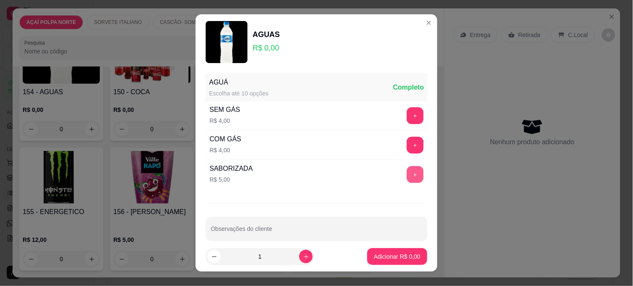
click at [407, 173] on button "+" at bounding box center [415, 174] width 17 height 17
click at [395, 257] on p "Adicionar R$ 5,00" at bounding box center [397, 256] width 47 height 8
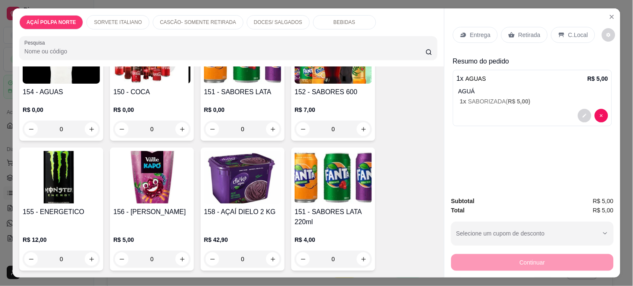
click at [519, 31] on p "Retirada" at bounding box center [530, 35] width 22 height 8
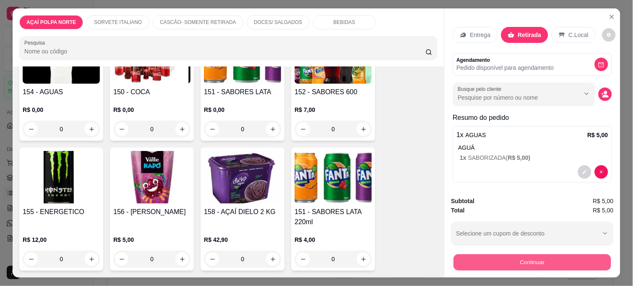
click at [524, 261] on button "Continuar" at bounding box center [532, 262] width 157 height 16
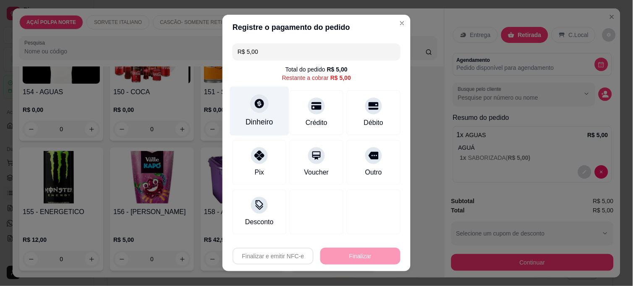
click at [268, 119] on div "Dinheiro" at bounding box center [259, 110] width 59 height 49
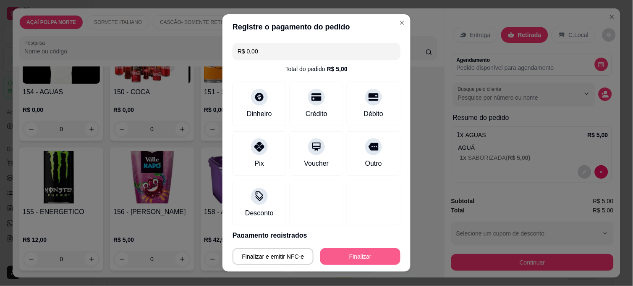
click at [342, 263] on button "Finalizar" at bounding box center [360, 256] width 80 height 17
type input "-R$ 5,00"
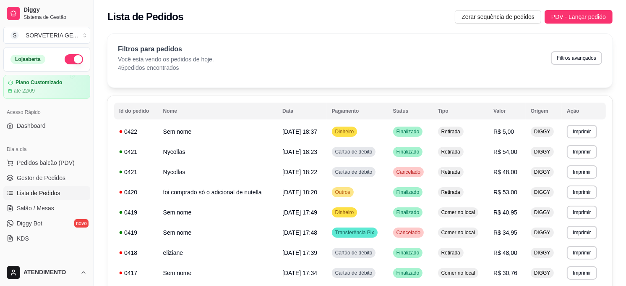
click at [70, 59] on button "button" at bounding box center [74, 59] width 18 height 10
